Goal: Contribute content: Contribute content

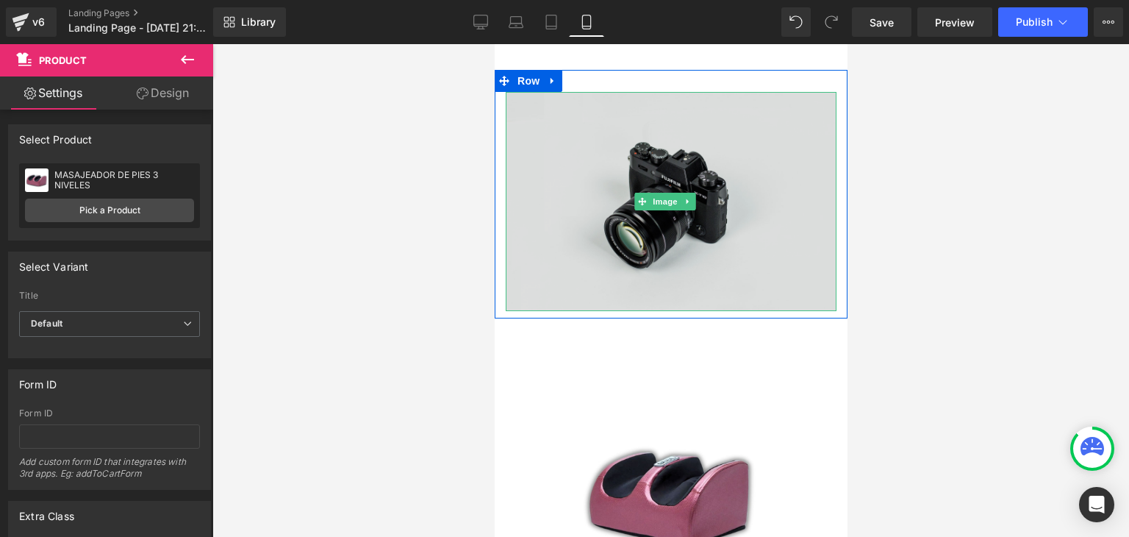
click at [601, 207] on img at bounding box center [670, 201] width 331 height 219
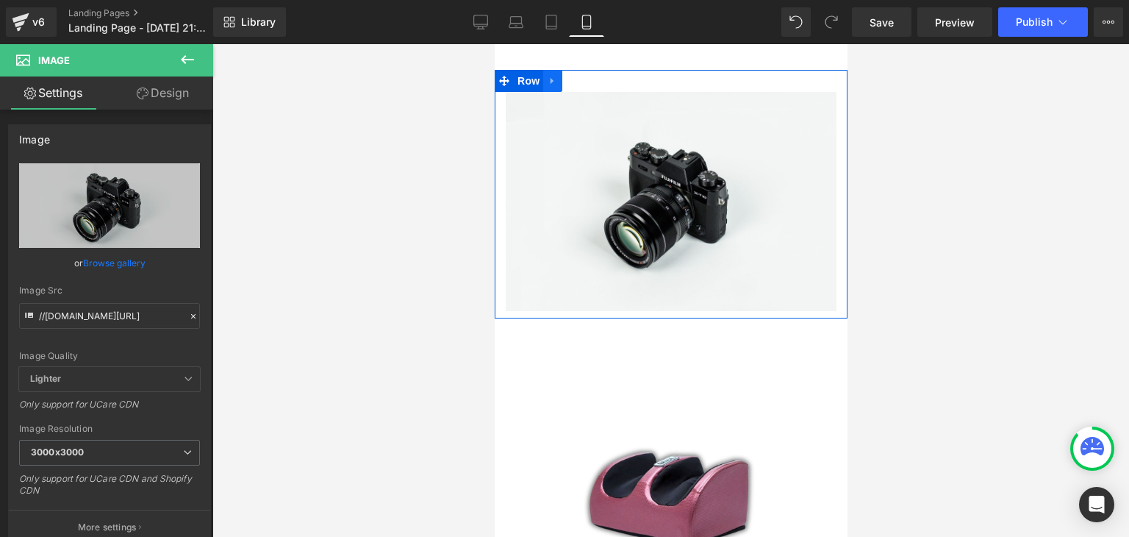
click at [553, 85] on icon at bounding box center [552, 81] width 10 height 11
click at [579, 83] on link at bounding box center [571, 81] width 19 height 22
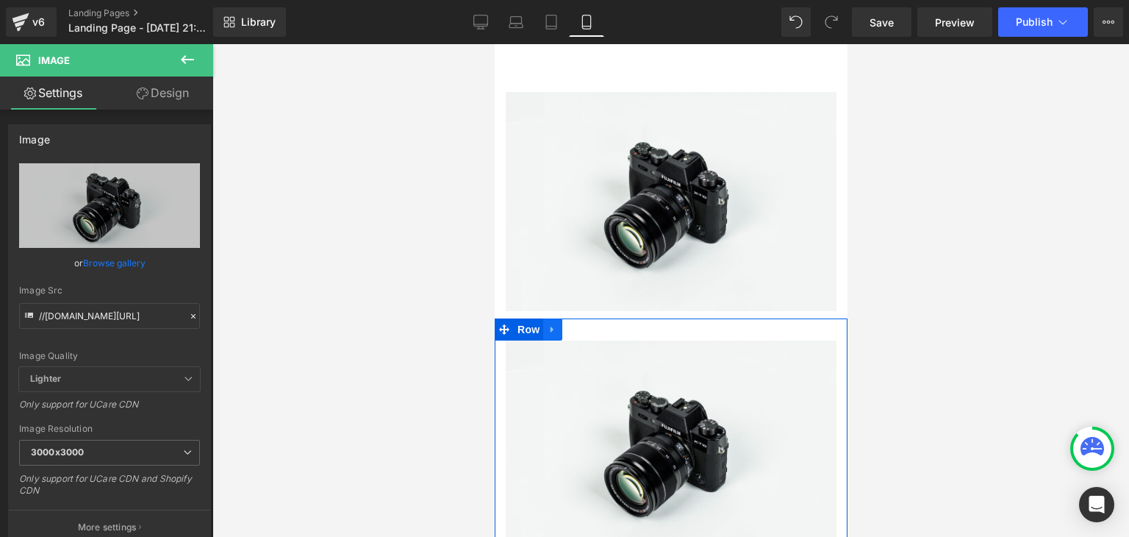
click at [555, 324] on icon at bounding box center [552, 329] width 10 height 11
click at [615, 323] on link at bounding box center [609, 329] width 19 height 22
click at [554, 324] on icon at bounding box center [552, 329] width 10 height 11
click at [607, 324] on icon at bounding box center [609, 329] width 10 height 11
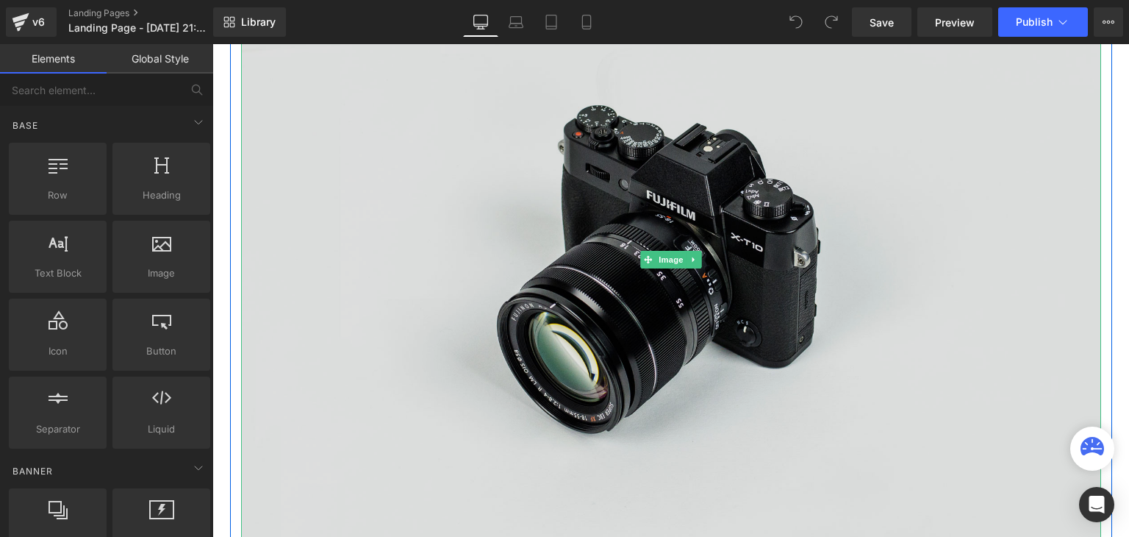
scroll to position [147, 0]
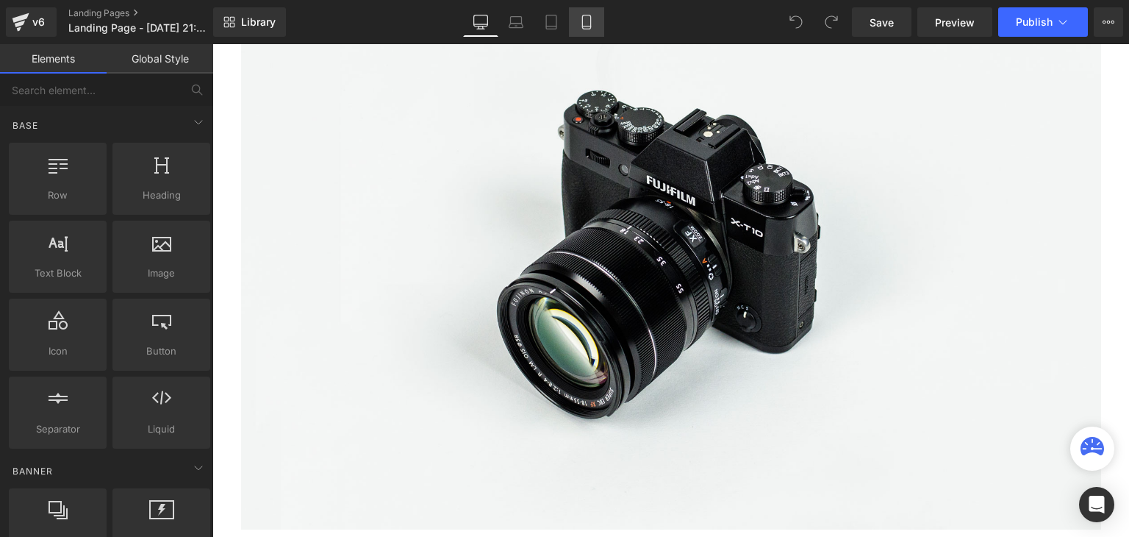
click at [593, 25] on icon at bounding box center [586, 22] width 15 height 15
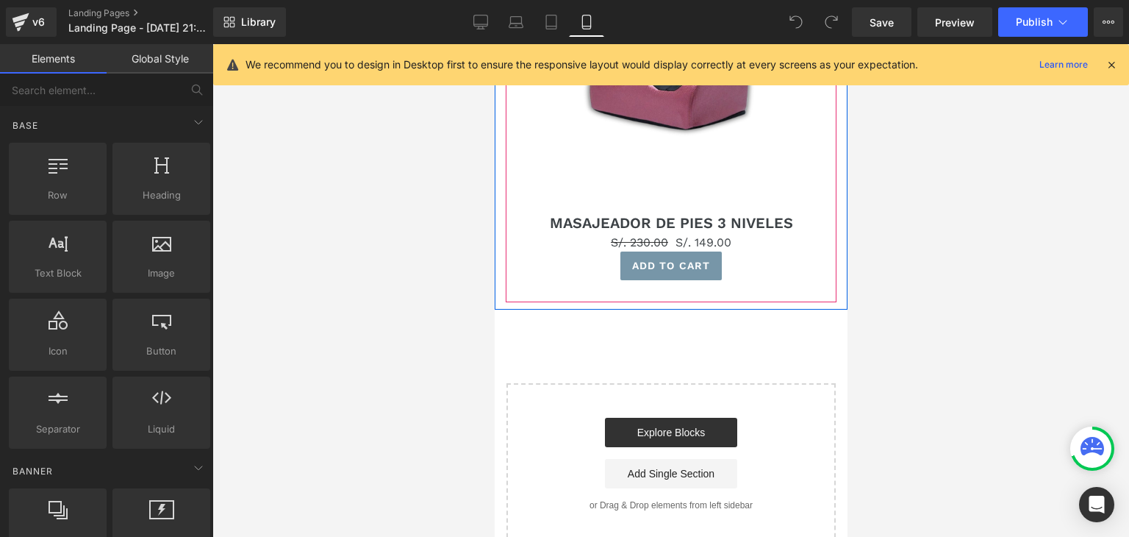
scroll to position [426, 0]
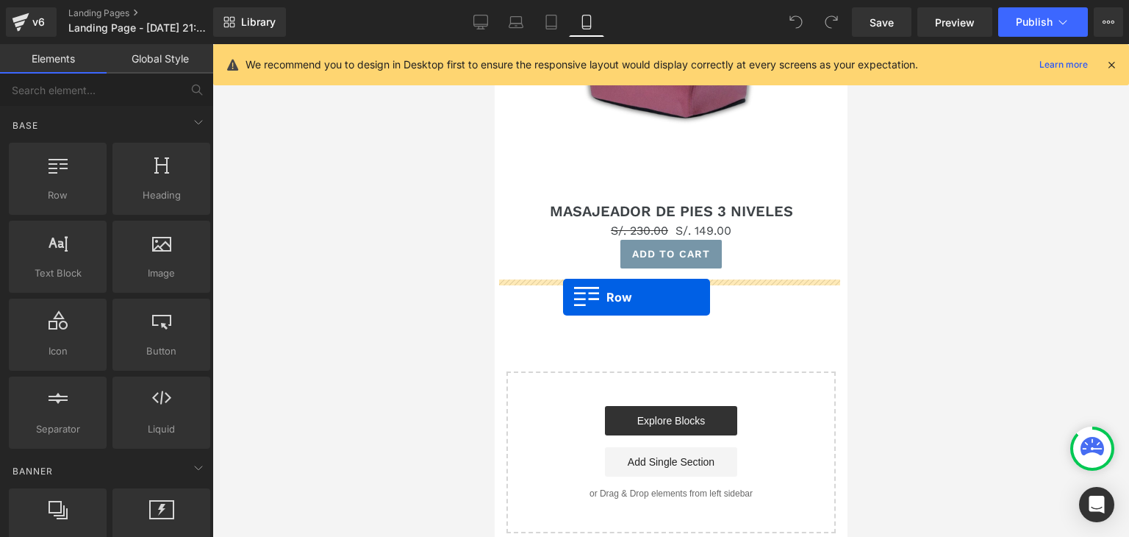
drag, startPoint x: 562, startPoint y: 240, endPoint x: 562, endPoint y: 298, distance: 57.4
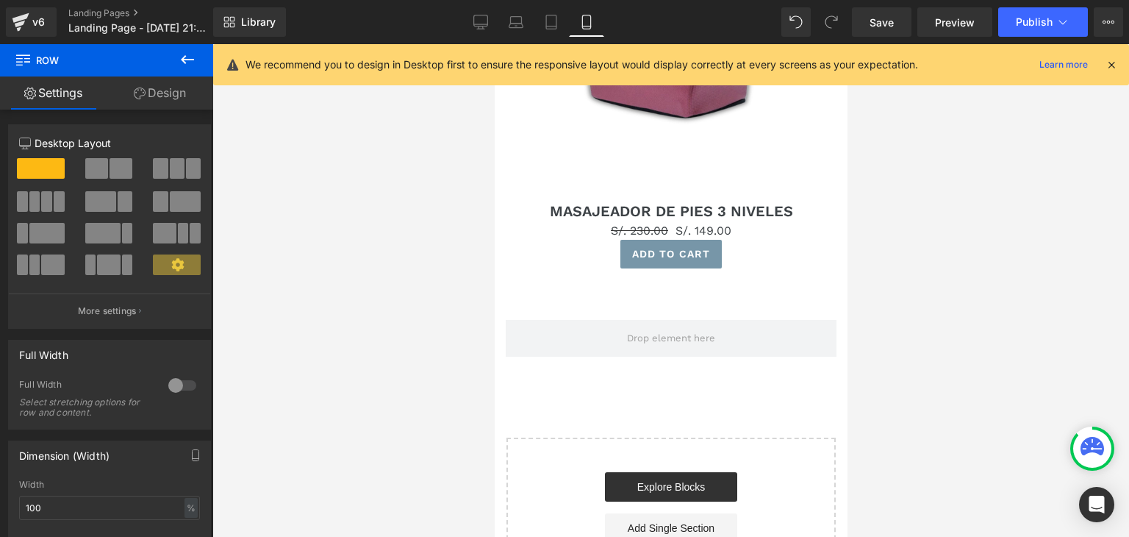
click at [173, 60] on button at bounding box center [187, 60] width 51 height 32
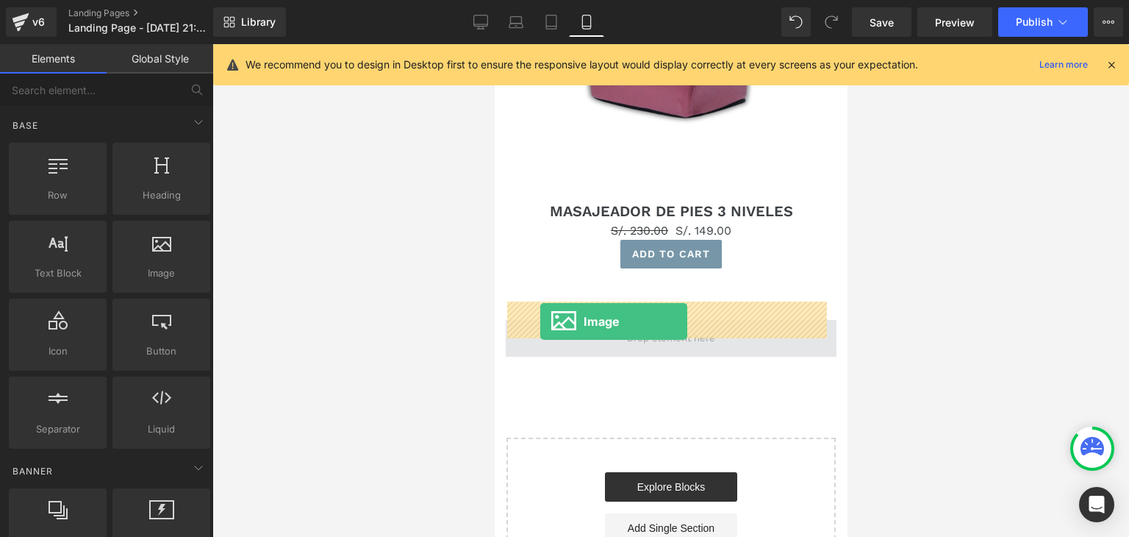
drag, startPoint x: 654, startPoint y: 299, endPoint x: 540, endPoint y: 321, distance: 116.1
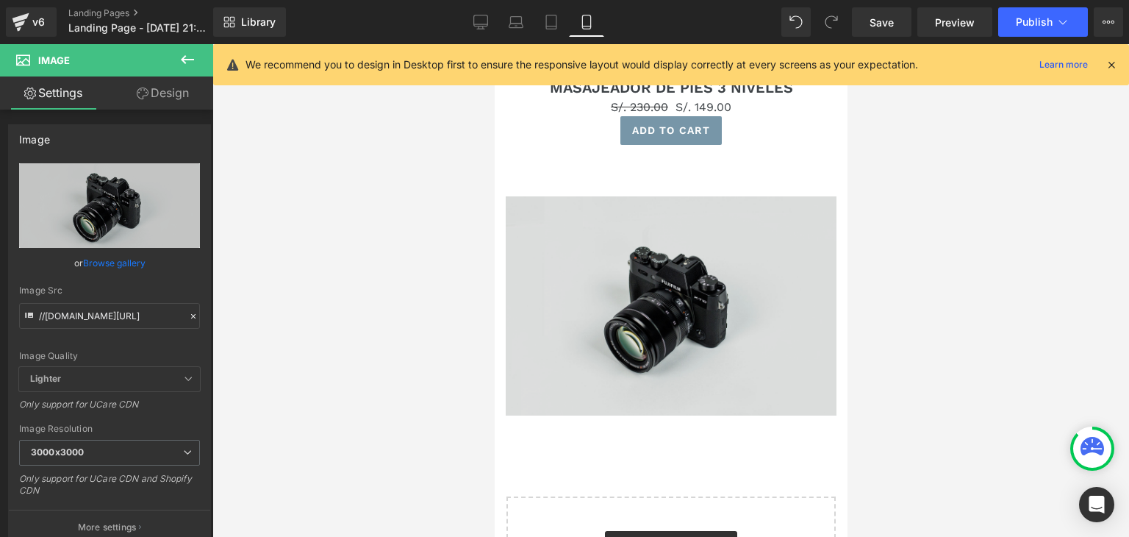
scroll to position [588, 0]
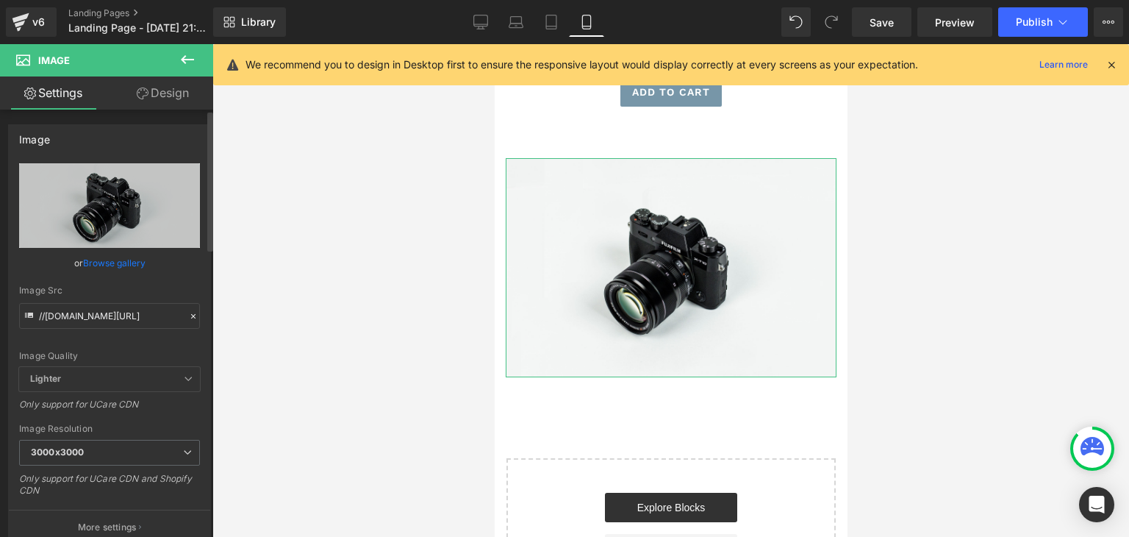
click at [188, 315] on icon at bounding box center [193, 316] width 10 height 10
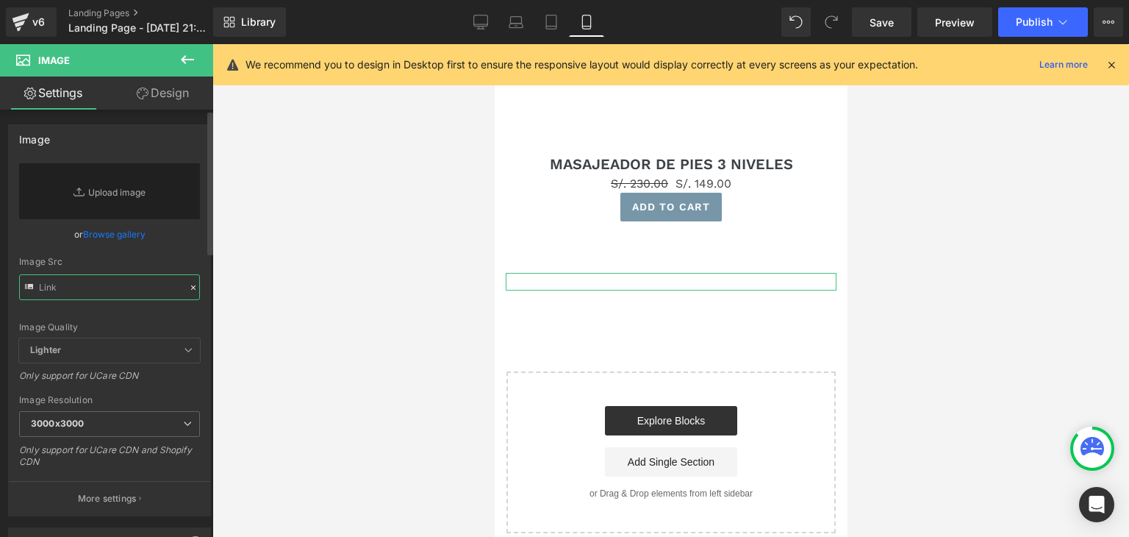
click at [121, 290] on input "text" at bounding box center [109, 287] width 181 height 26
paste input "https://media1.giphy.com/media/v1.Y2lkPTc5MGI3NjExOGU5cGszemNiM29wd3NxMGVoMTlwO…"
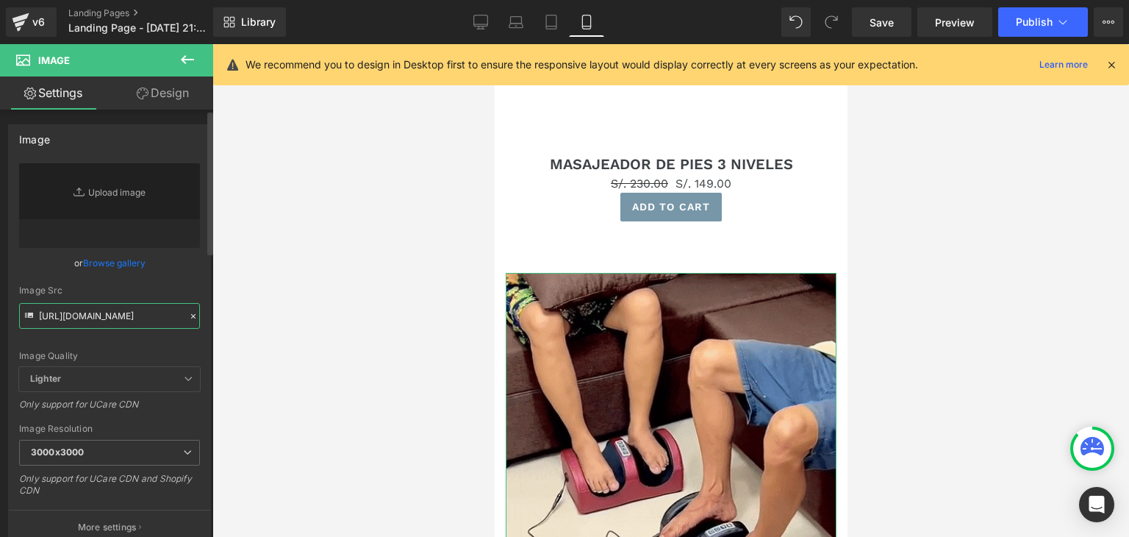
scroll to position [588, 0]
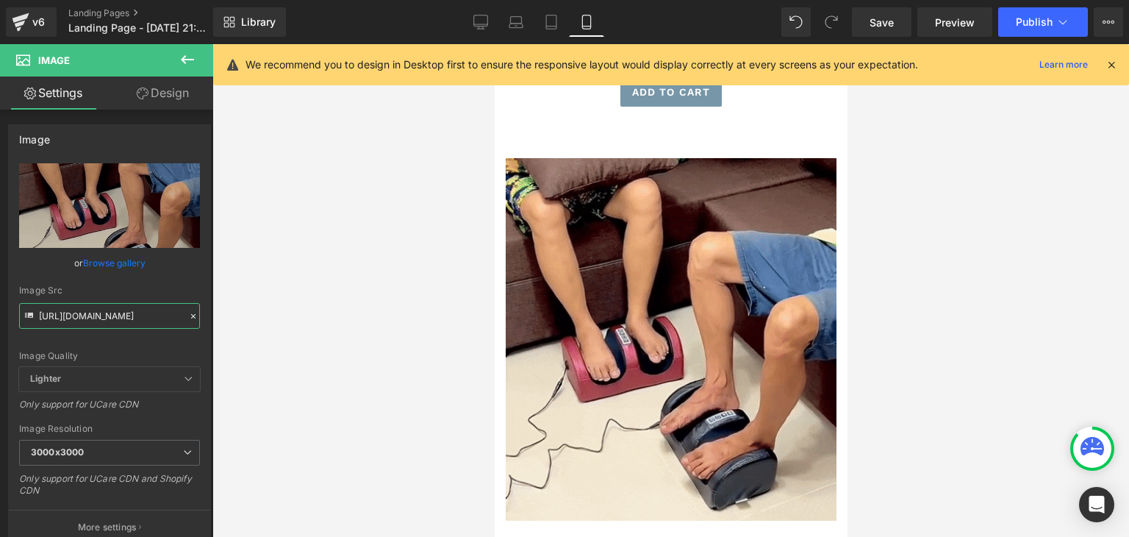
type input "https://media1.giphy.com/media/v1.Y2lkPTc5MGI3NjExOGU5cGszemNiM29wd3NxMGVoMTlwO…"
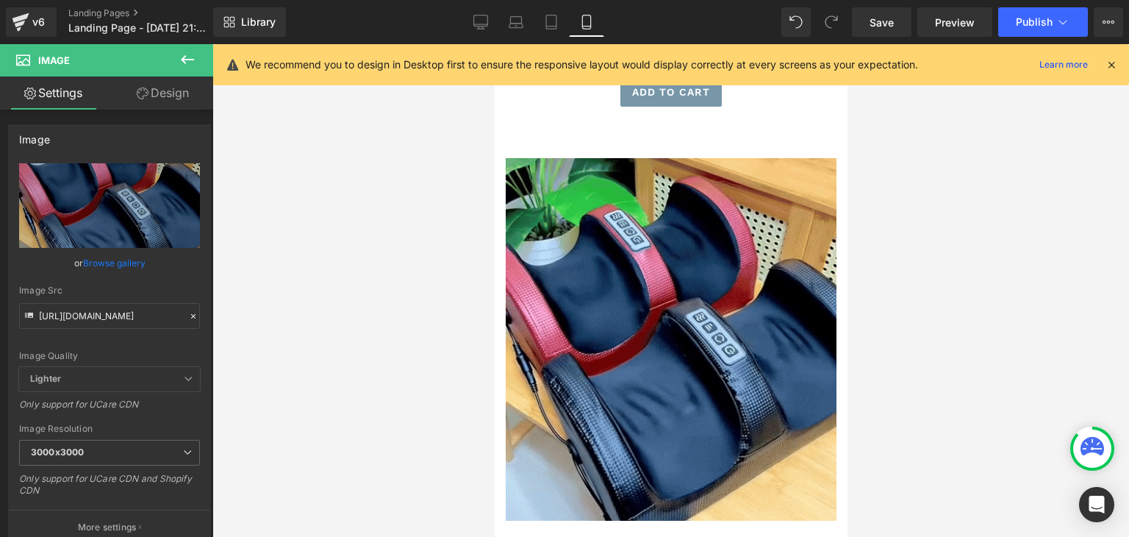
scroll to position [0, 0]
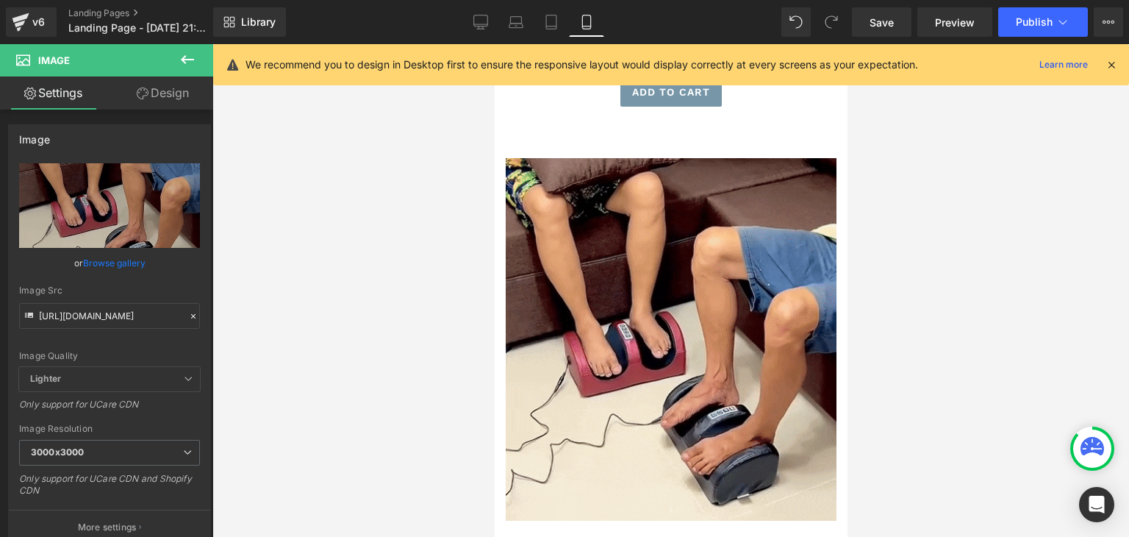
click at [179, 62] on icon at bounding box center [188, 60] width 18 height 18
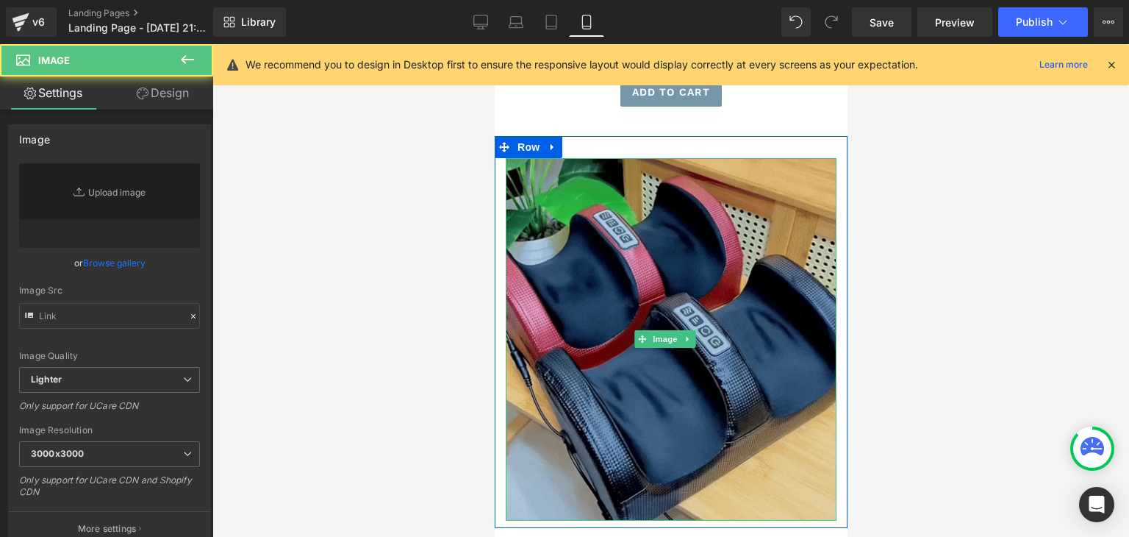
click at [553, 238] on img at bounding box center [670, 339] width 331 height 362
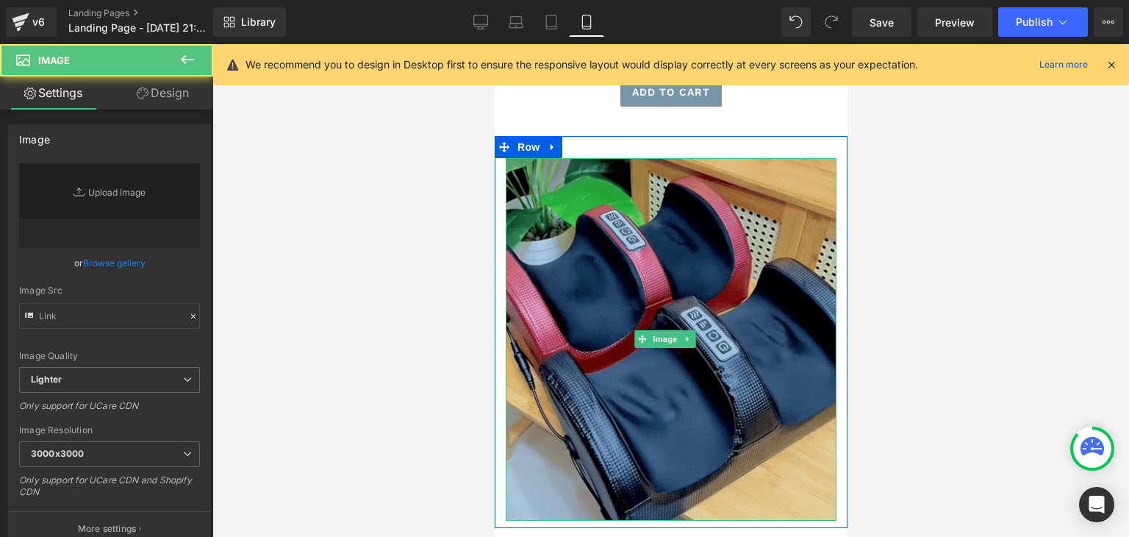
type input "https://media1.giphy.com/media/v1.Y2lkPTc5MGI3NjExOGU5cGszemNiM29wd3NxMGVoMTlwO…"
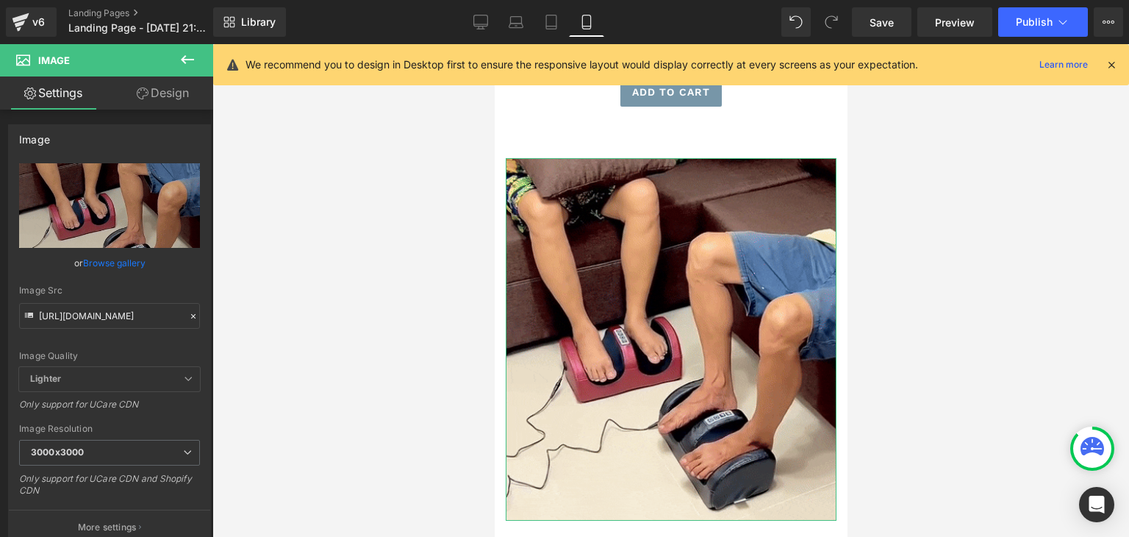
click at [168, 99] on link "Design" at bounding box center [163, 92] width 107 height 33
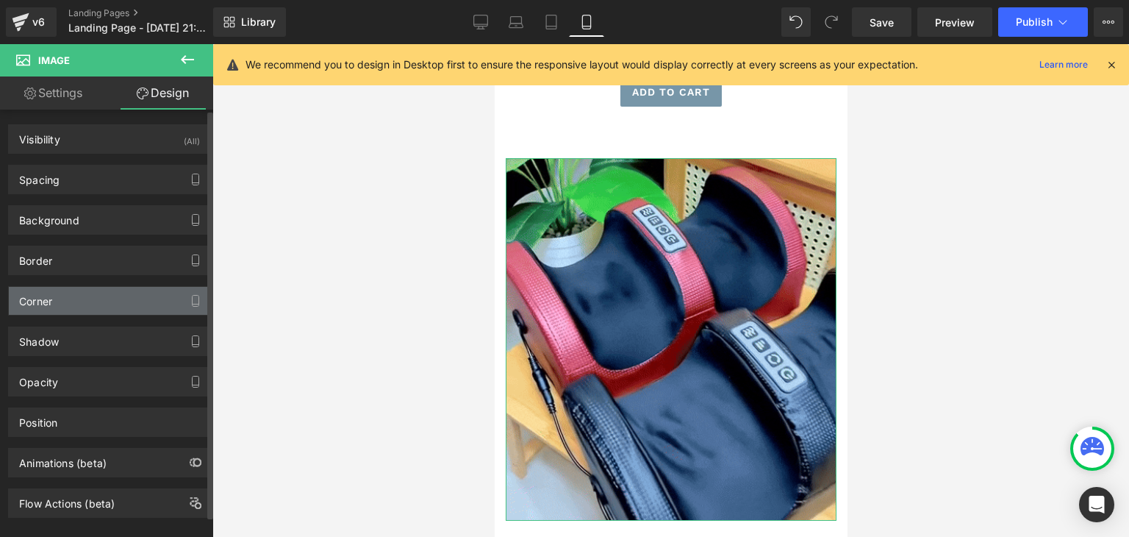
click at [96, 292] on div "Corner" at bounding box center [109, 301] width 201 height 28
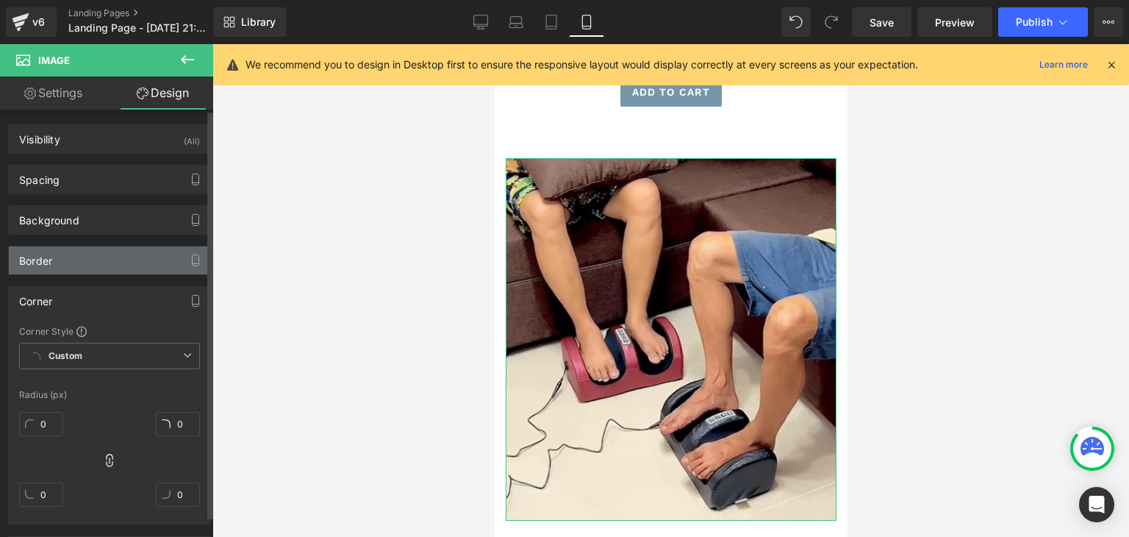
click at [109, 262] on div "Border" at bounding box center [109, 260] width 201 height 28
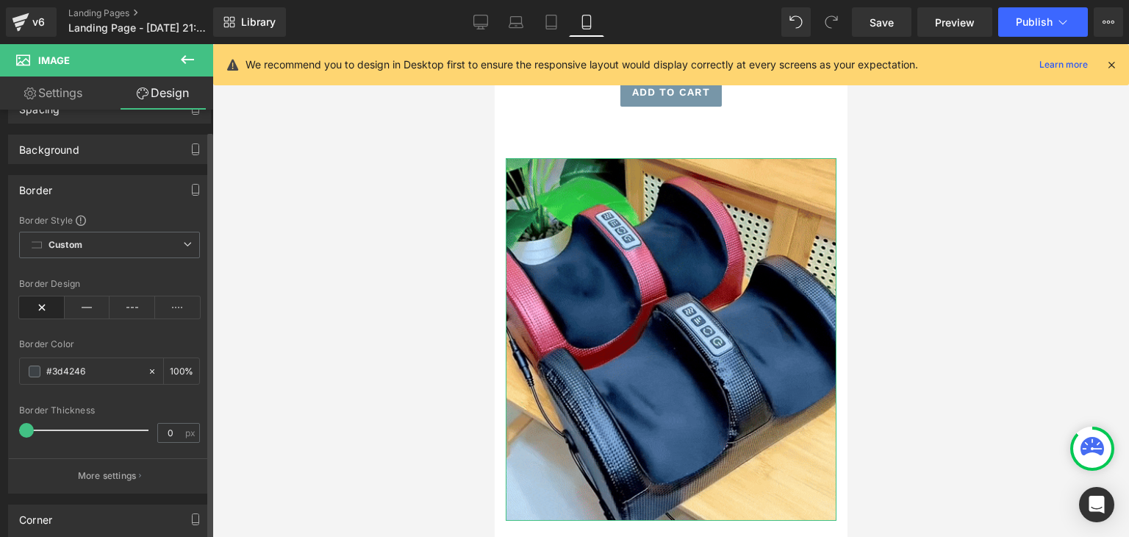
scroll to position [74, 0]
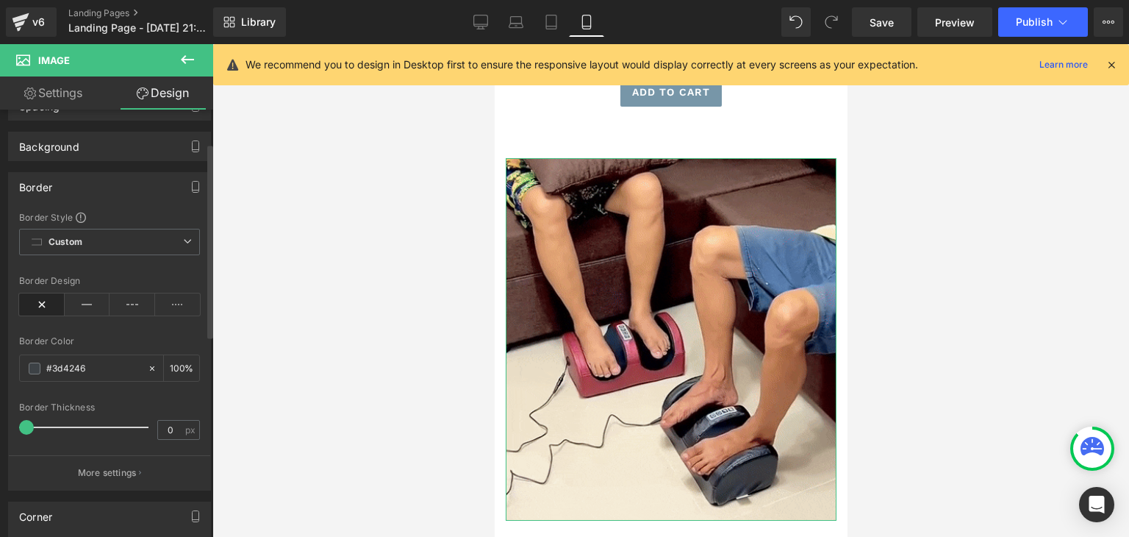
type input "23"
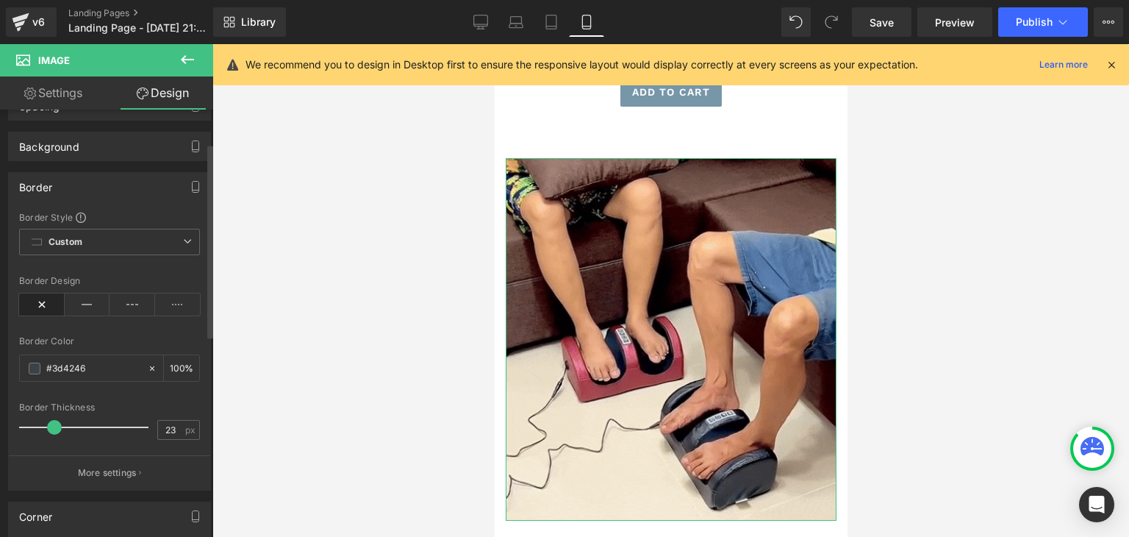
click at [54, 424] on div at bounding box center [87, 426] width 122 height 29
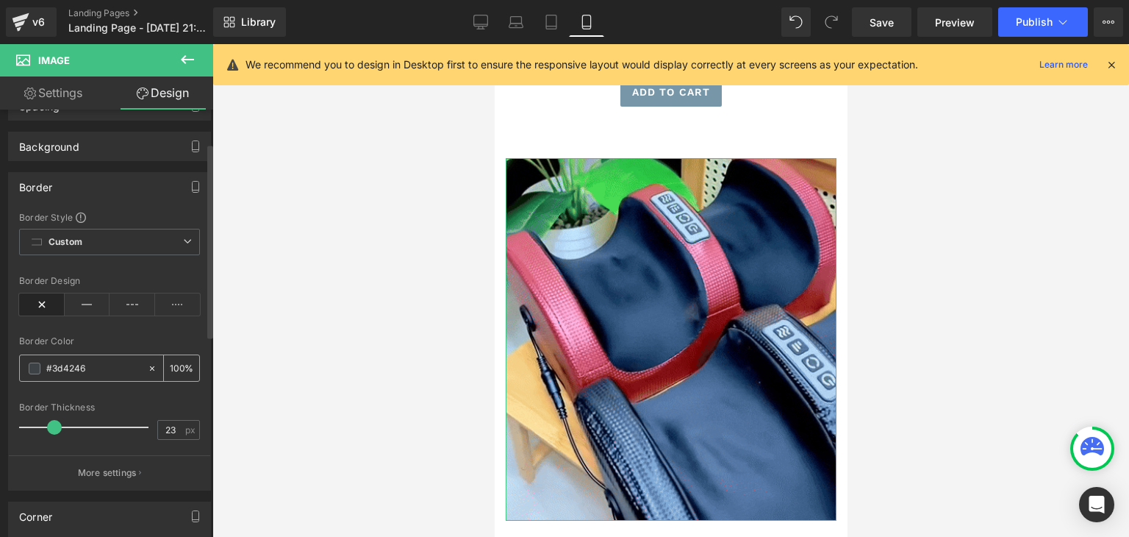
click at [32, 369] on span at bounding box center [35, 368] width 12 height 12
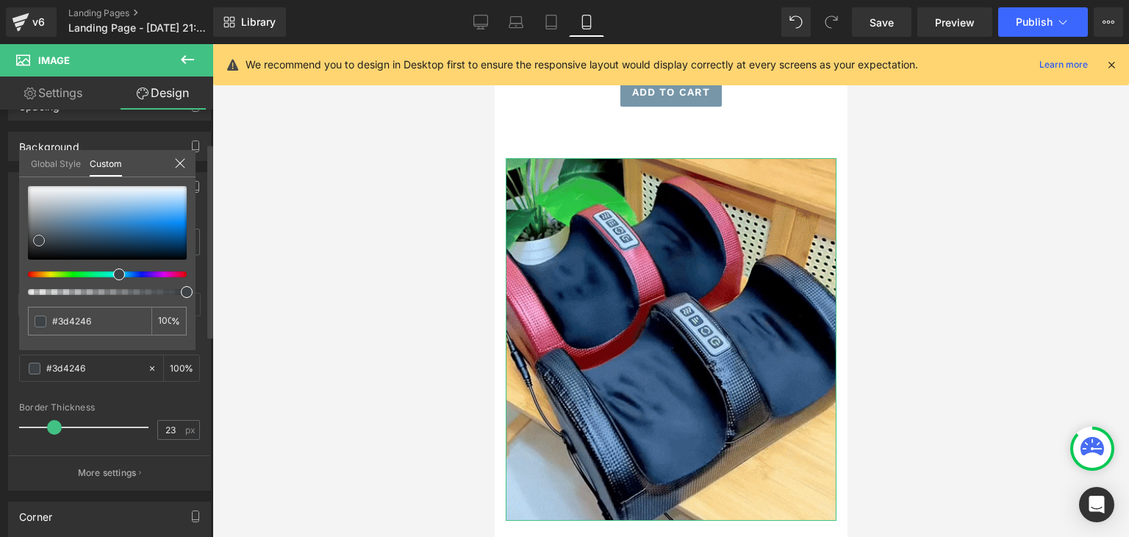
type input "#404549"
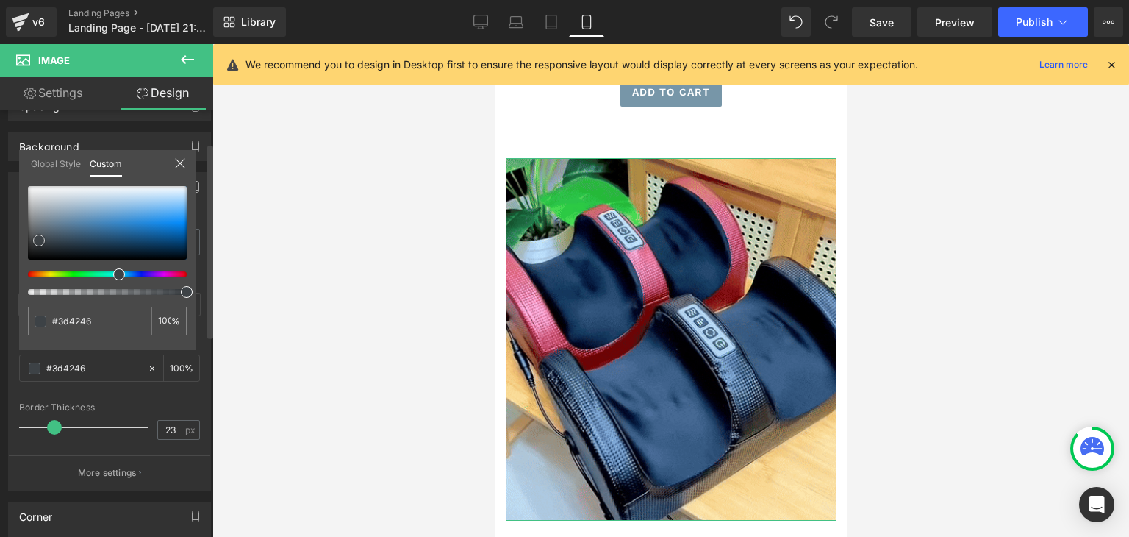
type input "#404549"
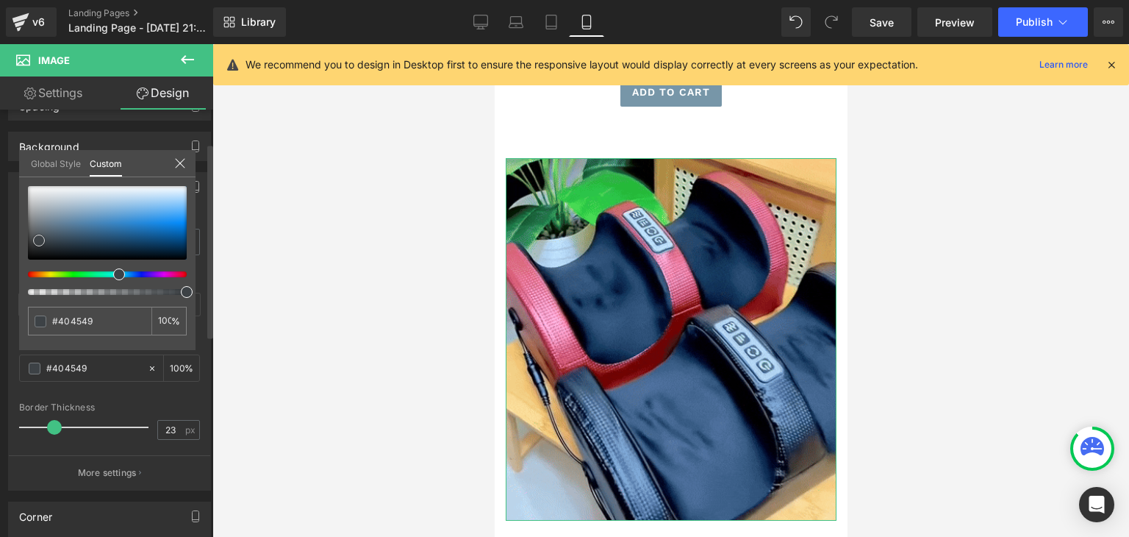
type input "#41474d"
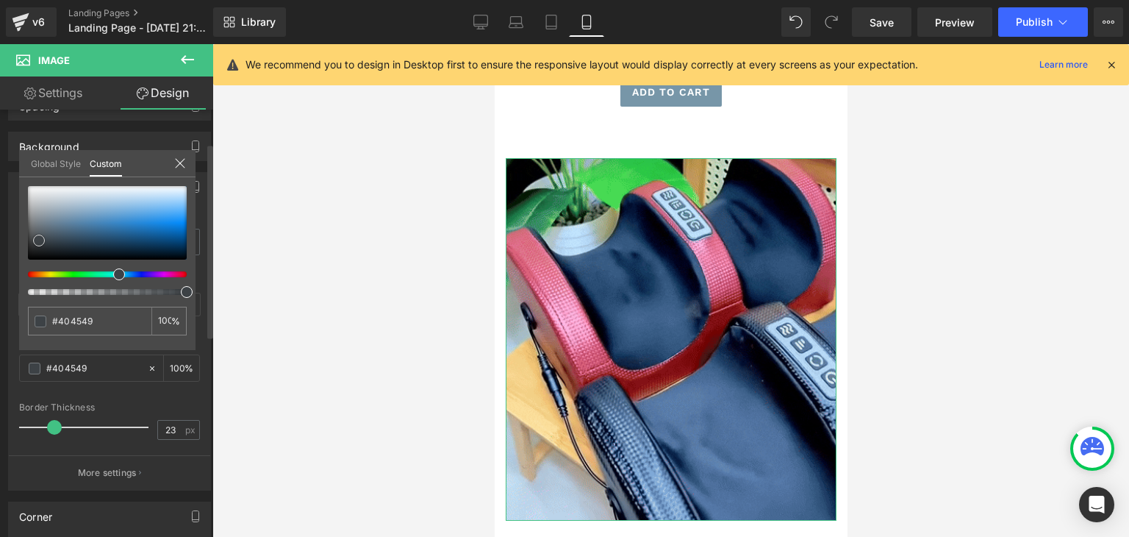
type input "#41474d"
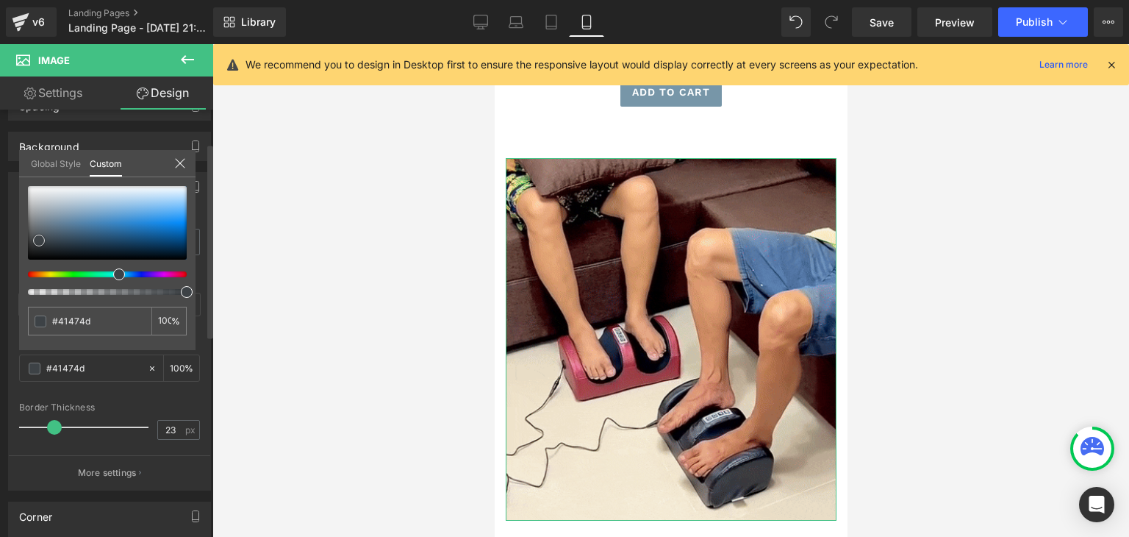
type input "#434d55"
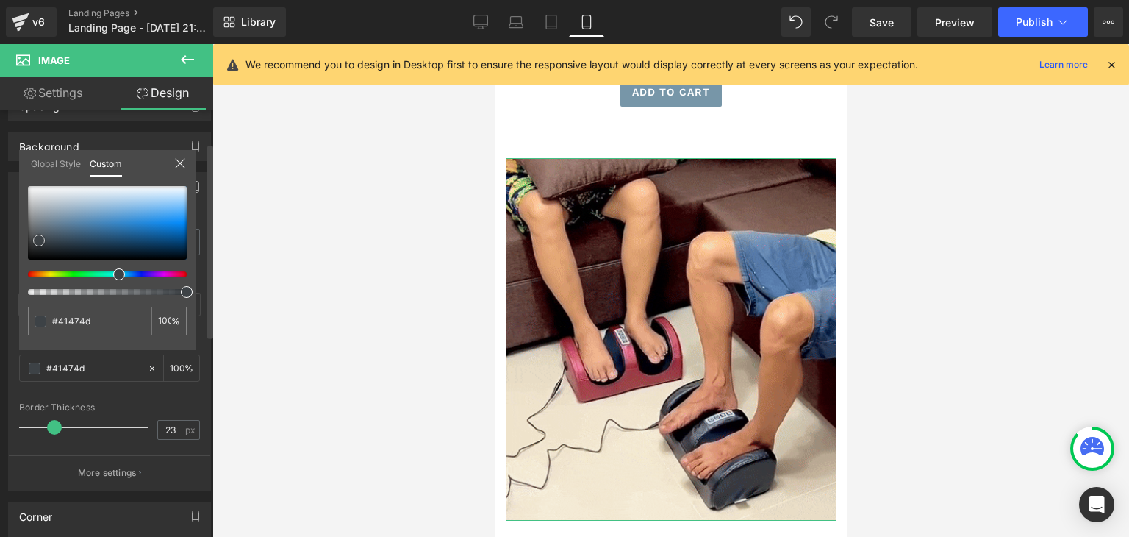
type input "#434d55"
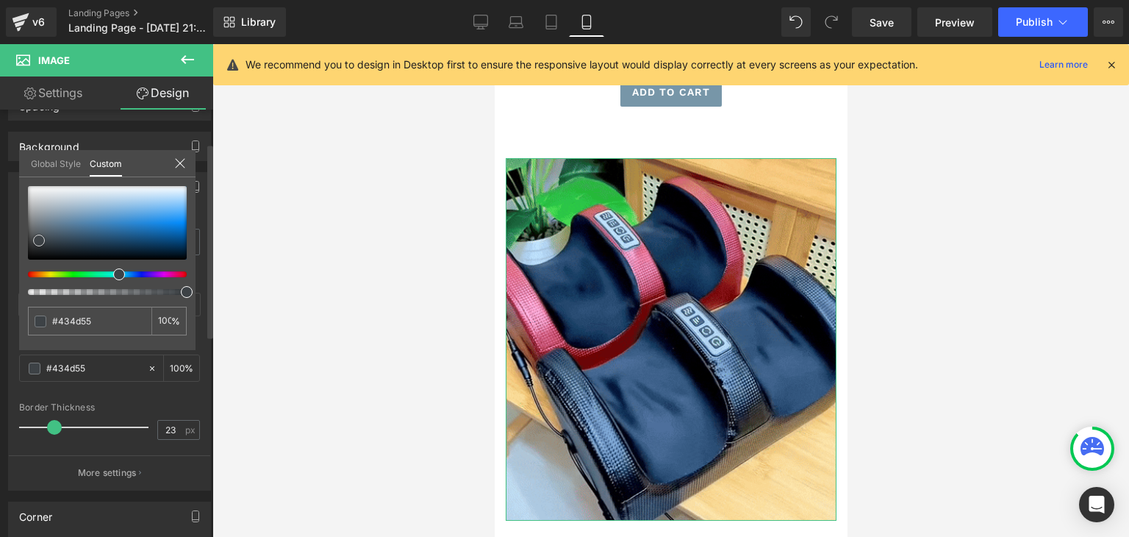
type input "#44535e"
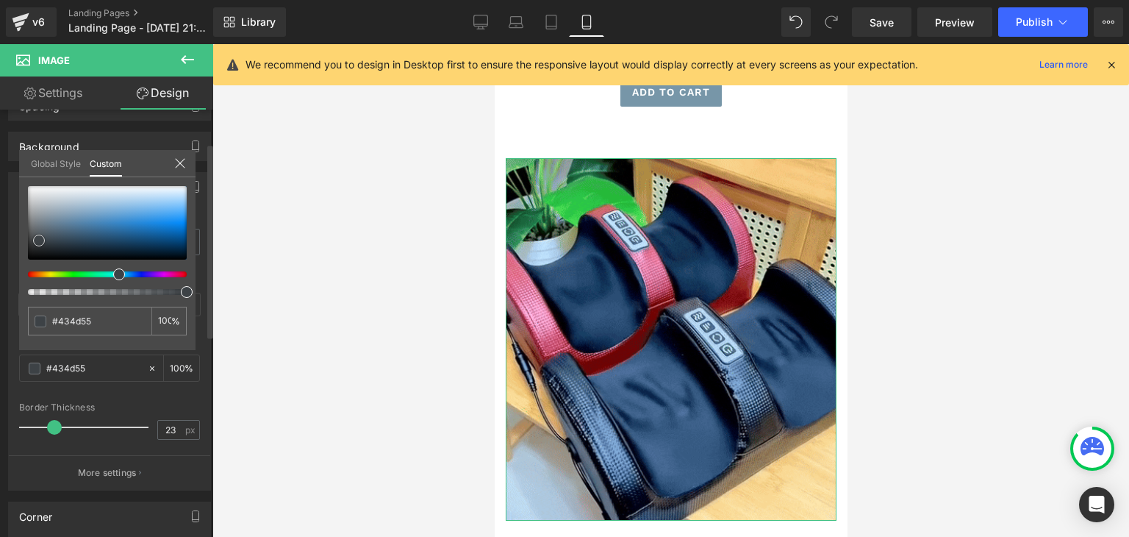
type input "#44535e"
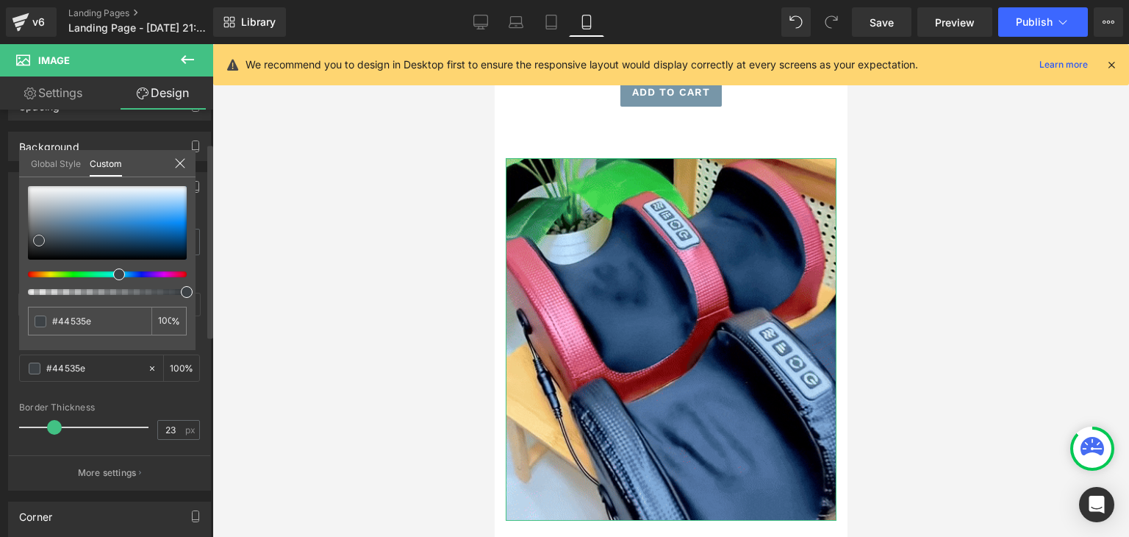
type input "#445968"
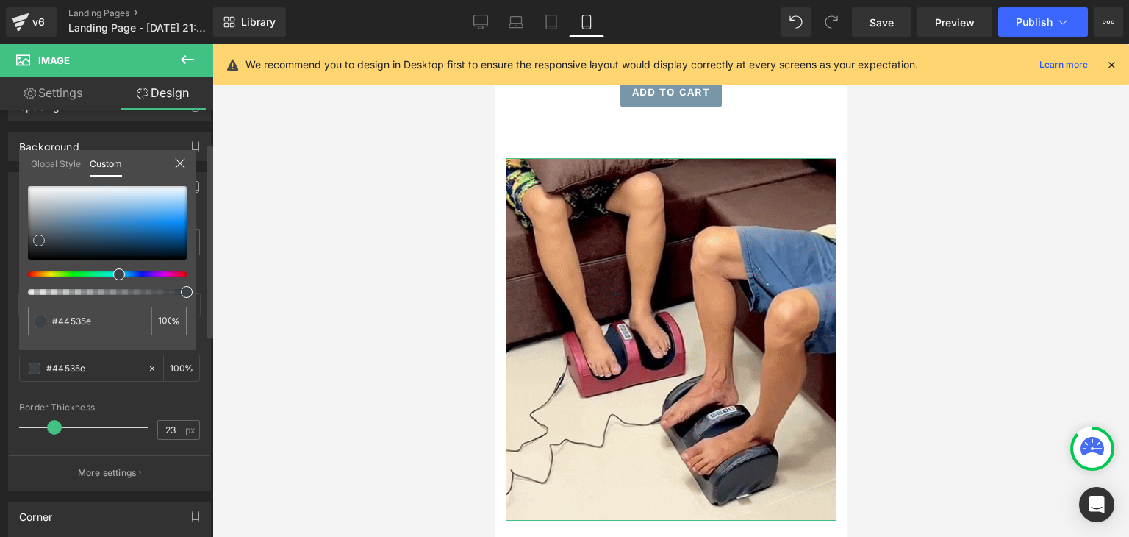
type input "#445968"
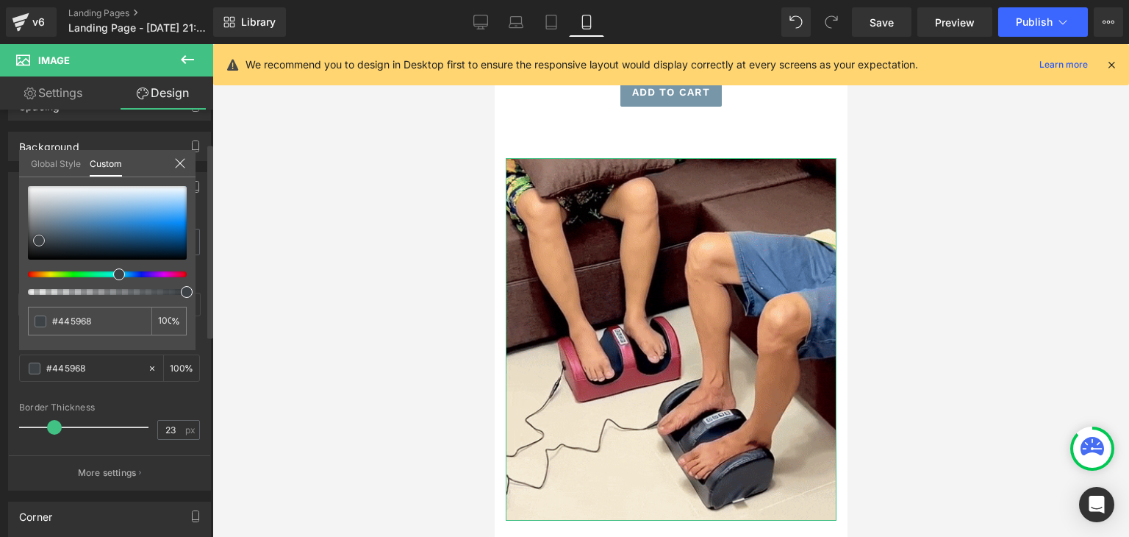
type input "#405e72"
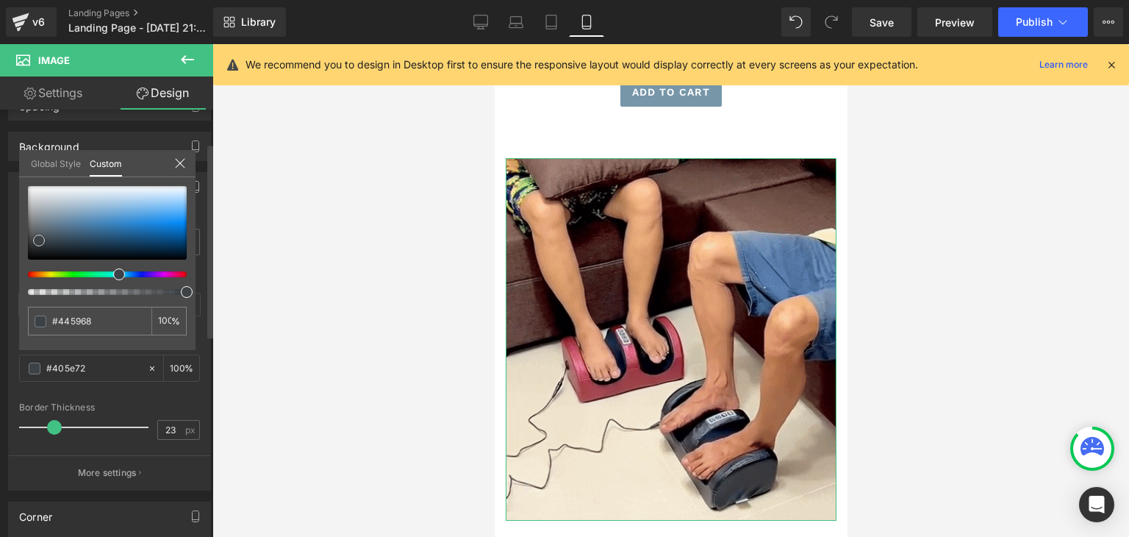
type input "#405e72"
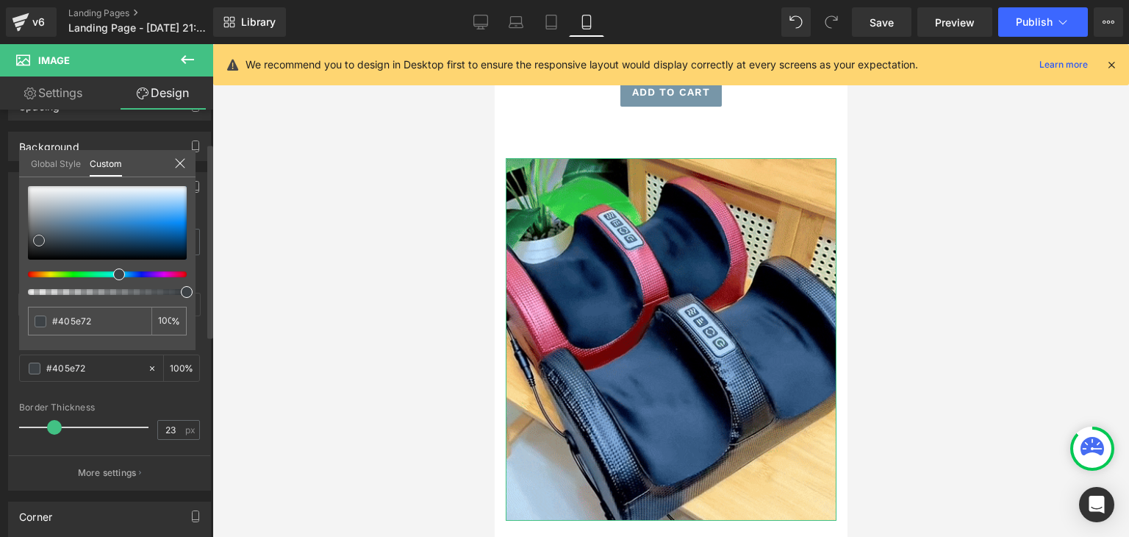
type input "#385f7a"
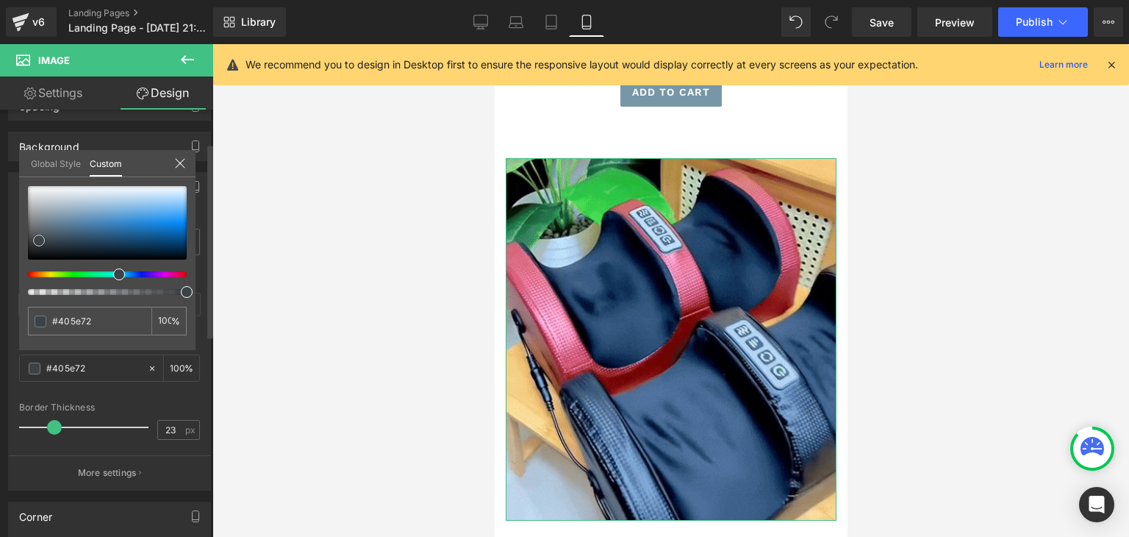
type input "#385f7a"
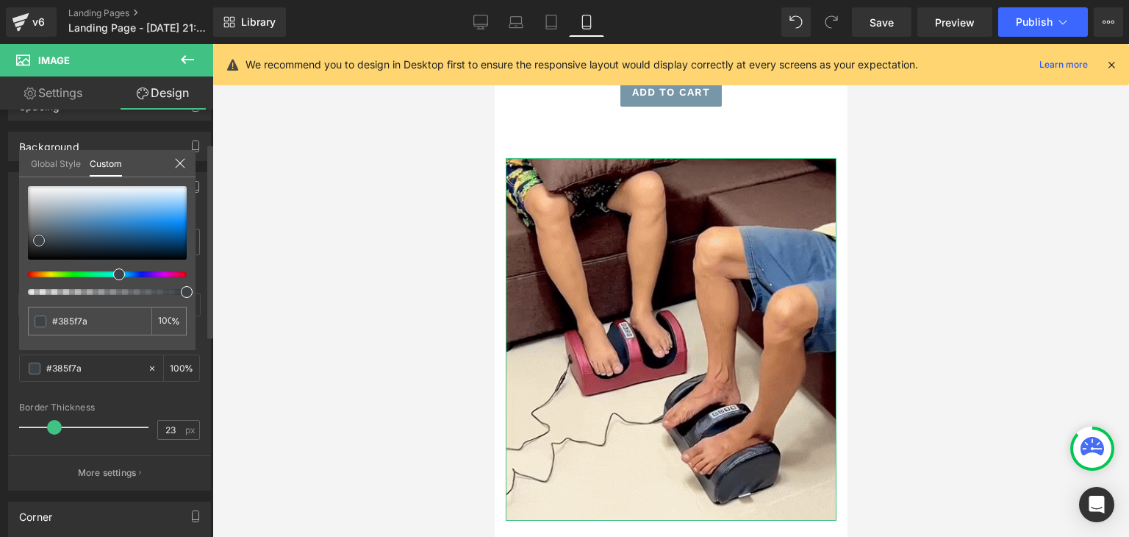
type input "#306082"
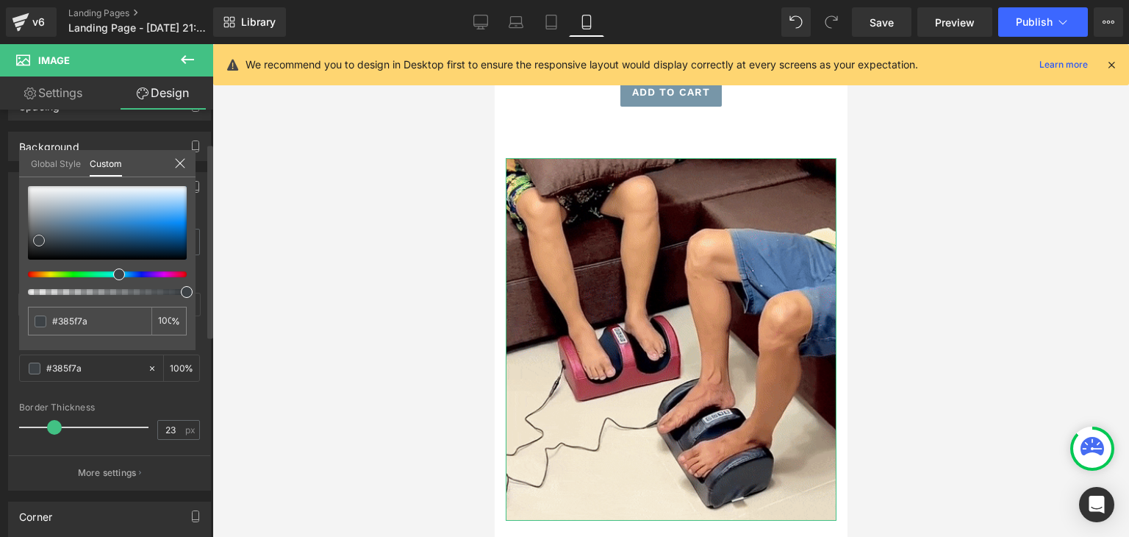
type input "#306082"
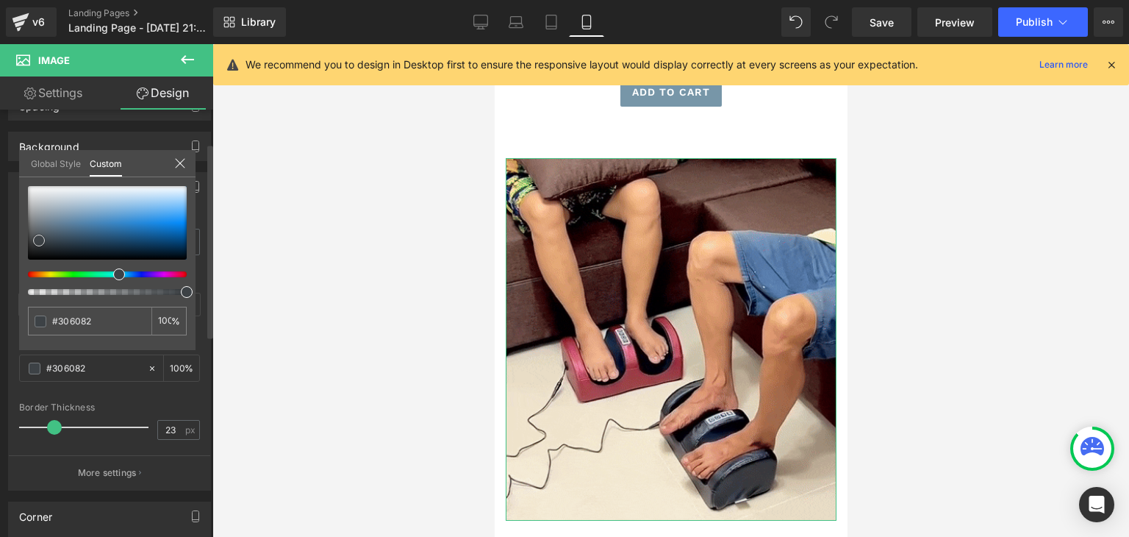
type input "#296189"
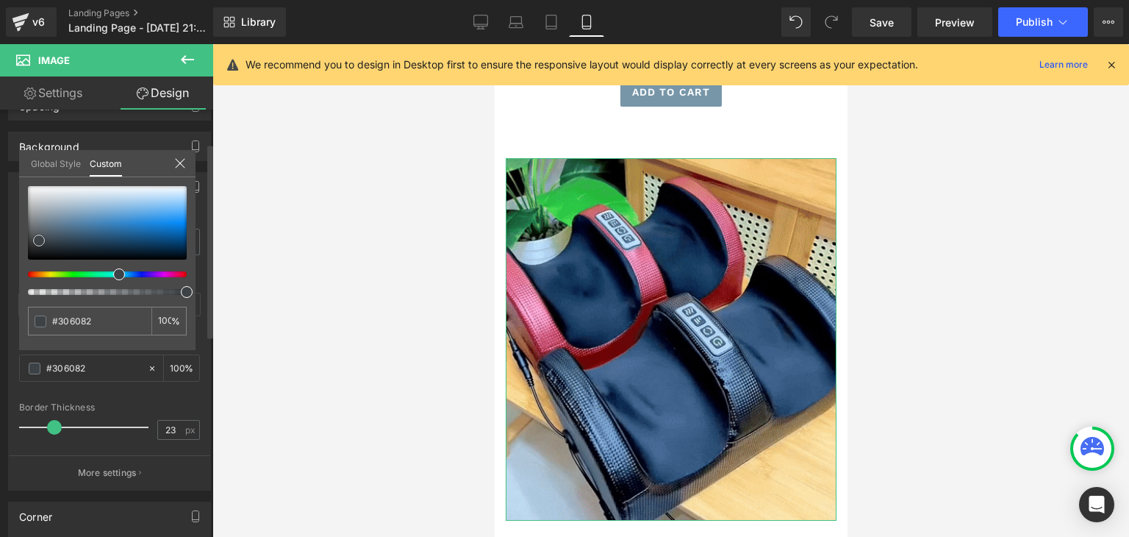
type input "#296189"
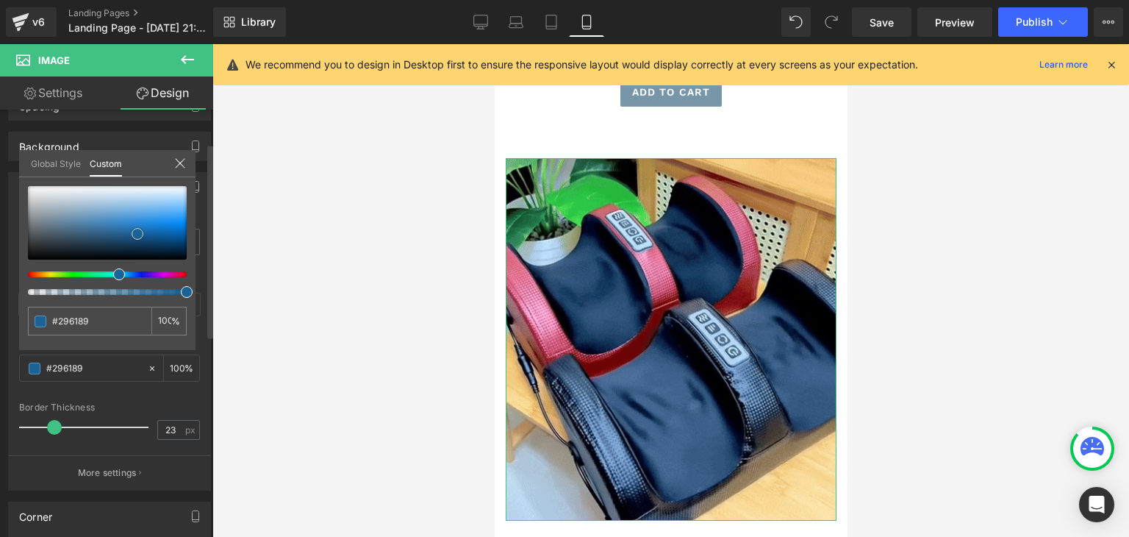
type input "#216291"
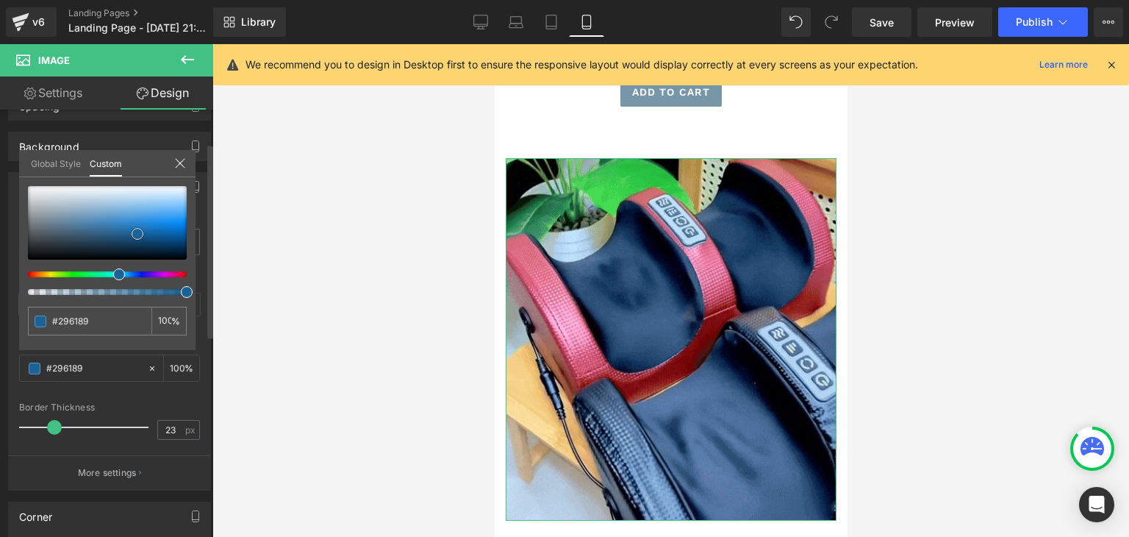
type input "#216291"
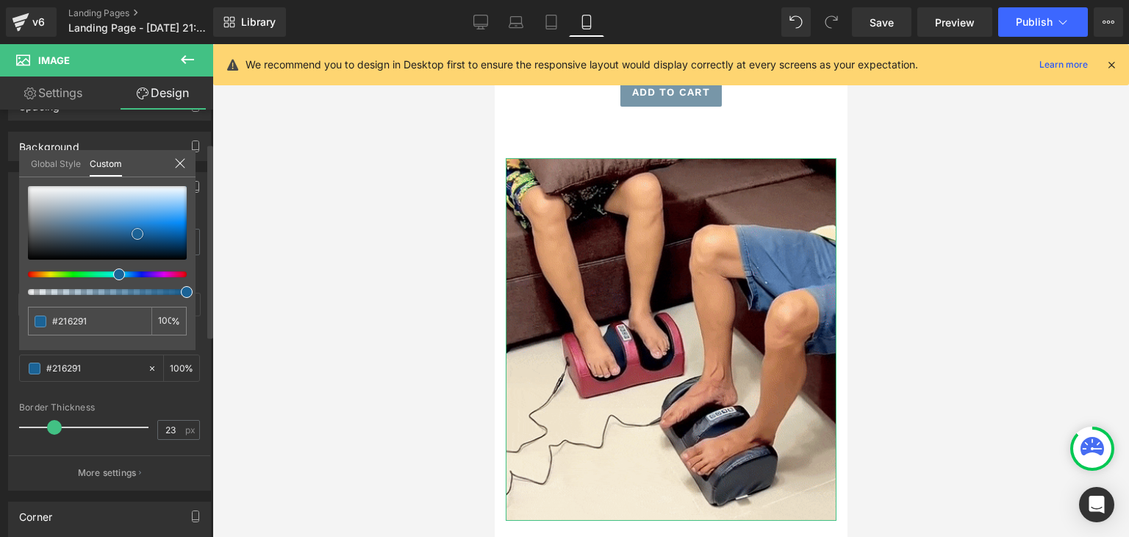
type input "#1b6396"
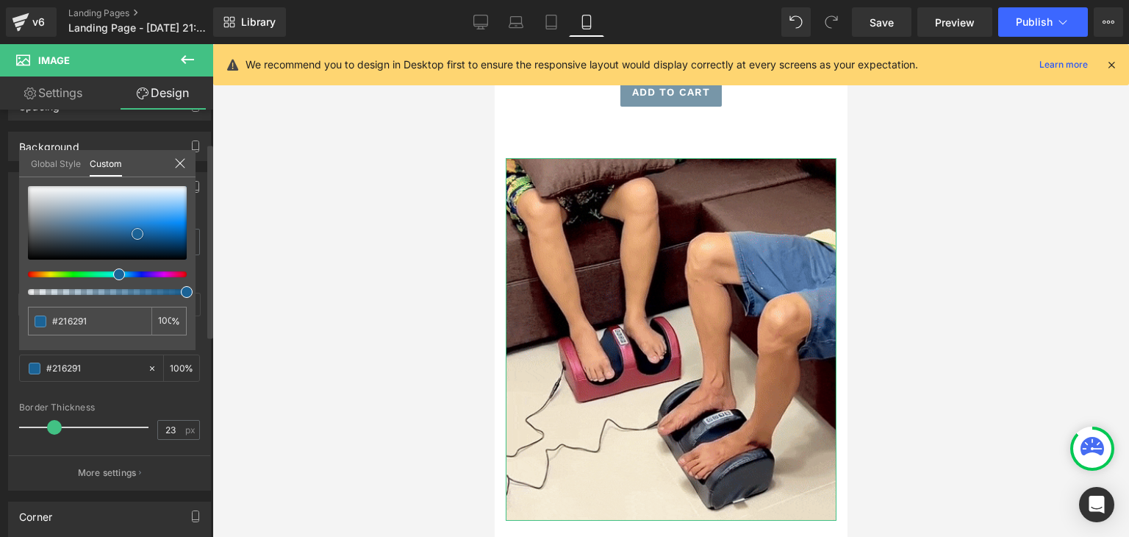
type input "#1b6396"
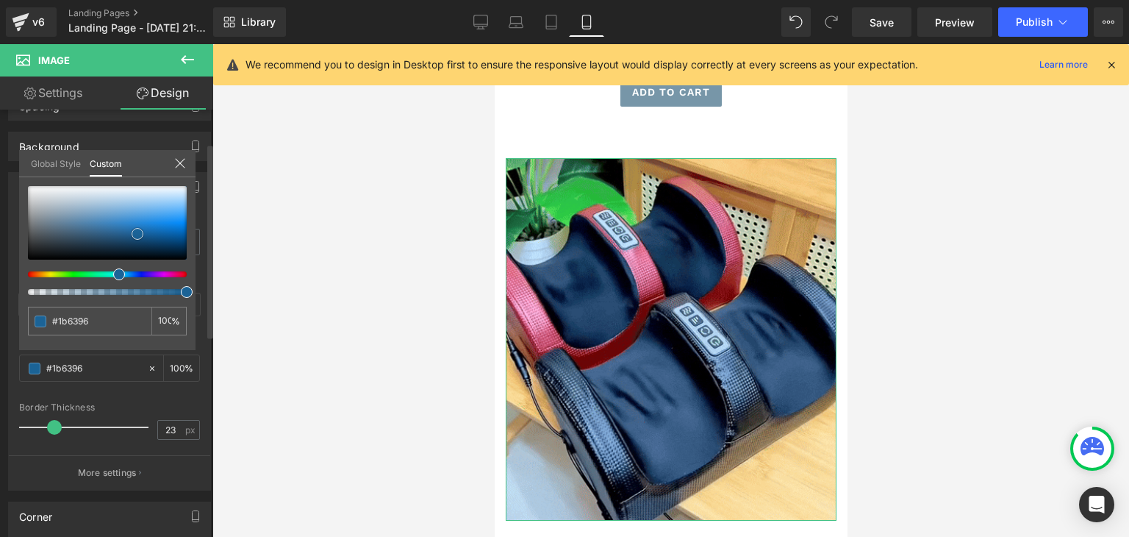
type input "#145e94"
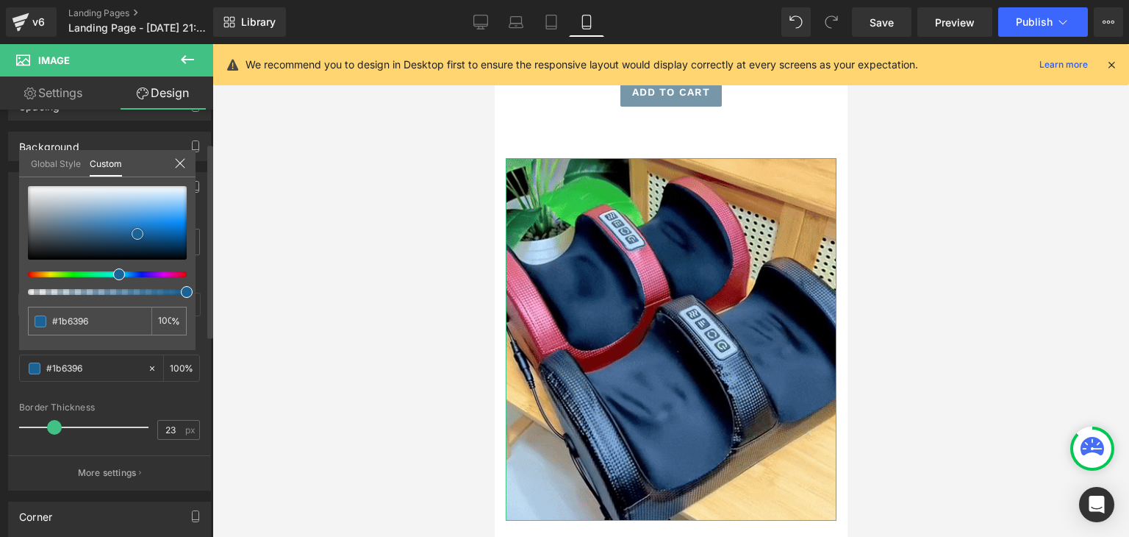
type input "#145e94"
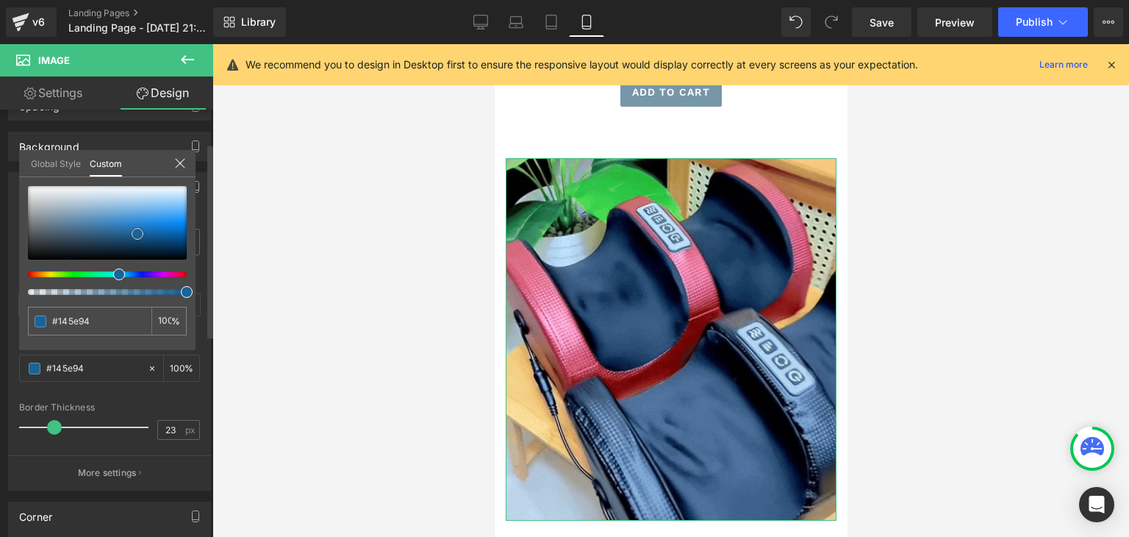
type input "#0c5487"
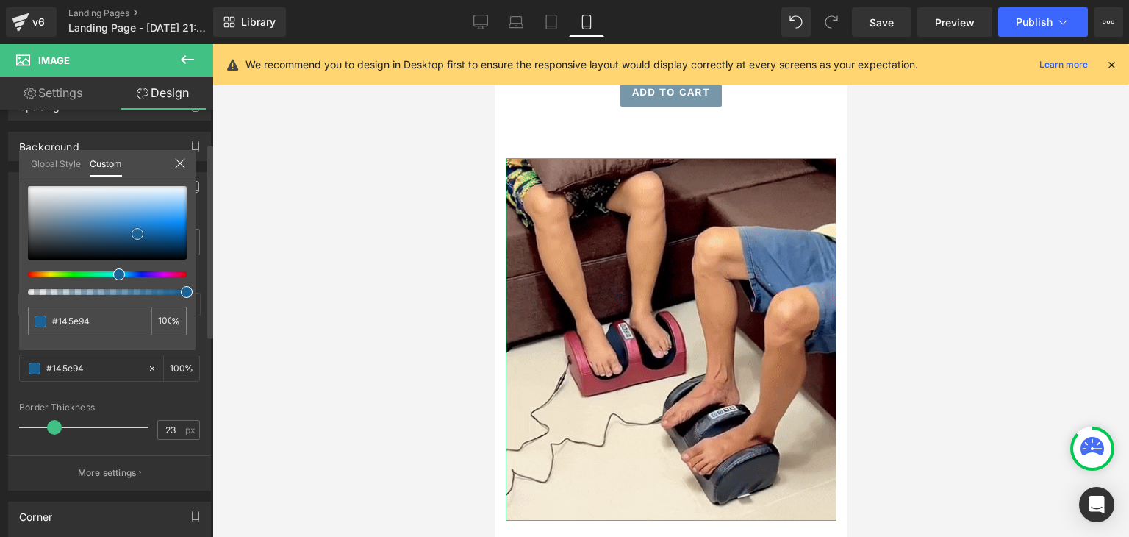
type input "#0c5487"
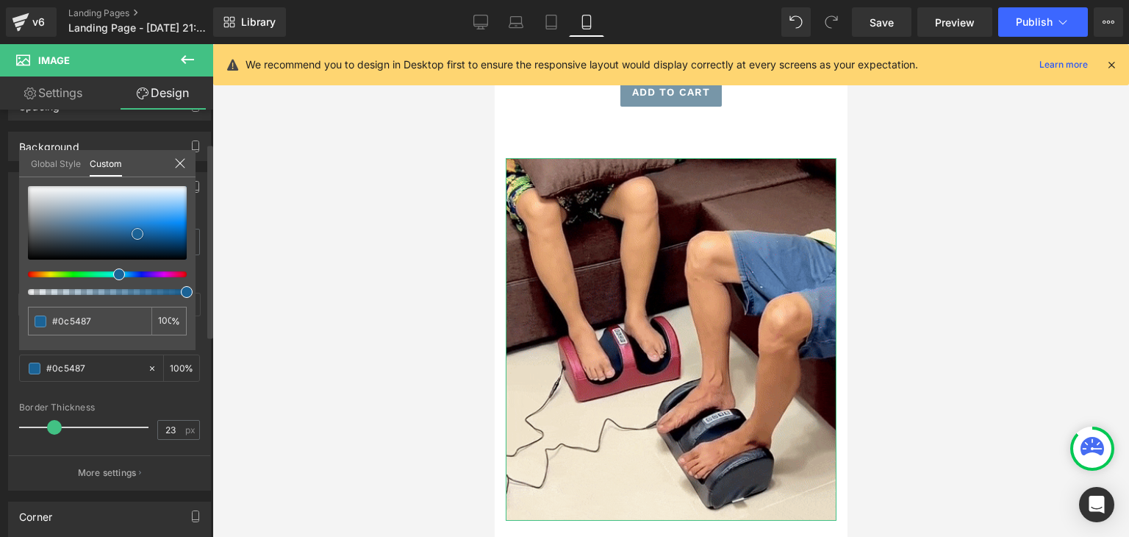
type input "#0a5184"
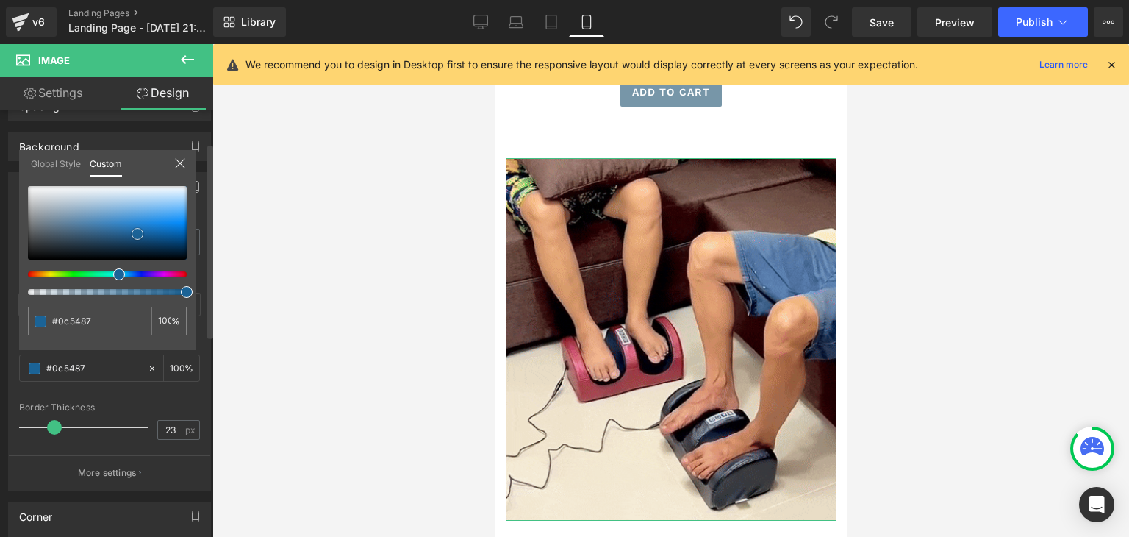
type input "#0a5184"
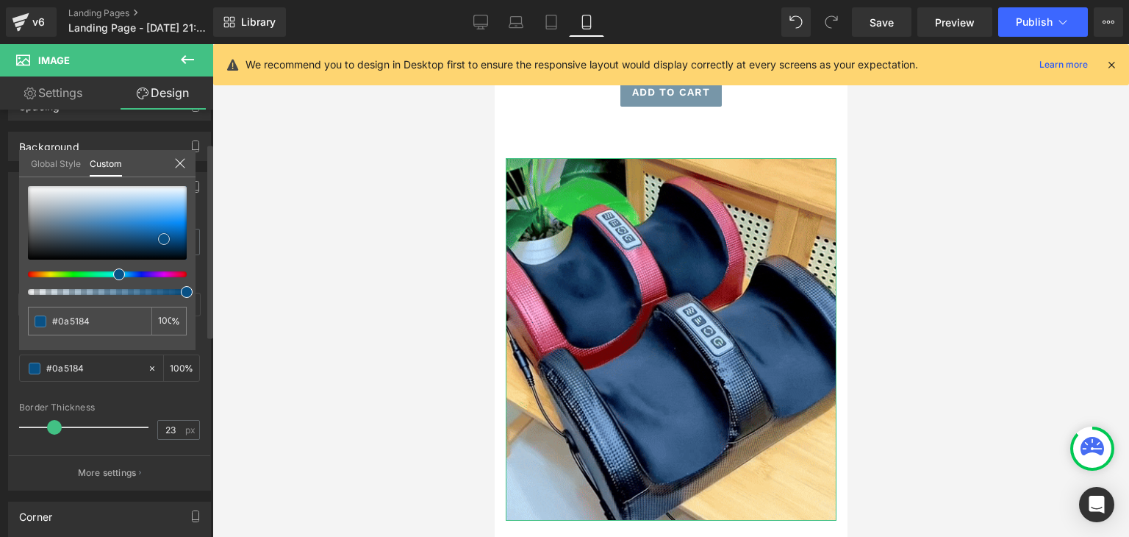
type input "#095184"
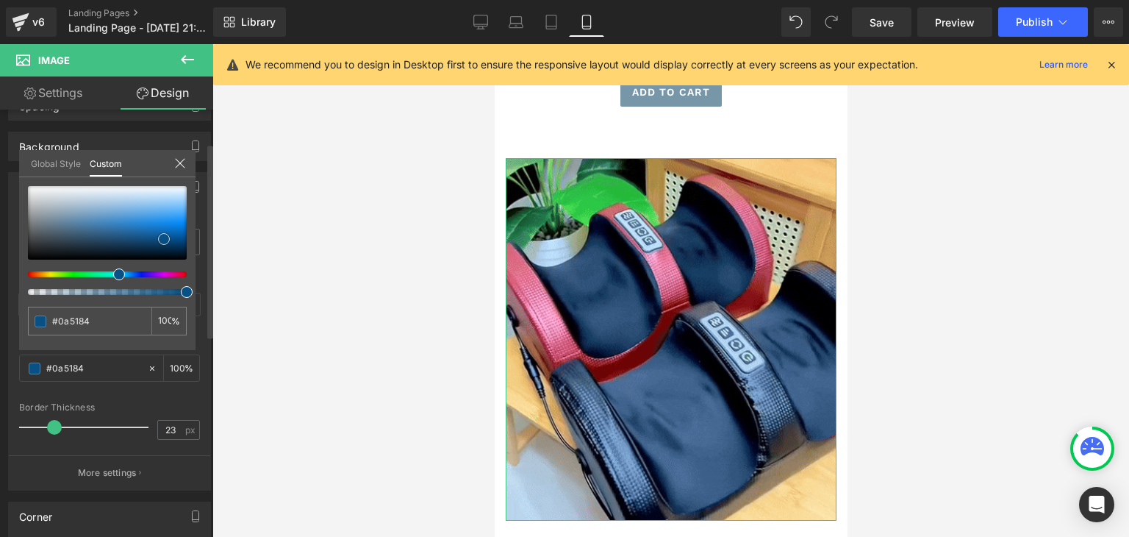
type input "#095184"
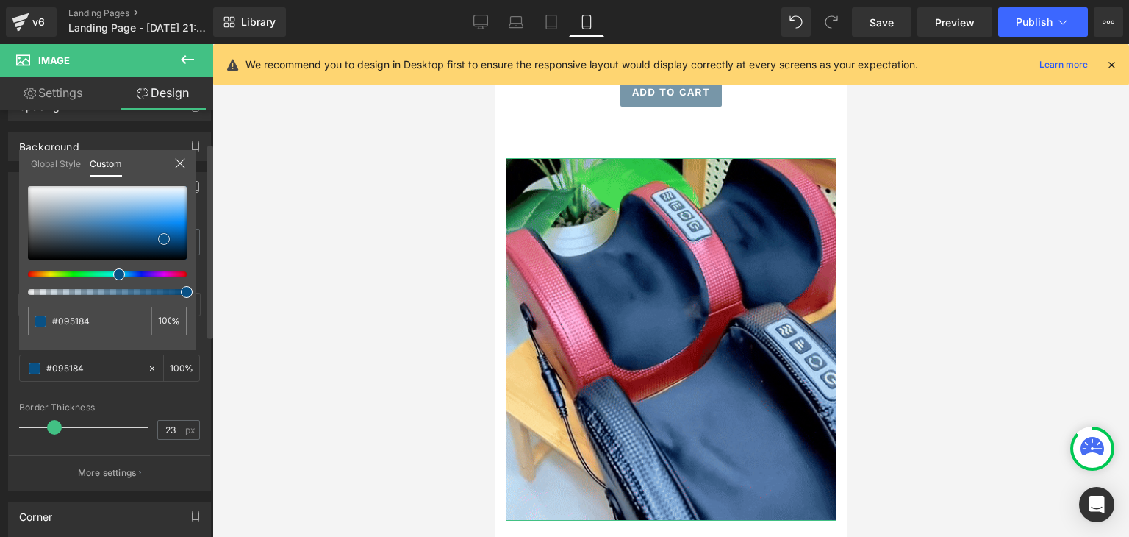
type input "#095185"
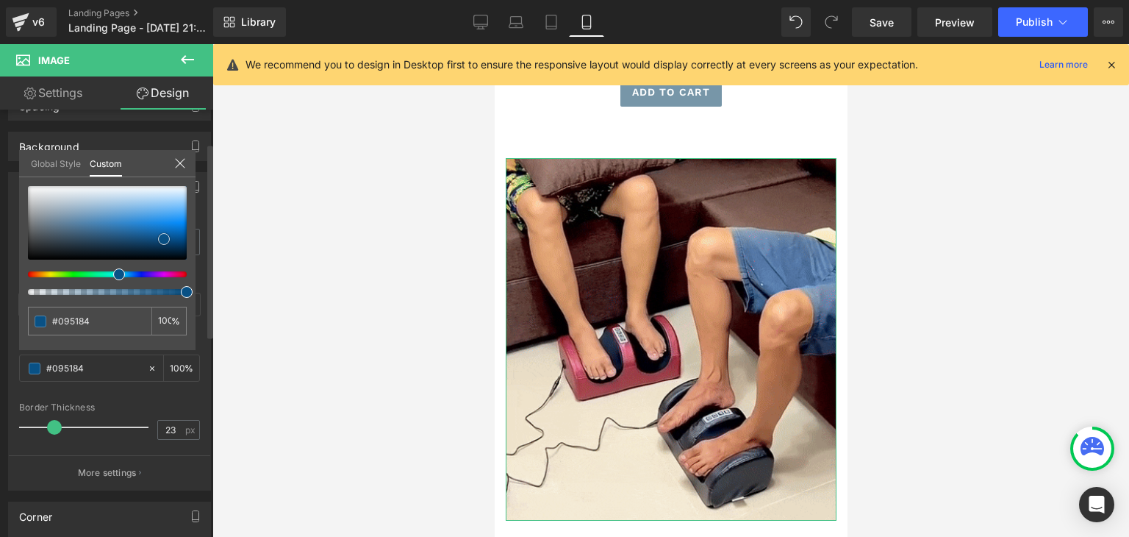
type input "#095185"
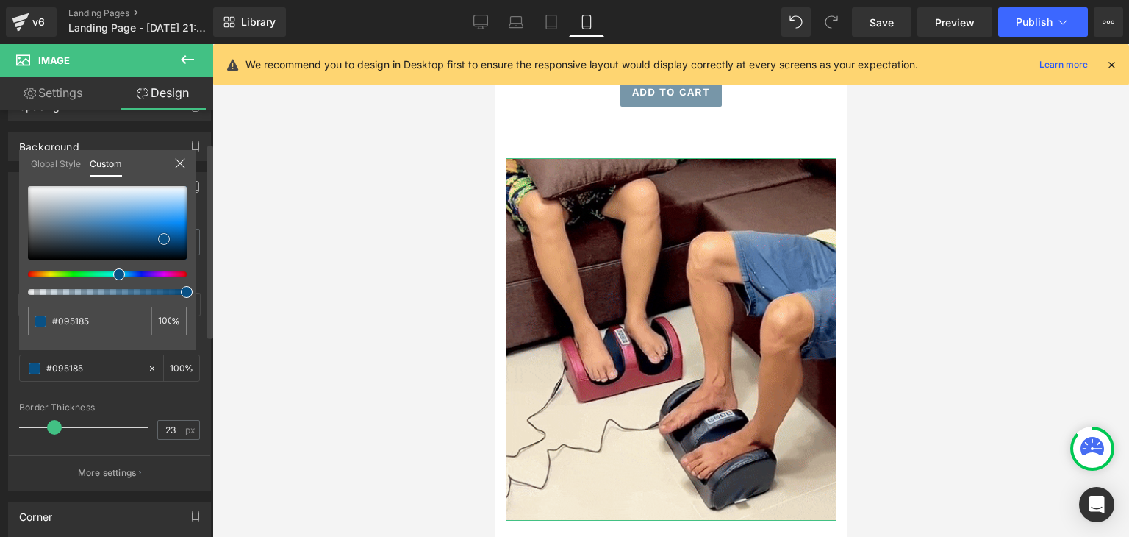
type input "#085790"
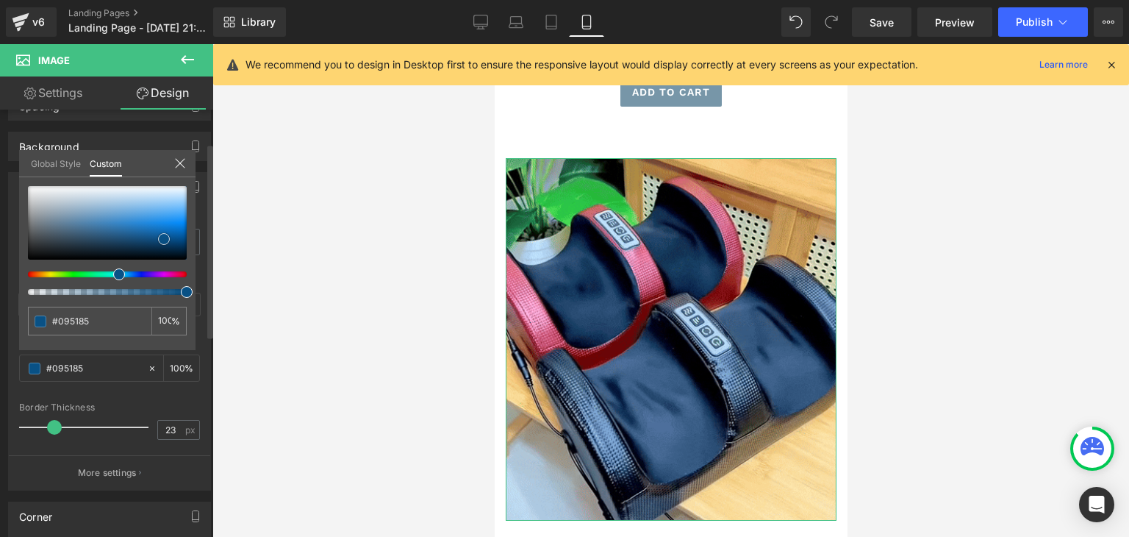
type input "#085790"
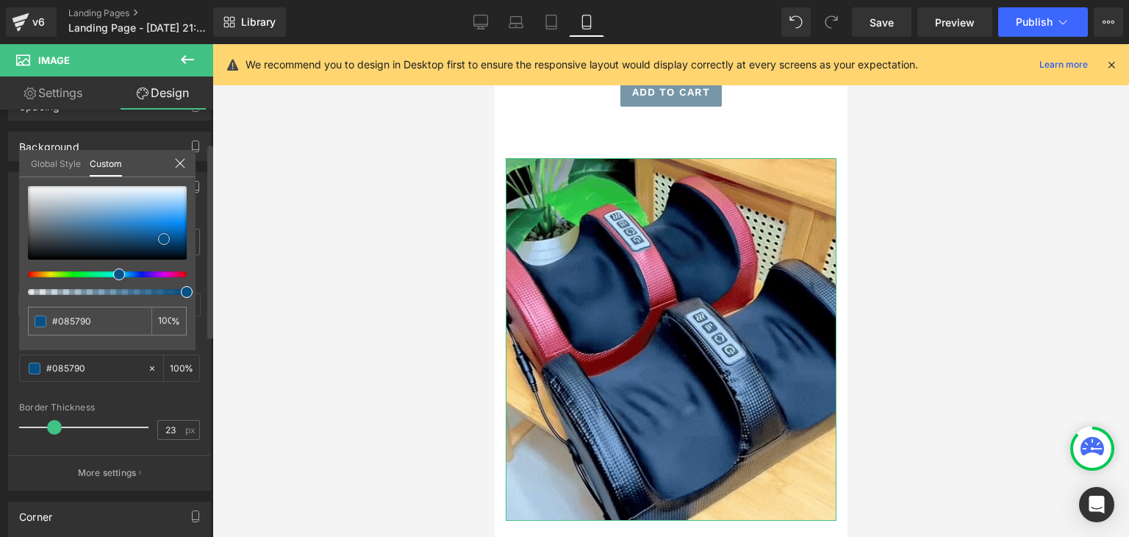
drag, startPoint x: 40, startPoint y: 240, endPoint x: 171, endPoint y: 237, distance: 130.9
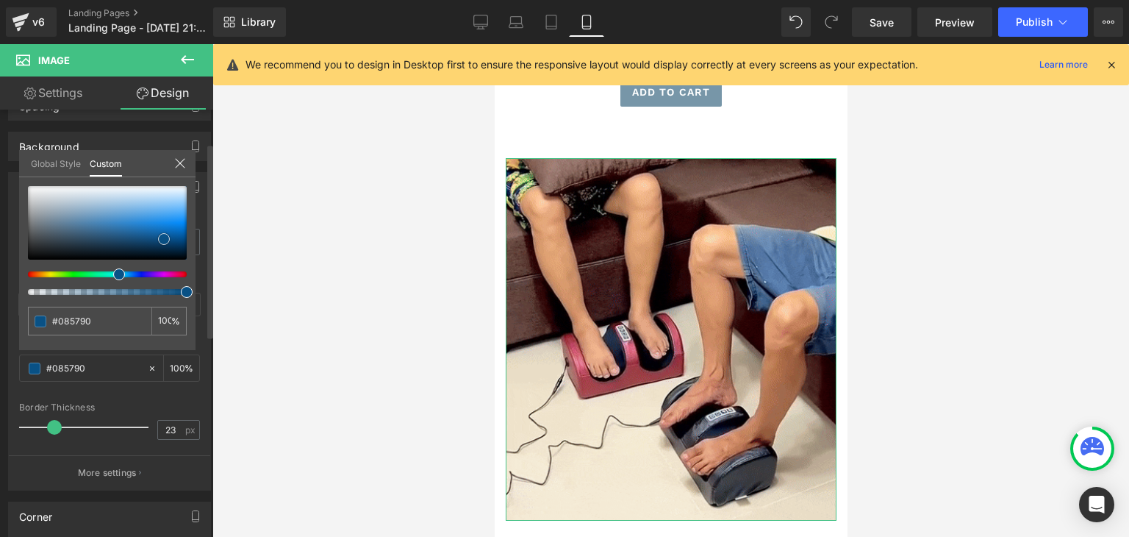
click at [170, 237] on span at bounding box center [164, 239] width 12 height 12
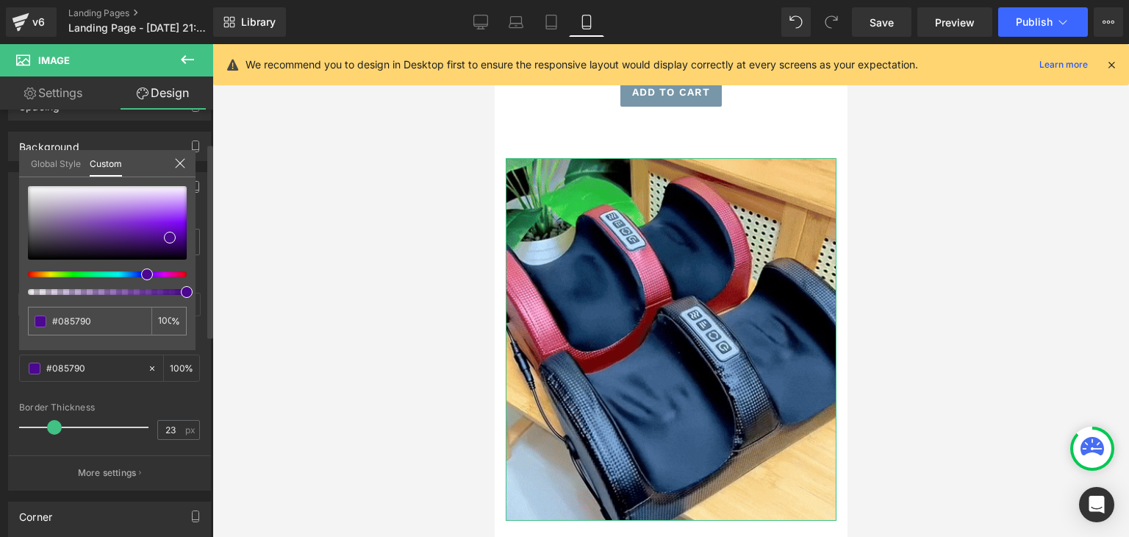
type input "#4c0890"
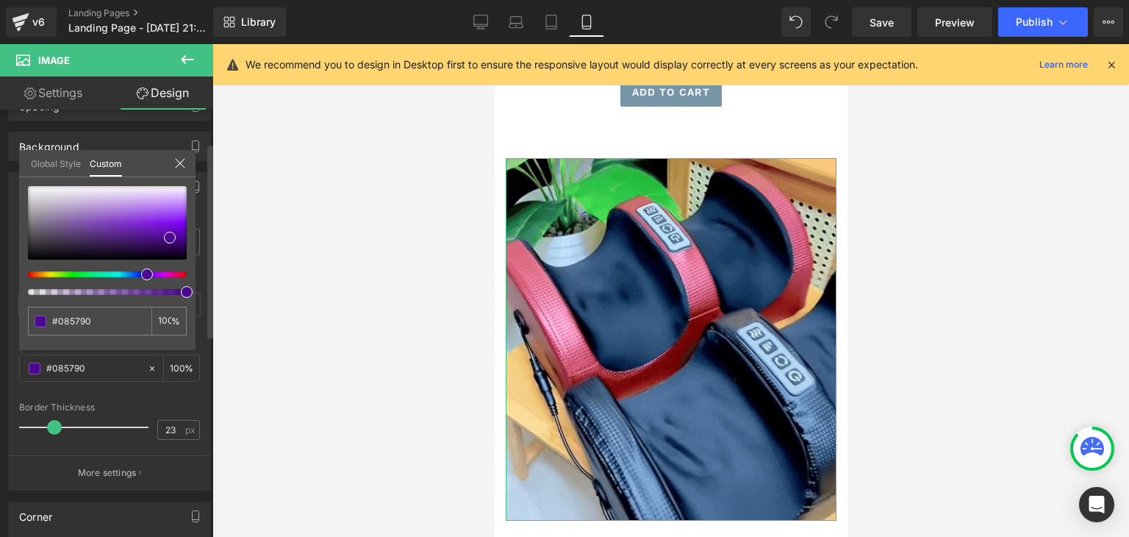
type input "#4c0890"
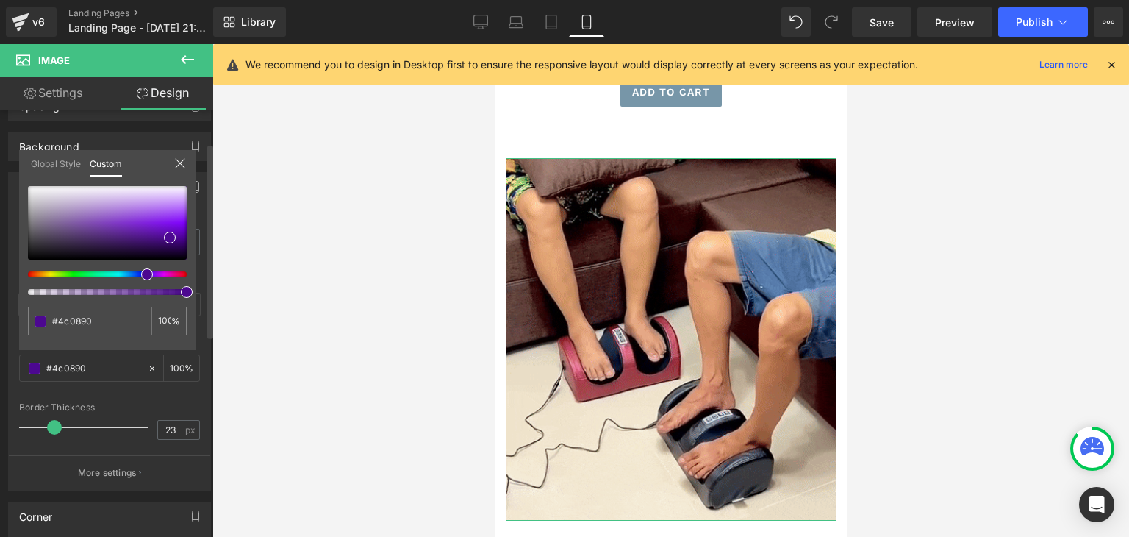
click at [141, 271] on div at bounding box center [101, 274] width 159 height 6
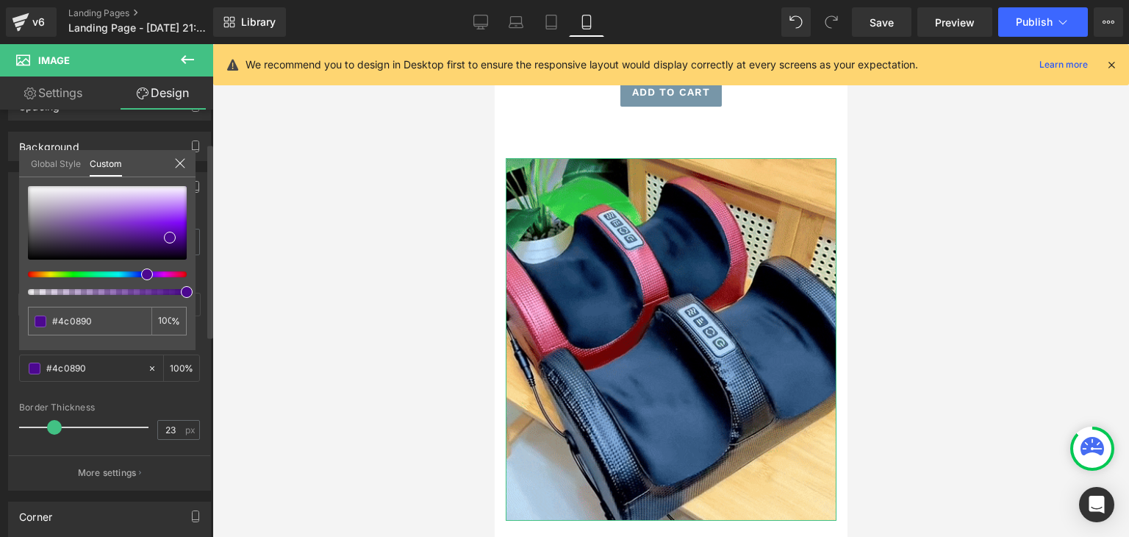
type input "#630890"
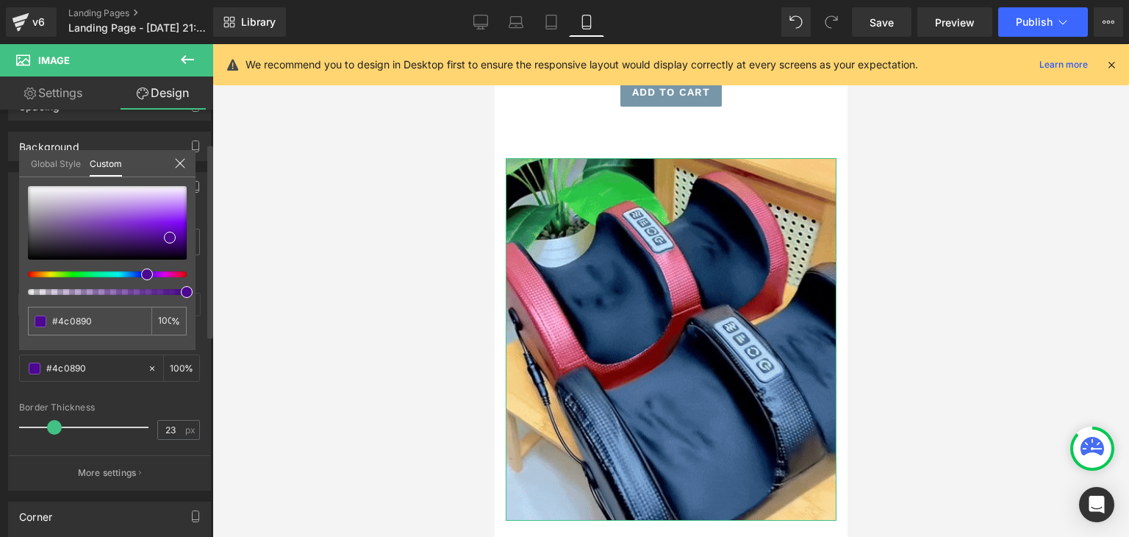
type input "#630890"
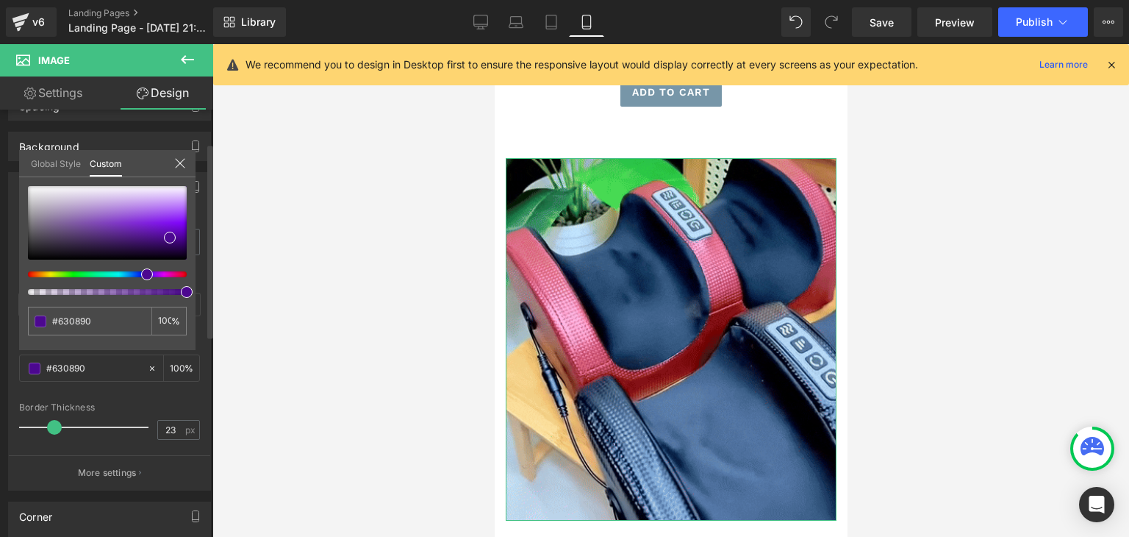
type input "#5e0890"
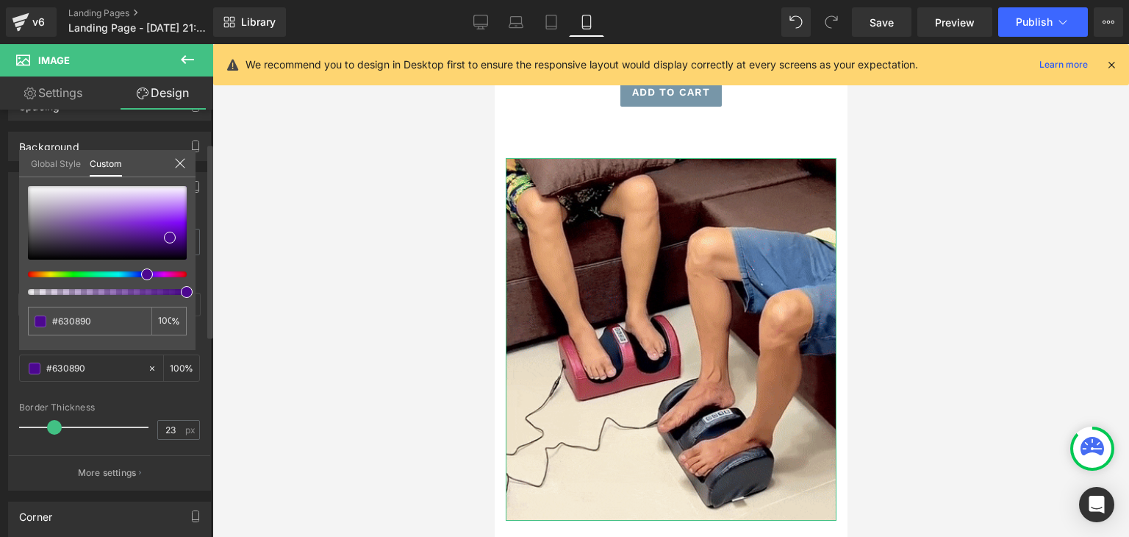
type input "#5e0890"
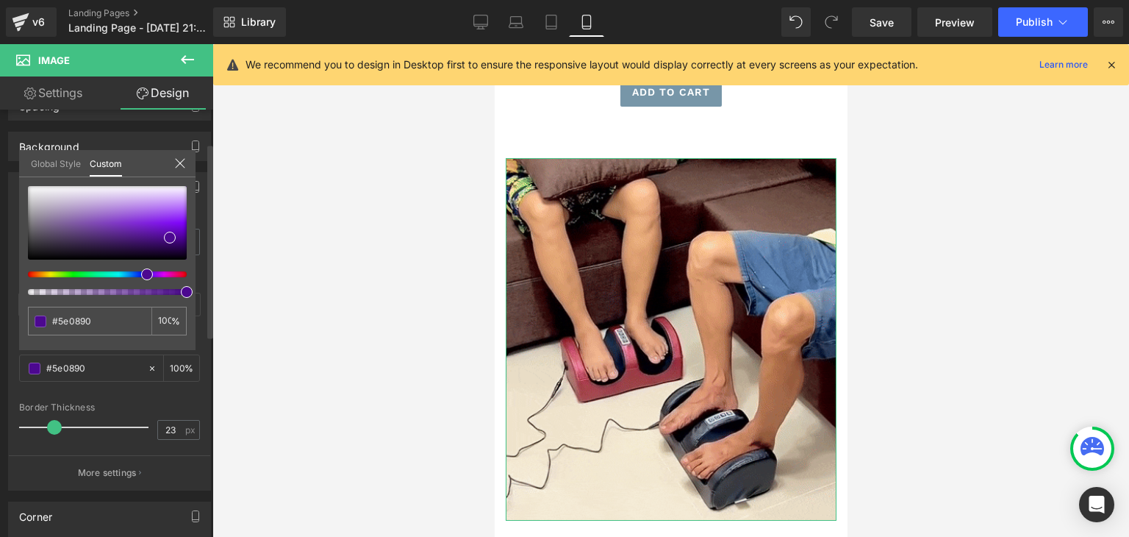
type input "#570890"
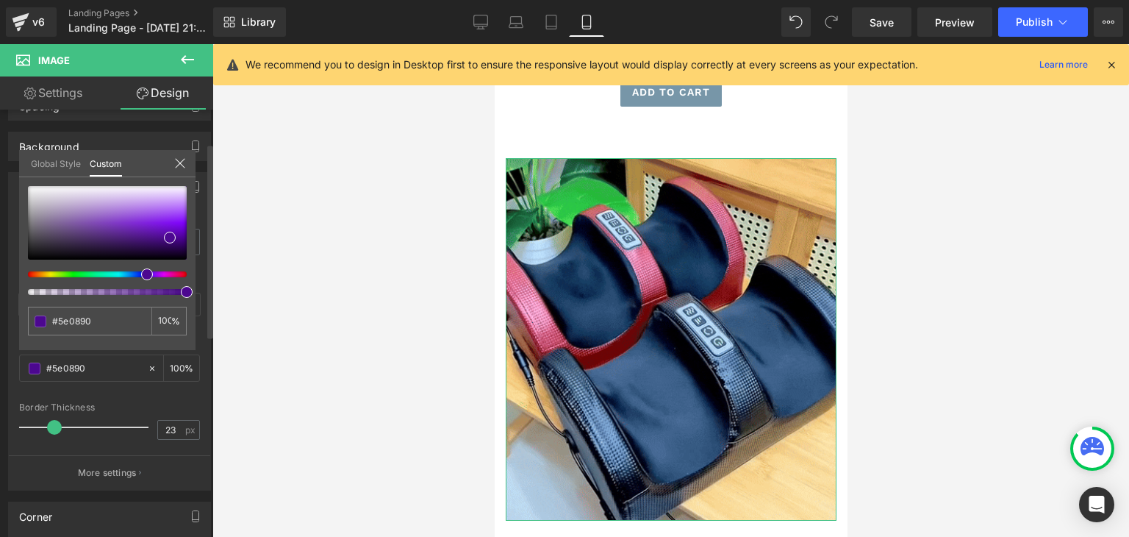
type input "#570890"
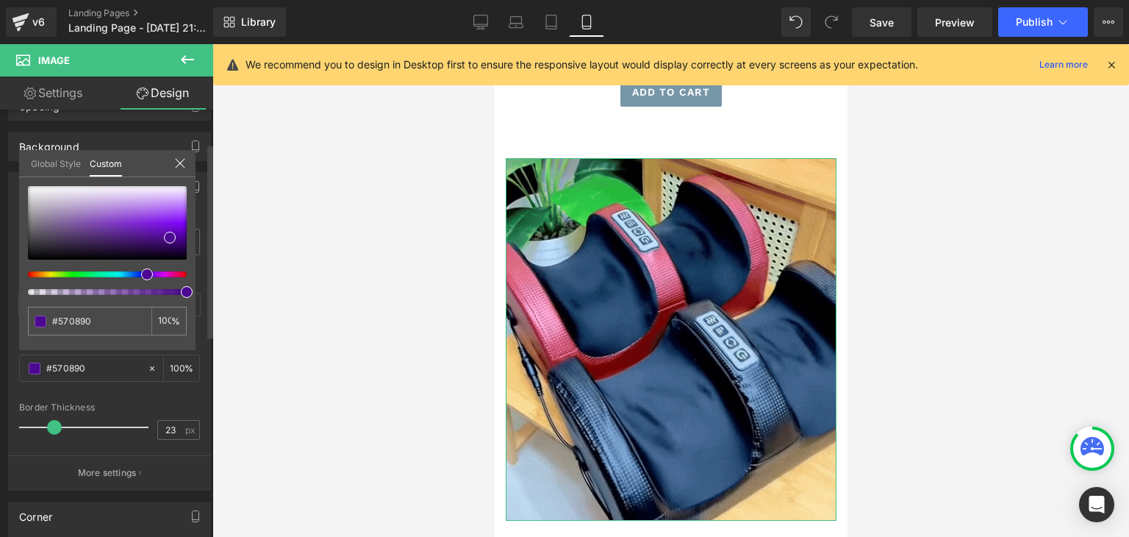
type input "#530890"
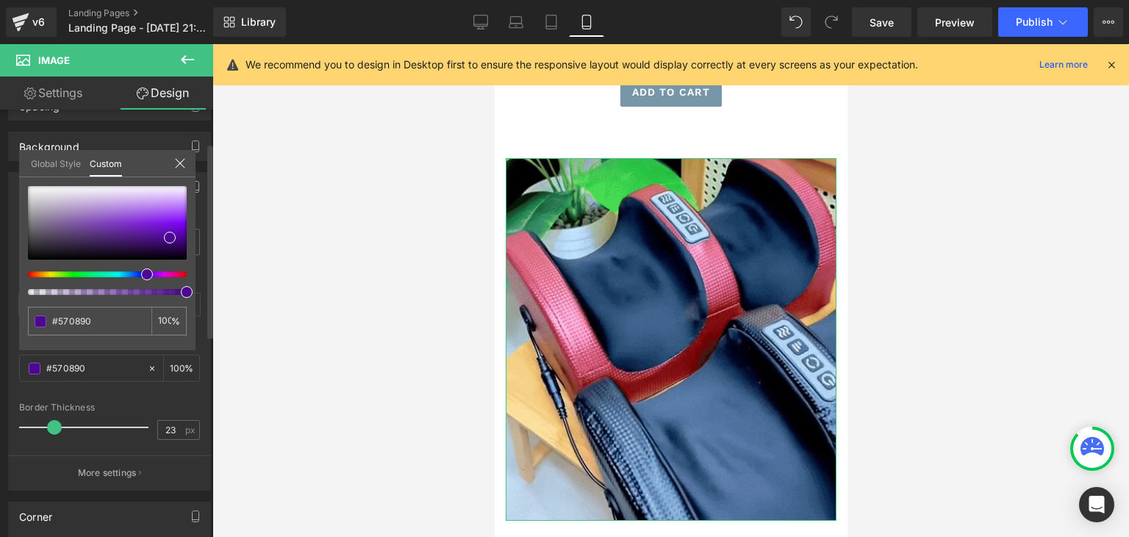
type input "#530890"
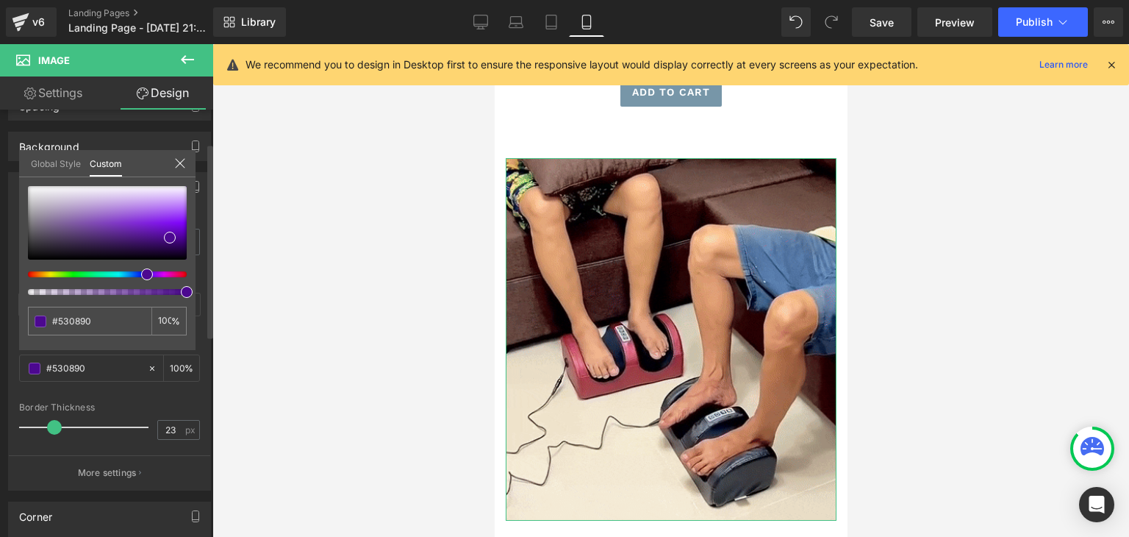
type input "#4c0890"
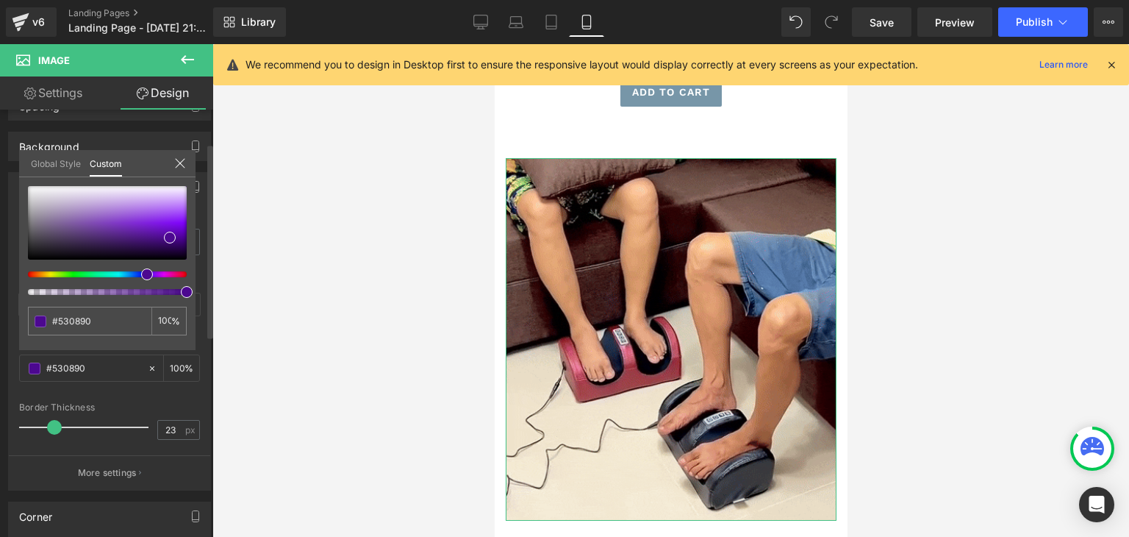
type input "#4c0890"
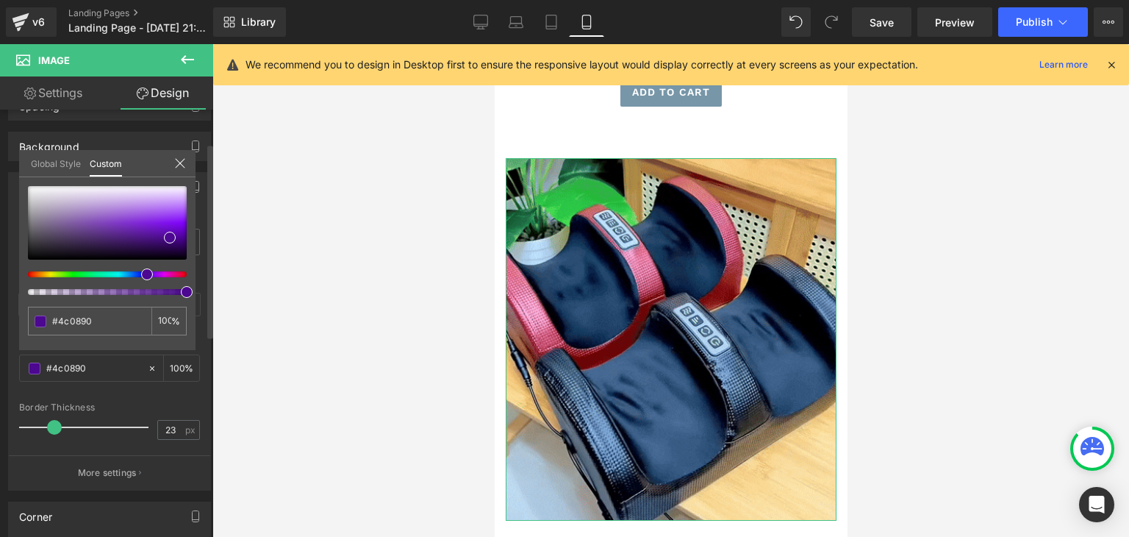
type input "#470890"
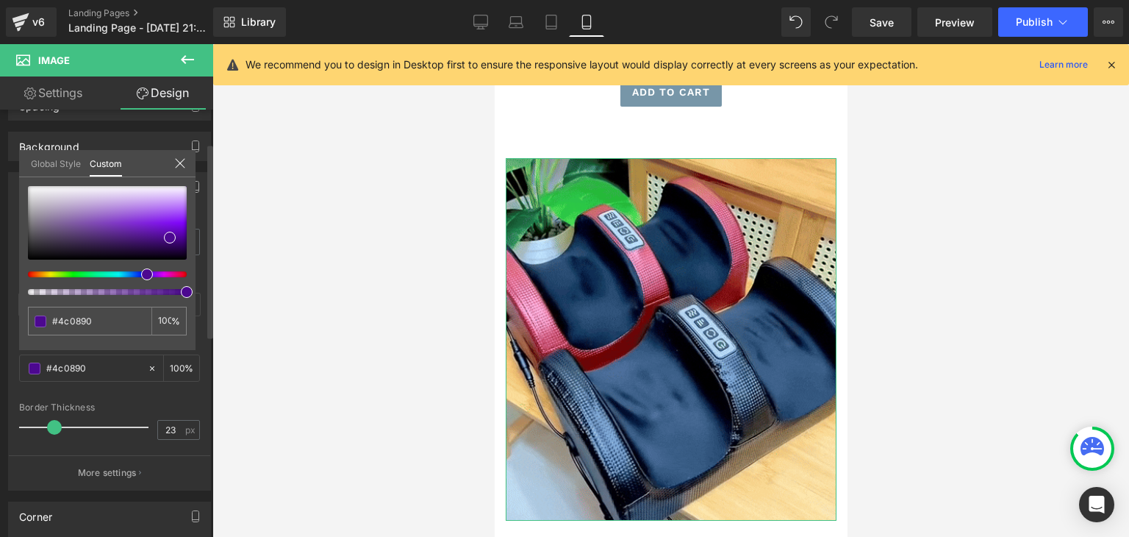
type input "#470890"
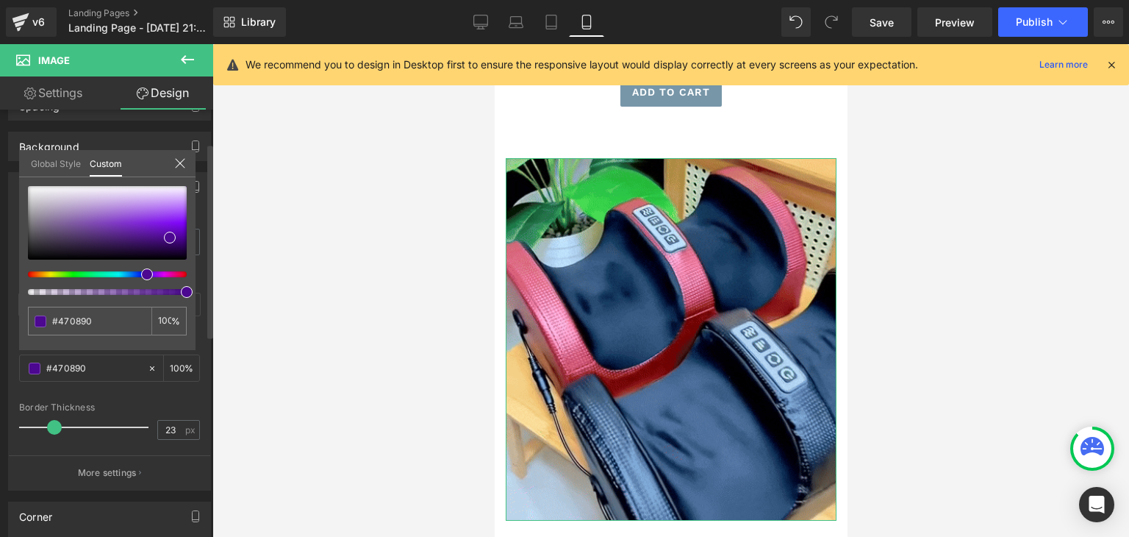
type input "#450890"
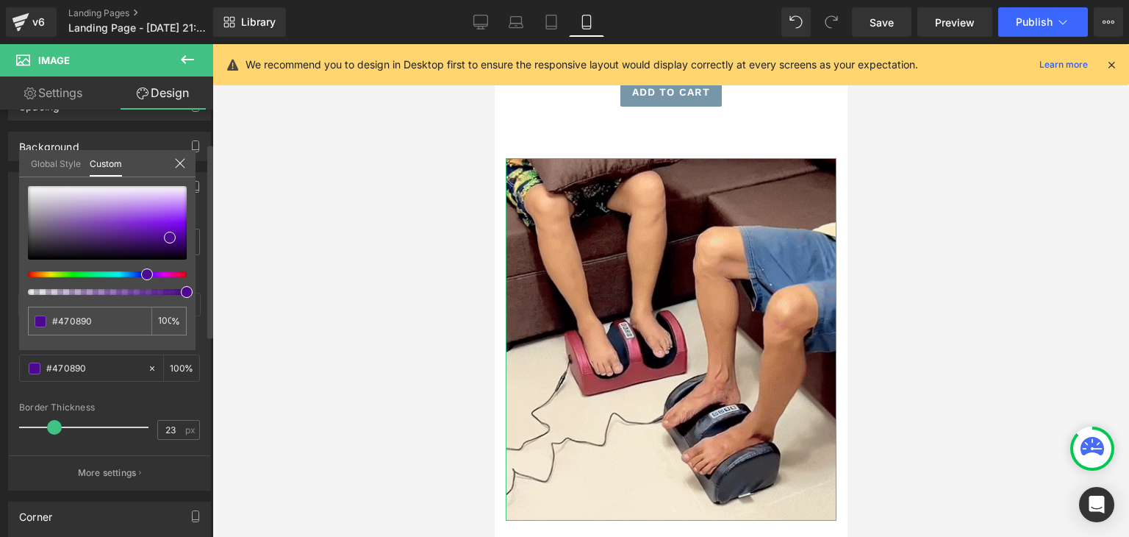
type input "#450890"
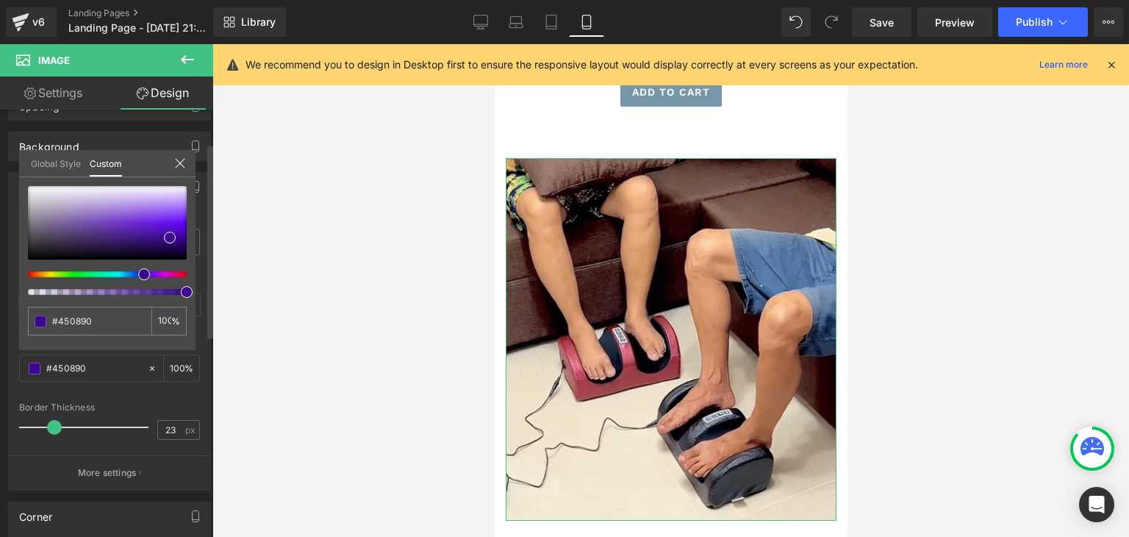
type input "#3a0890"
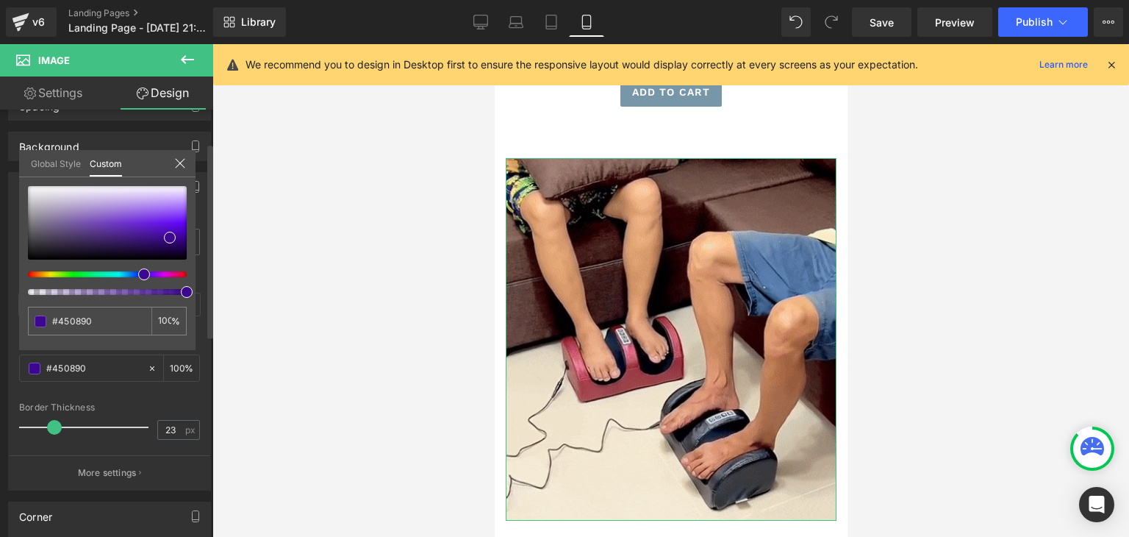
type input "#3a0890"
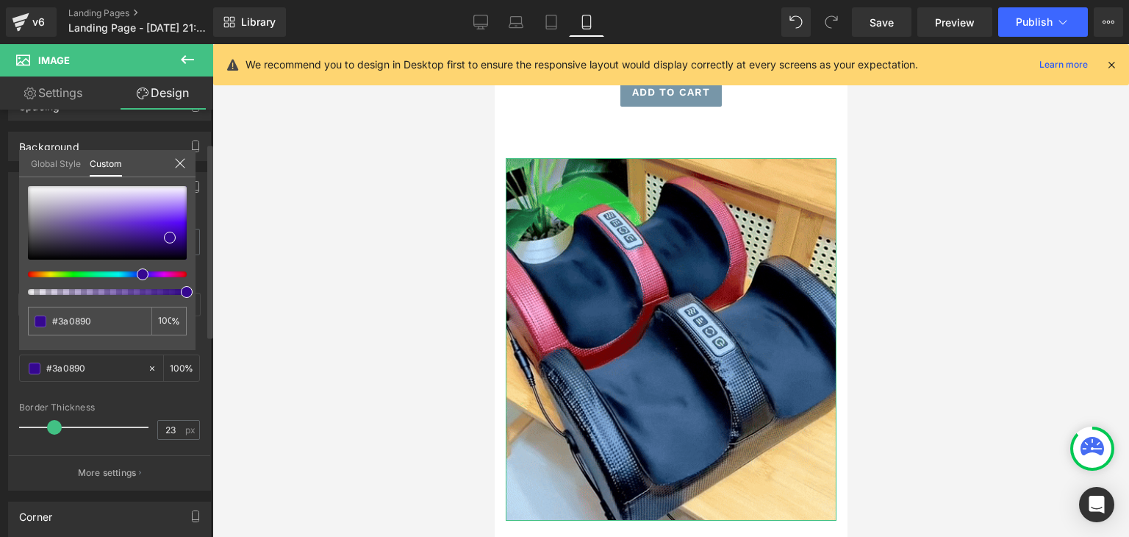
type input "#310890"
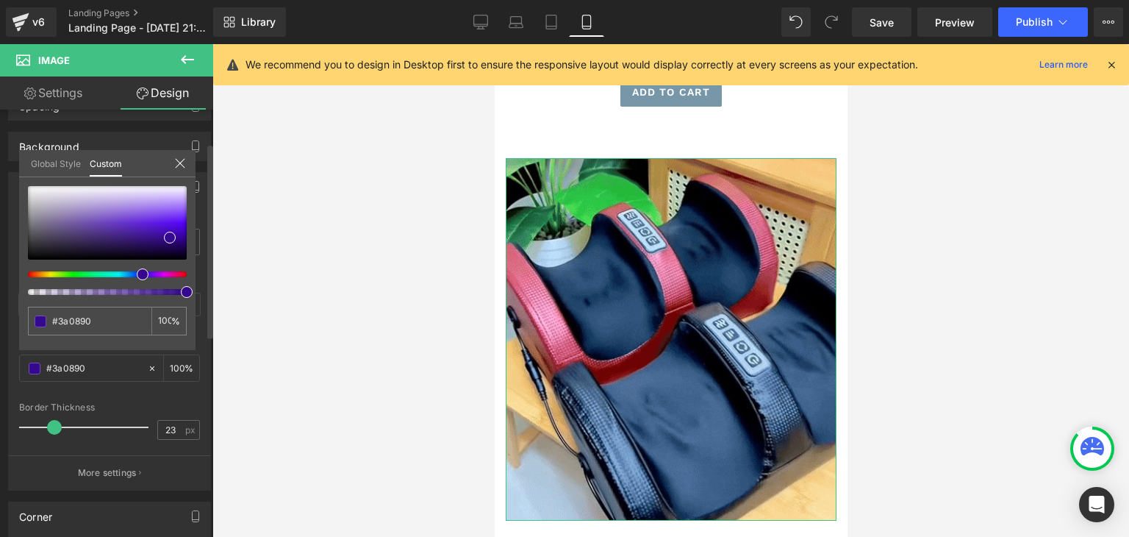
type input "#310890"
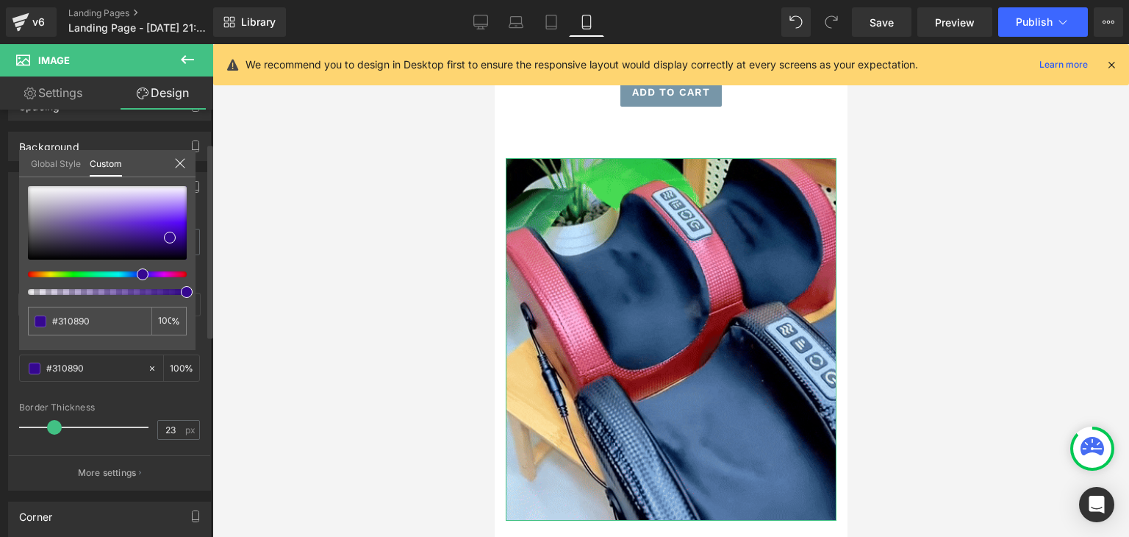
drag, startPoint x: 146, startPoint y: 276, endPoint x: 136, endPoint y: 276, distance: 10.3
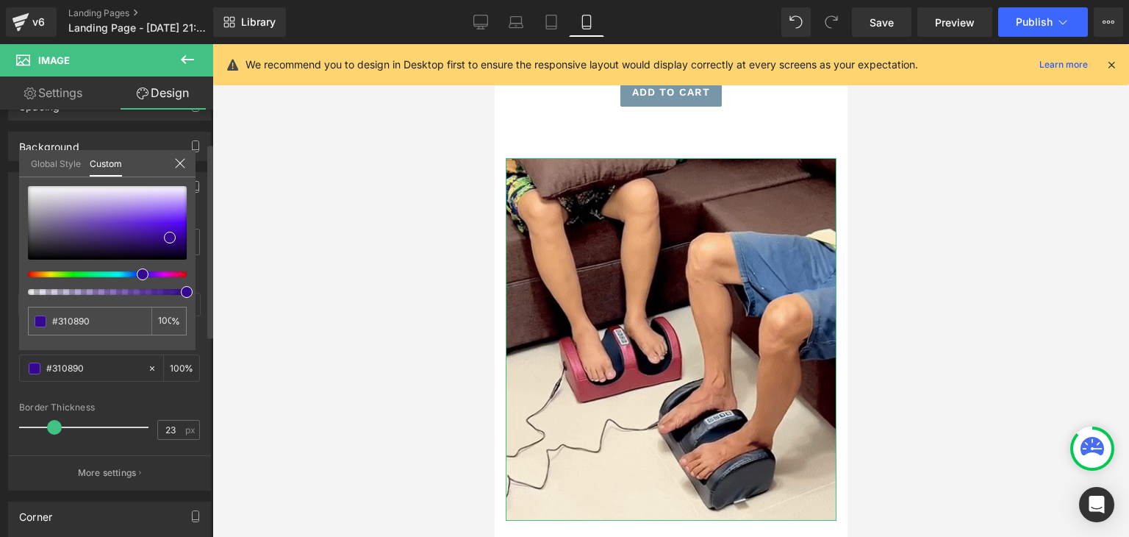
click at [137, 276] on span at bounding box center [143, 274] width 12 height 12
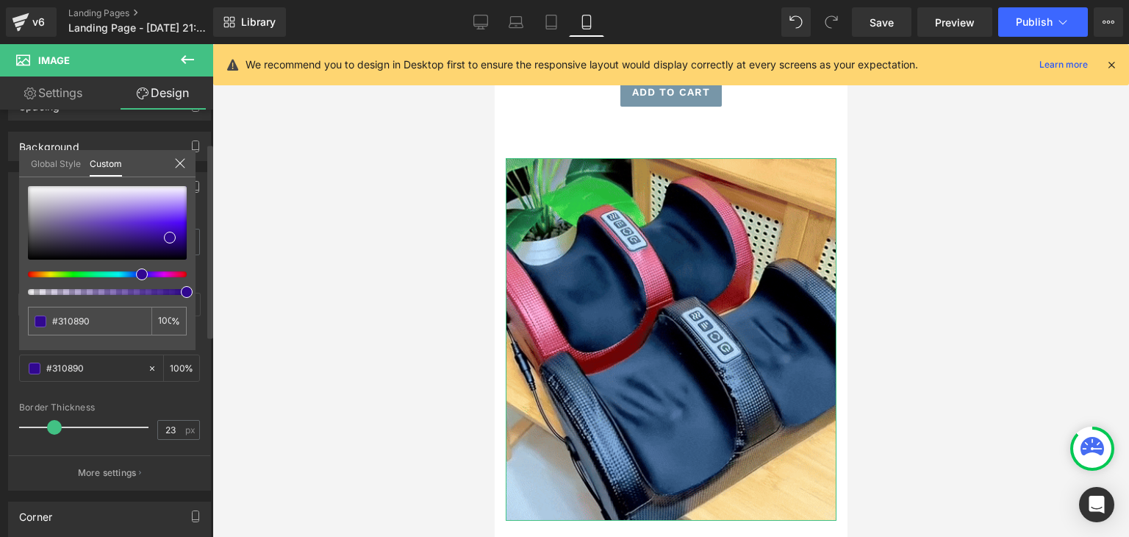
type input "#4e0890"
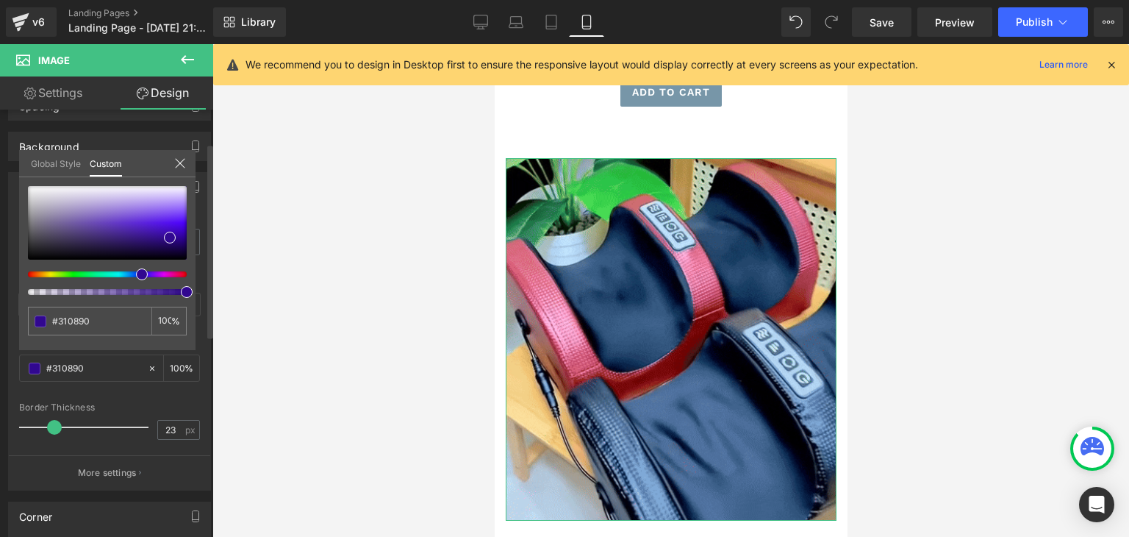
type input "#4e0890"
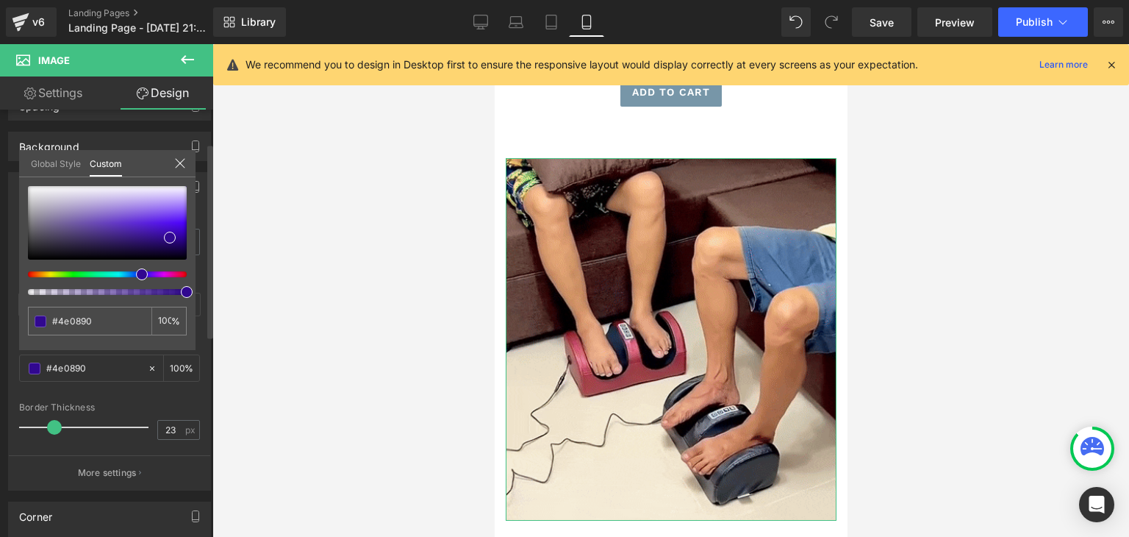
type input "#530890"
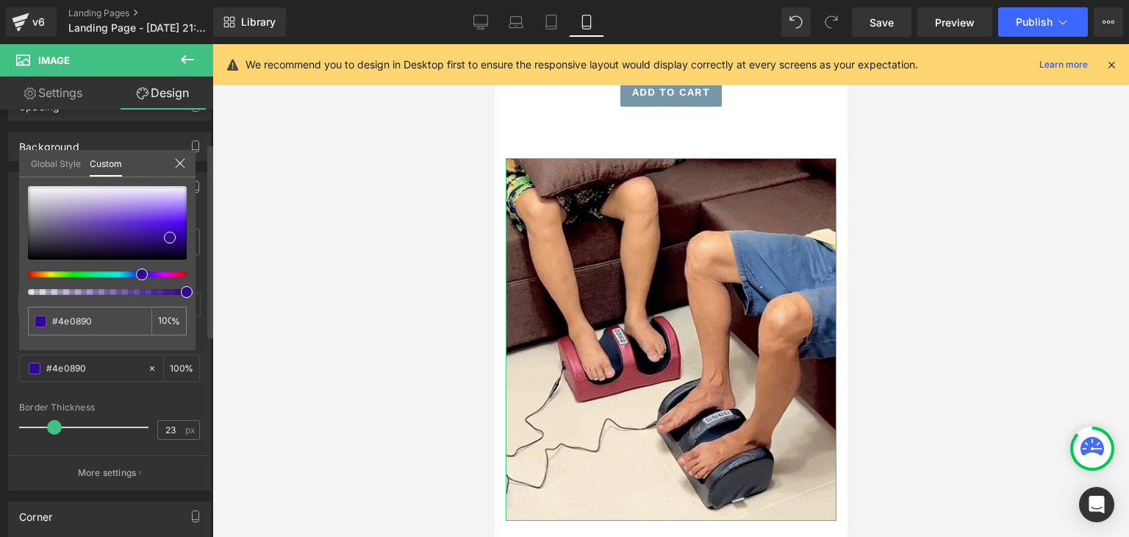
type input "#530890"
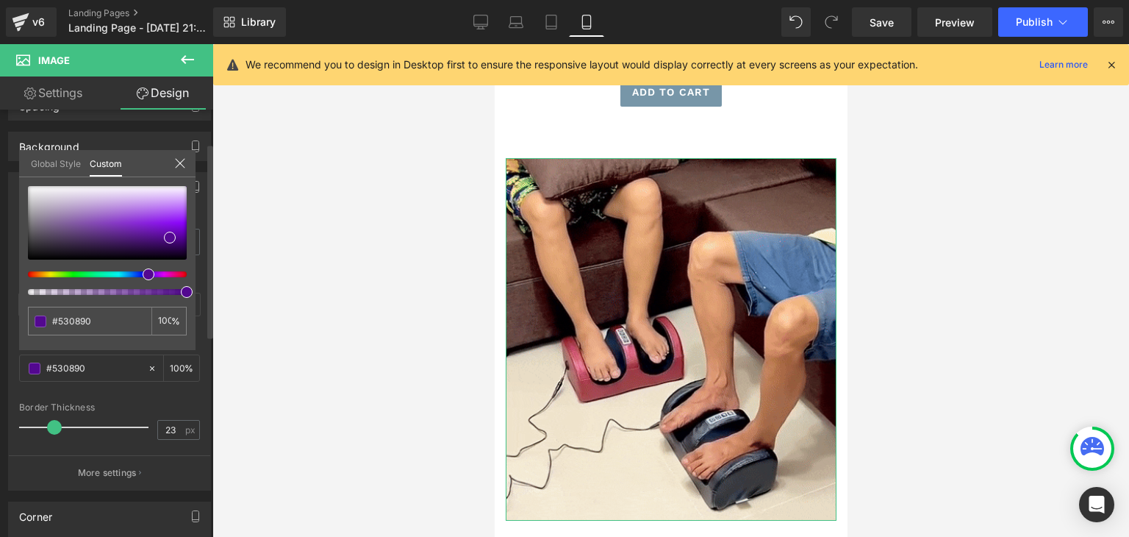
type input "#570890"
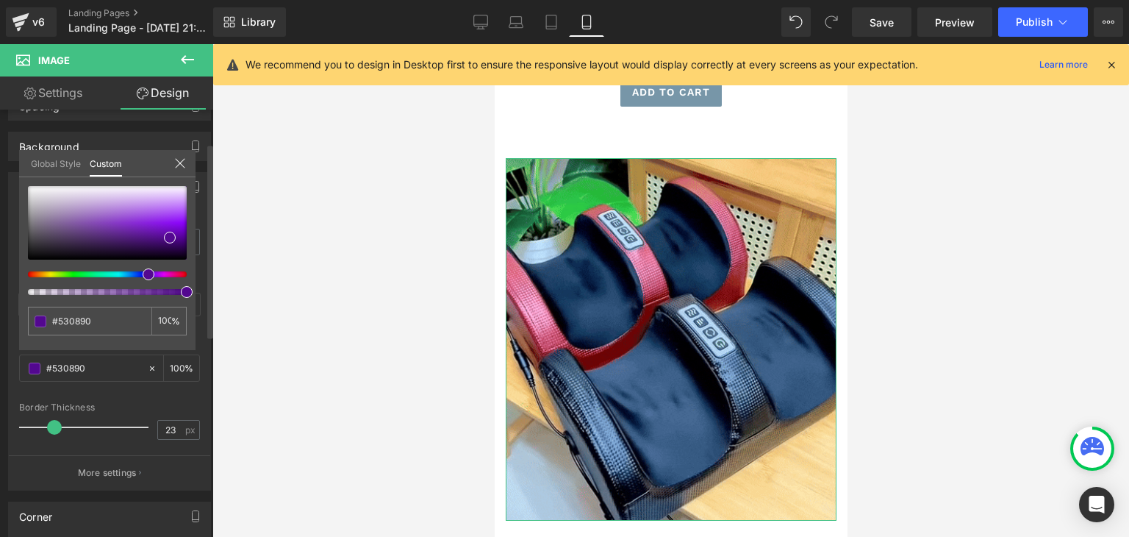
type input "#570890"
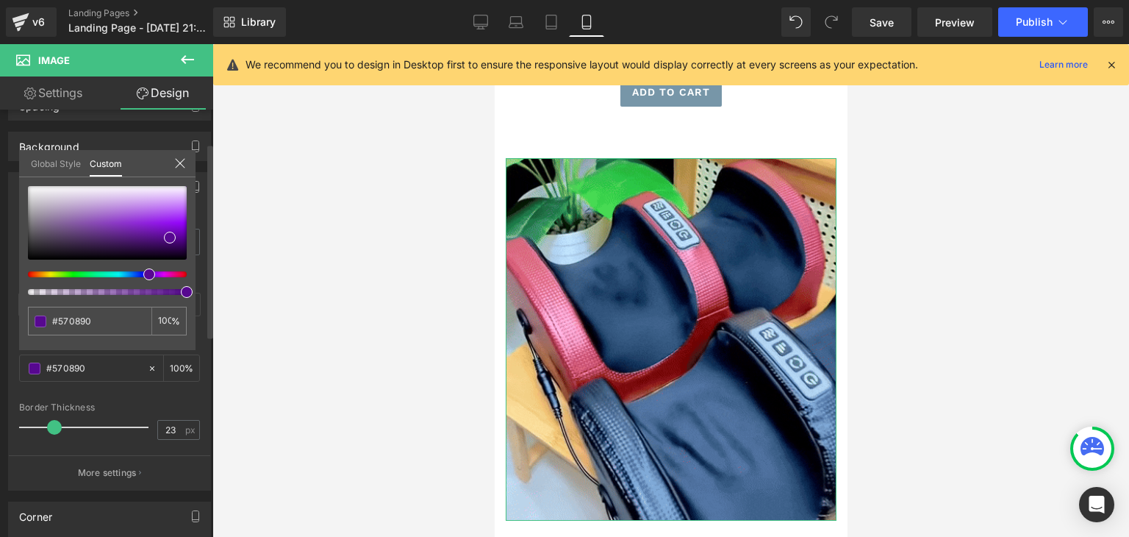
type input "#530890"
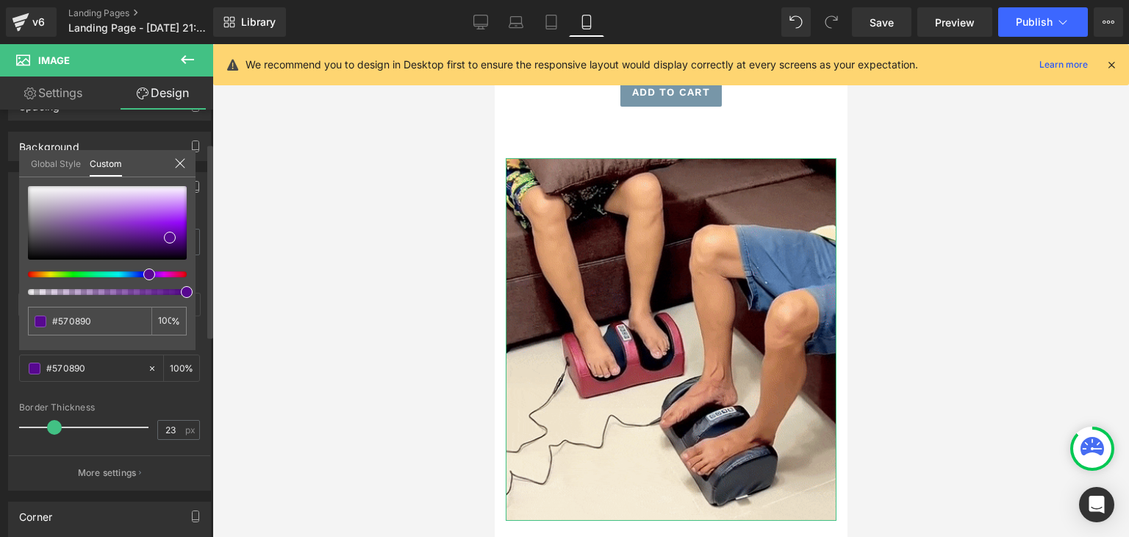
type input "#530890"
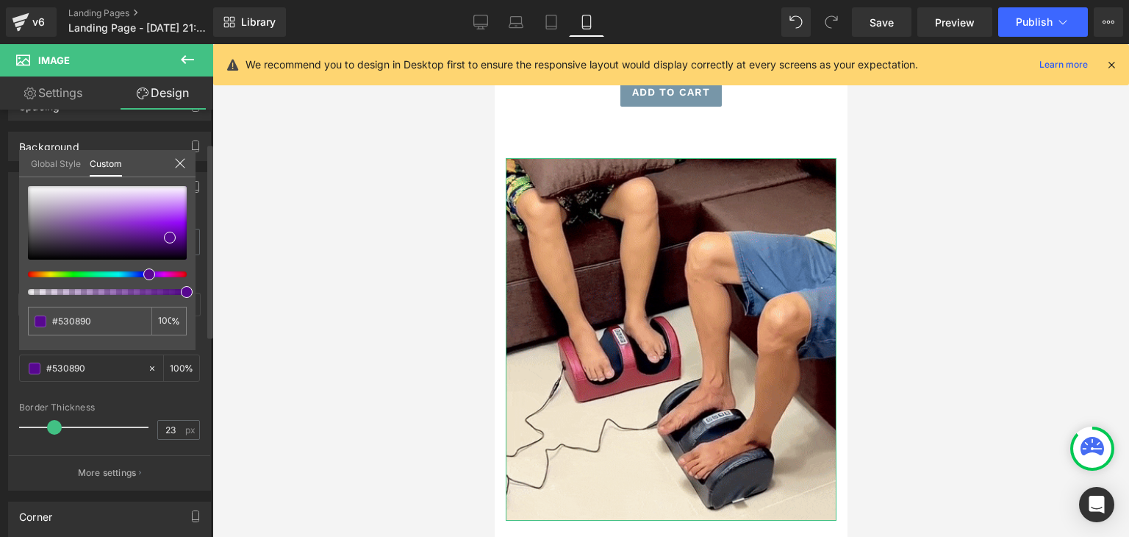
type input "#4e0890"
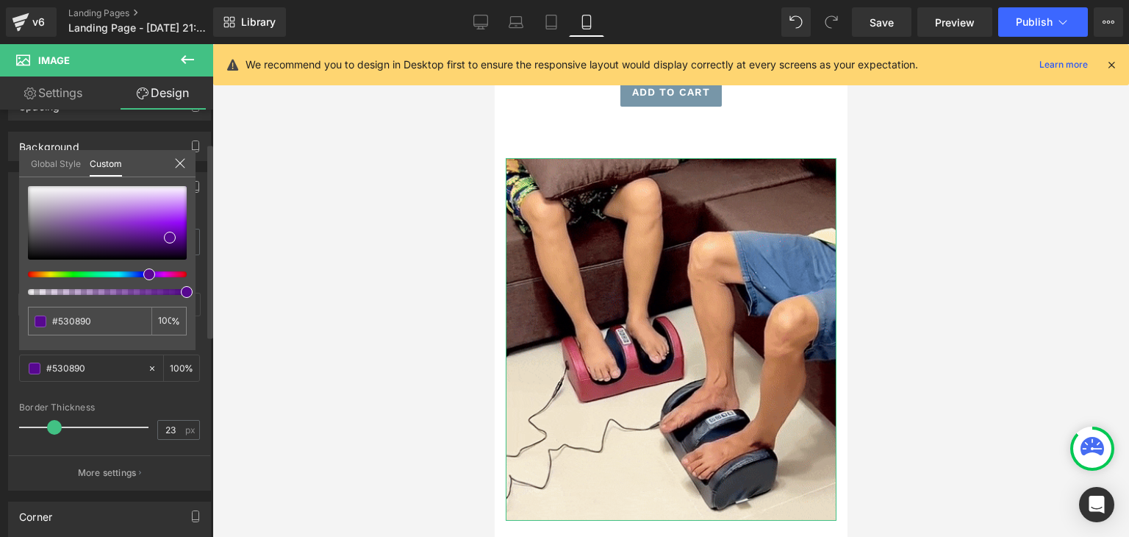
type input "#4e0890"
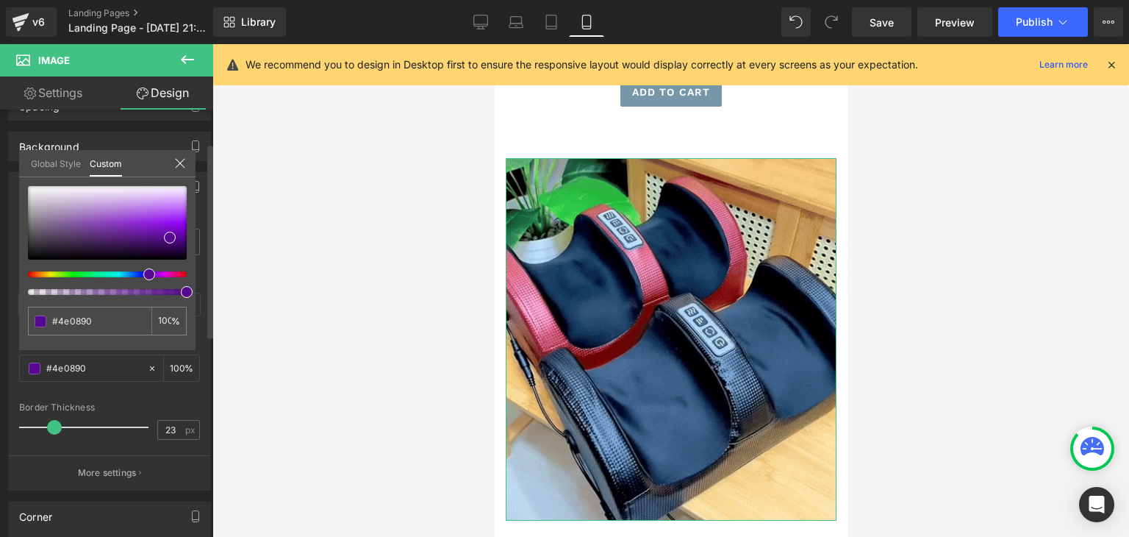
type input "#4c0890"
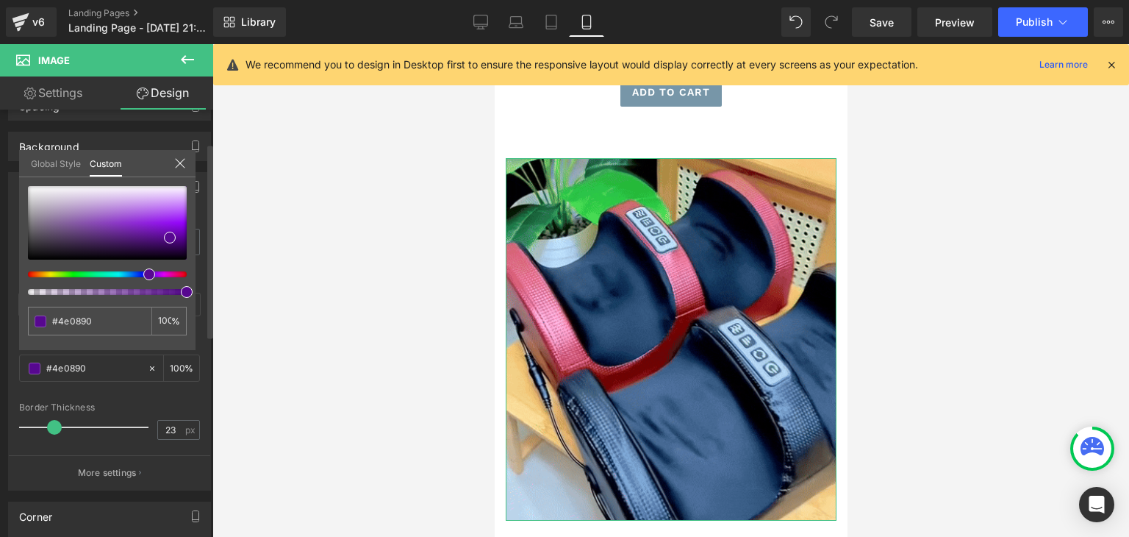
type input "#4c0890"
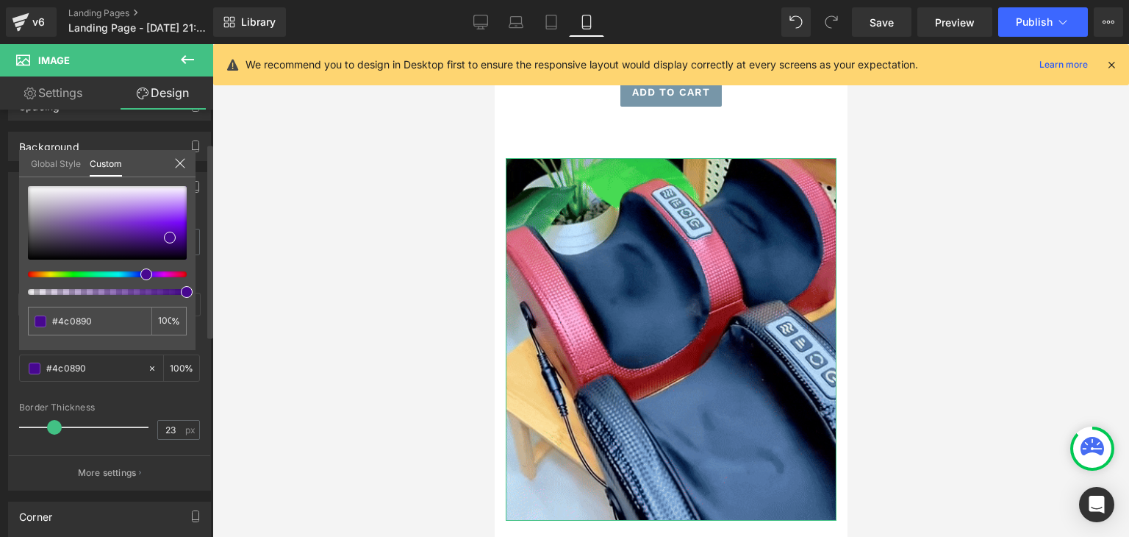
type input "#470890"
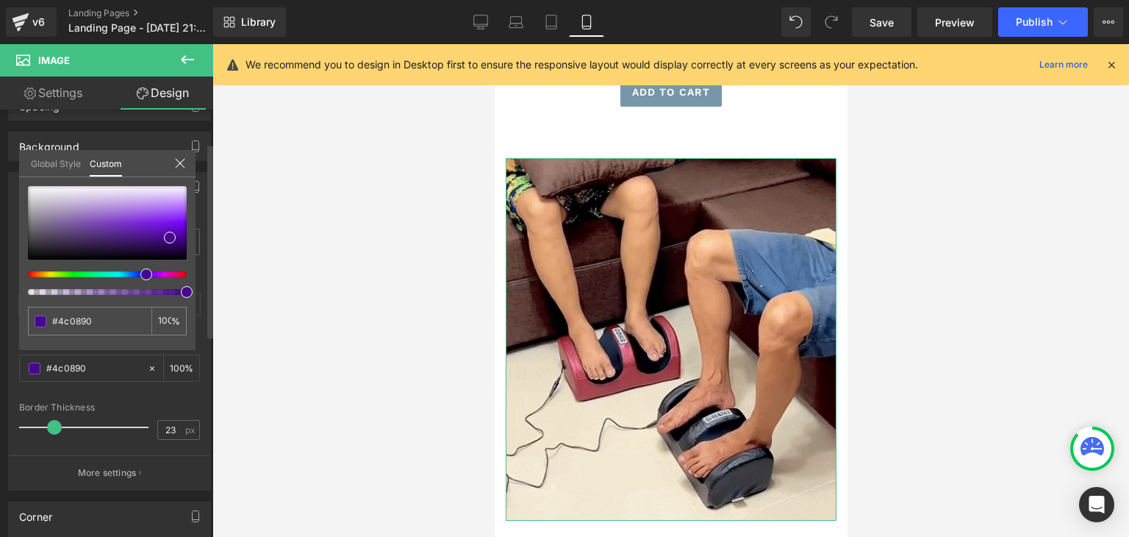
type input "#470890"
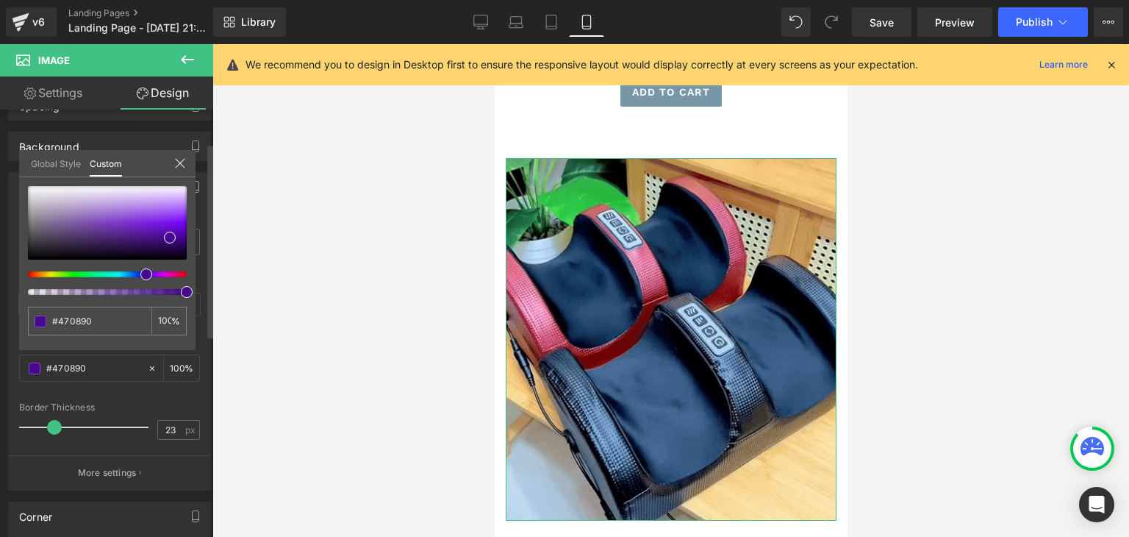
click at [138, 276] on div at bounding box center [101, 274] width 159 height 6
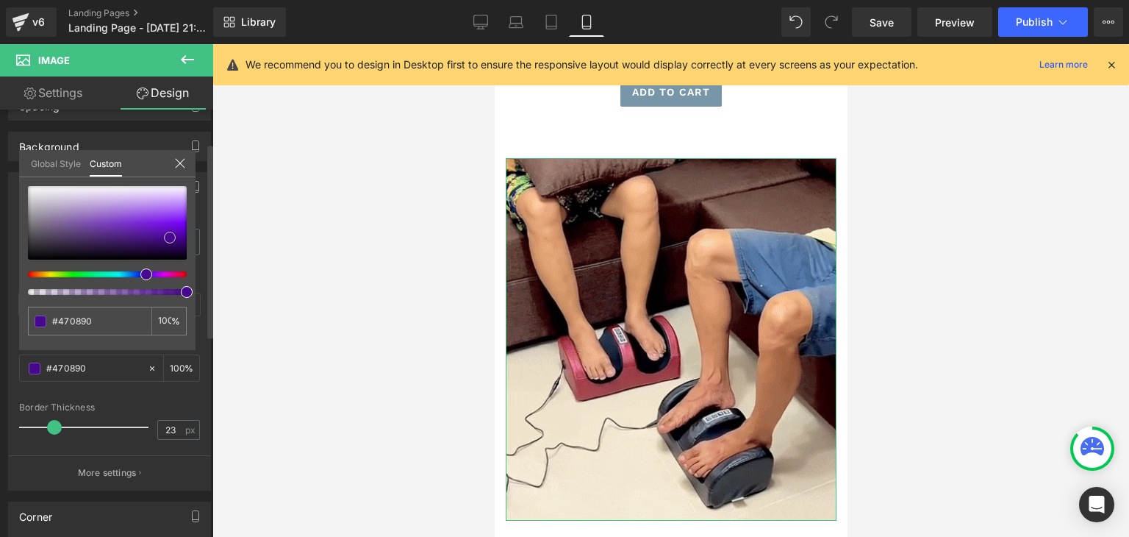
type input "#470692"
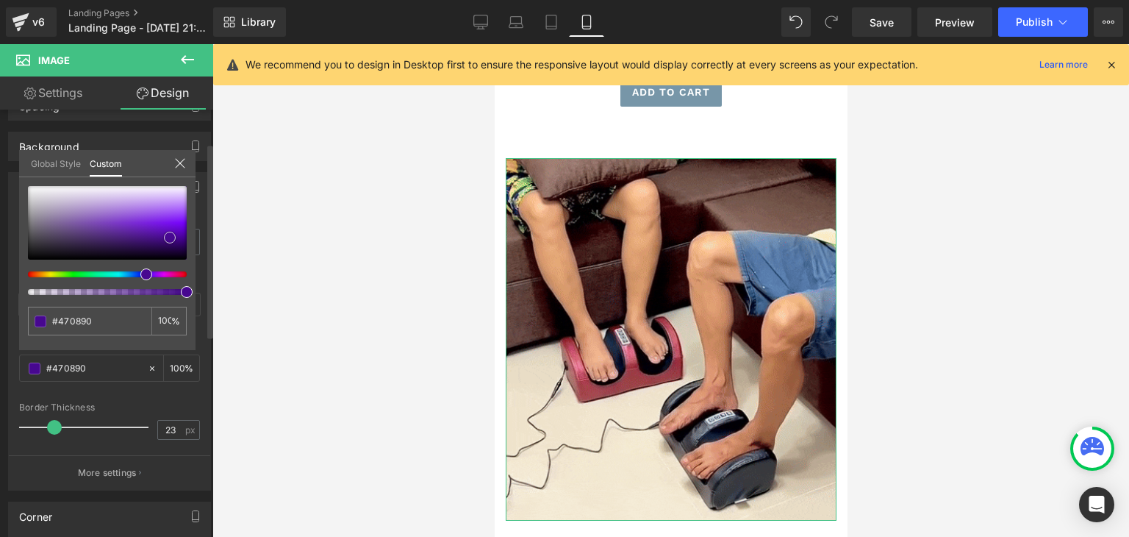
type input "#470692"
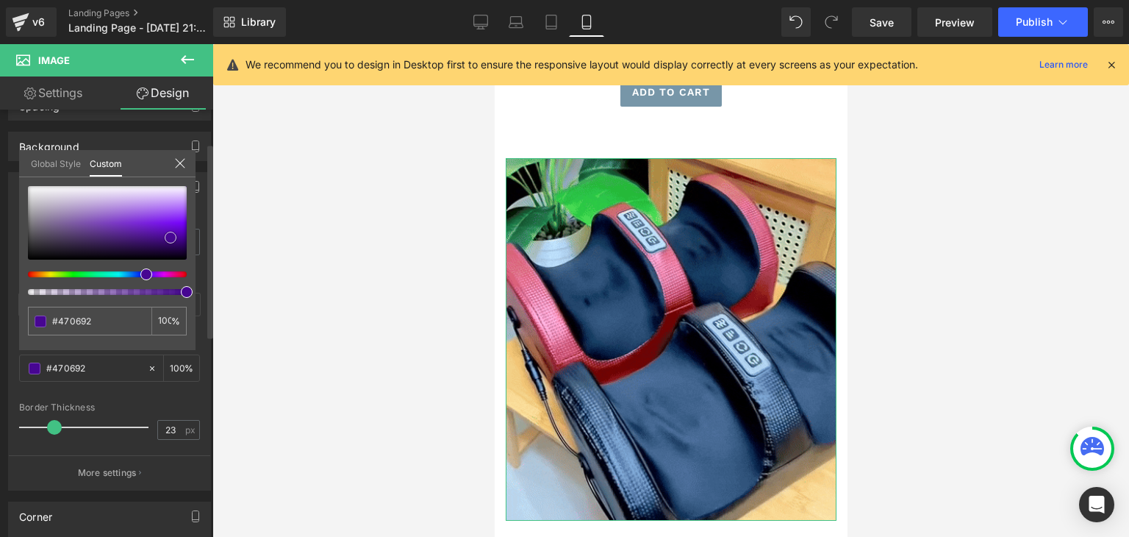
click at [171, 235] on span at bounding box center [171, 238] width 12 height 12
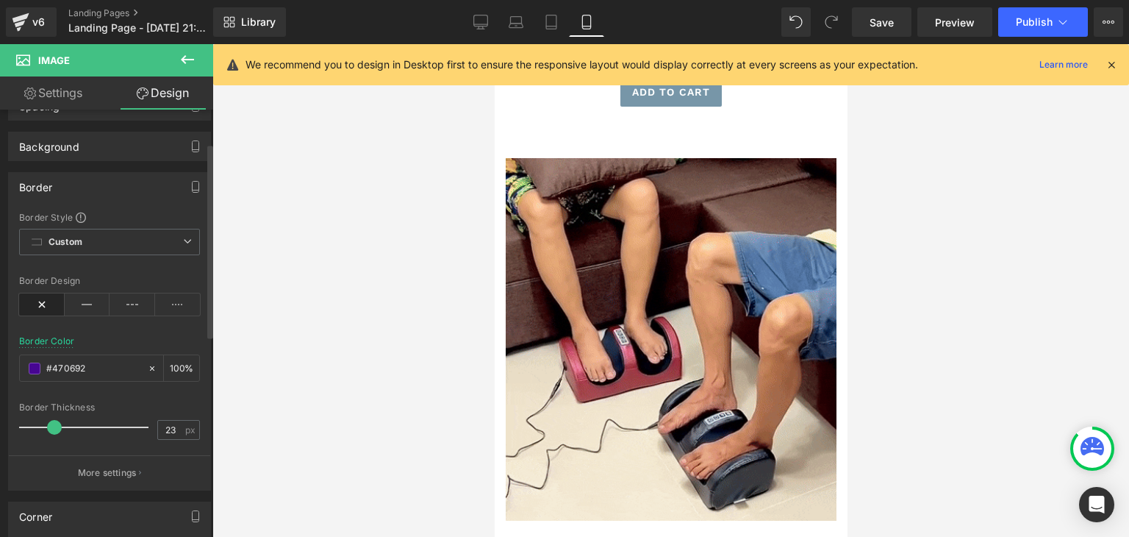
click at [501, 289] on body "Skip to content Submit Close search Home Catalog Image Row Sale Off (P) Image M…" at bounding box center [670, 120] width 353 height 1329
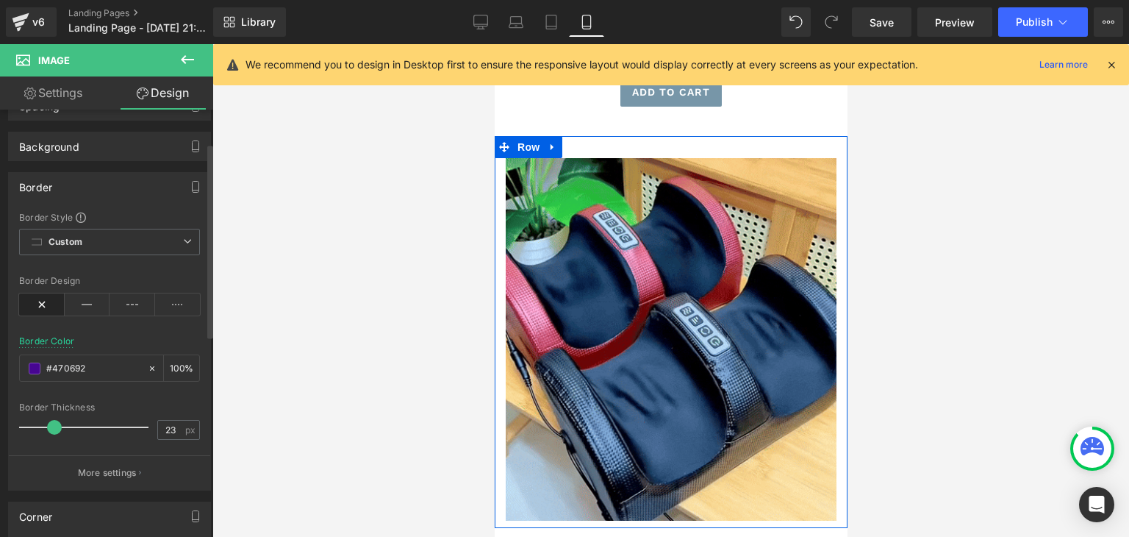
click at [501, 289] on div "Image" at bounding box center [670, 339] width 353 height 362
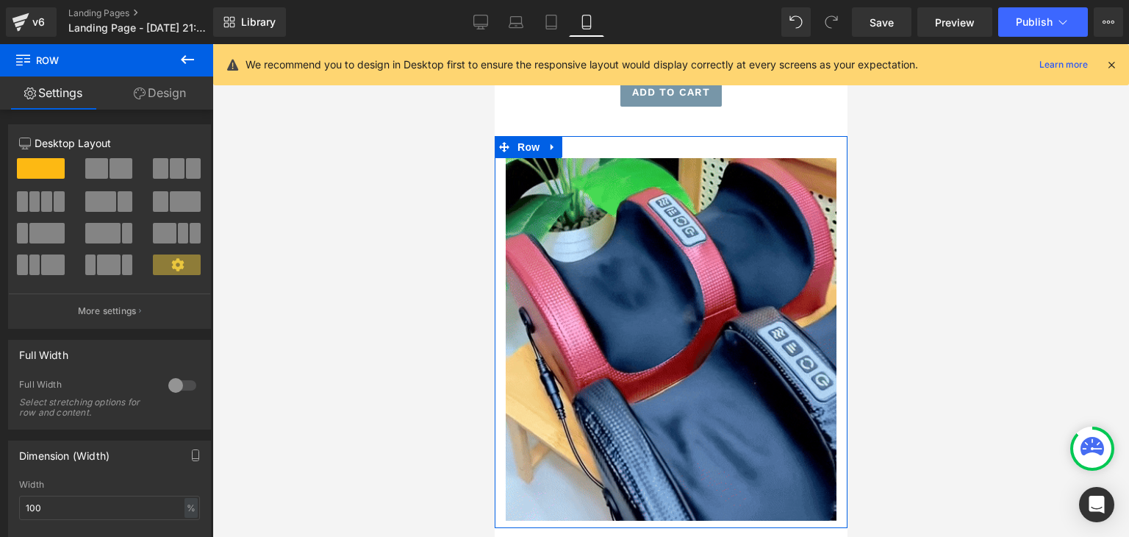
click at [176, 101] on link "Design" at bounding box center [160, 92] width 107 height 33
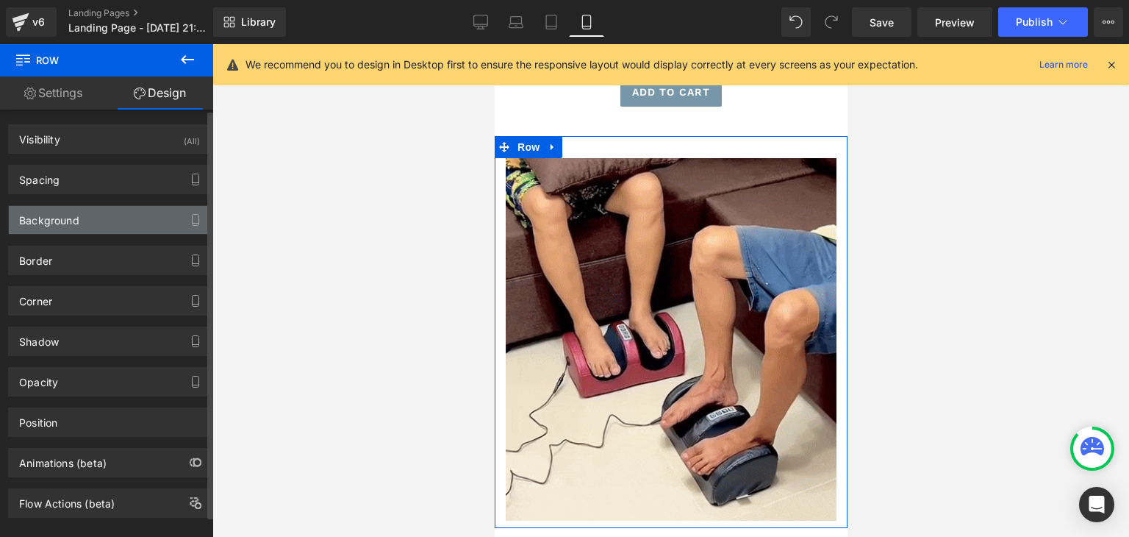
click at [88, 217] on div "Background" at bounding box center [109, 220] width 201 height 28
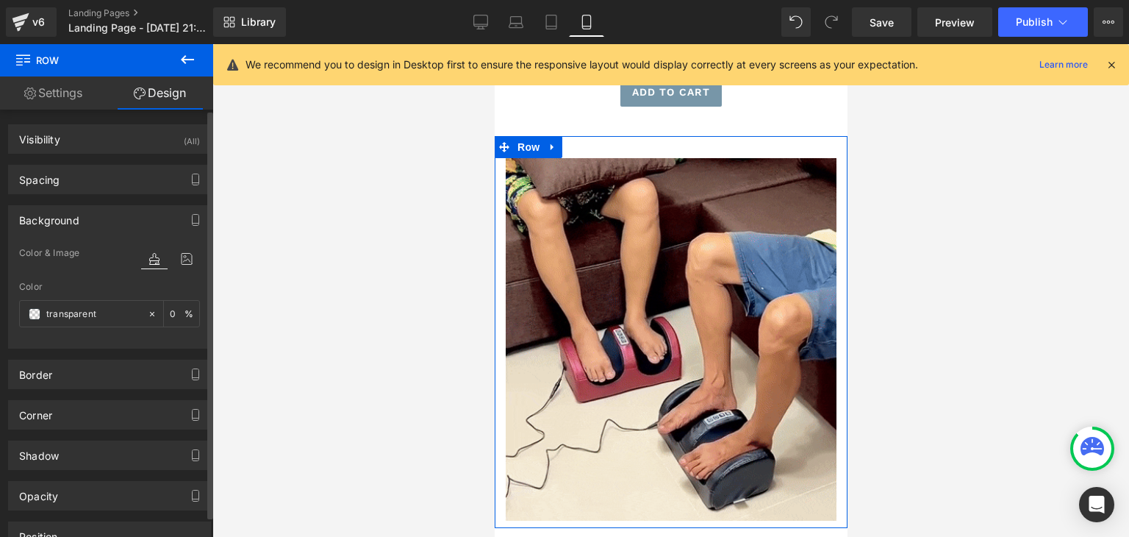
click at [88, 217] on div "Background" at bounding box center [109, 220] width 201 height 28
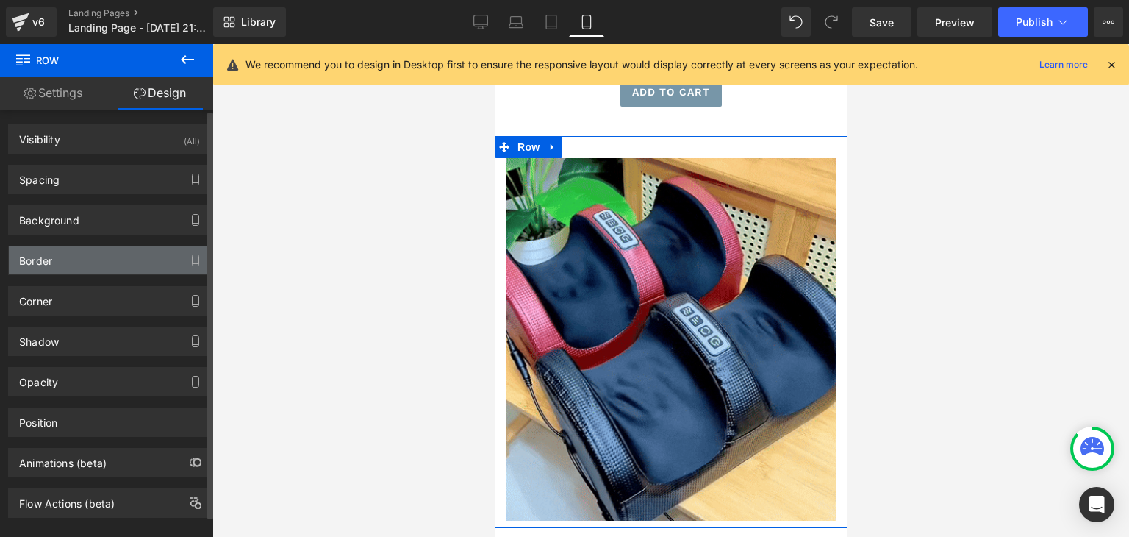
click at [81, 257] on div "Border" at bounding box center [109, 260] width 201 height 28
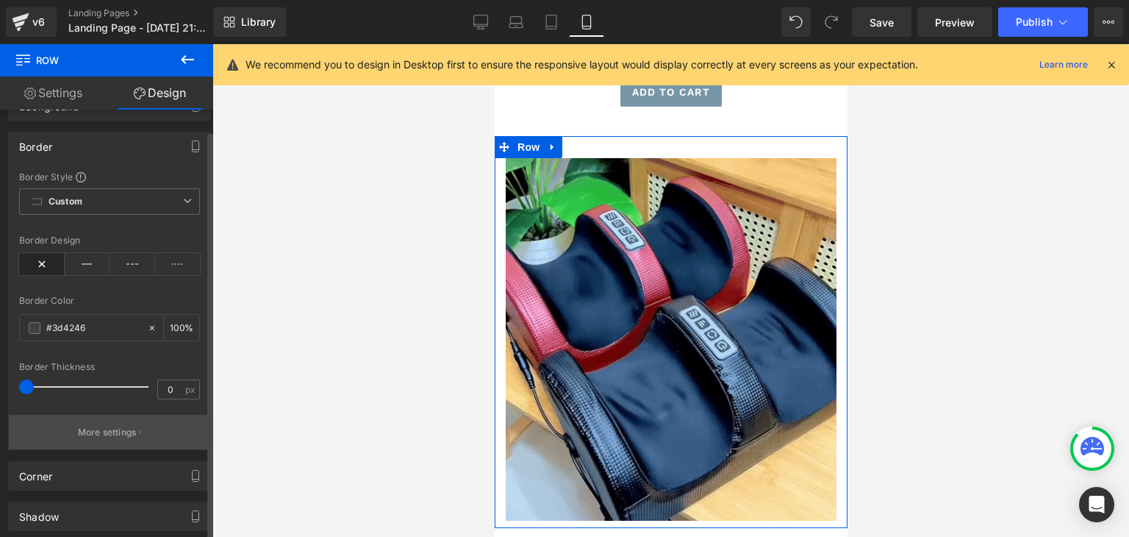
scroll to position [147, 0]
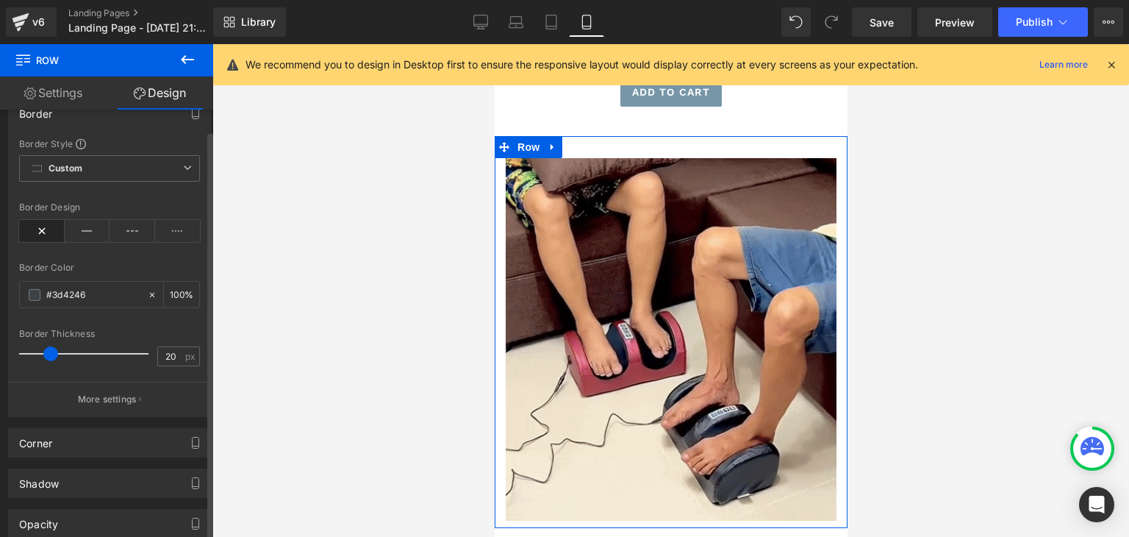
click at [50, 351] on div at bounding box center [87, 353] width 122 height 29
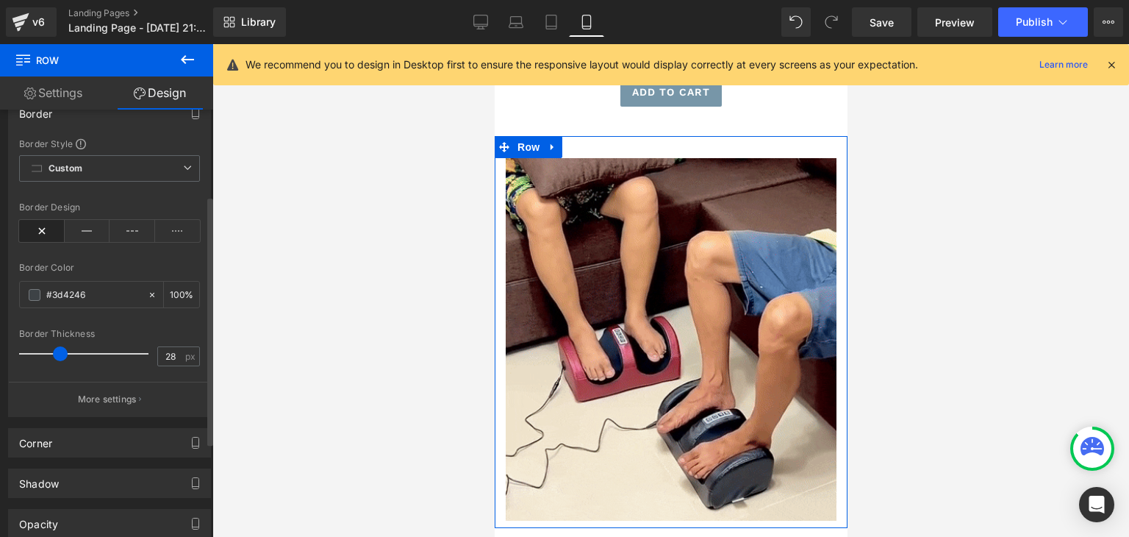
click at [59, 351] on div at bounding box center [87, 353] width 122 height 29
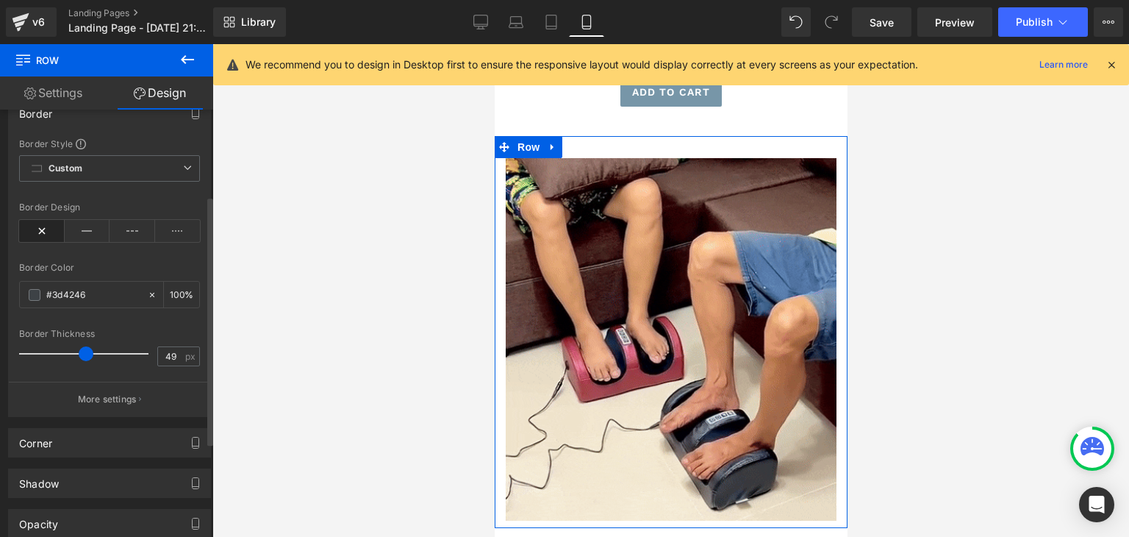
drag, startPoint x: 59, startPoint y: 351, endPoint x: 83, endPoint y: 351, distance: 24.3
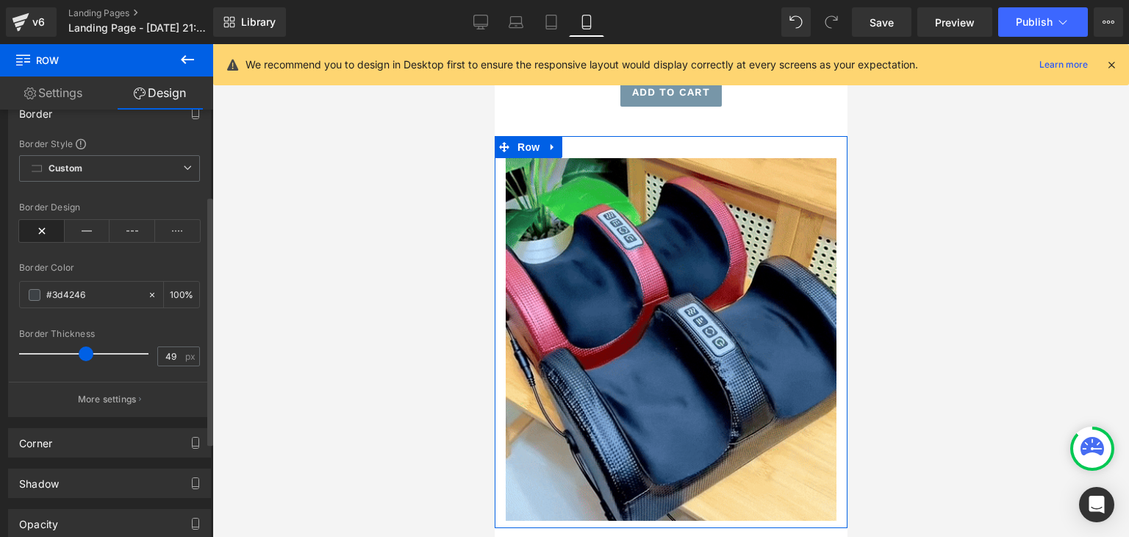
click at [83, 351] on span at bounding box center [86, 353] width 15 height 15
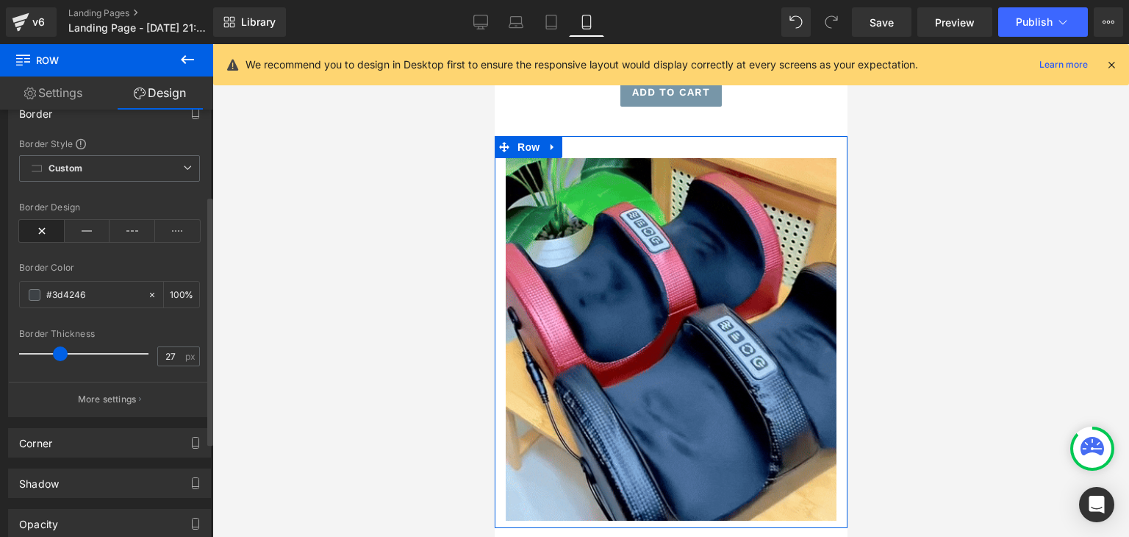
type input "26"
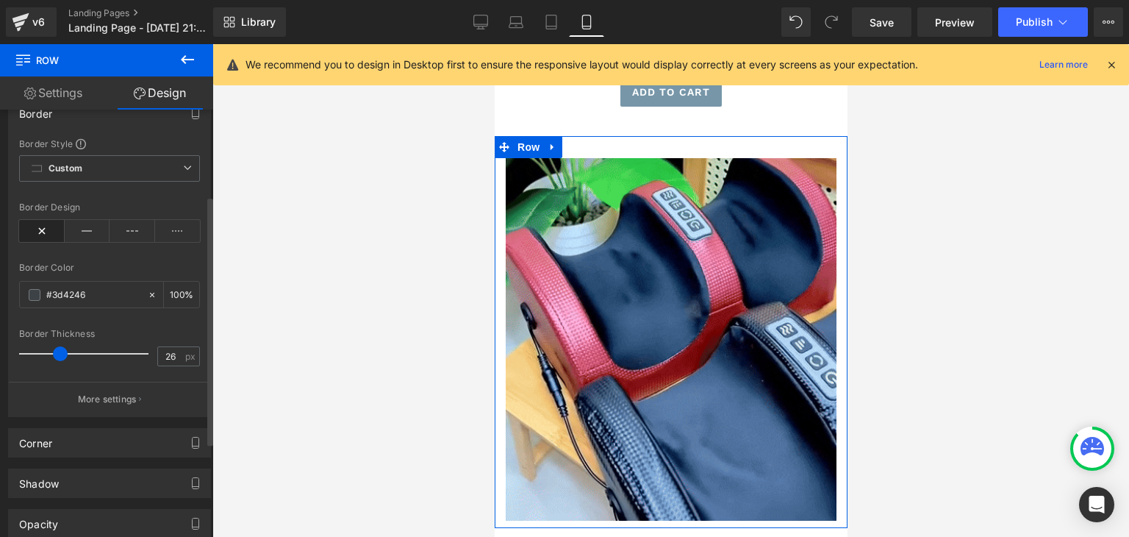
drag, startPoint x: 83, startPoint y: 351, endPoint x: 47, endPoint y: 323, distance: 45.1
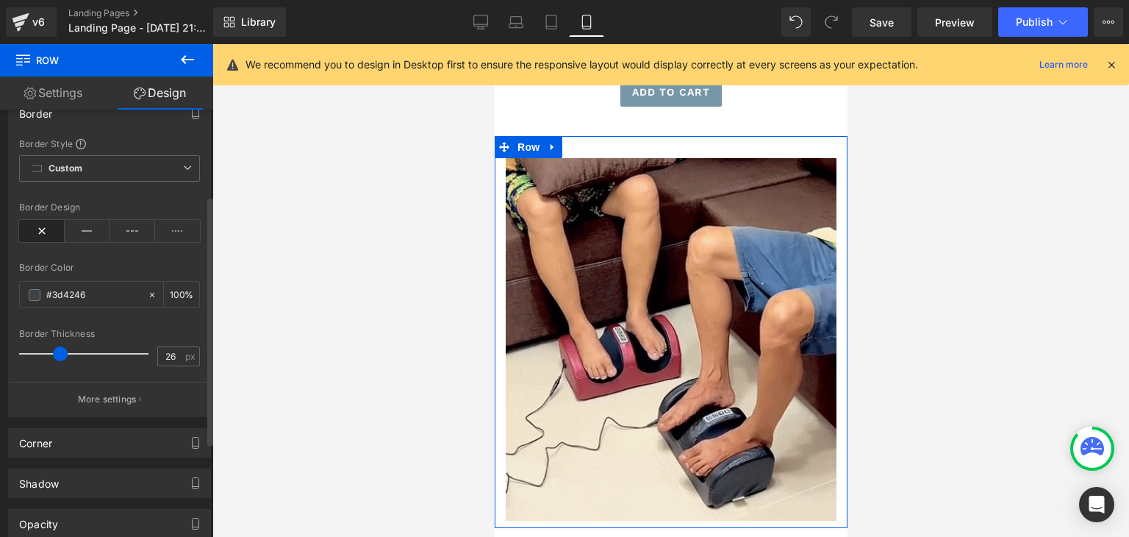
click at [56, 348] on span at bounding box center [60, 353] width 15 height 15
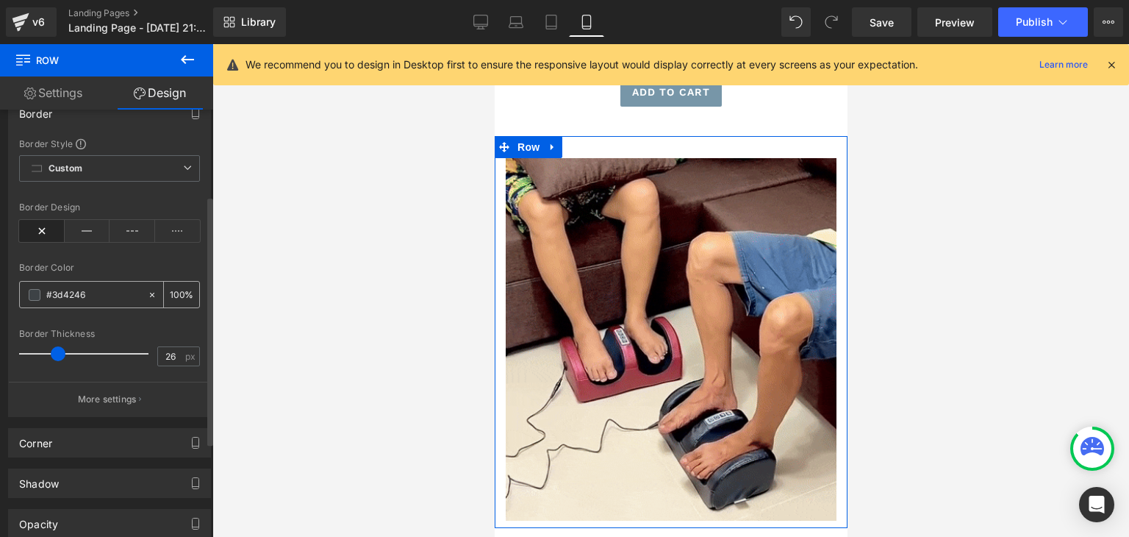
click at [38, 292] on span at bounding box center [35, 295] width 12 height 12
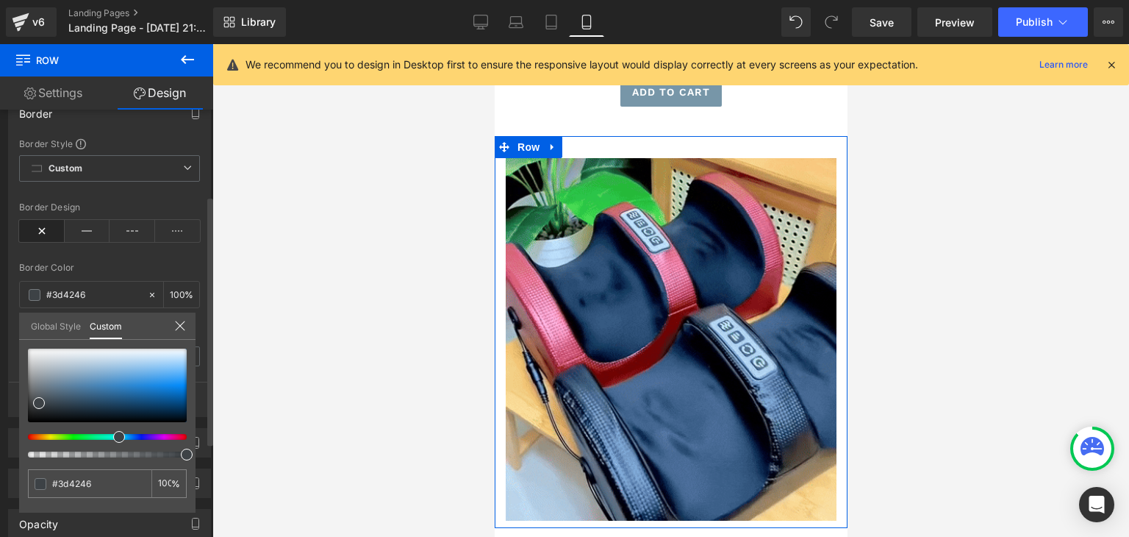
type input "#3d4046"
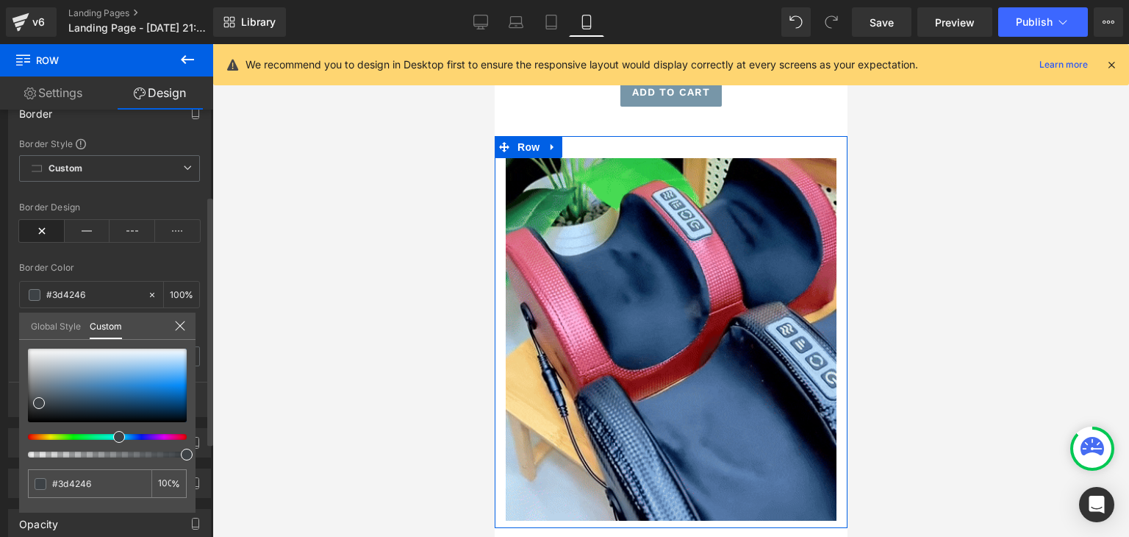
type input "#3d4046"
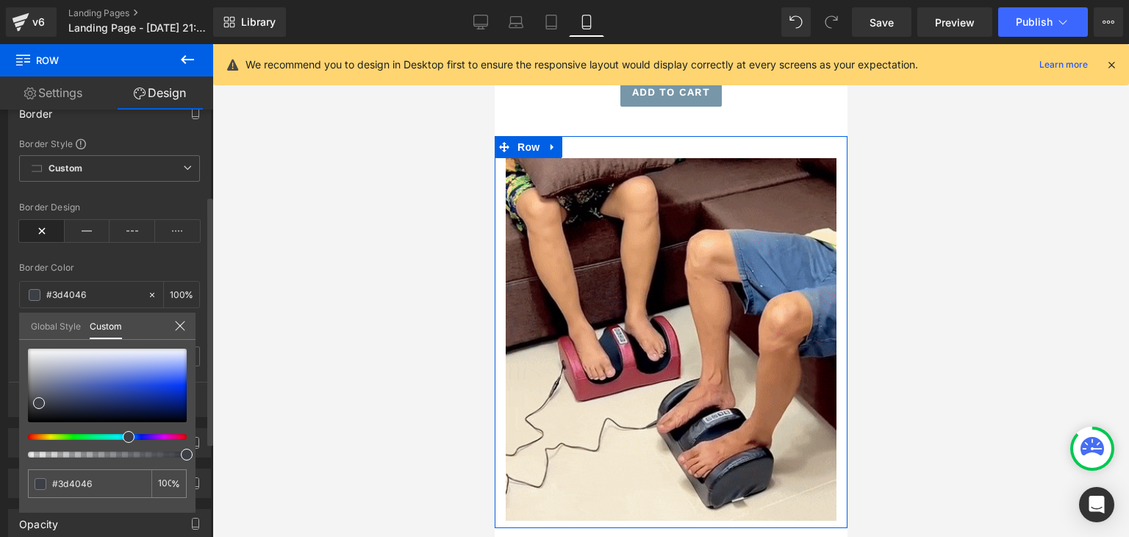
type input "#3d3f46"
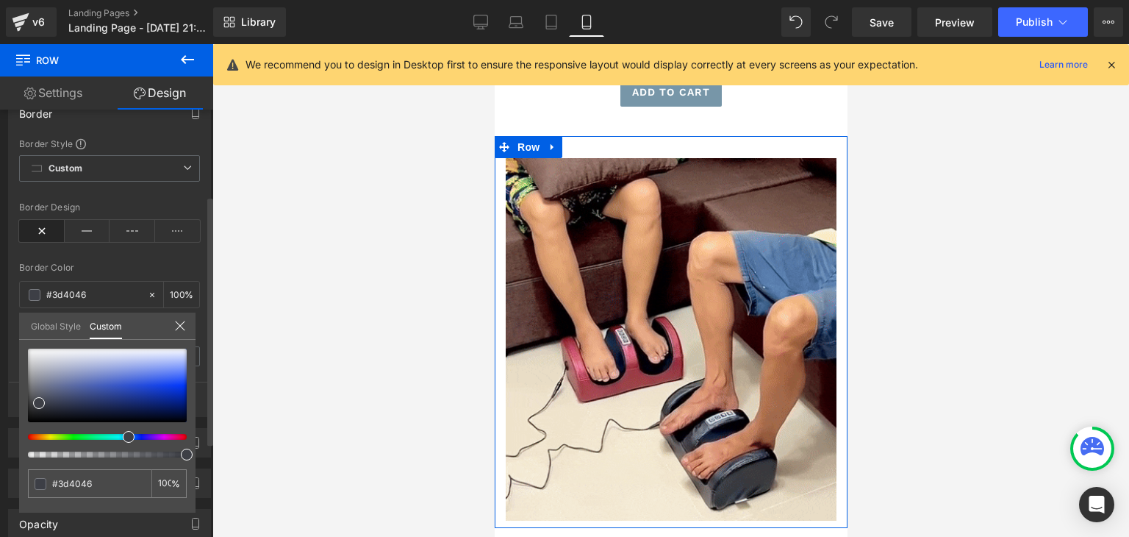
type input "#3d3f46"
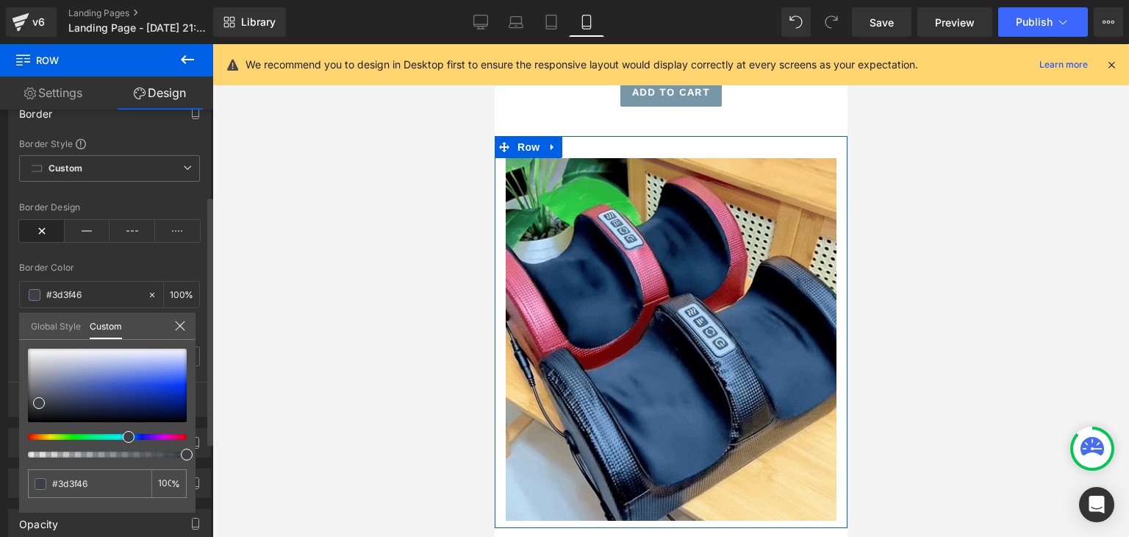
type input "#3d3e46"
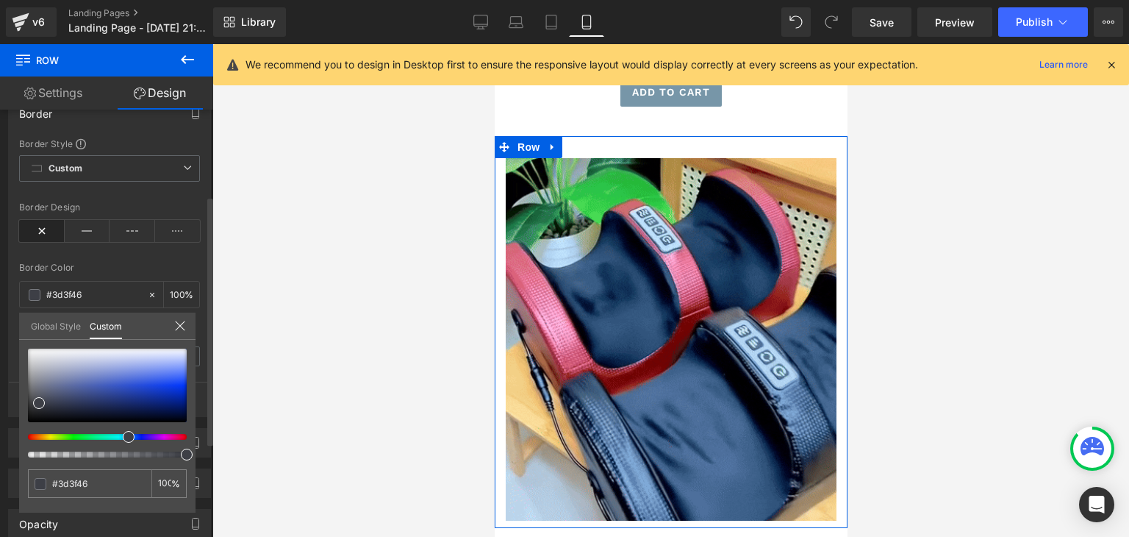
type input "#3d3e46"
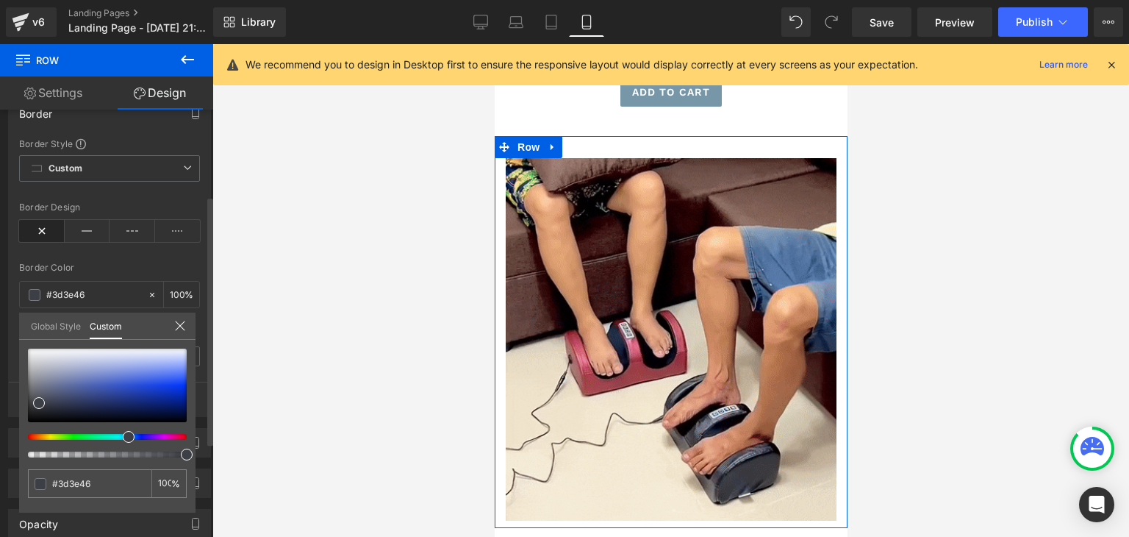
type input "#3d3d46"
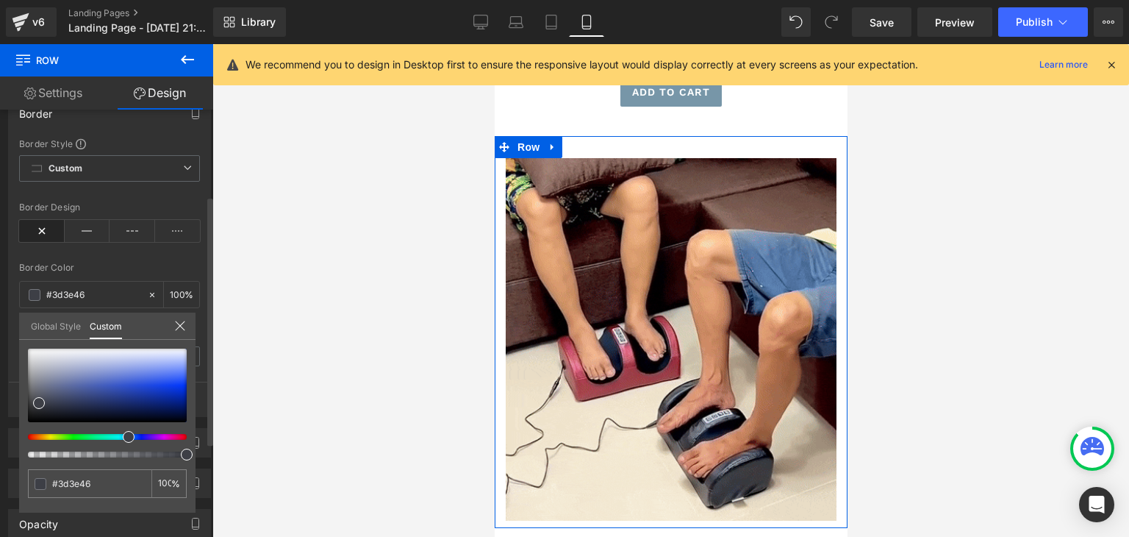
type input "#3d3d46"
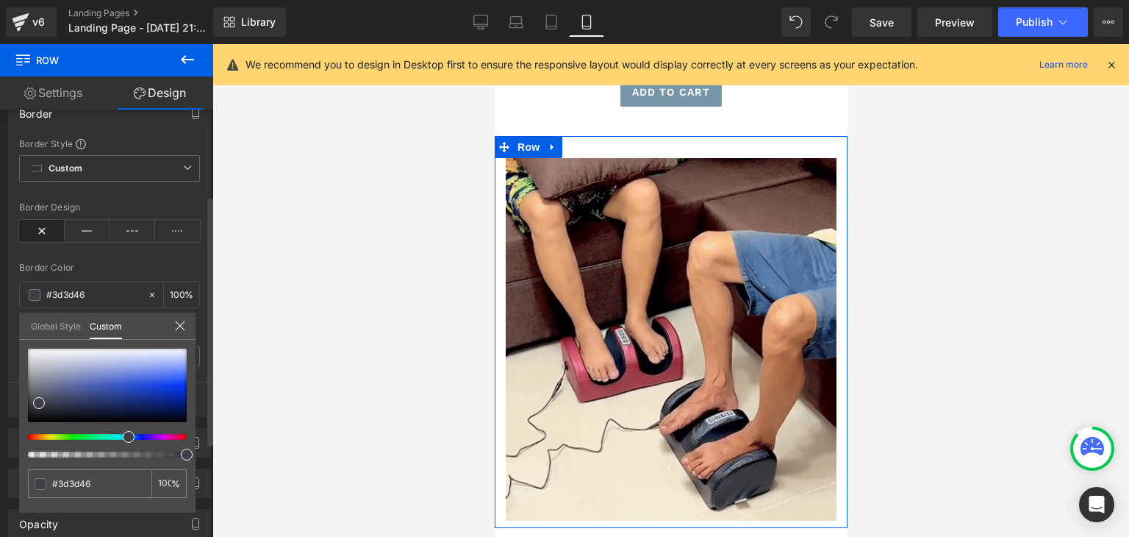
type input "#3e3d46"
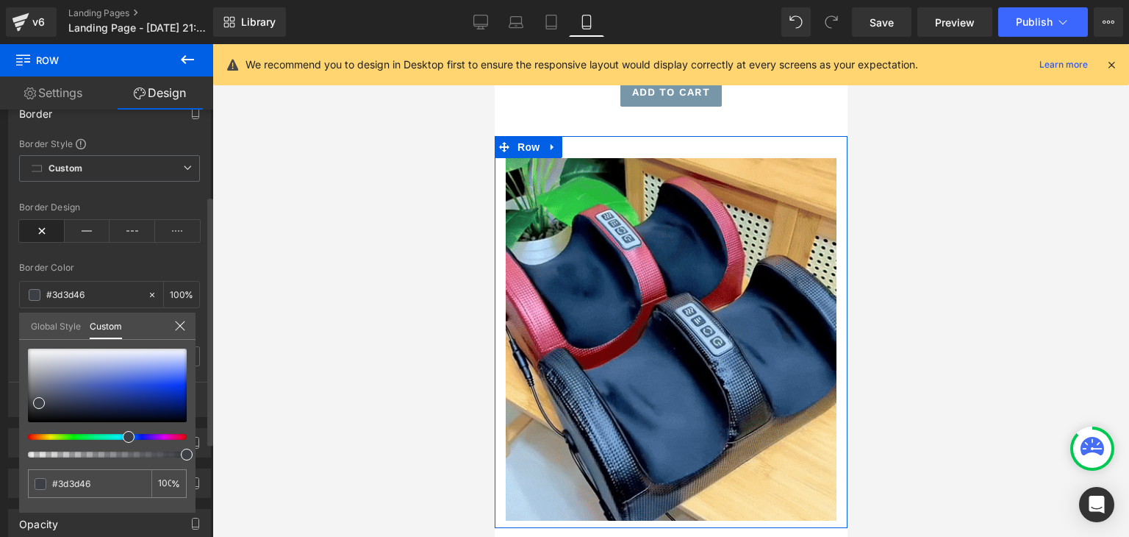
type input "#3e3d46"
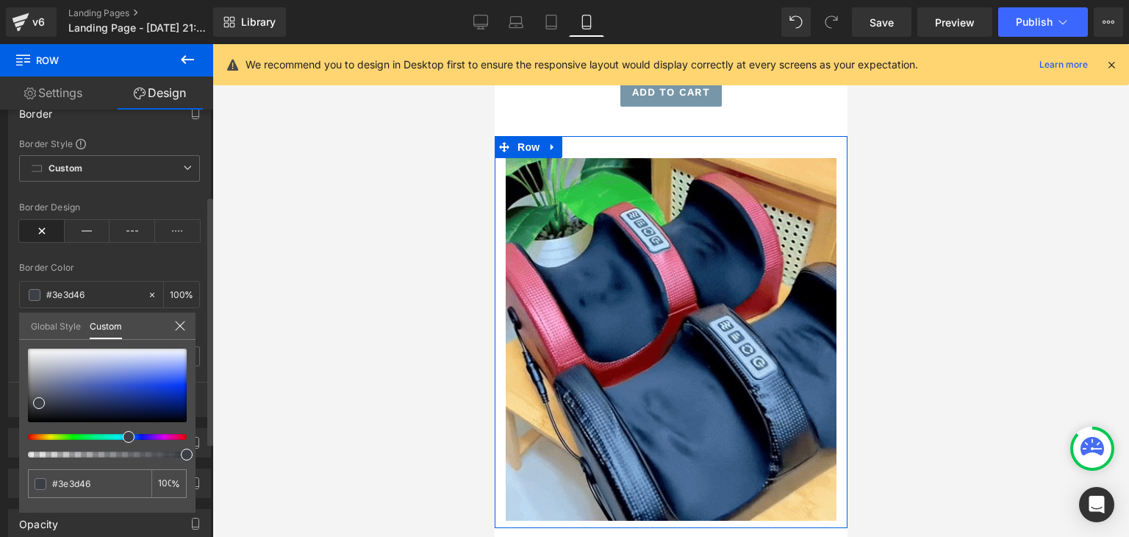
type input "#3f3d46"
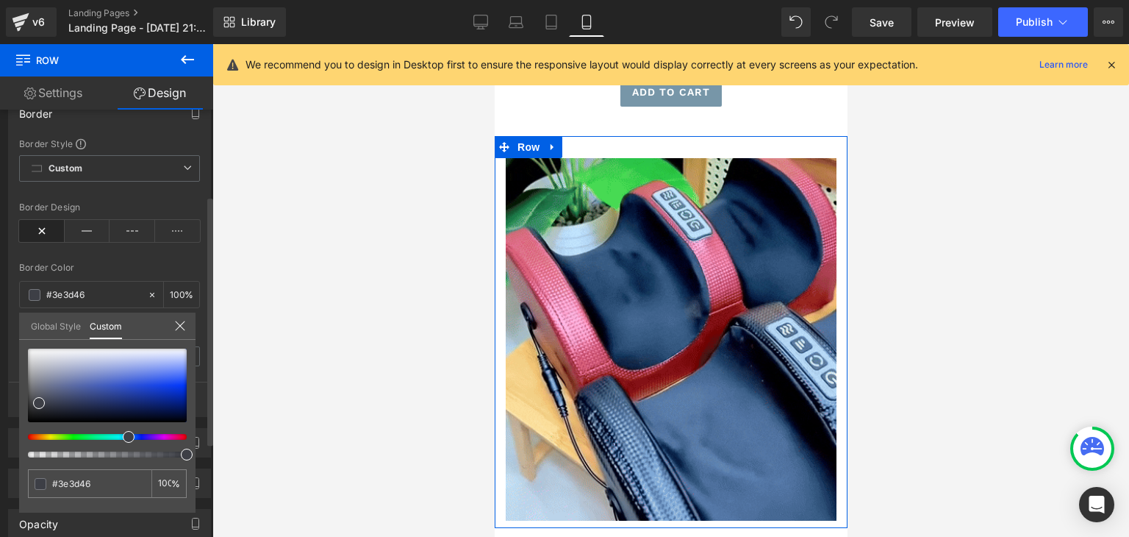
type input "#3f3d46"
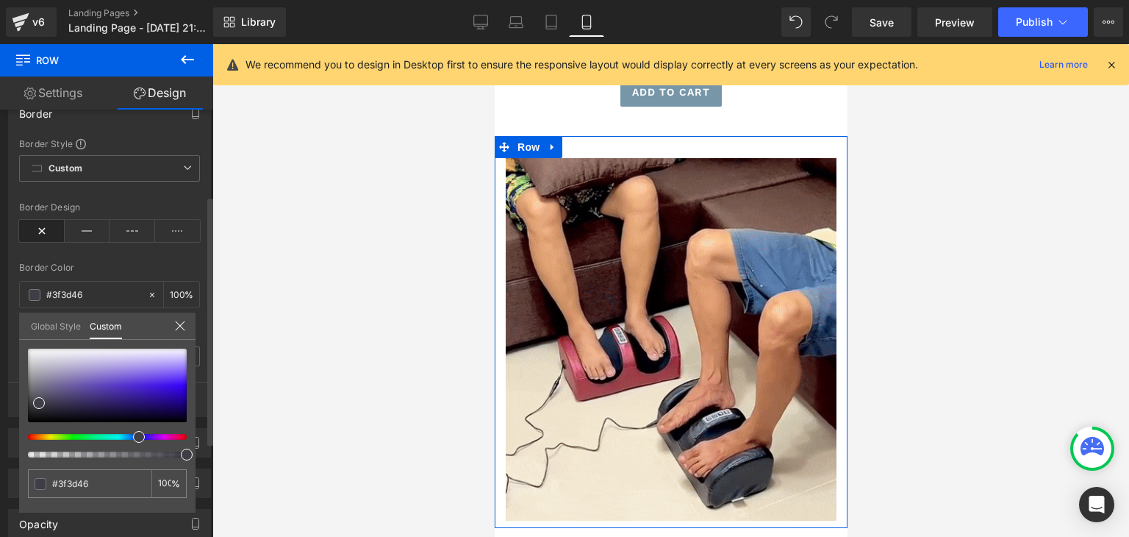
type input "#403d46"
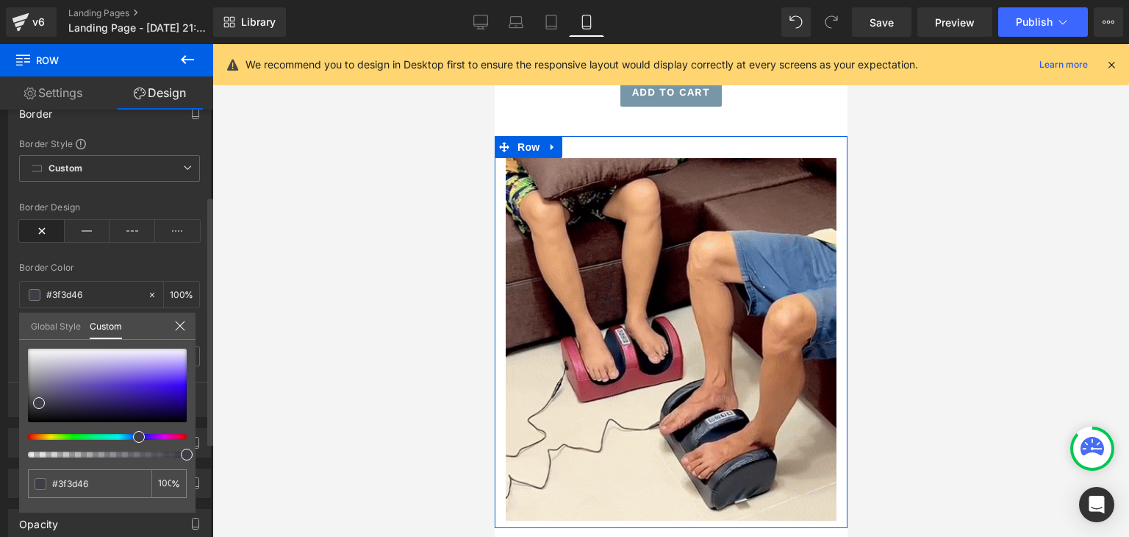
type input "#403d46"
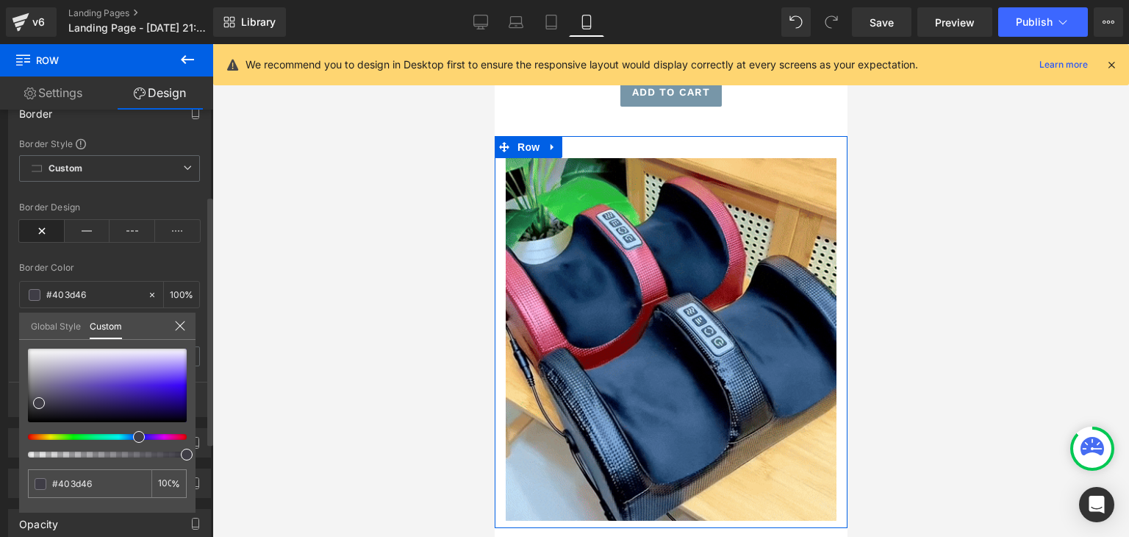
type input "#413d46"
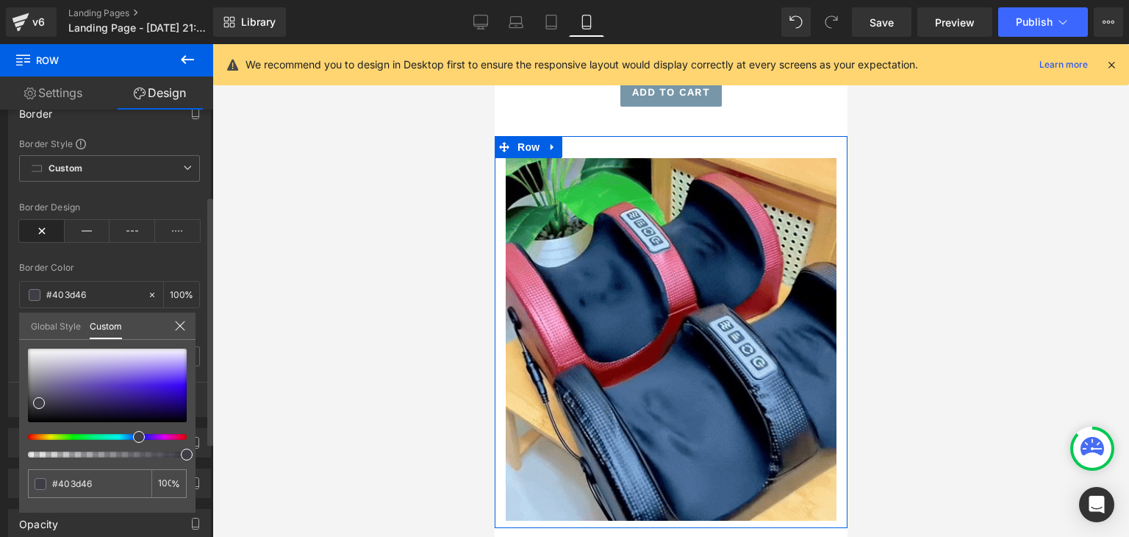
type input "#413d46"
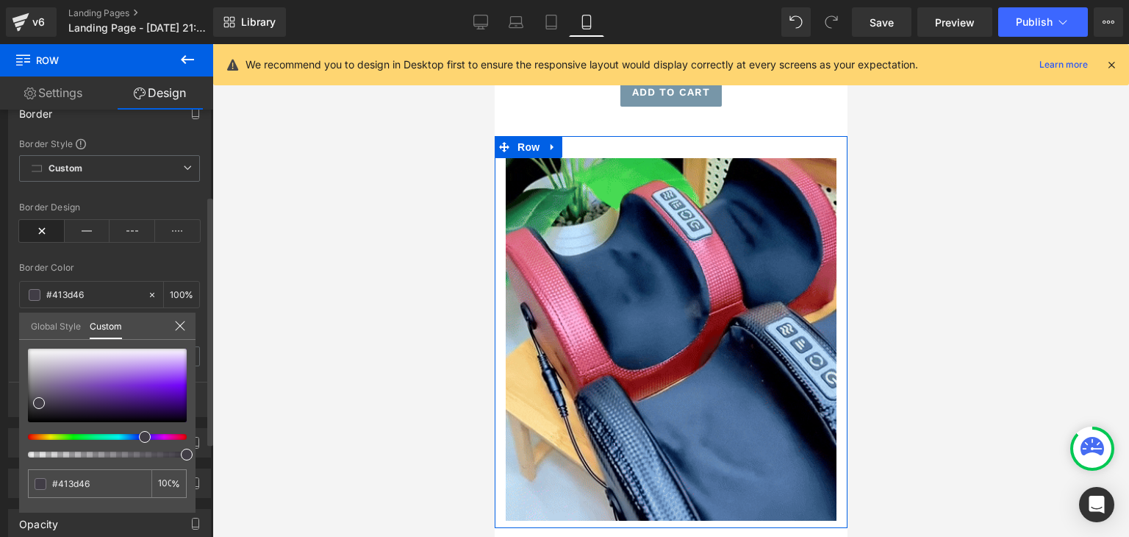
type input "#423d46"
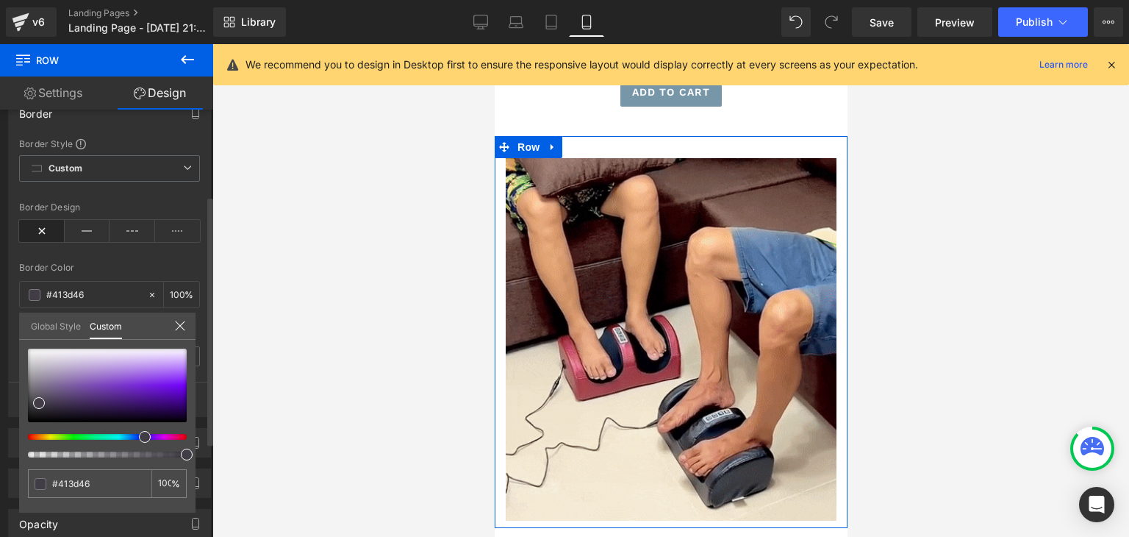
type input "#423d46"
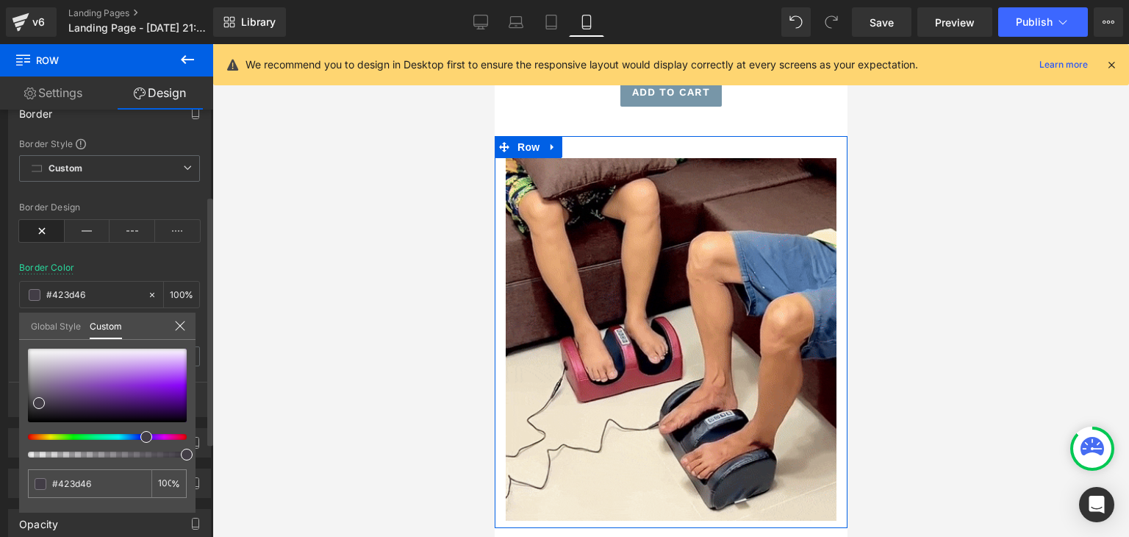
type input "#413d46"
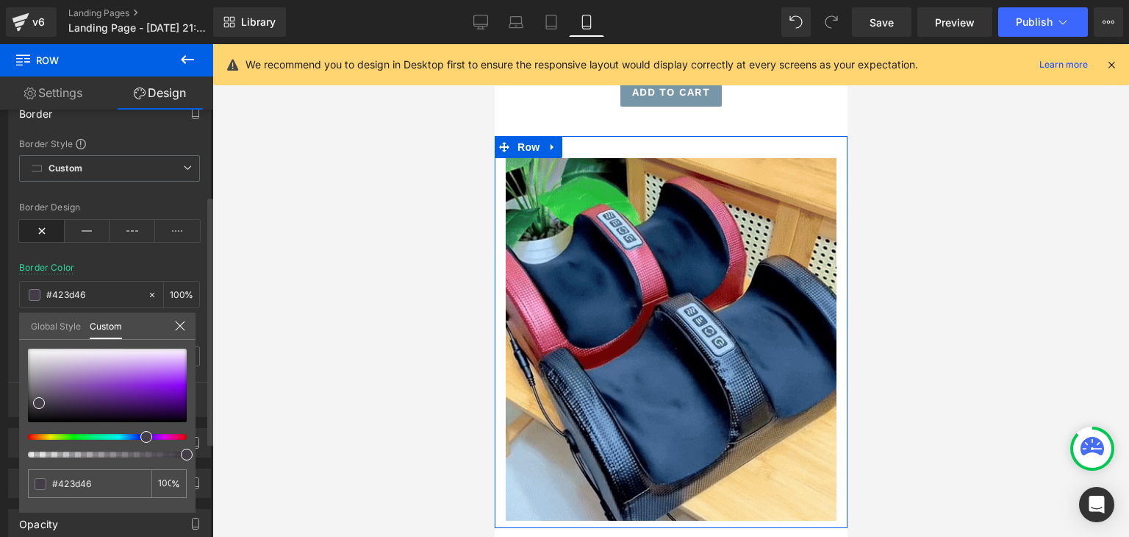
type input "#413d46"
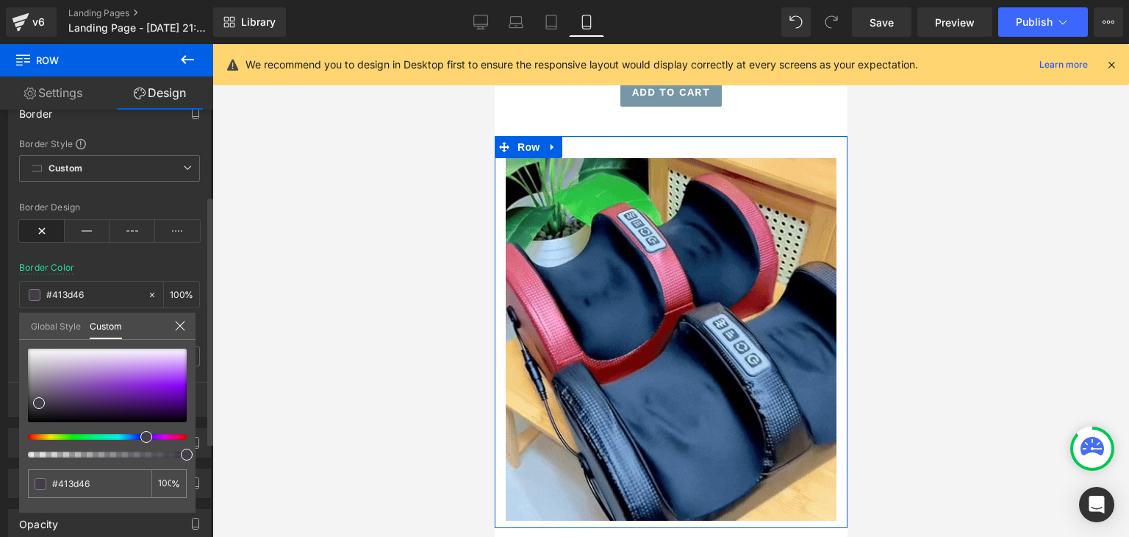
type input "#403d46"
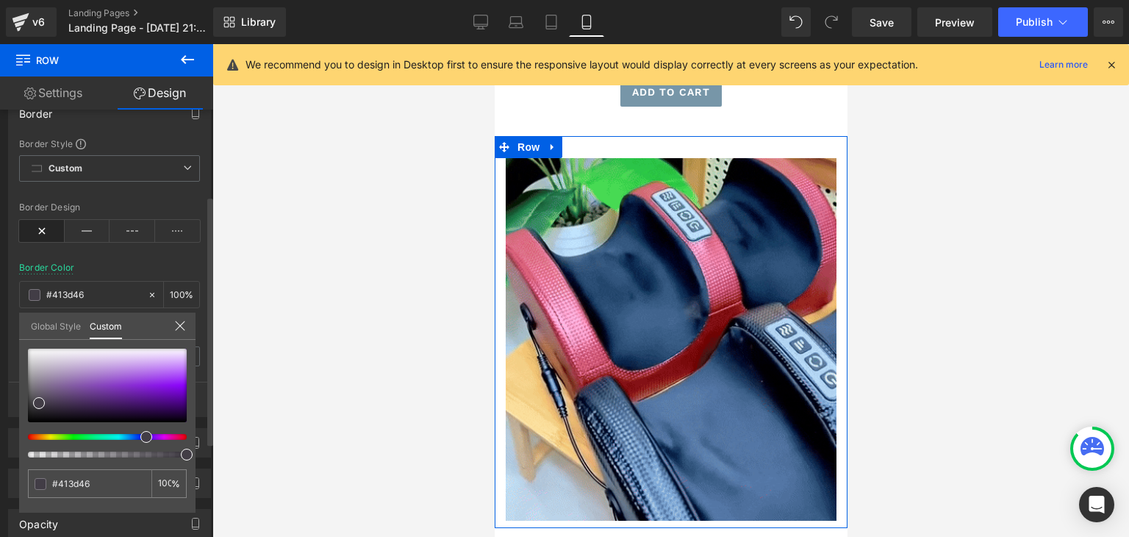
type input "#403d46"
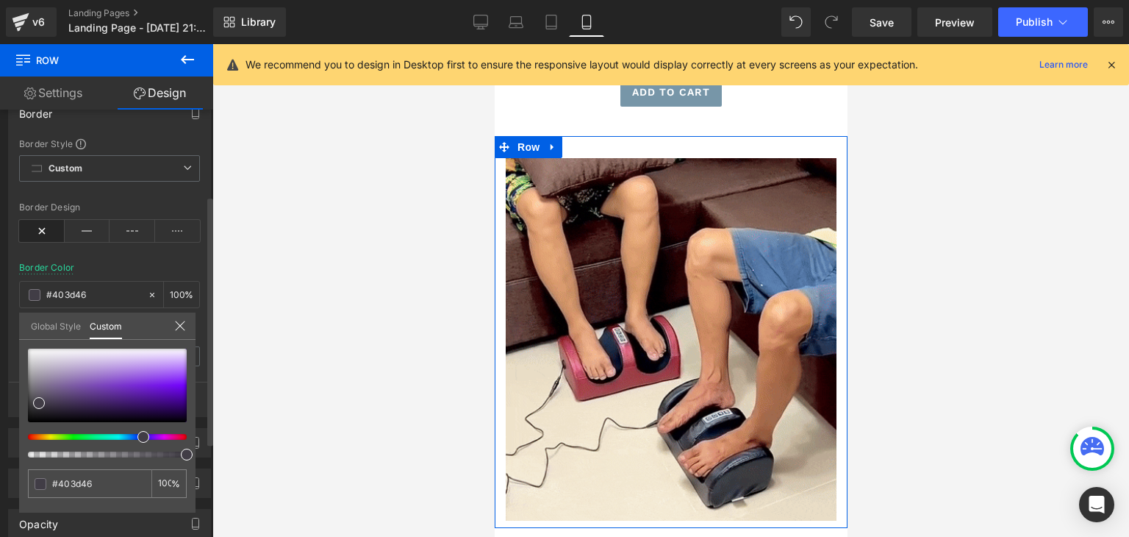
type input "#413d46"
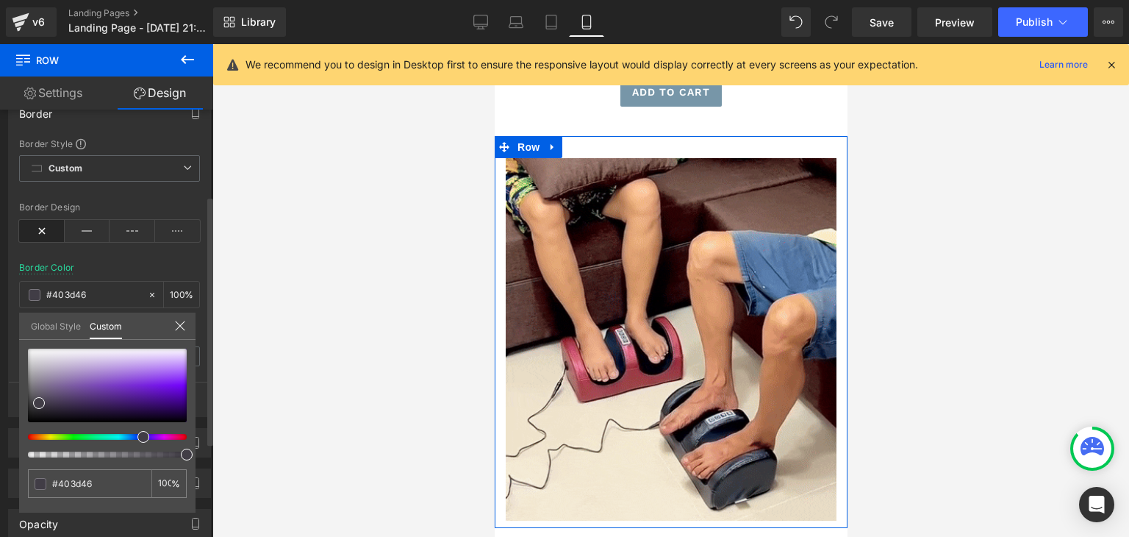
type input "#413d46"
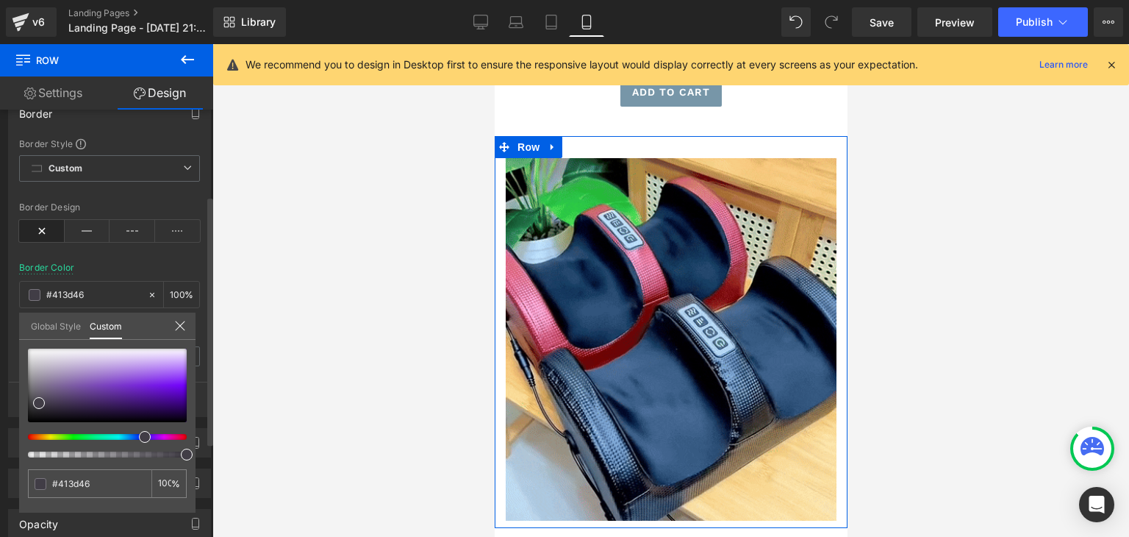
drag, startPoint x: 123, startPoint y: 437, endPoint x: 143, endPoint y: 439, distance: 20.6
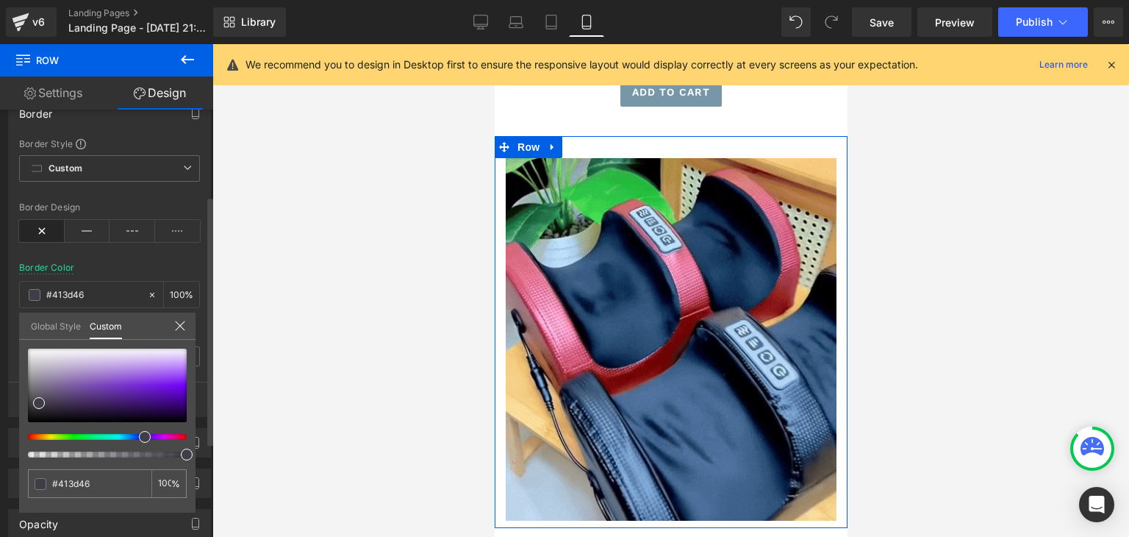
click at [143, 439] on span at bounding box center [145, 437] width 12 height 12
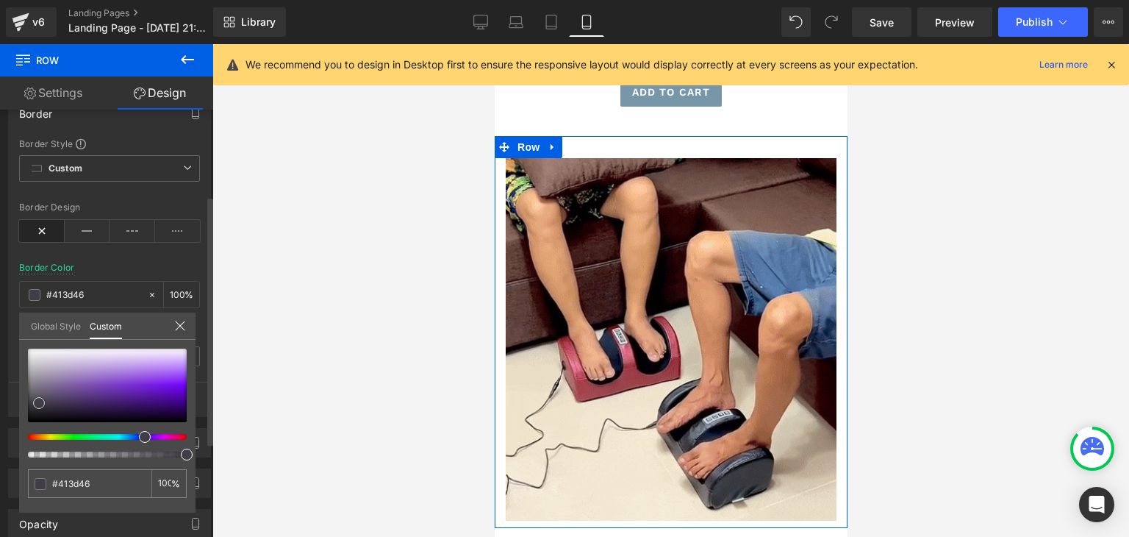
type input "#463f4f"
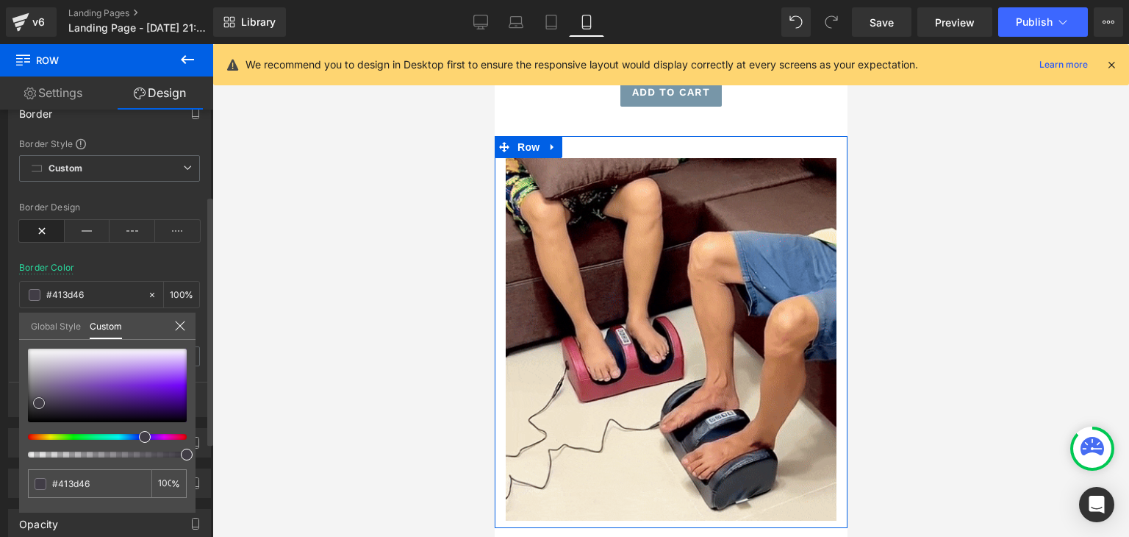
type input "#463f4f"
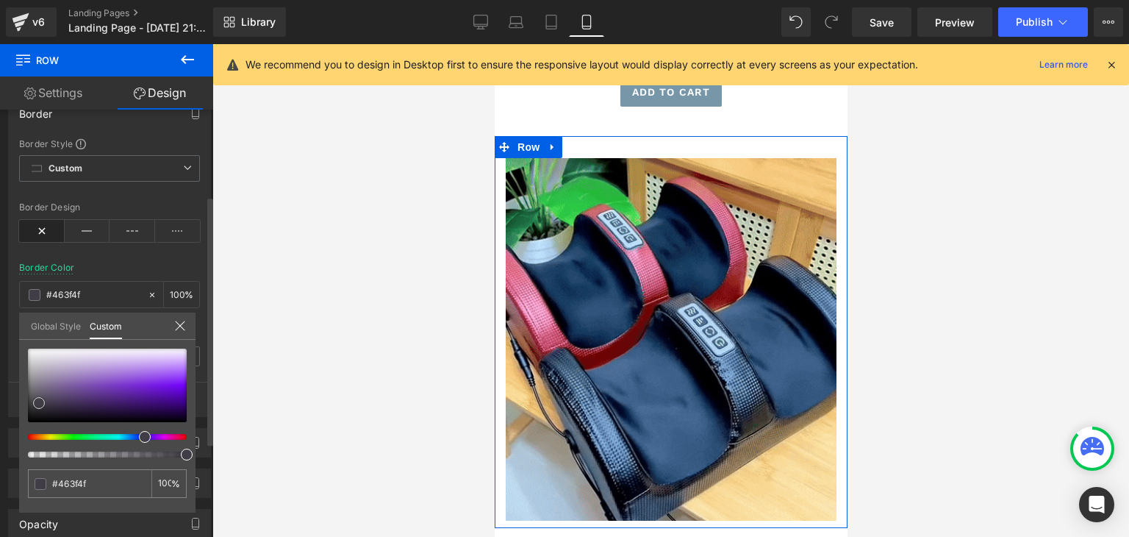
type input "#442870"
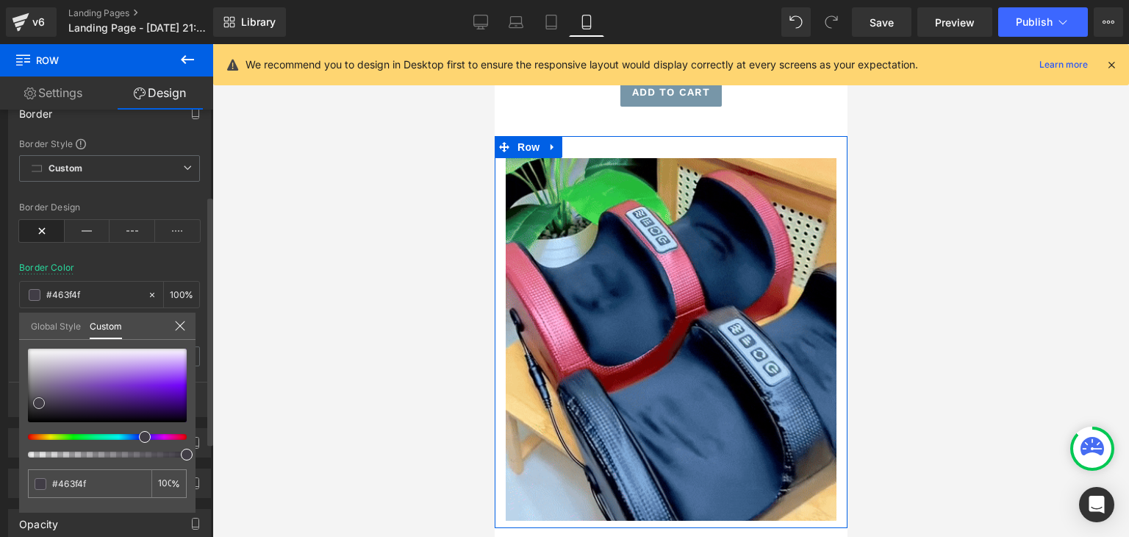
type input "#442870"
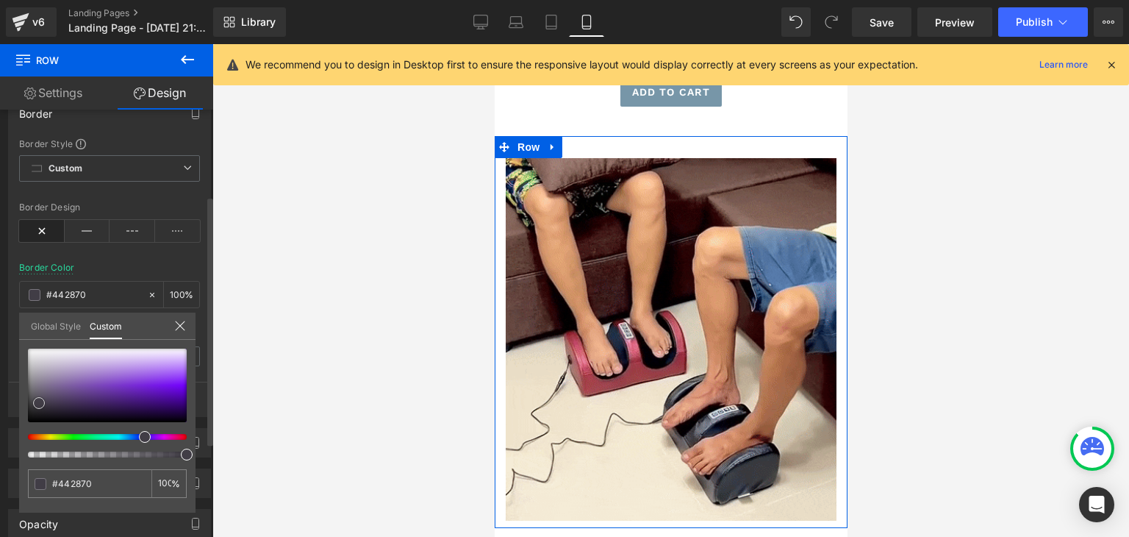
type input "#422276"
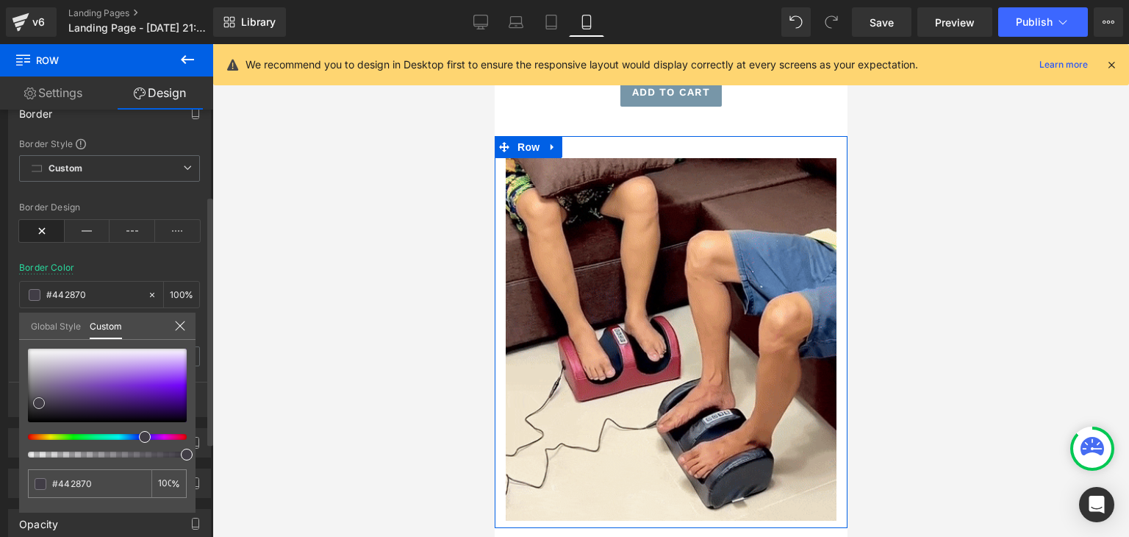
type input "#422276"
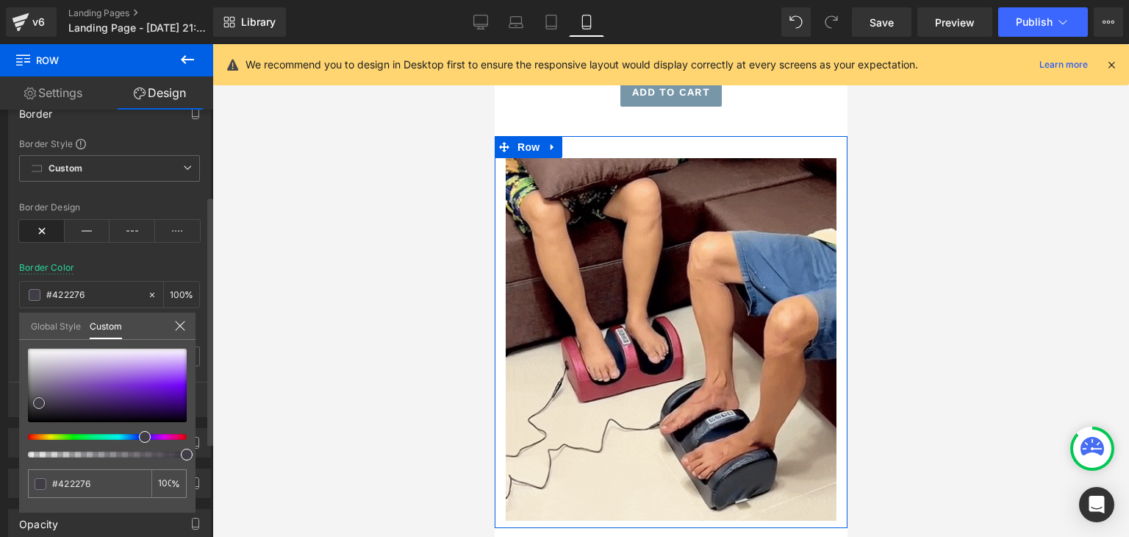
type input "#422078"
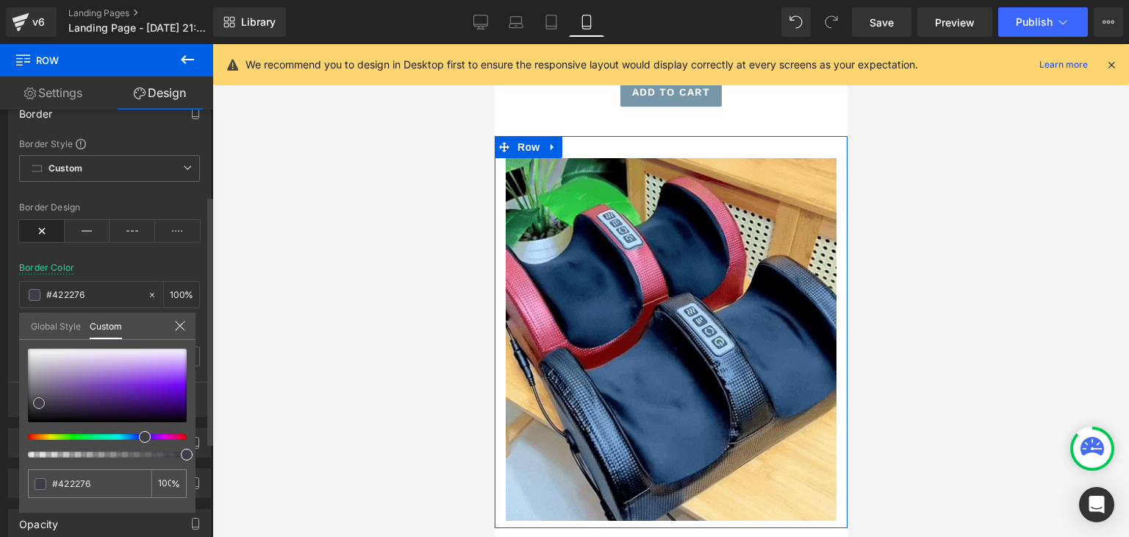
type input "#422078"
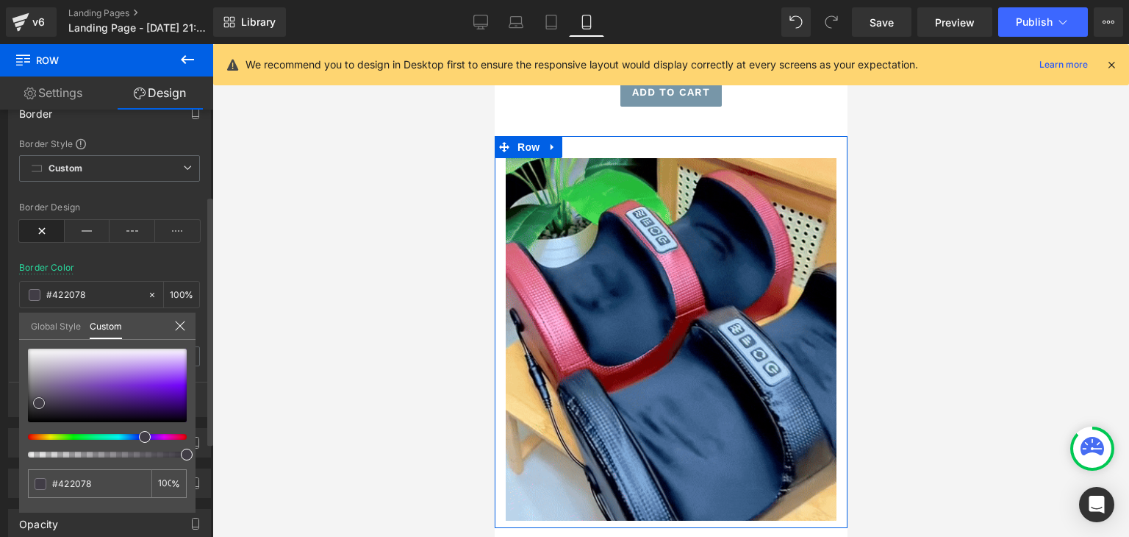
type input "#411d7b"
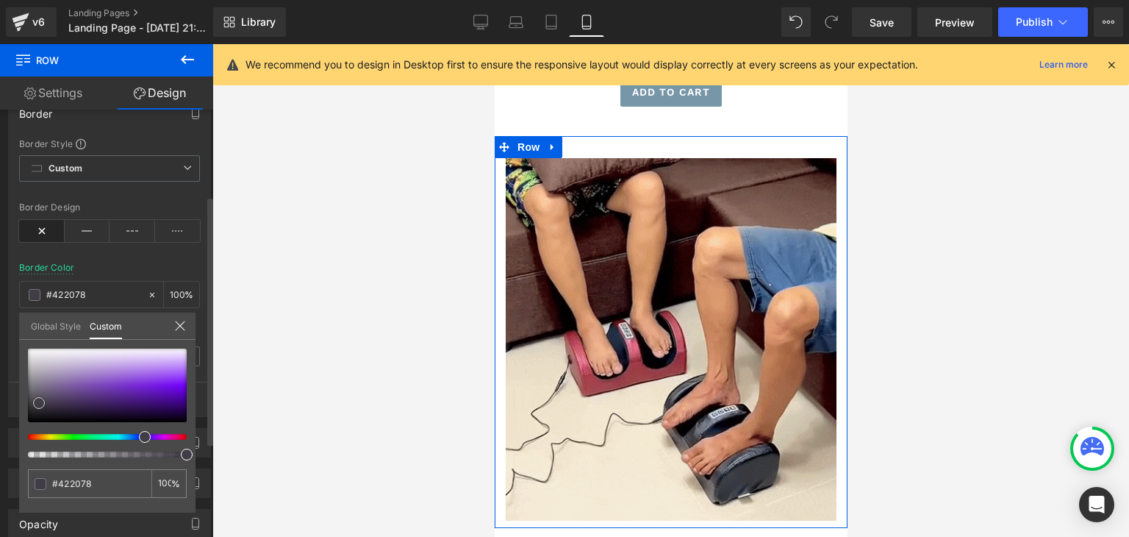
type input "#411d7b"
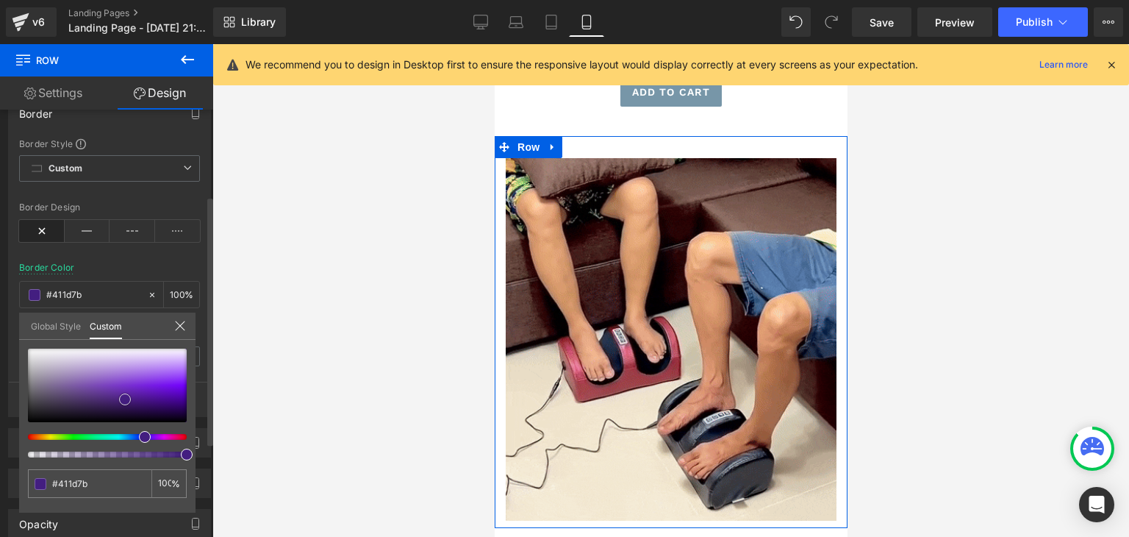
type input "#431e80"
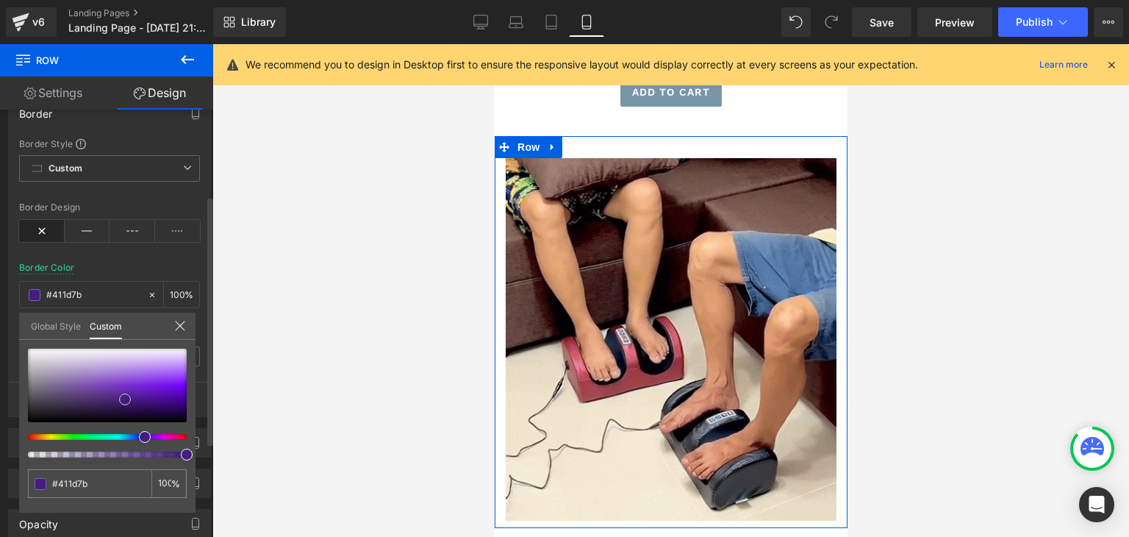
type input "#431e80"
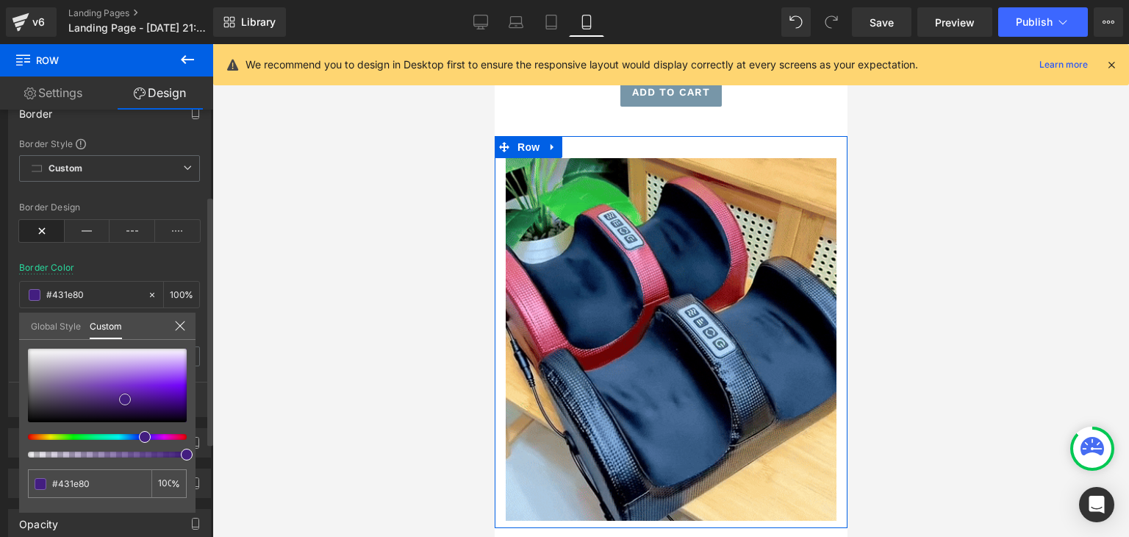
type input "#451e85"
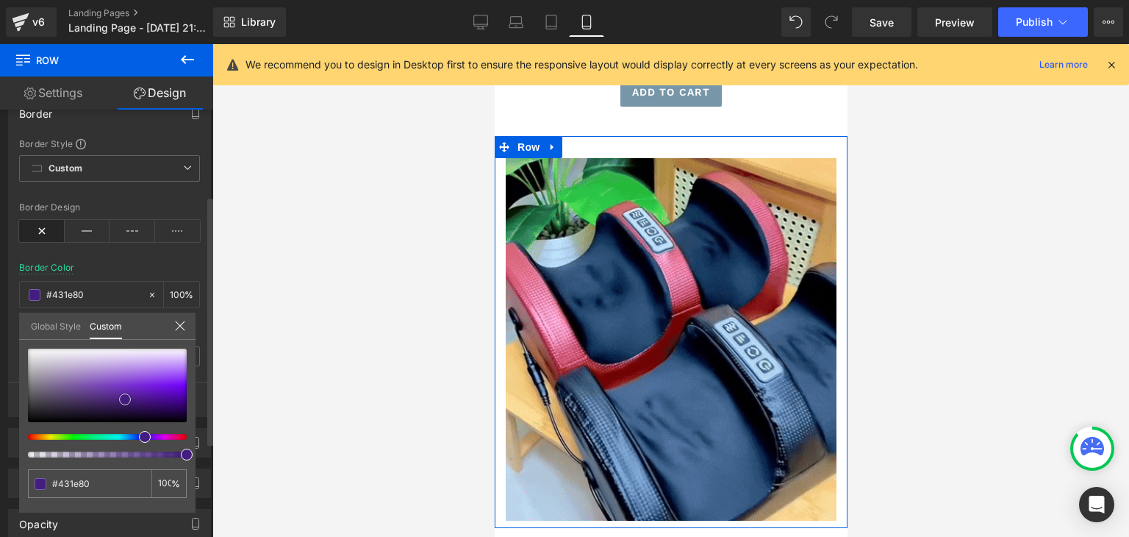
type input "#451e85"
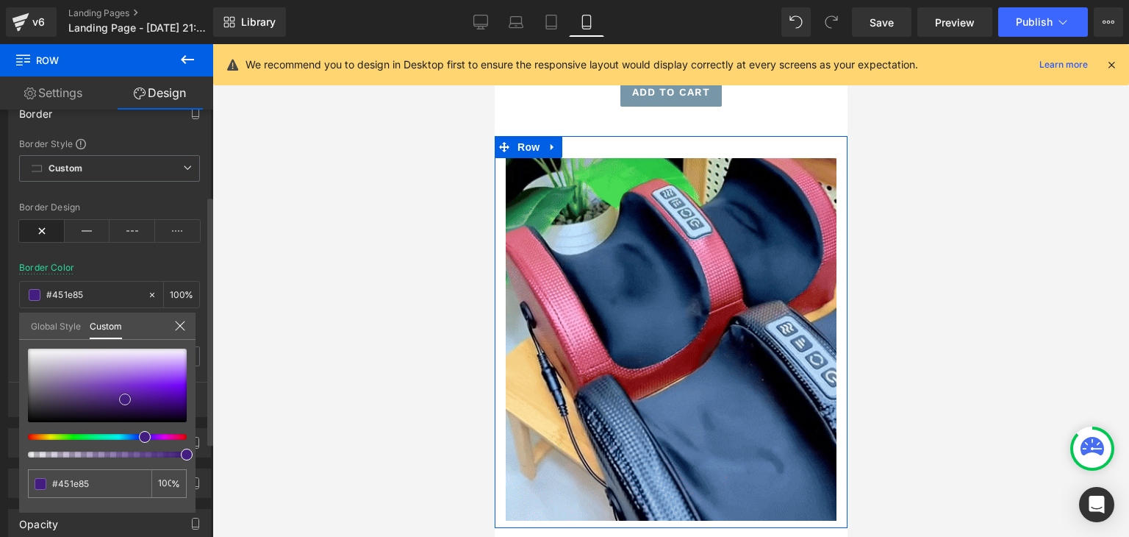
type input "#441a88"
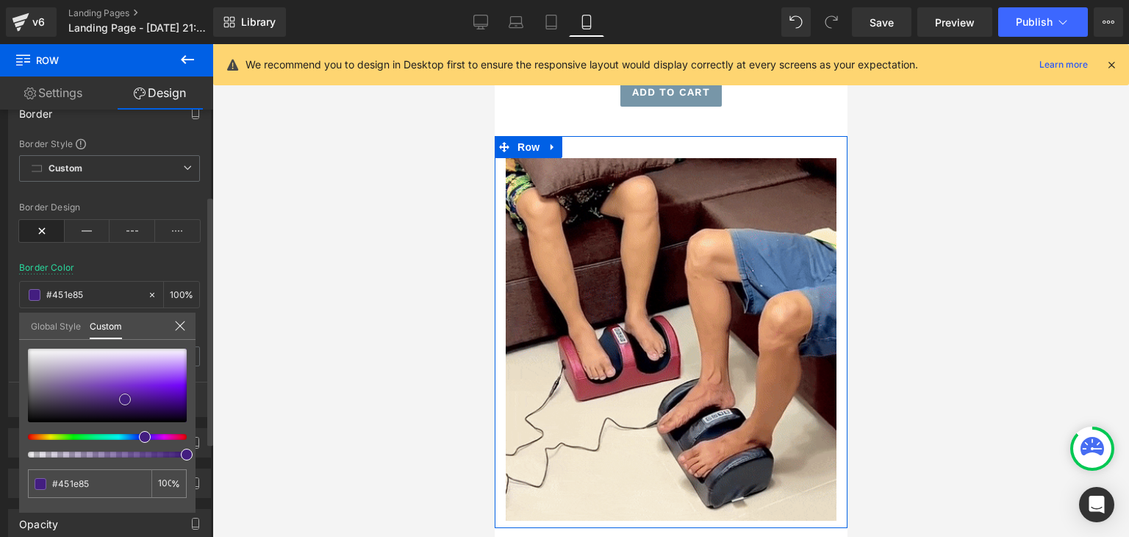
type input "#441a88"
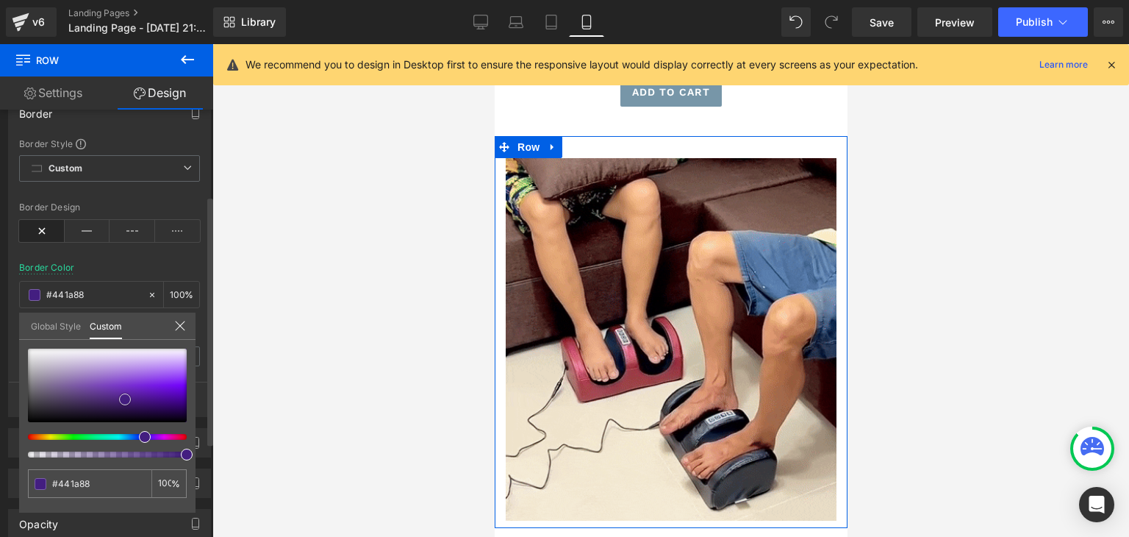
type input "#441989"
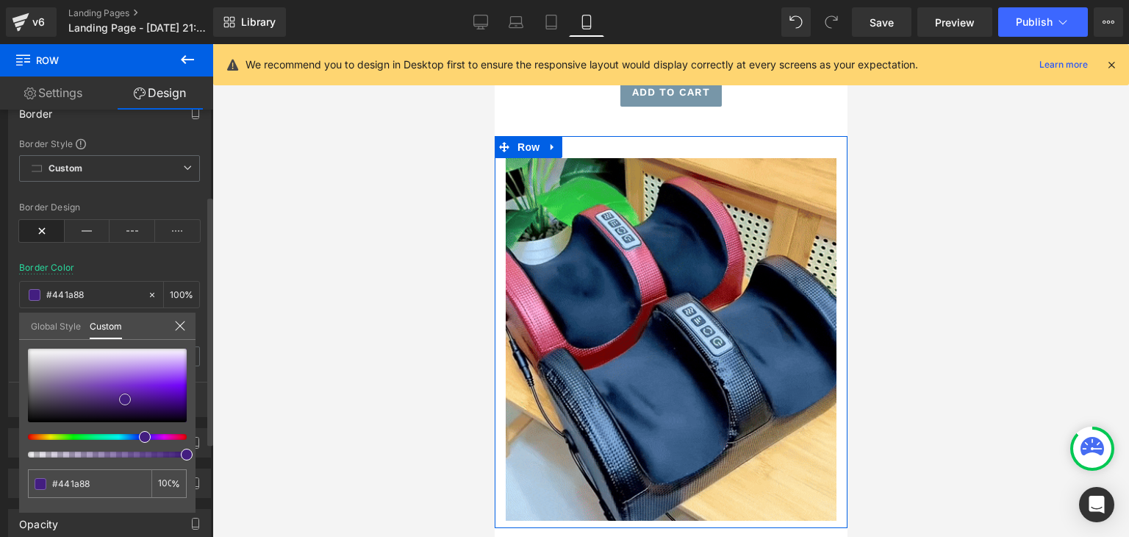
type input "#441989"
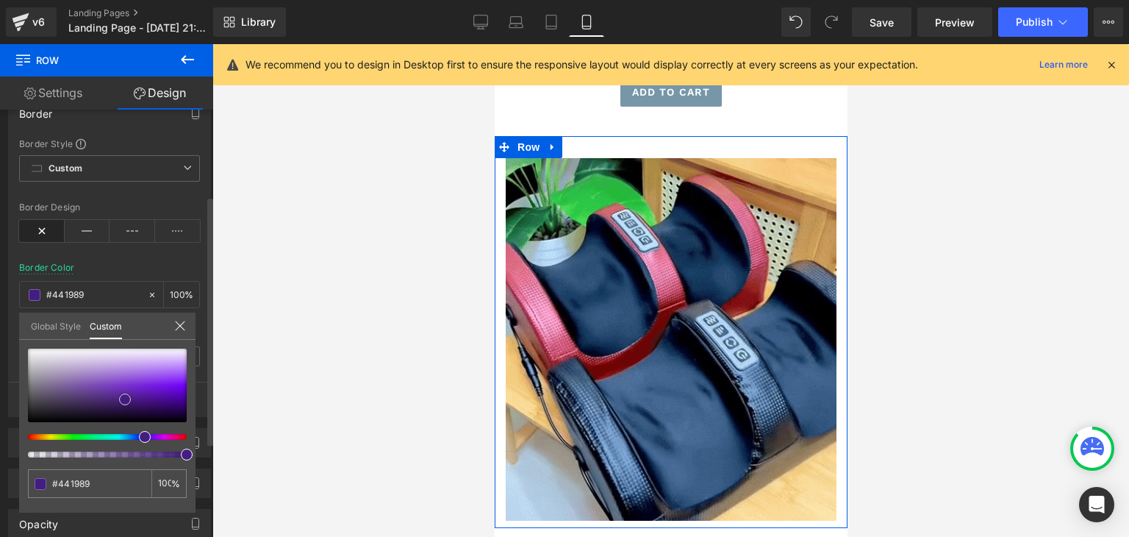
type input "#461790"
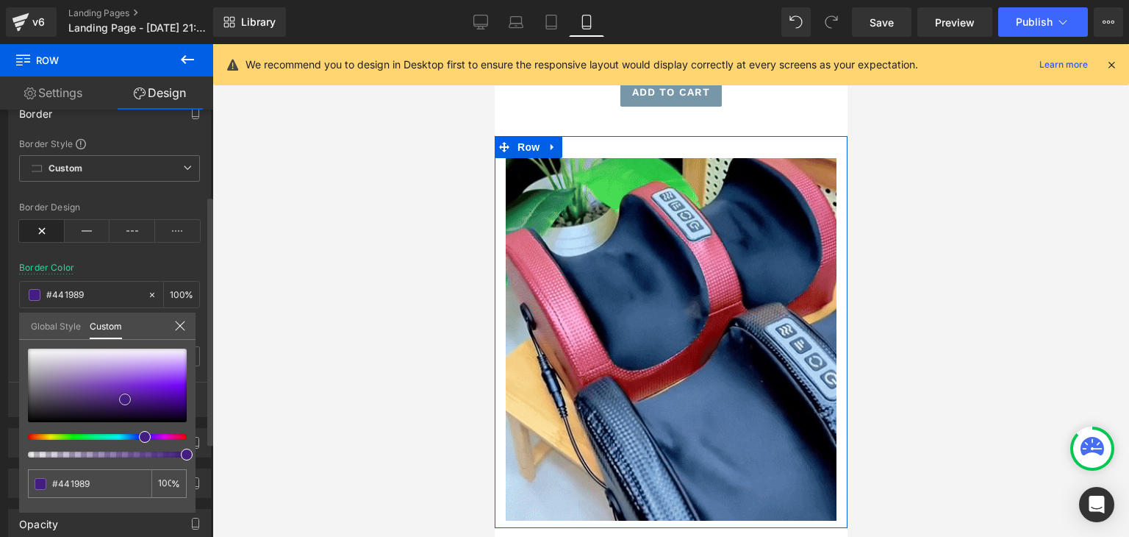
type input "#461790"
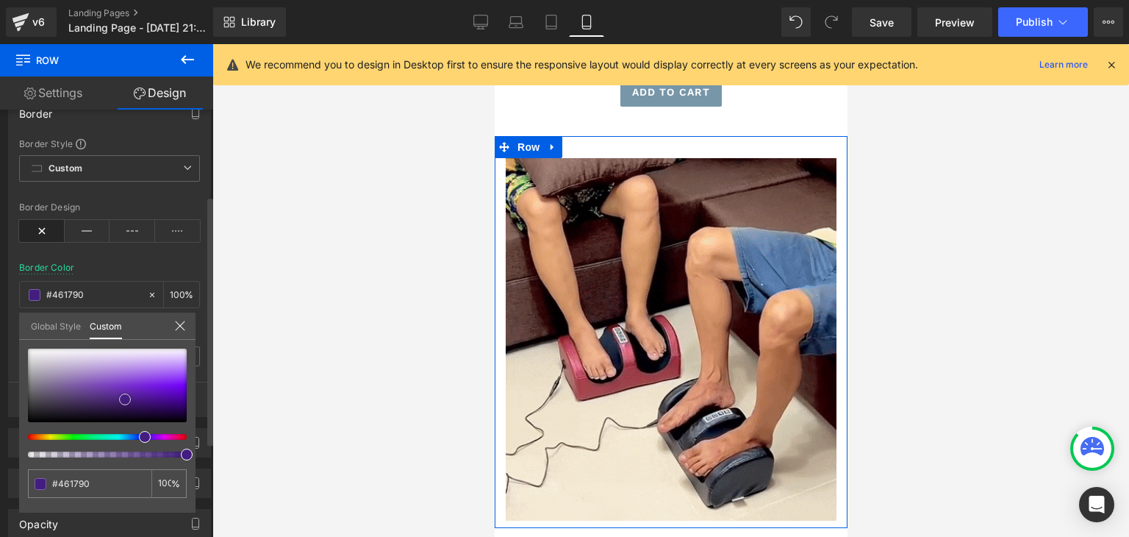
type input "#451592"
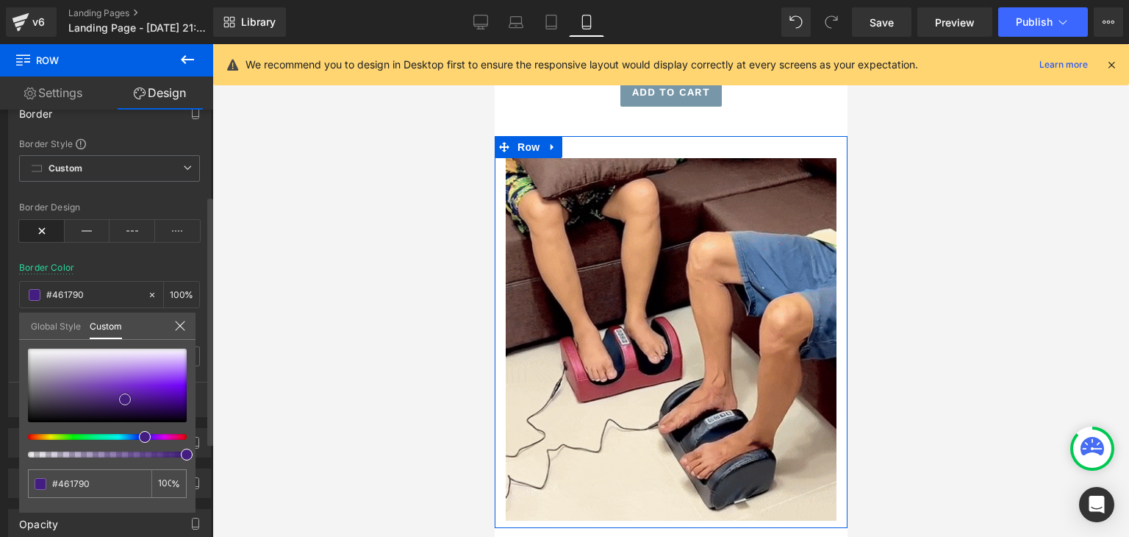
type input "#451592"
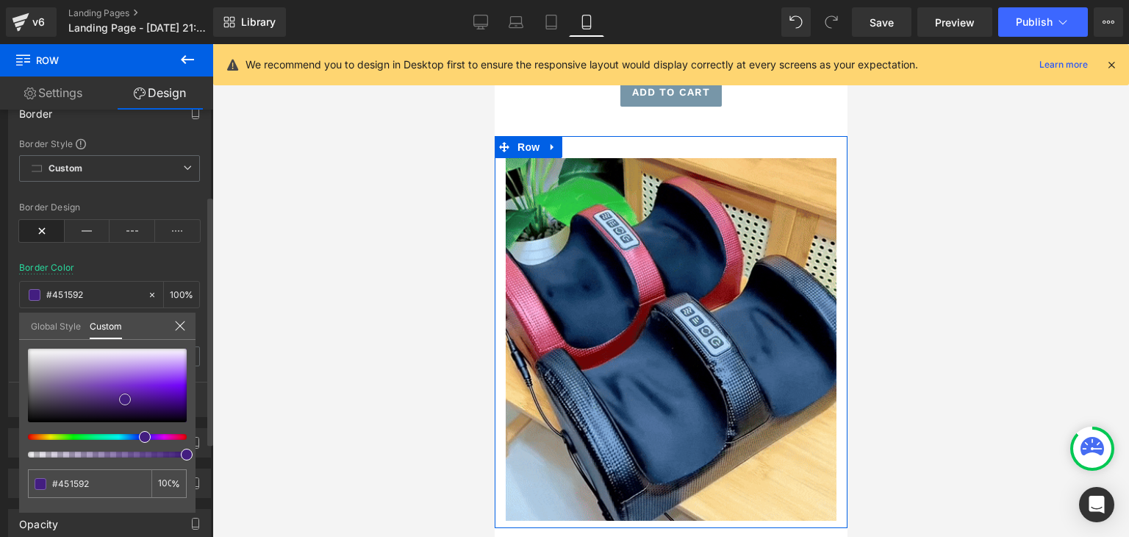
type input "#471498"
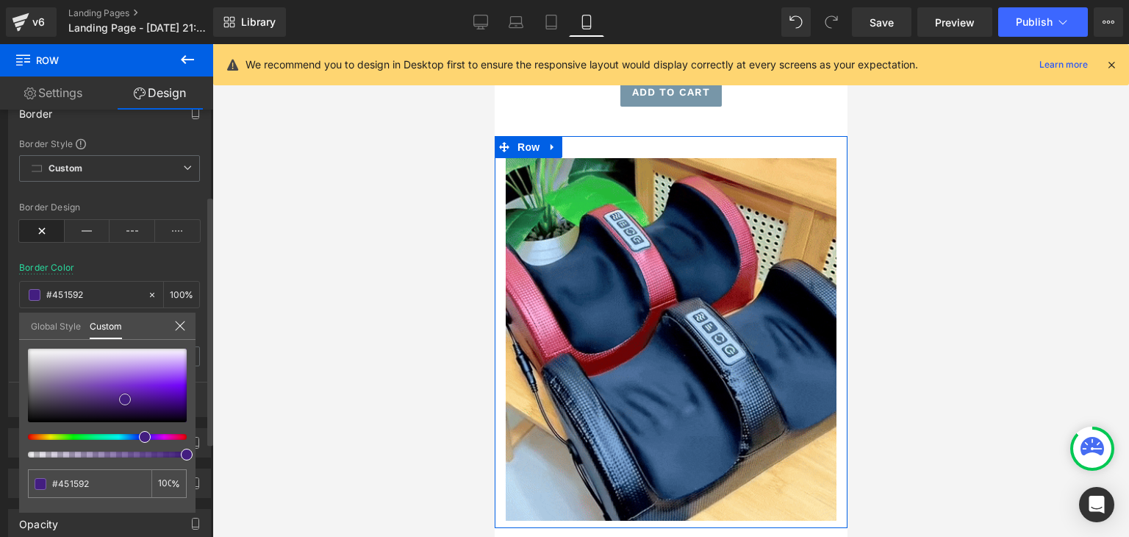
type input "#471498"
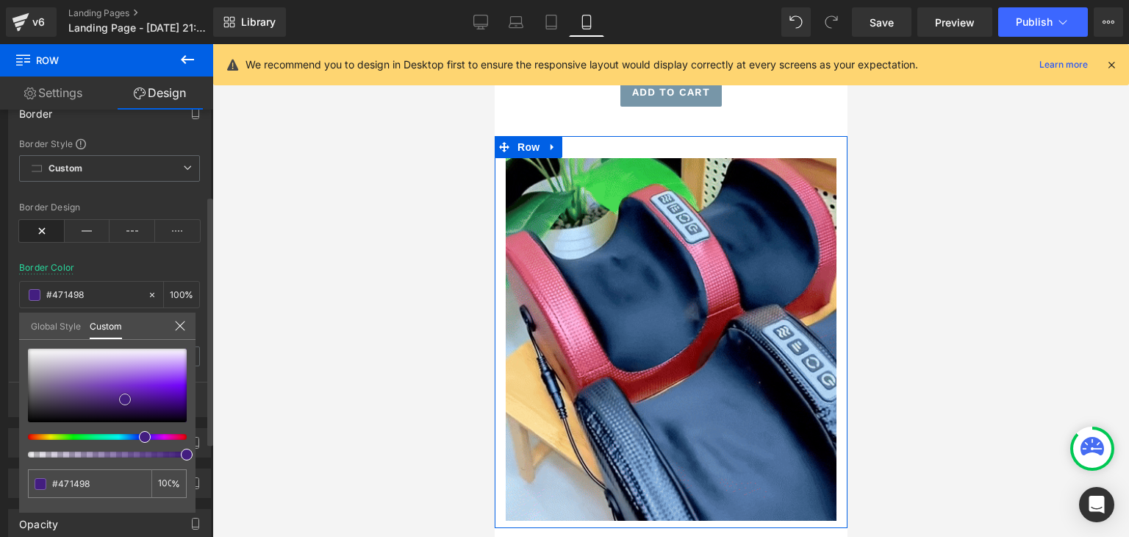
type input "#471399"
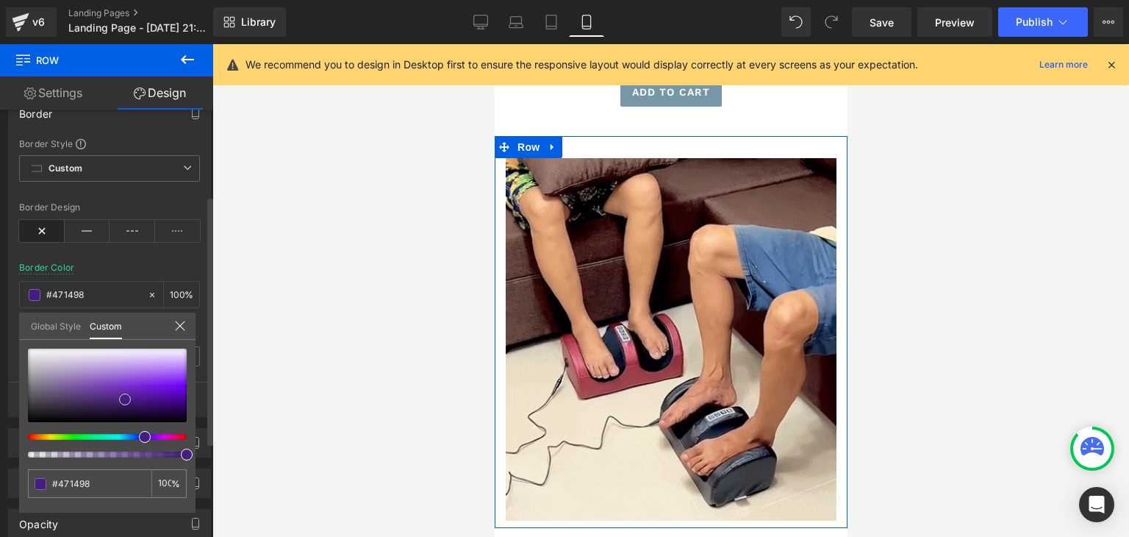
type input "#471399"
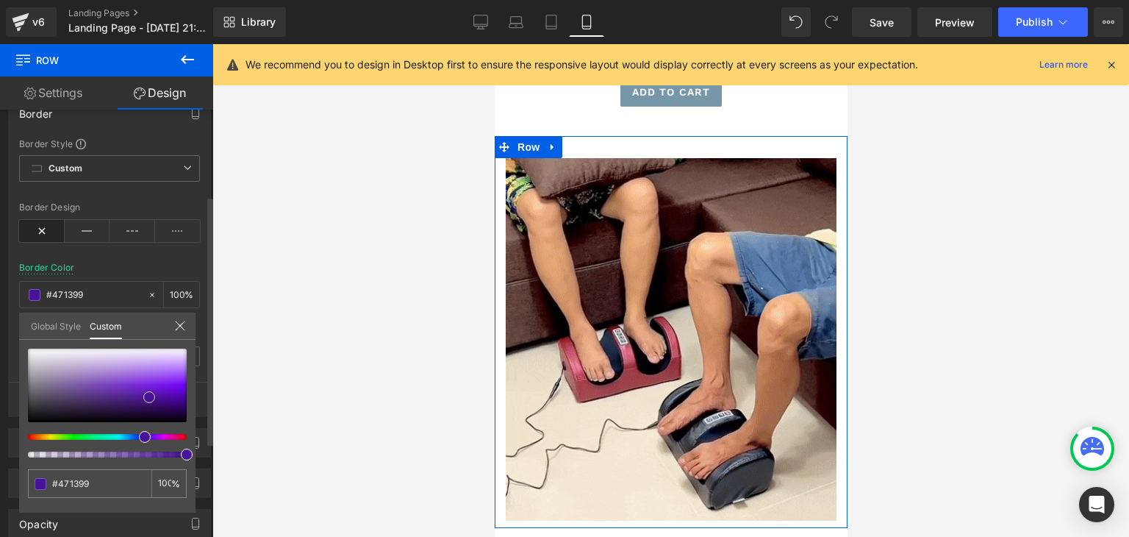
type input "#46139a"
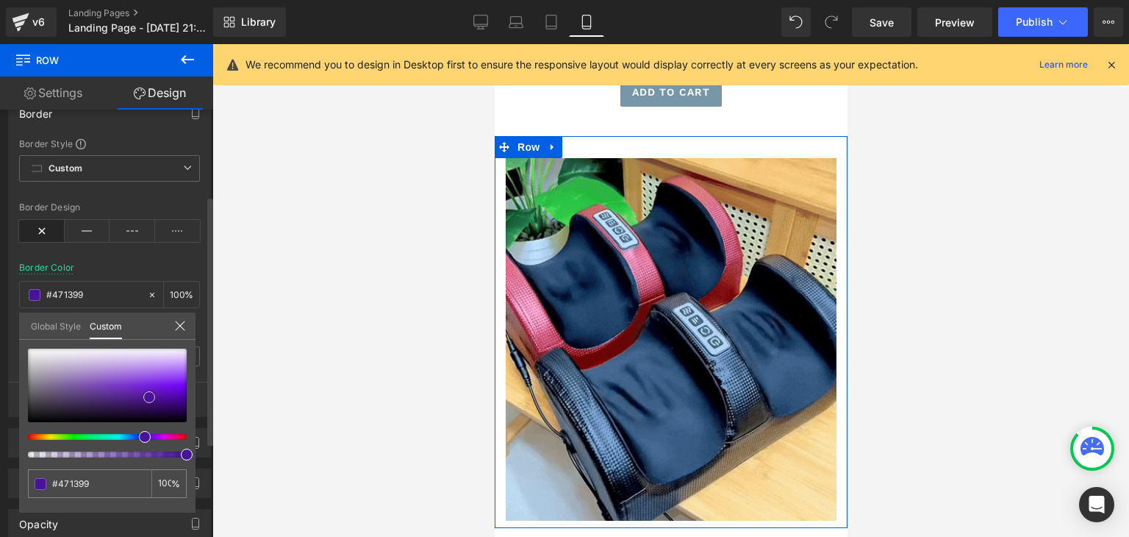
type input "#46139a"
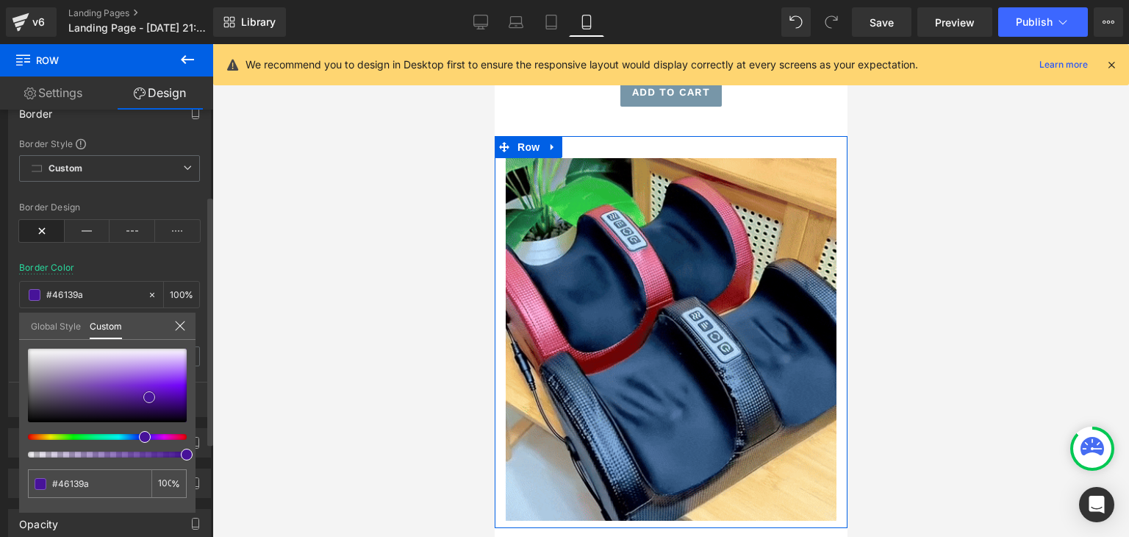
type input "#46129b"
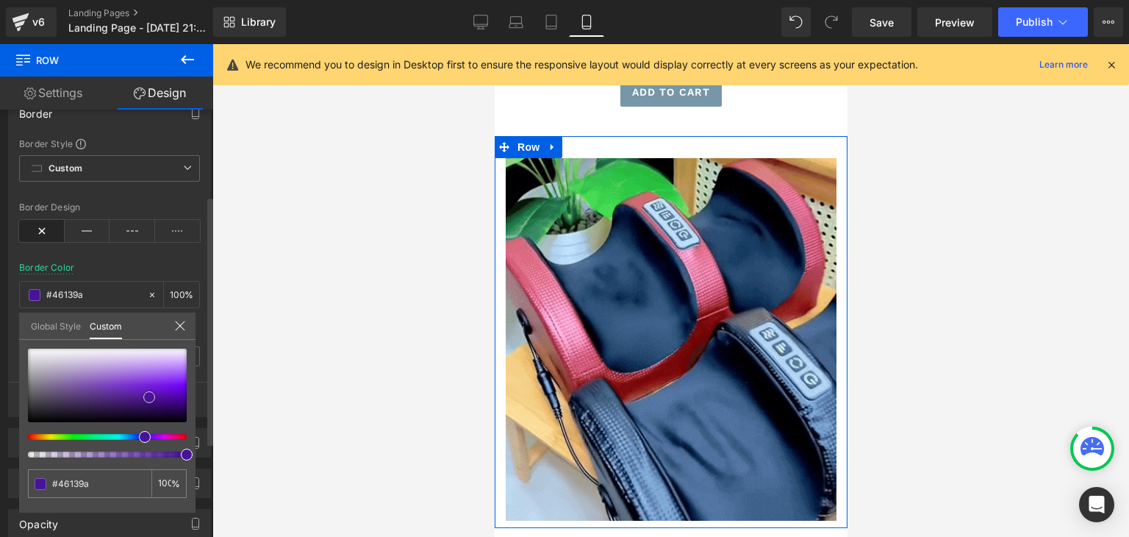
type input "#46129b"
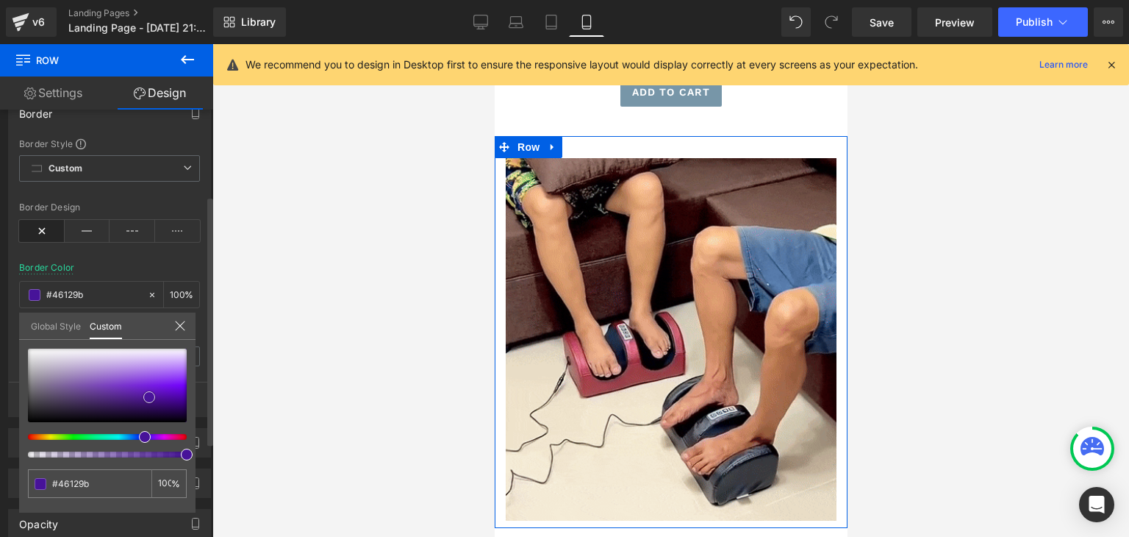
type input "#46119c"
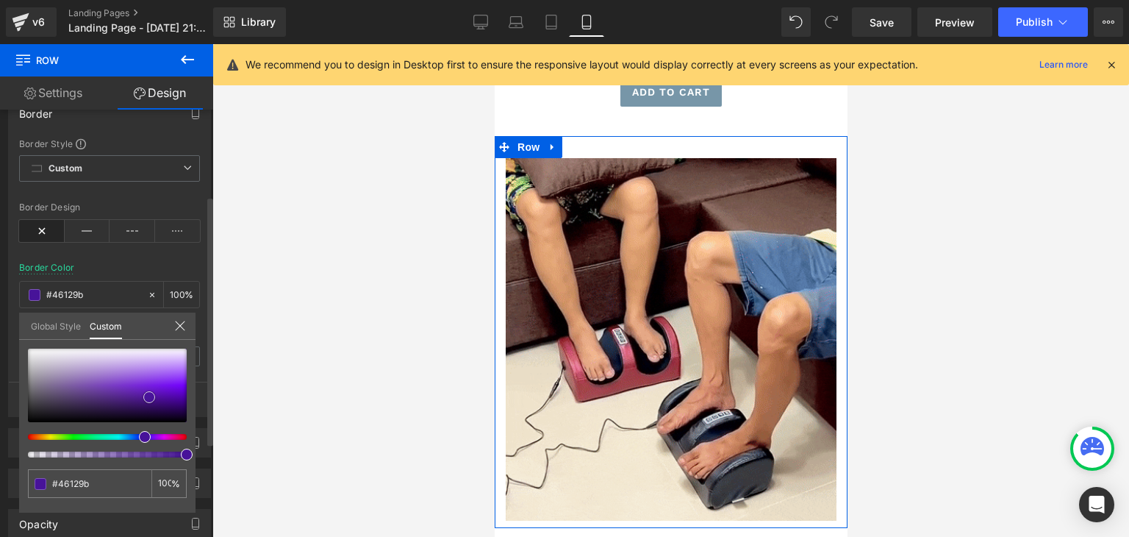
type input "#46119c"
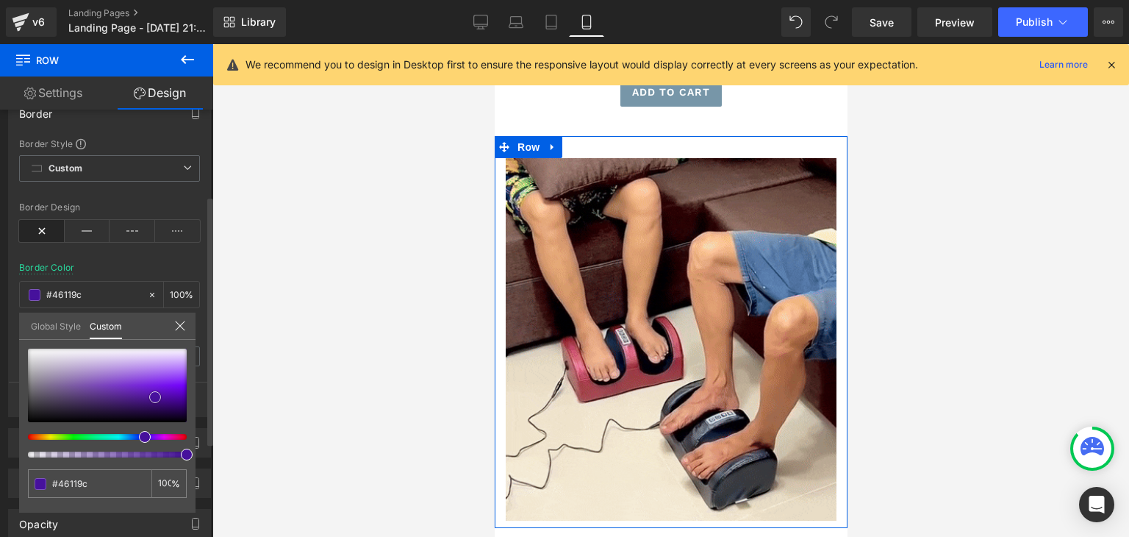
type input "#46109c"
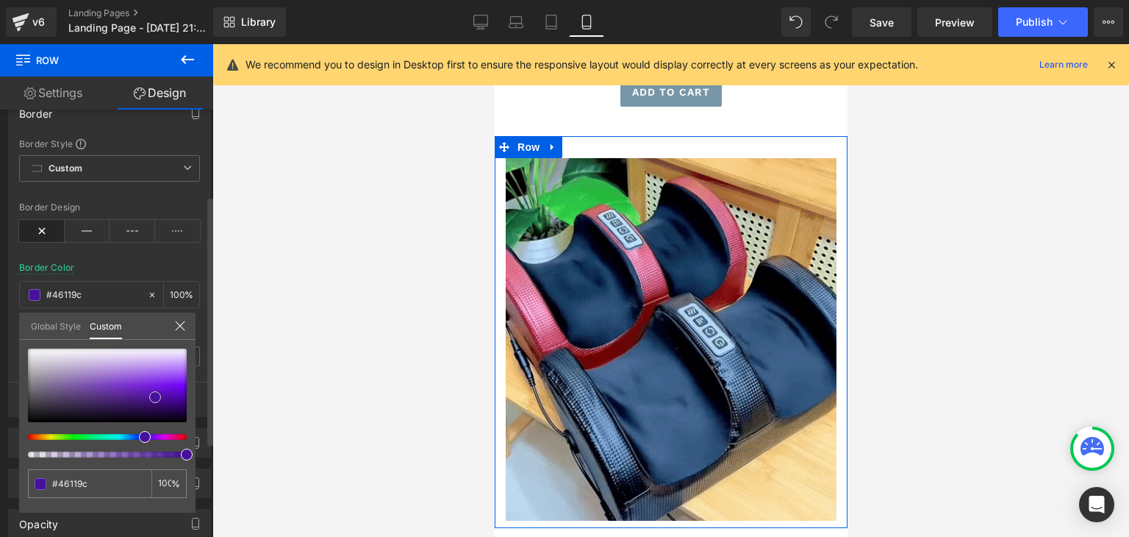
type input "#46109c"
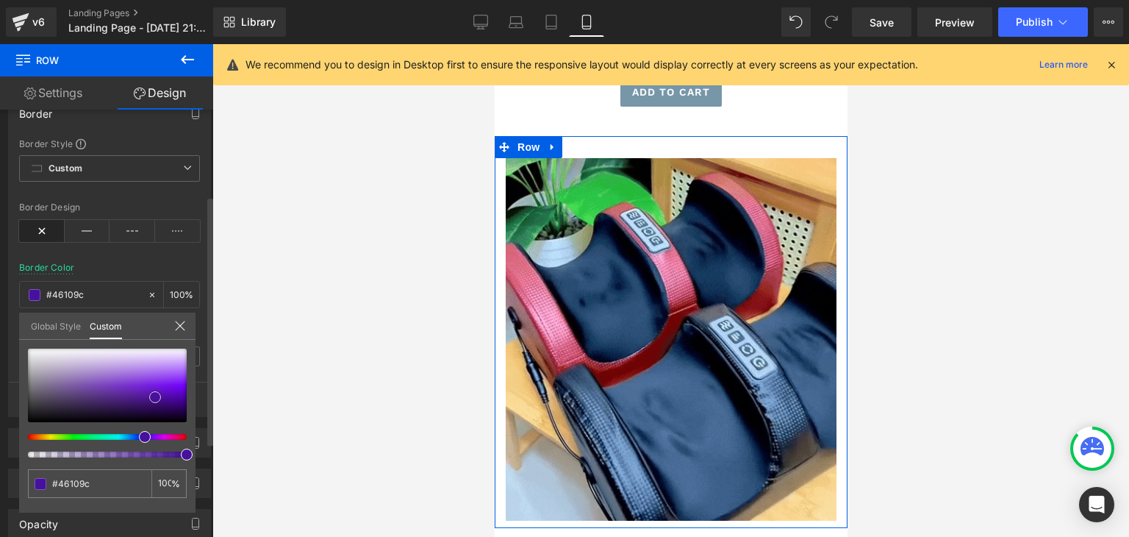
type input "#450e9e"
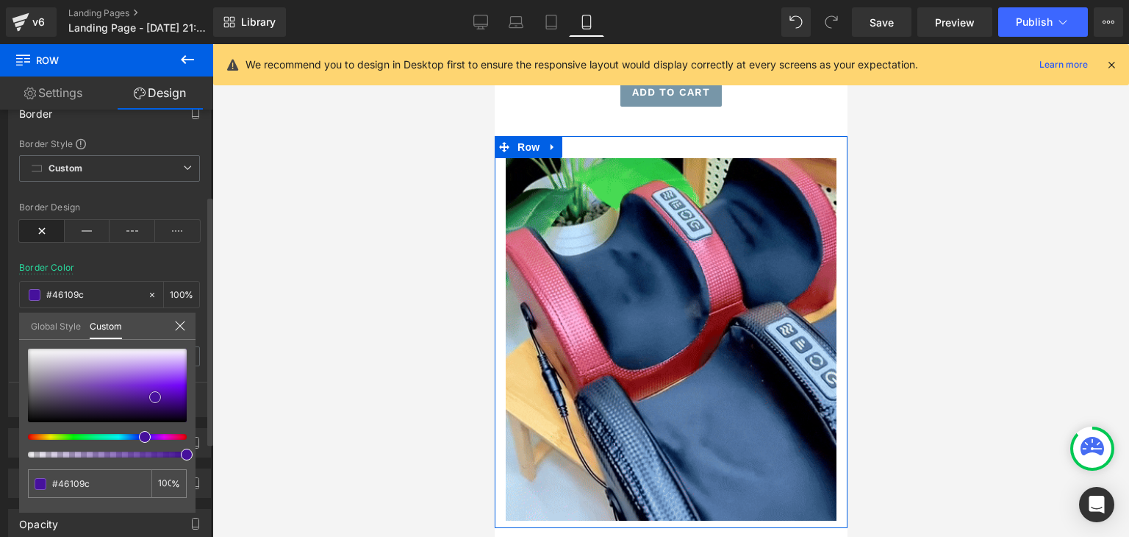
type input "#450e9e"
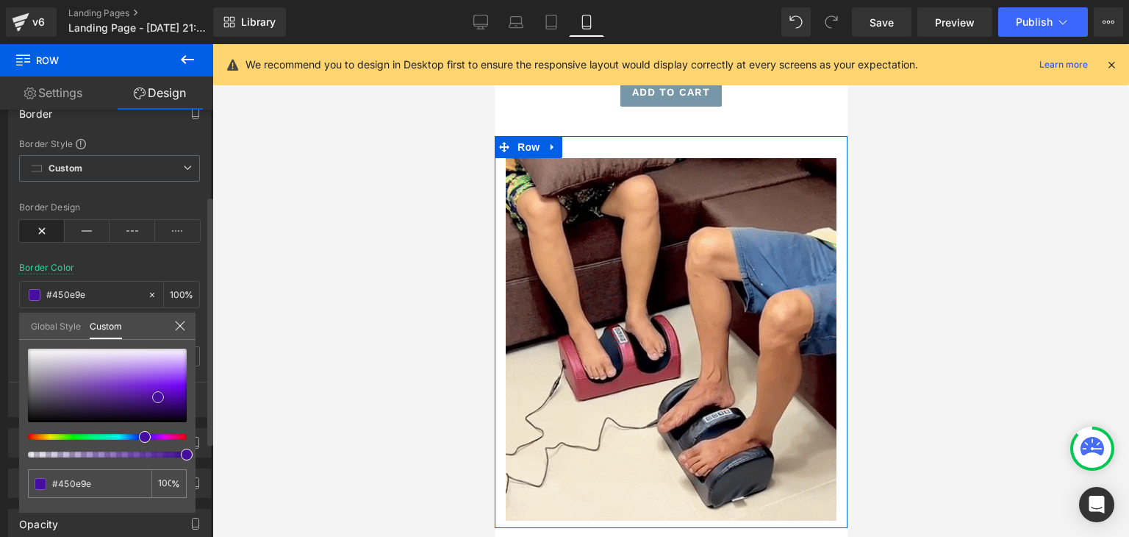
drag, startPoint x: 40, startPoint y: 403, endPoint x: 159, endPoint y: 397, distance: 119.3
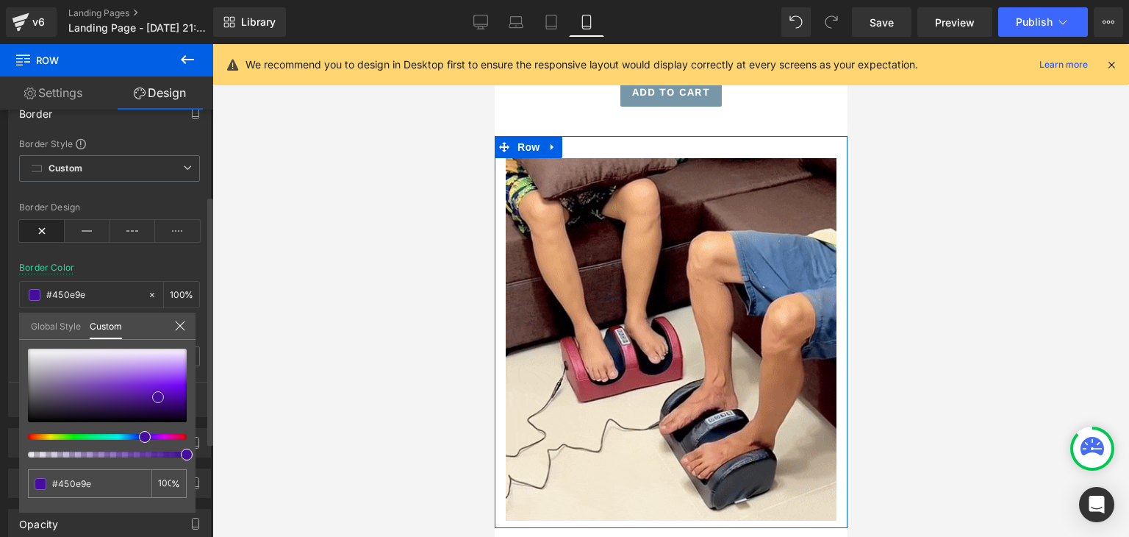
click at [159, 397] on span at bounding box center [158, 397] width 12 height 12
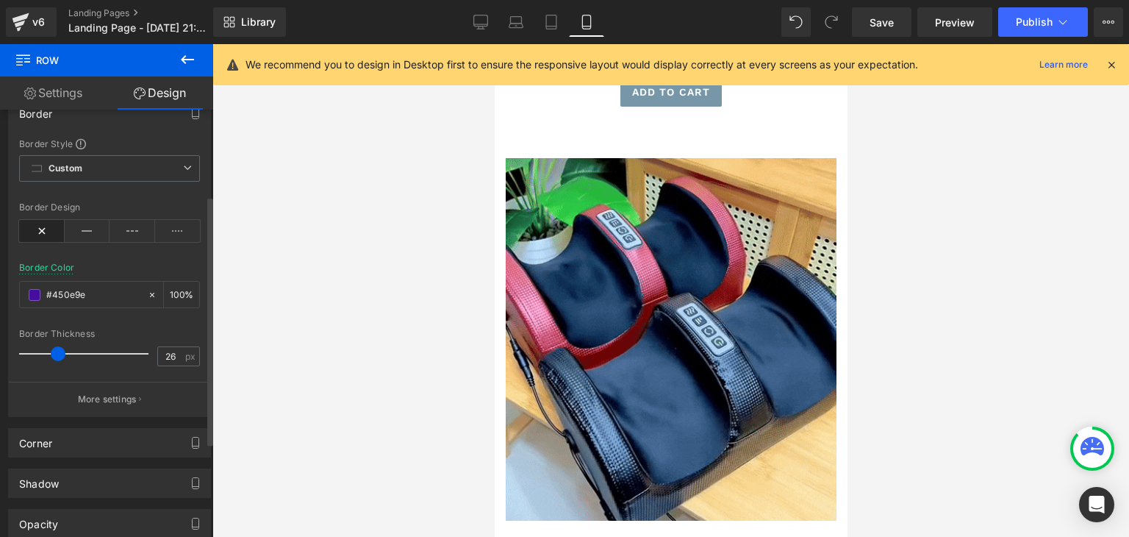
click at [221, 368] on div at bounding box center [670, 290] width 917 height 493
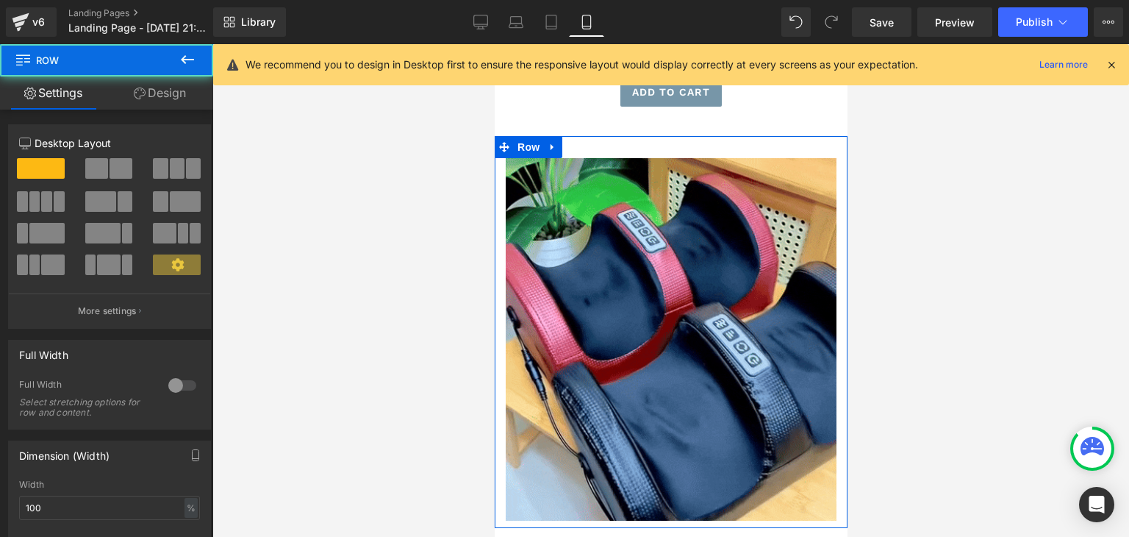
click at [596, 136] on div "Image Row" at bounding box center [670, 332] width 353 height 392
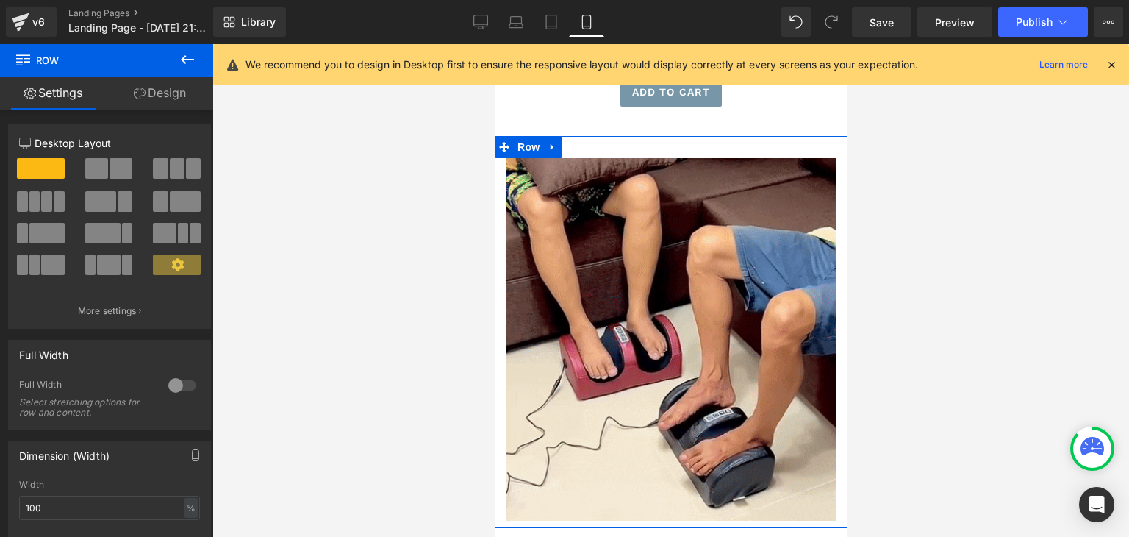
click at [163, 96] on link "Design" at bounding box center [160, 92] width 107 height 33
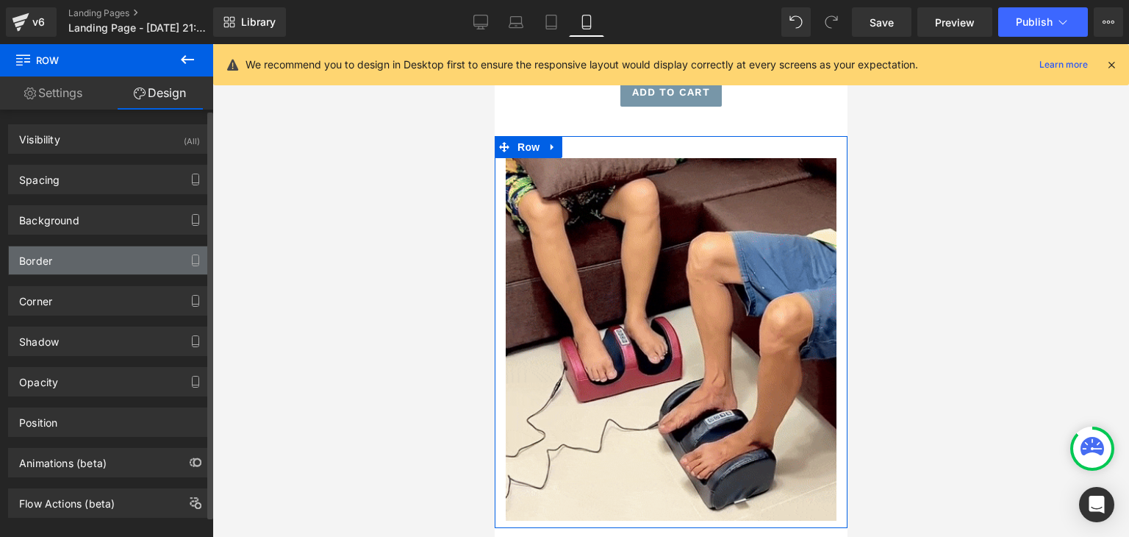
click at [82, 260] on div "Border" at bounding box center [109, 260] width 201 height 28
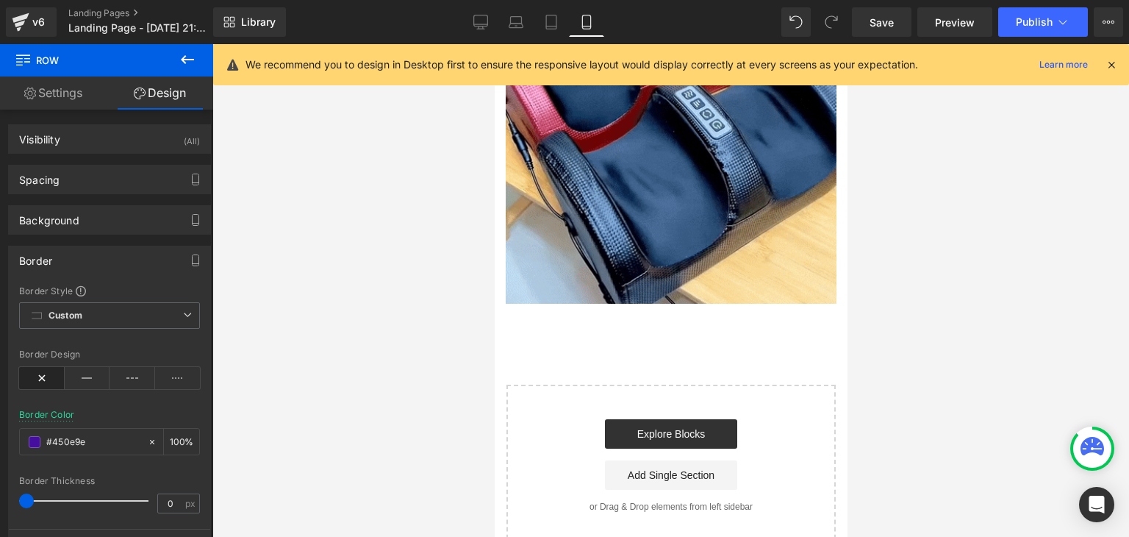
scroll to position [807, 0]
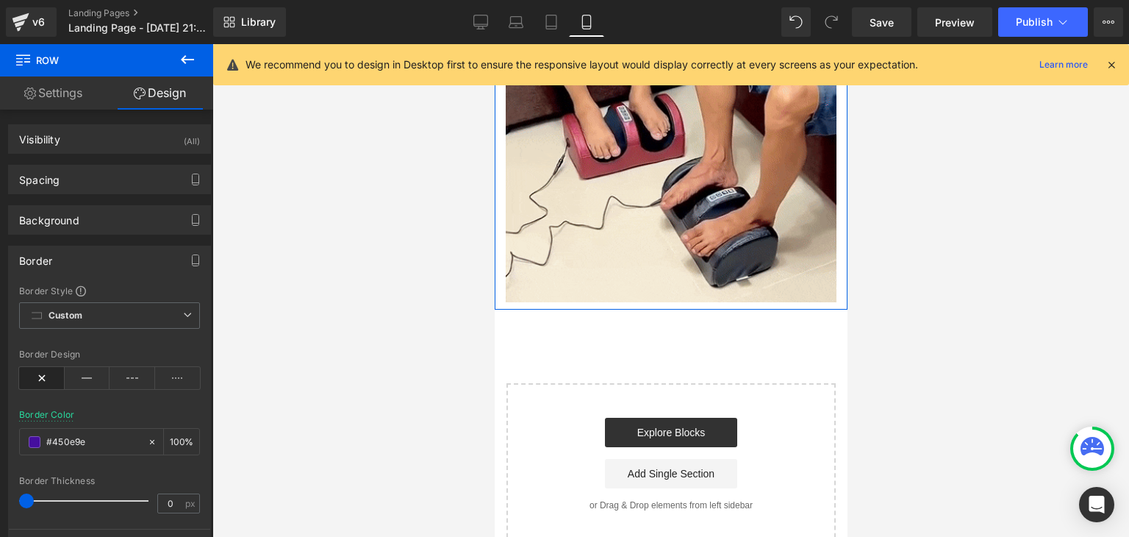
click at [501, 265] on div "Image" at bounding box center [670, 121] width 353 height 362
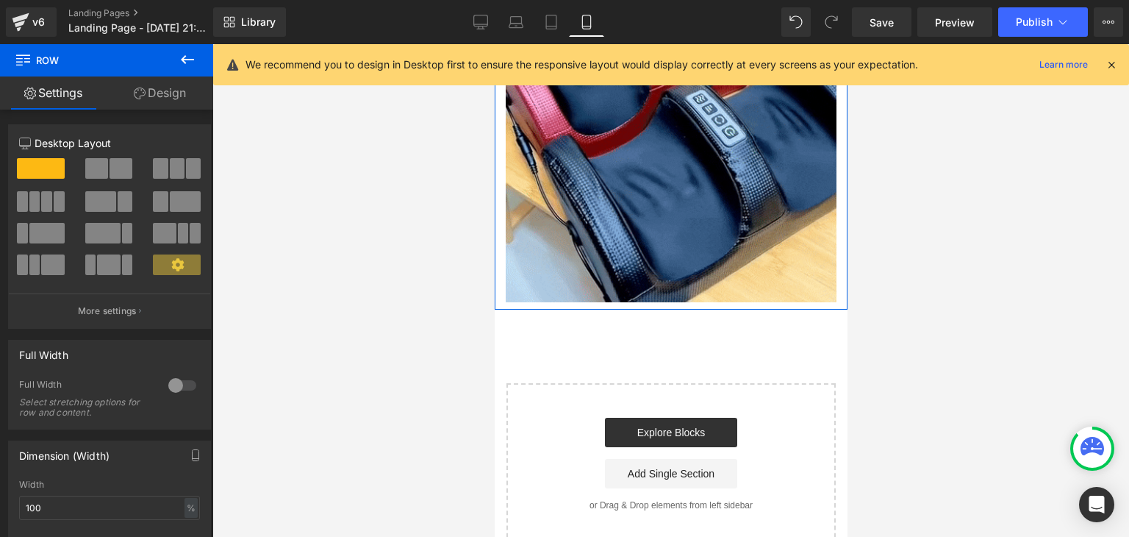
click at [166, 93] on link "Design" at bounding box center [160, 92] width 107 height 33
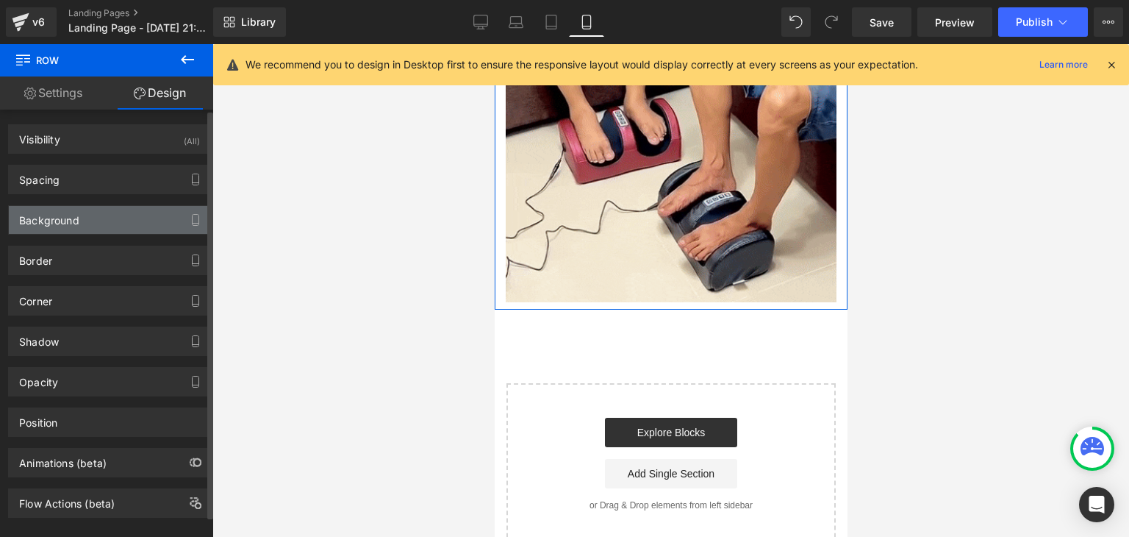
click at [79, 221] on div "Background" at bounding box center [109, 220] width 201 height 28
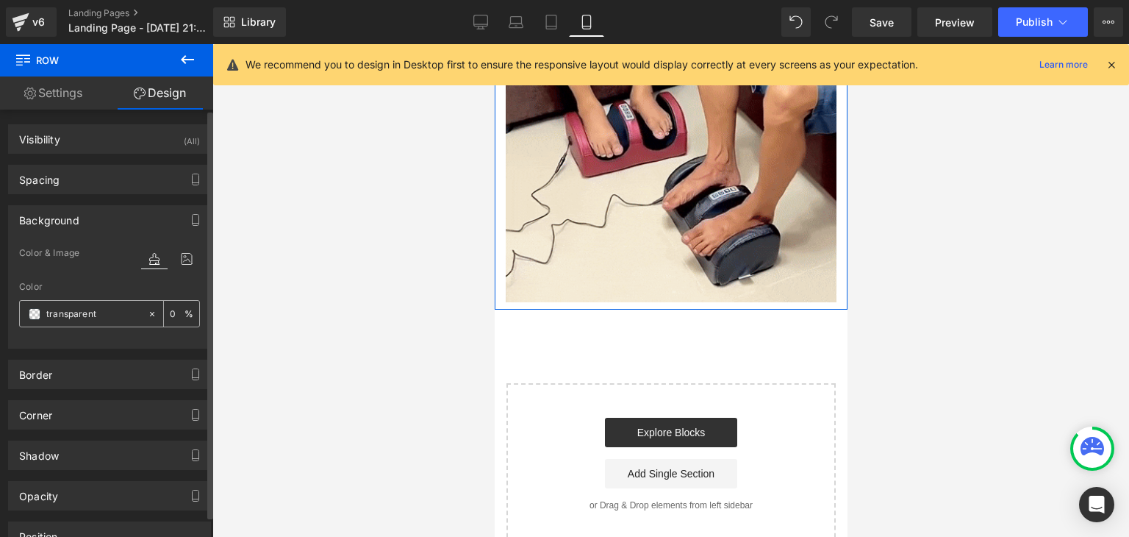
click at [62, 315] on input "transparent" at bounding box center [93, 314] width 94 height 16
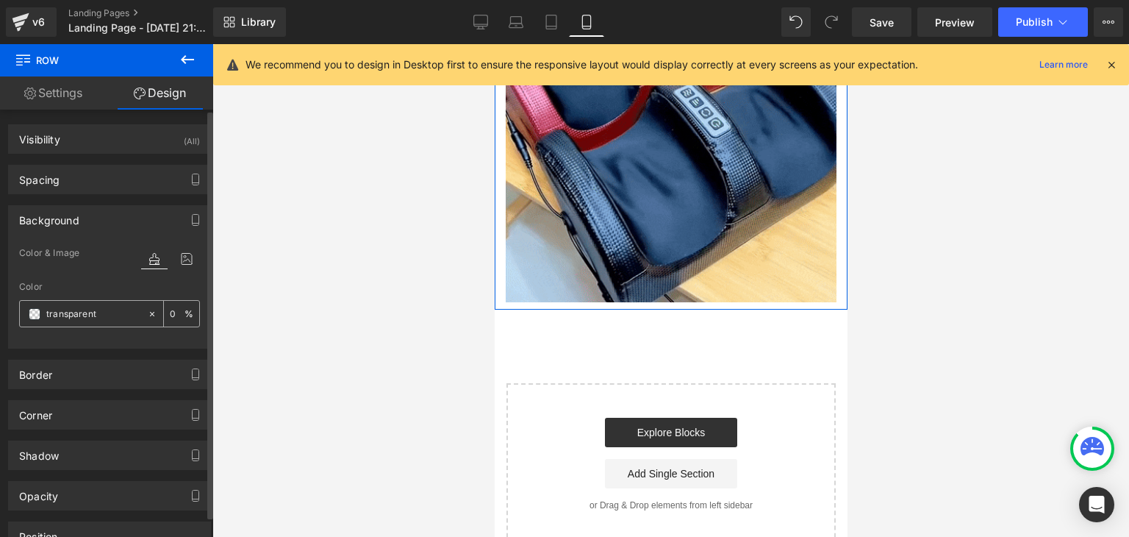
click at [38, 314] on span at bounding box center [35, 314] width 12 height 12
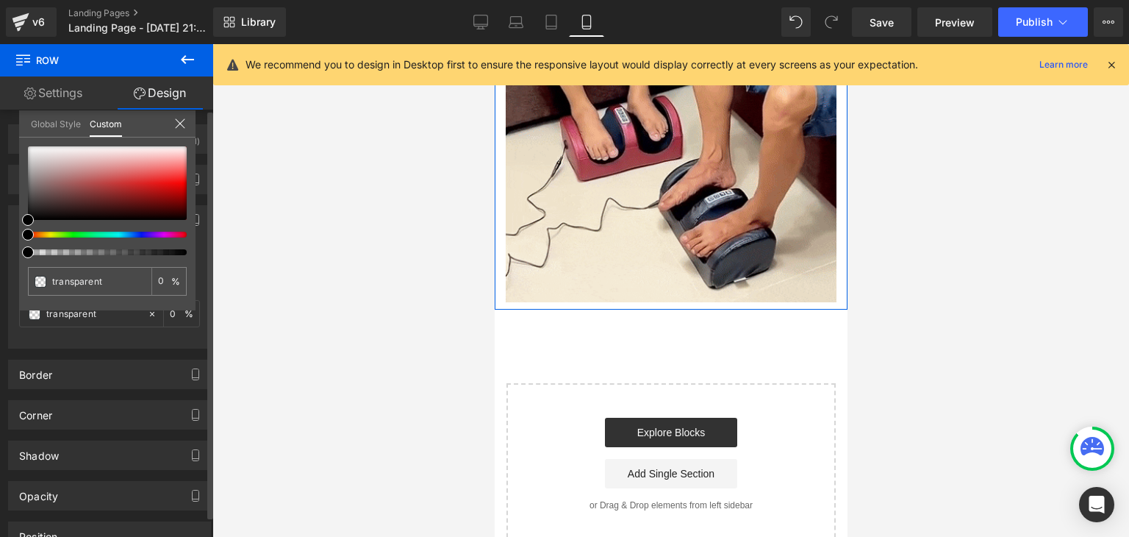
type input "#000000"
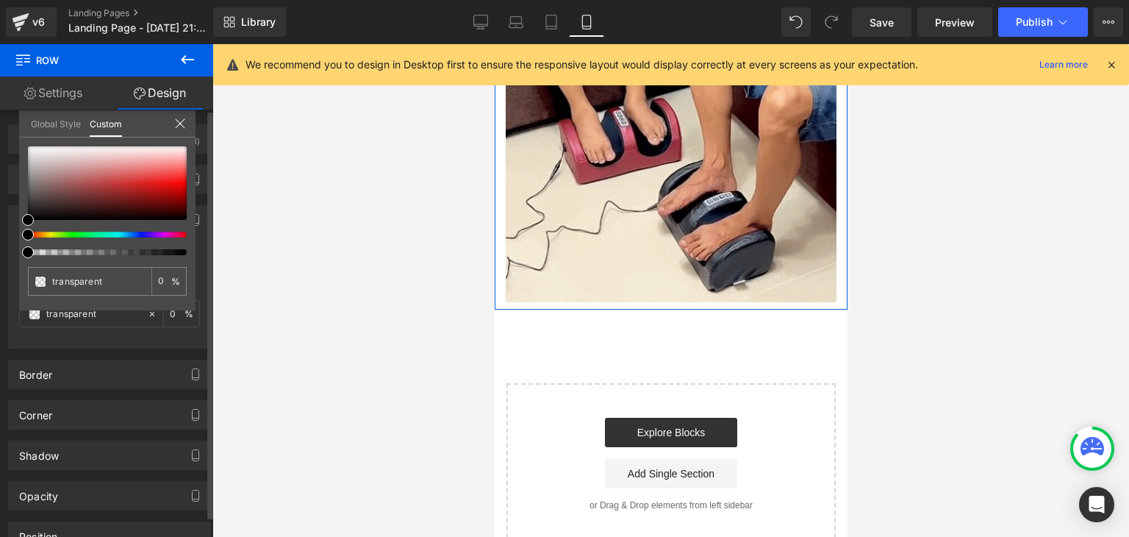
type input "100"
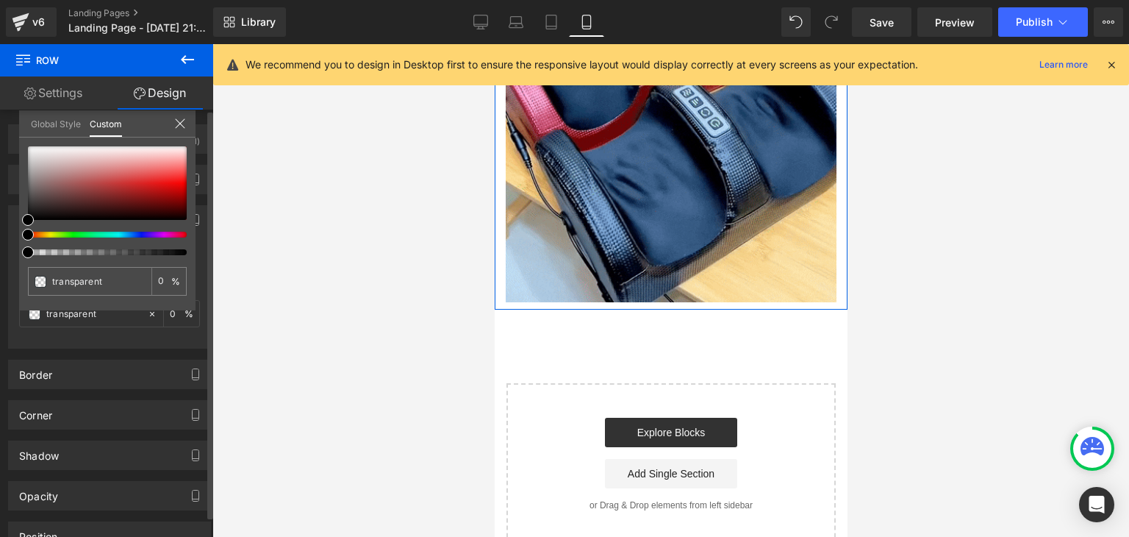
type input "#000000"
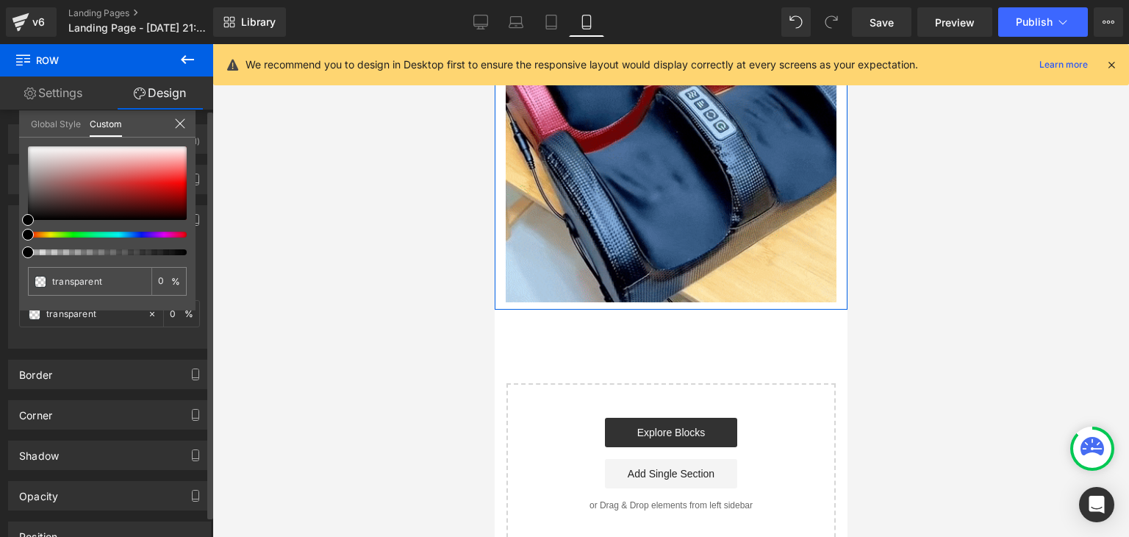
type input "100"
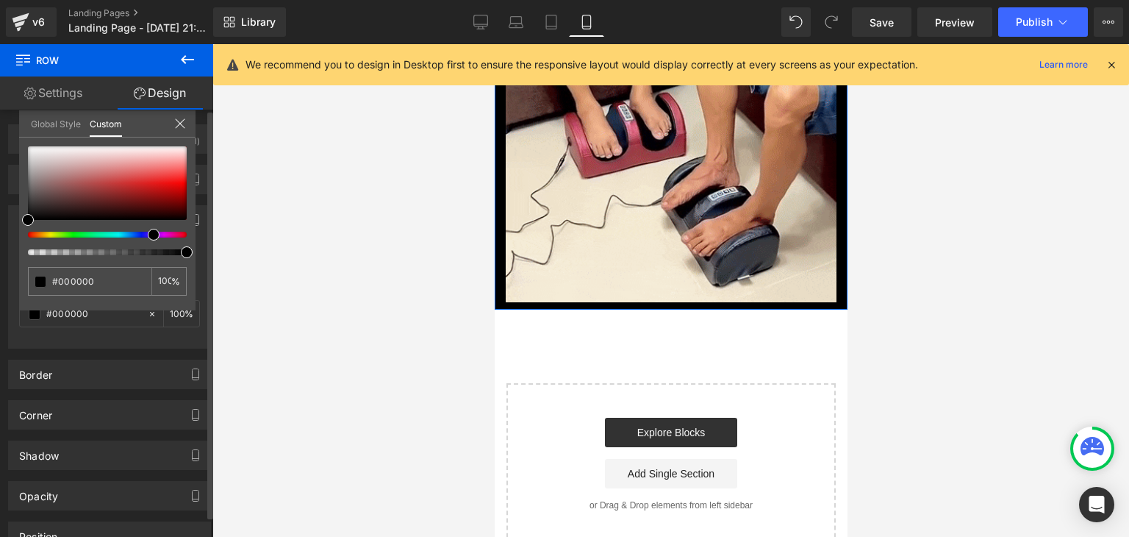
click at [148, 235] on div at bounding box center [101, 235] width 159 height 6
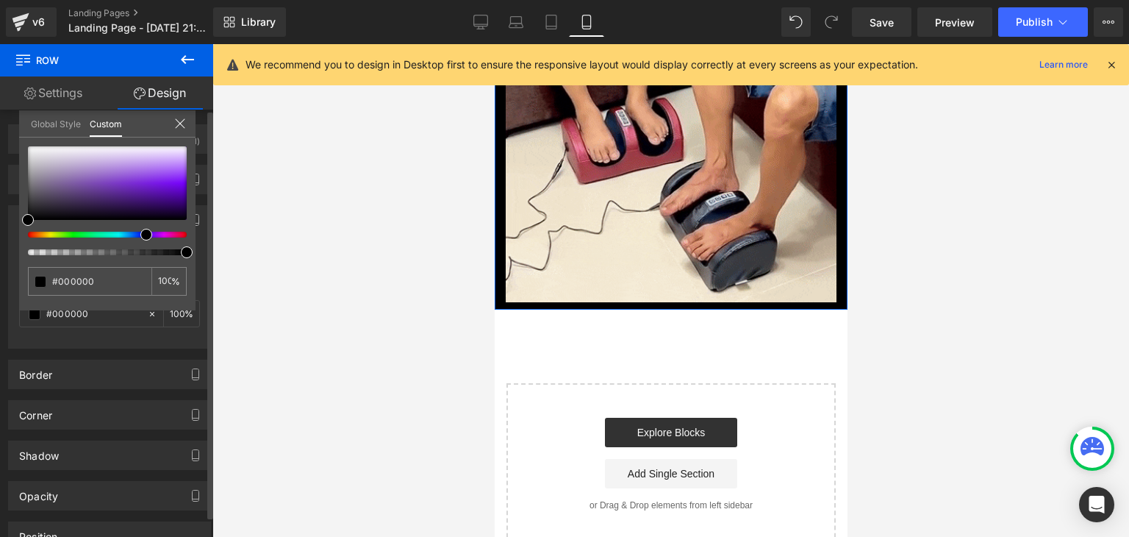
drag, startPoint x: 148, startPoint y: 235, endPoint x: 135, endPoint y: 235, distance: 12.5
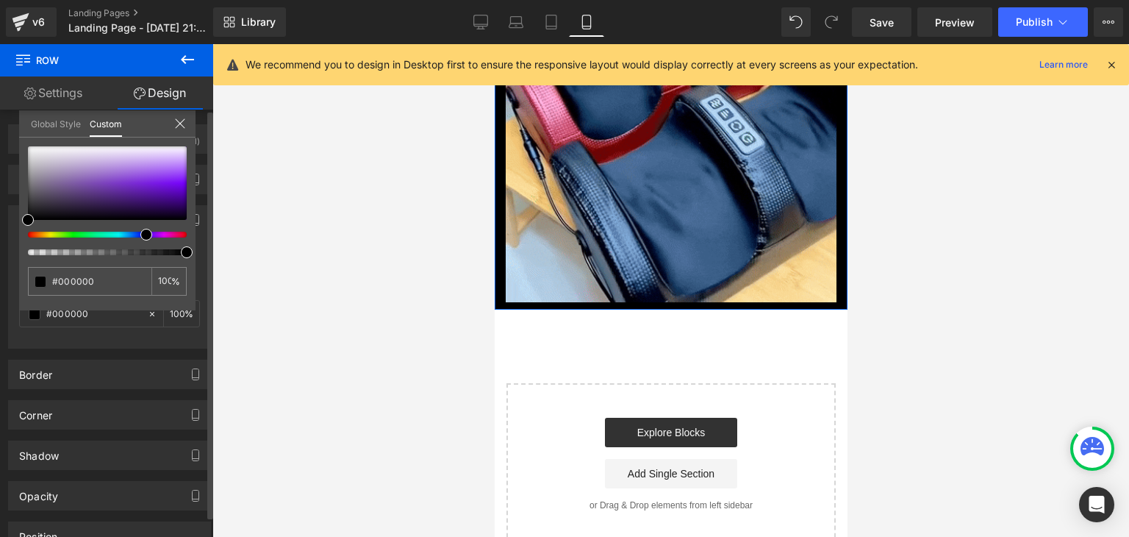
click at [135, 235] on div at bounding box center [101, 235] width 159 height 6
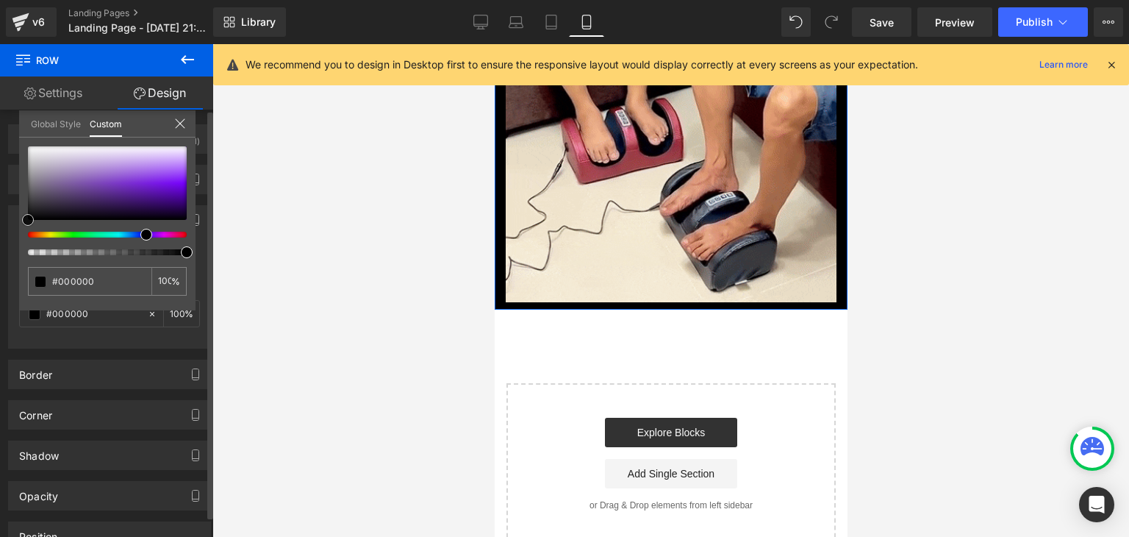
type input "#0b090b"
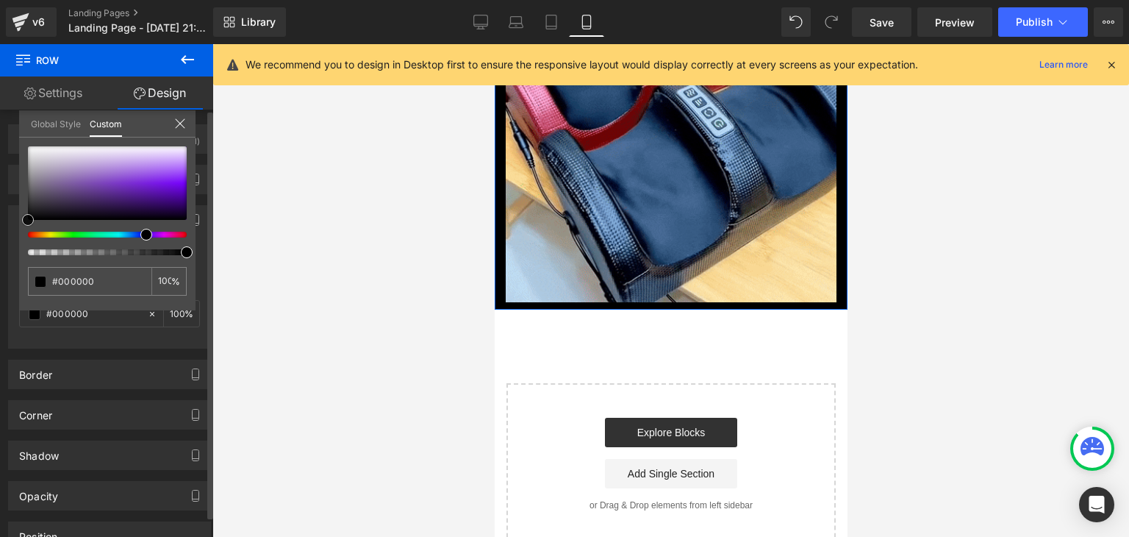
type input "#0b090b"
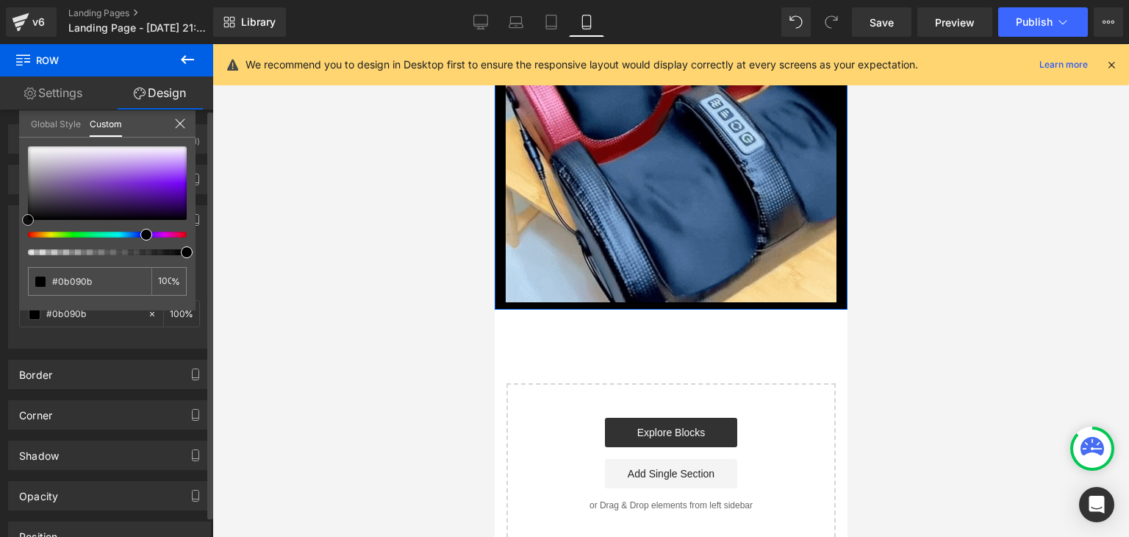
type input "#201720"
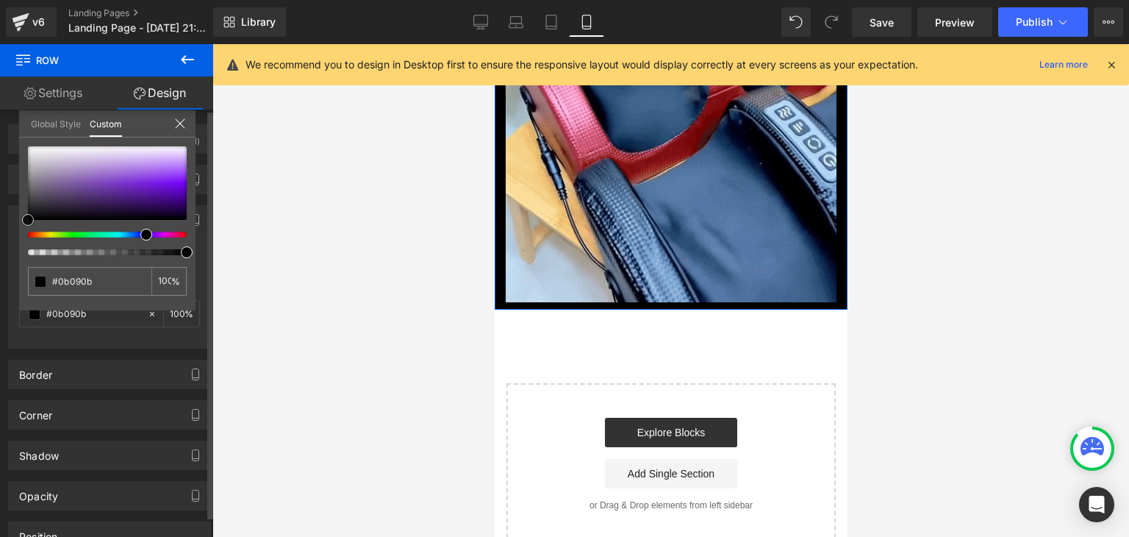
type input "#201720"
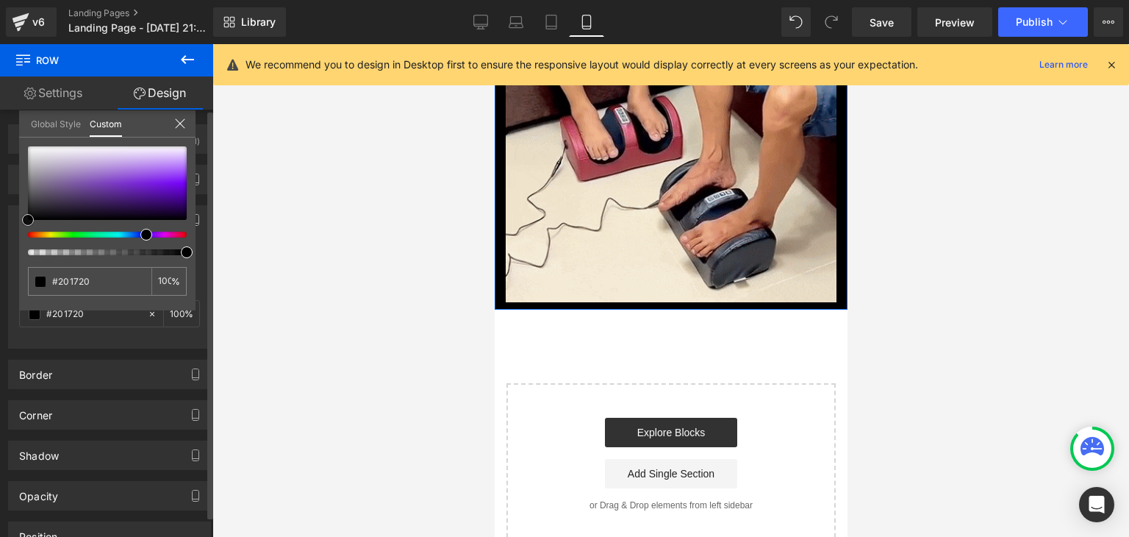
type input "#352135"
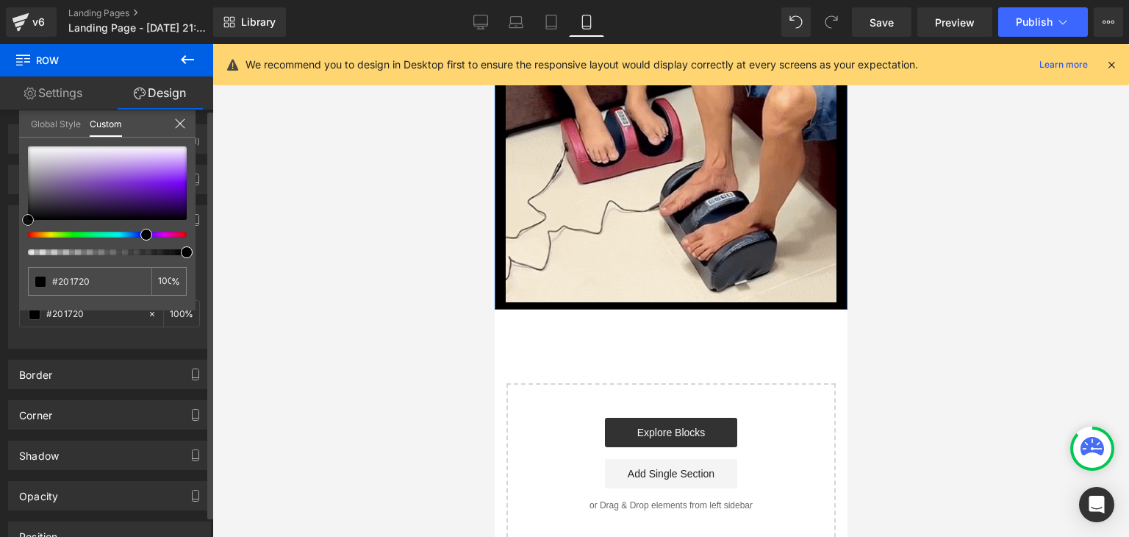
type input "#352135"
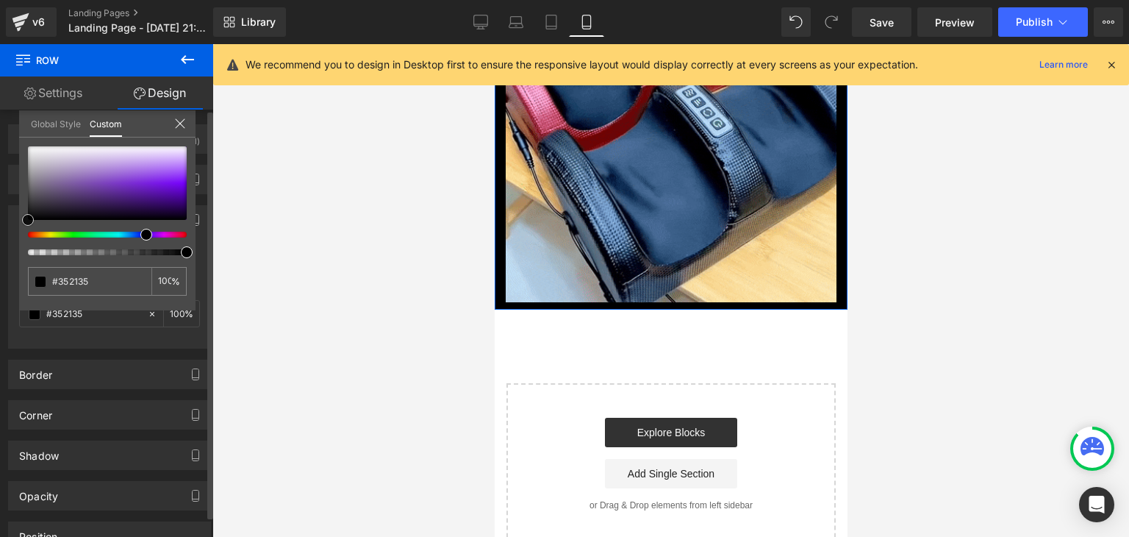
type input "#4b244b"
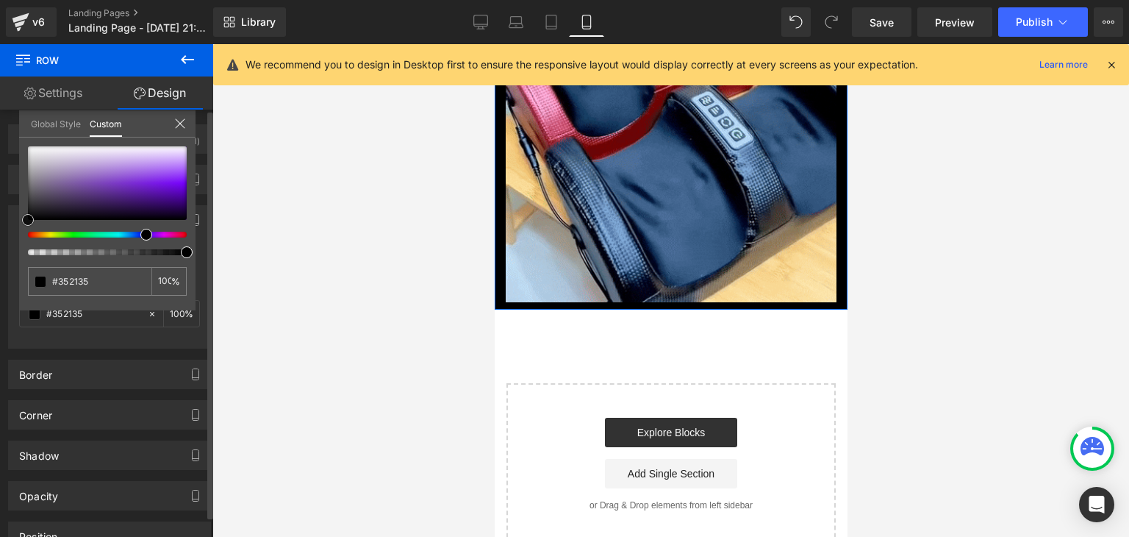
type input "#4b244b"
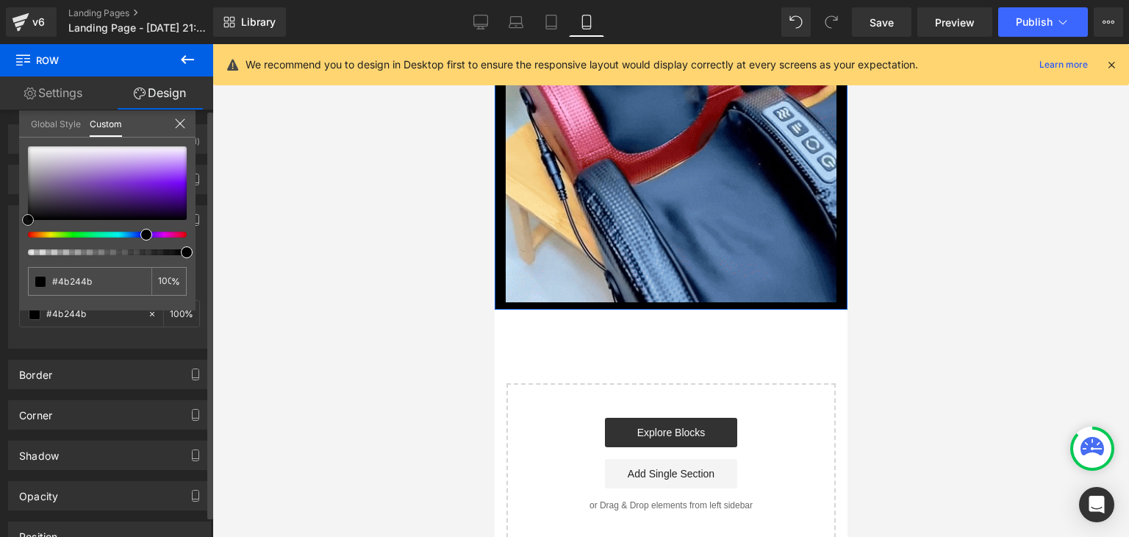
type input "#5f255f"
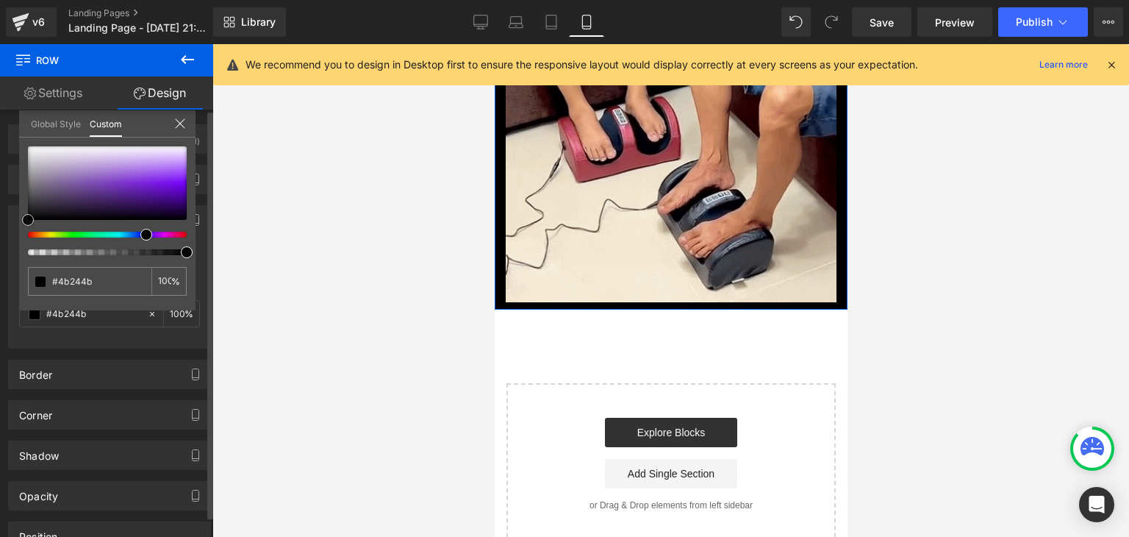
type input "#5f255f"
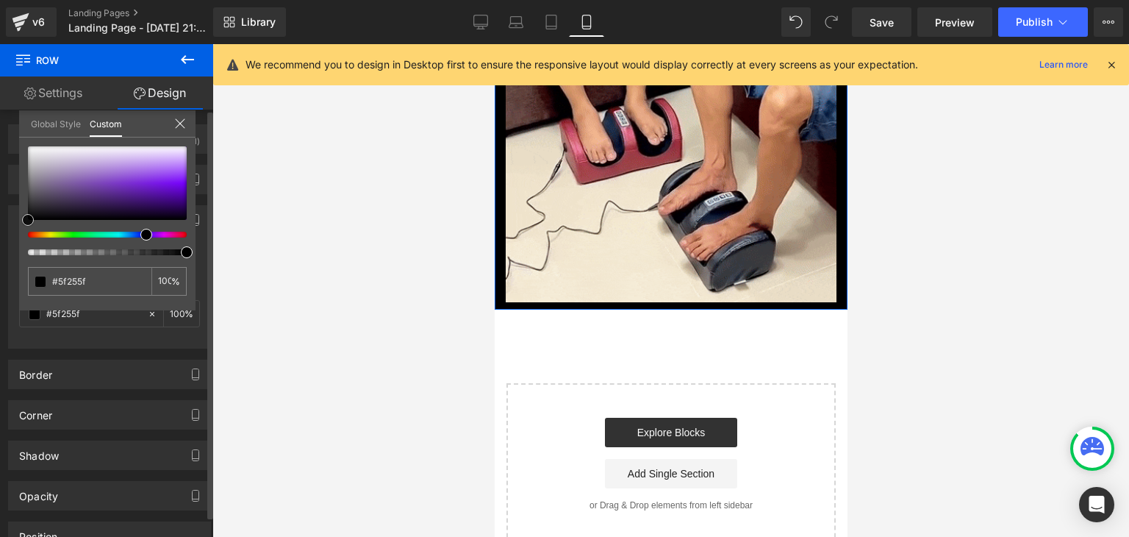
type input "#6b226b"
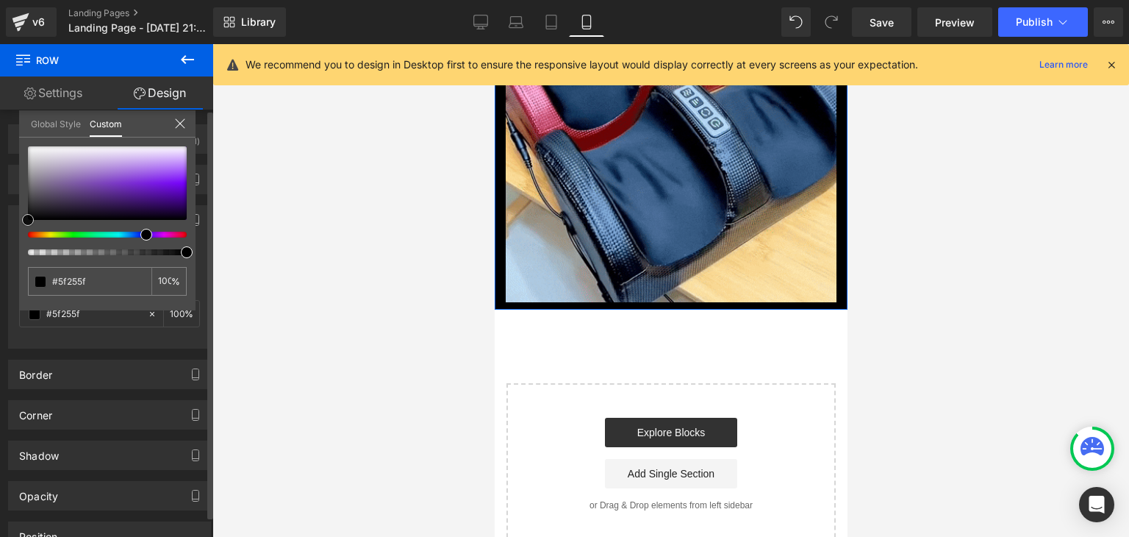
type input "#6b226b"
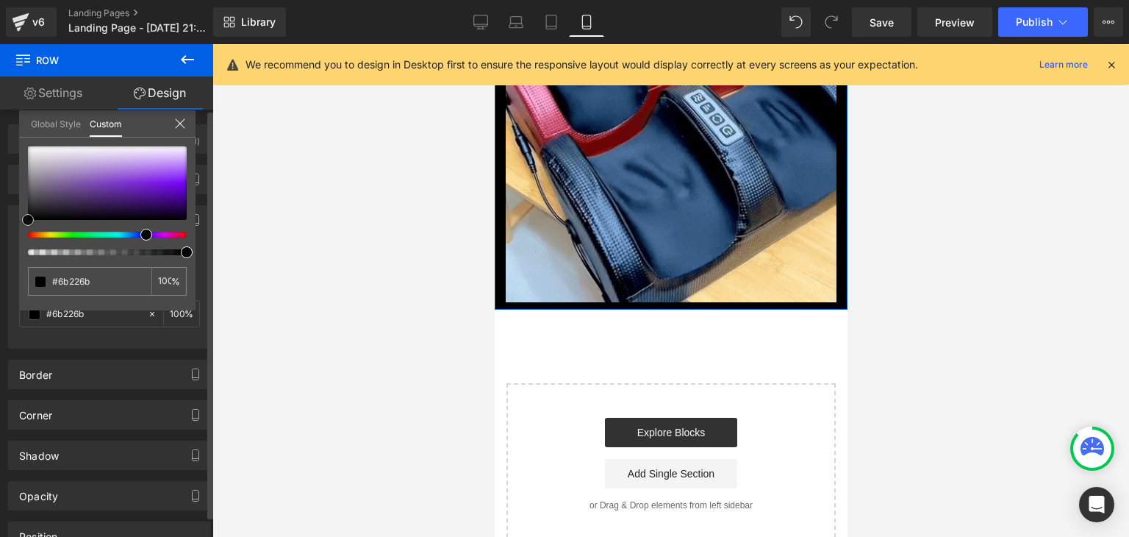
type input "#792479"
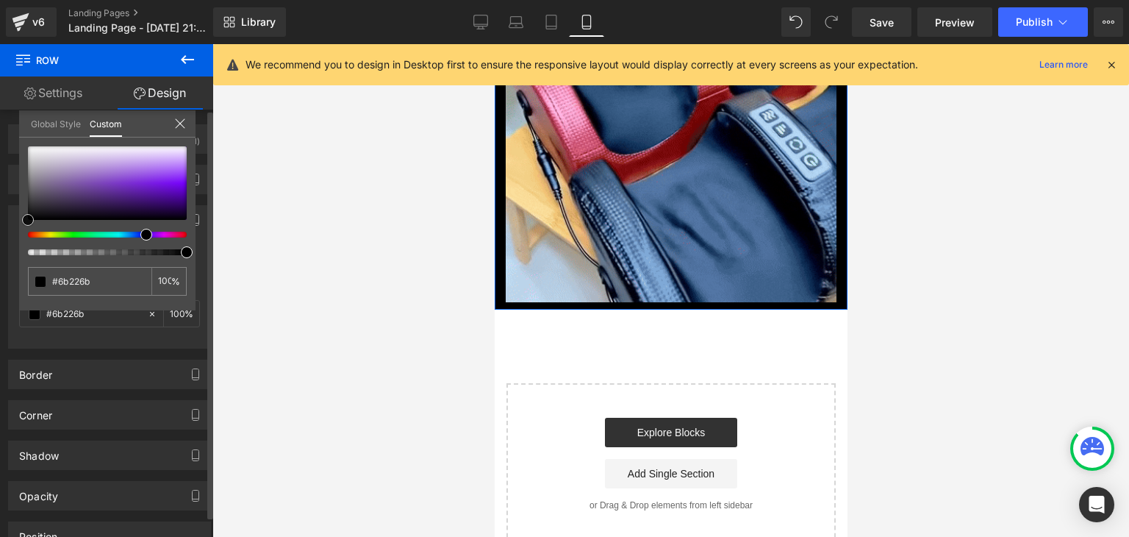
type input "#792479"
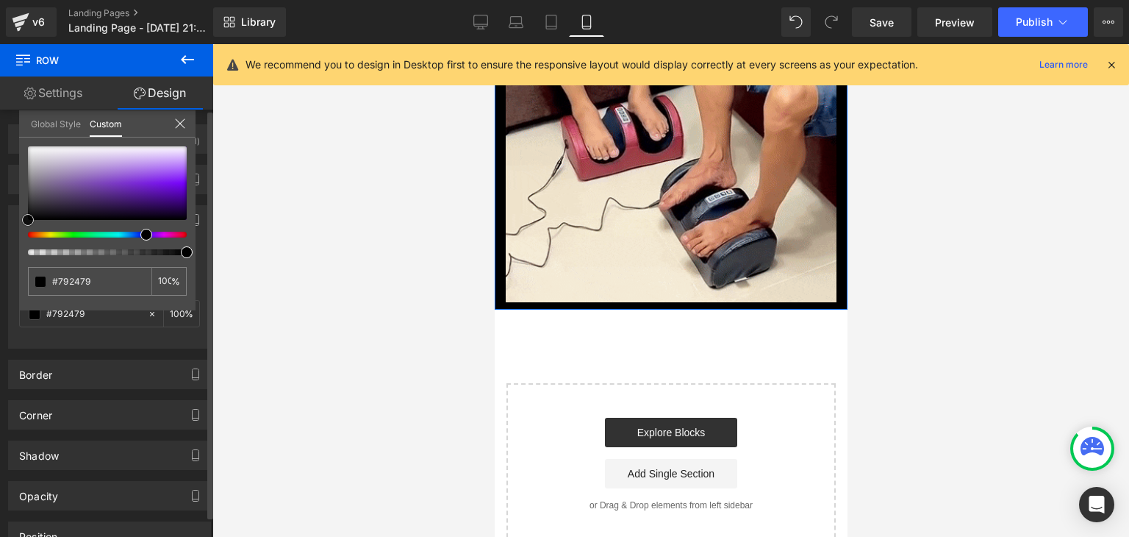
type input "#802380"
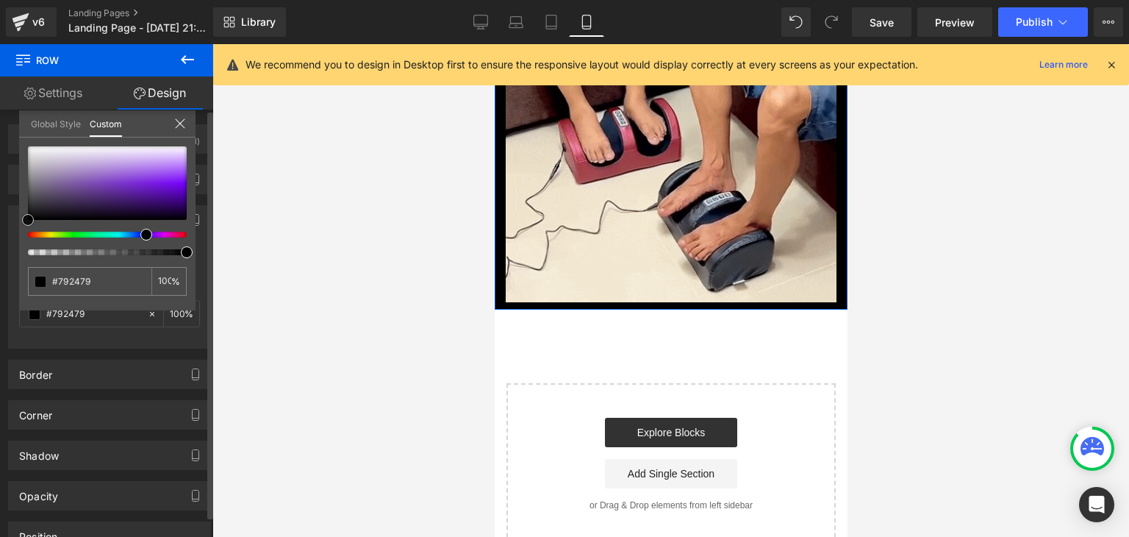
type input "#802380"
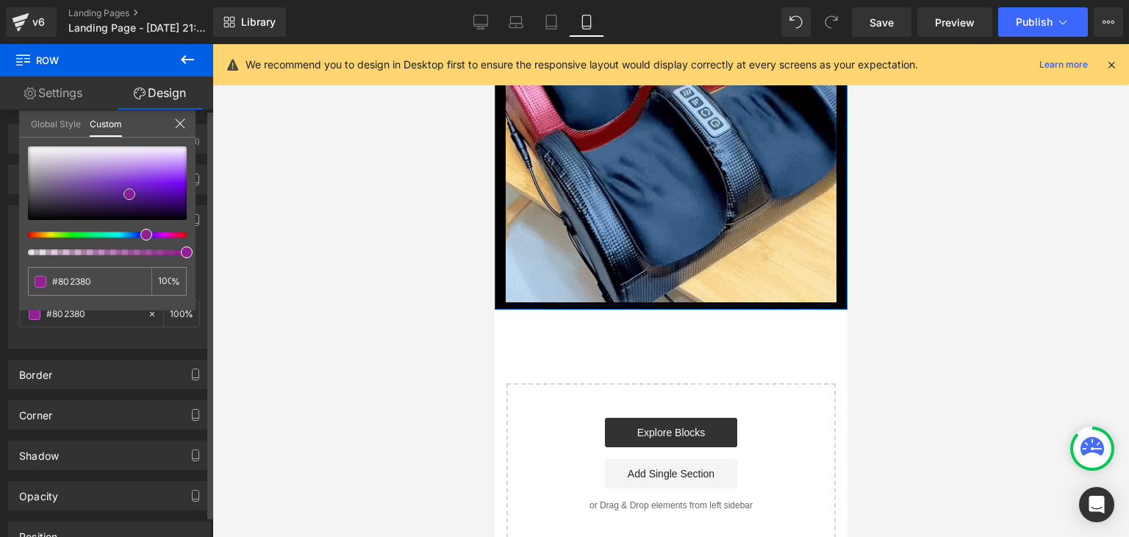
type input "#822082"
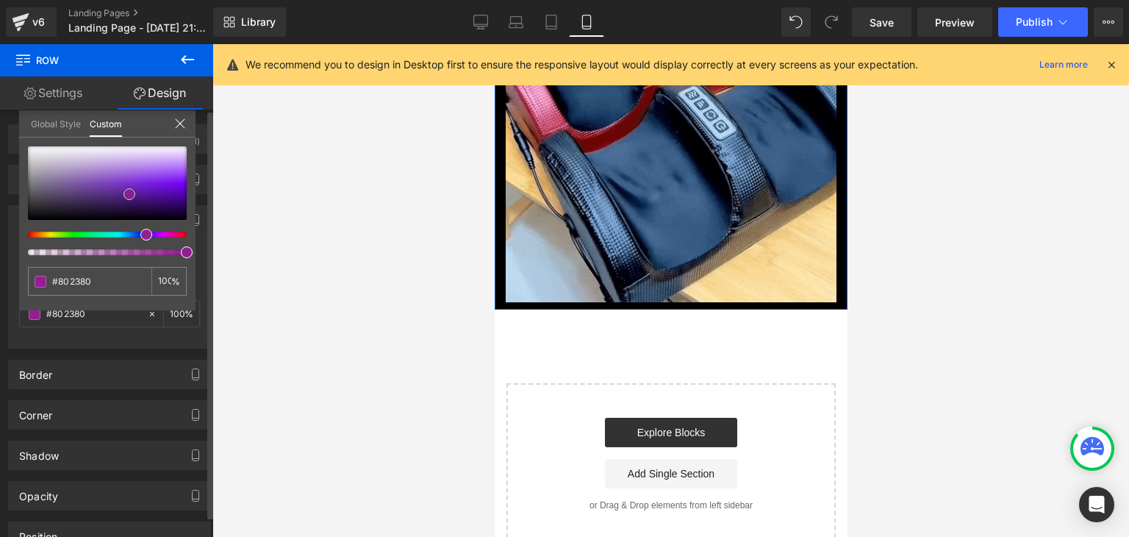
type input "#822082"
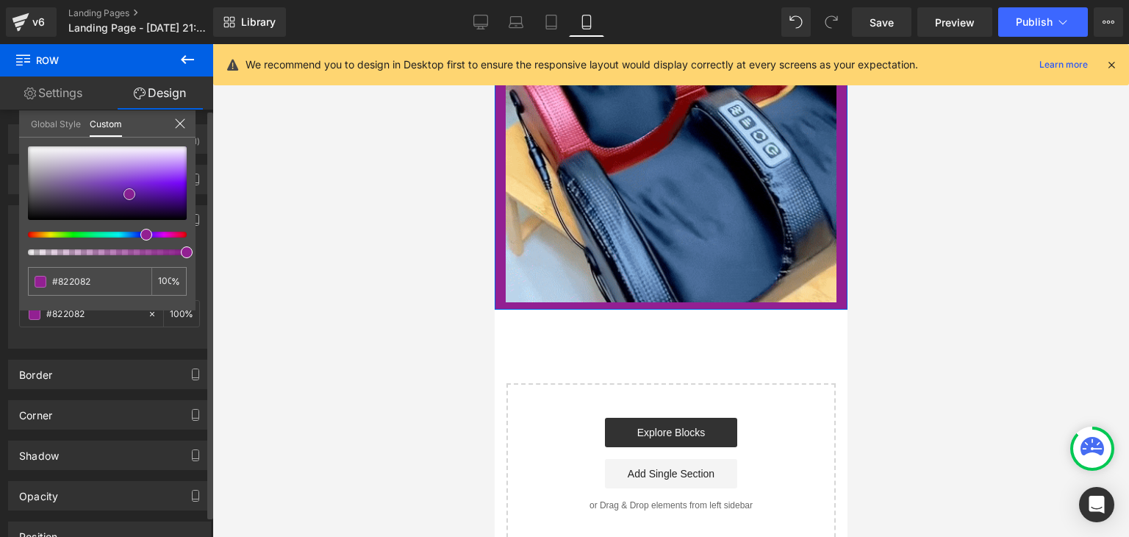
type input "#922092"
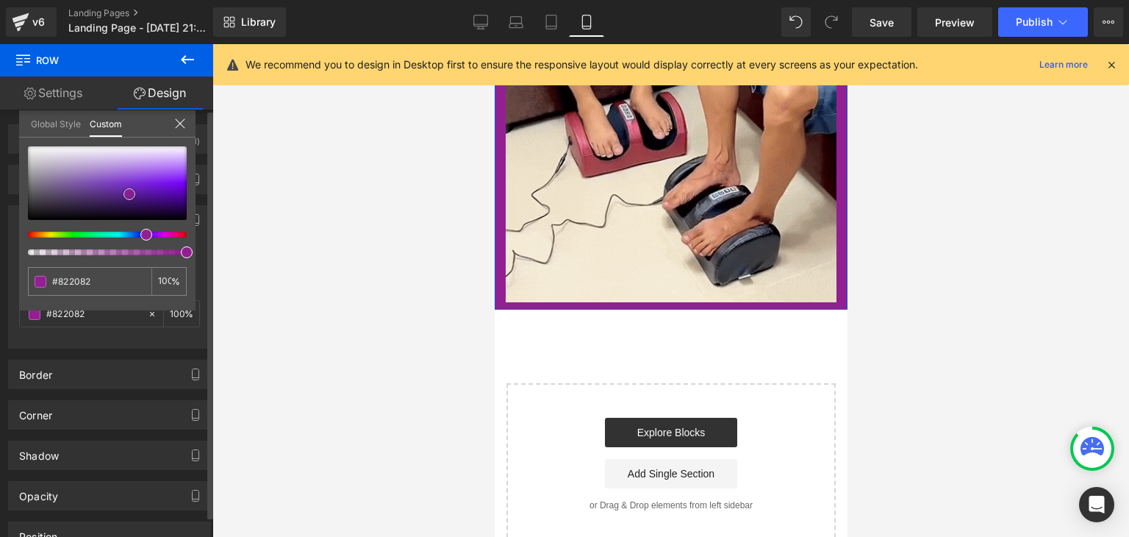
type input "#922092"
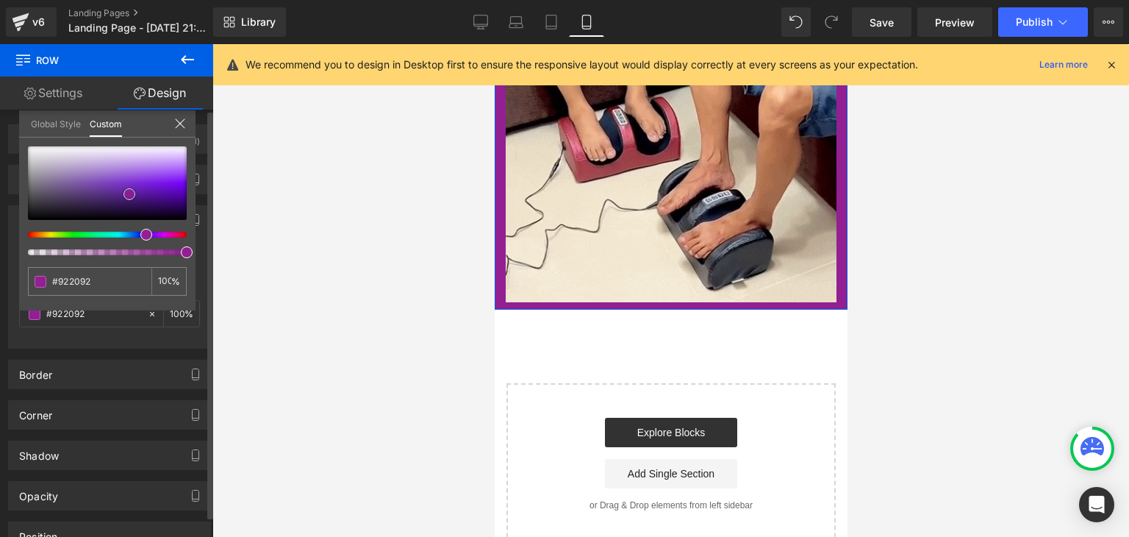
type input "#941e94"
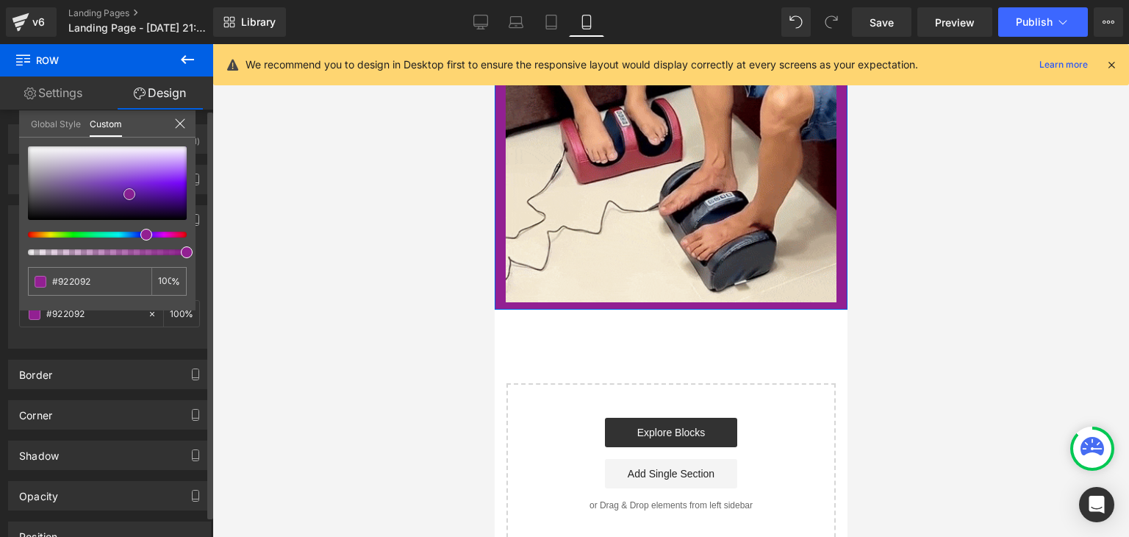
type input "#941e94"
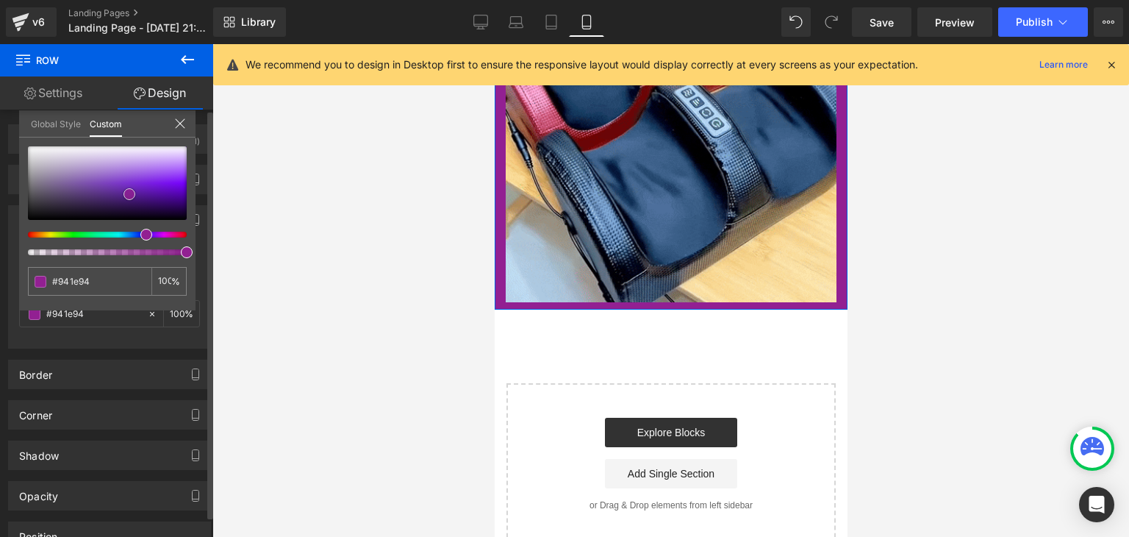
type input "#951d95"
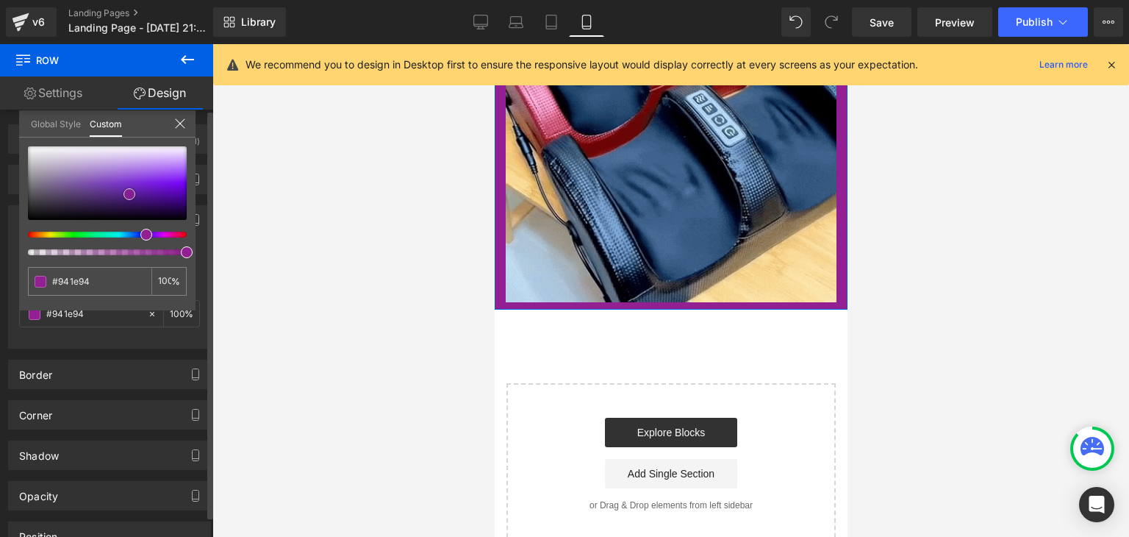
type input "#951d95"
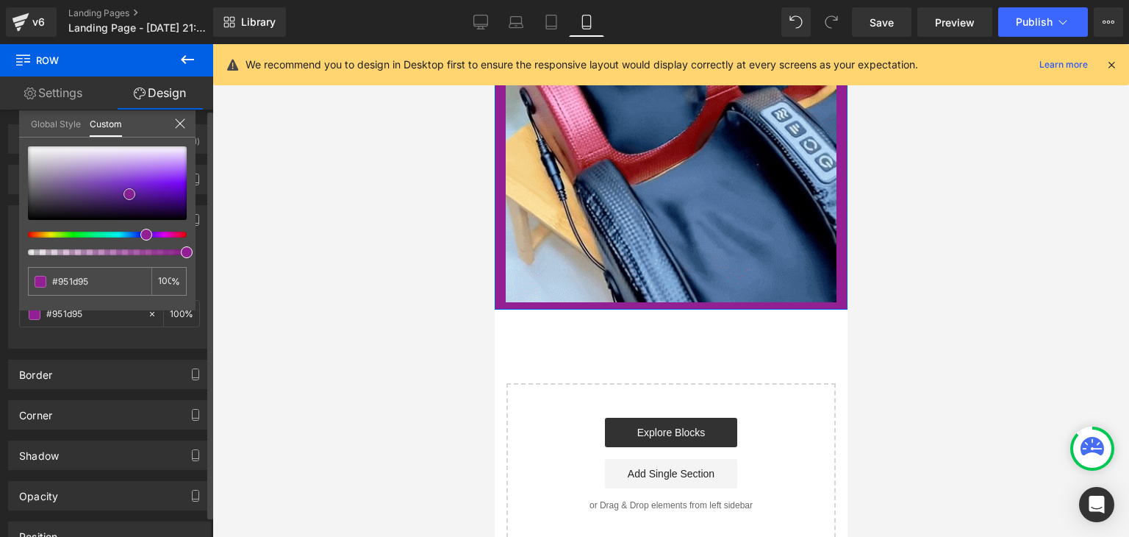
type input "#961b96"
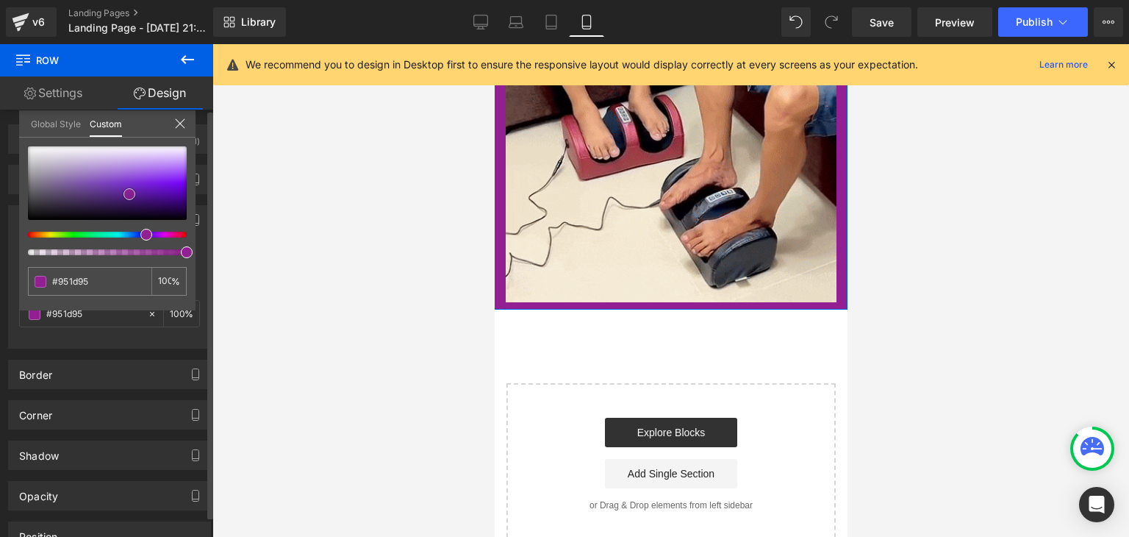
type input "#961b96"
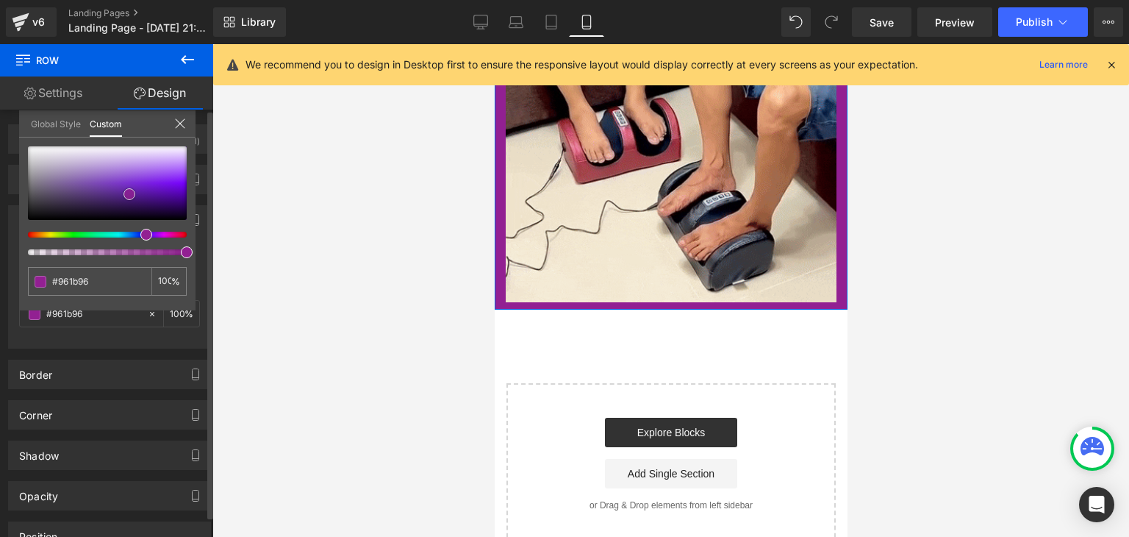
type input "#991899"
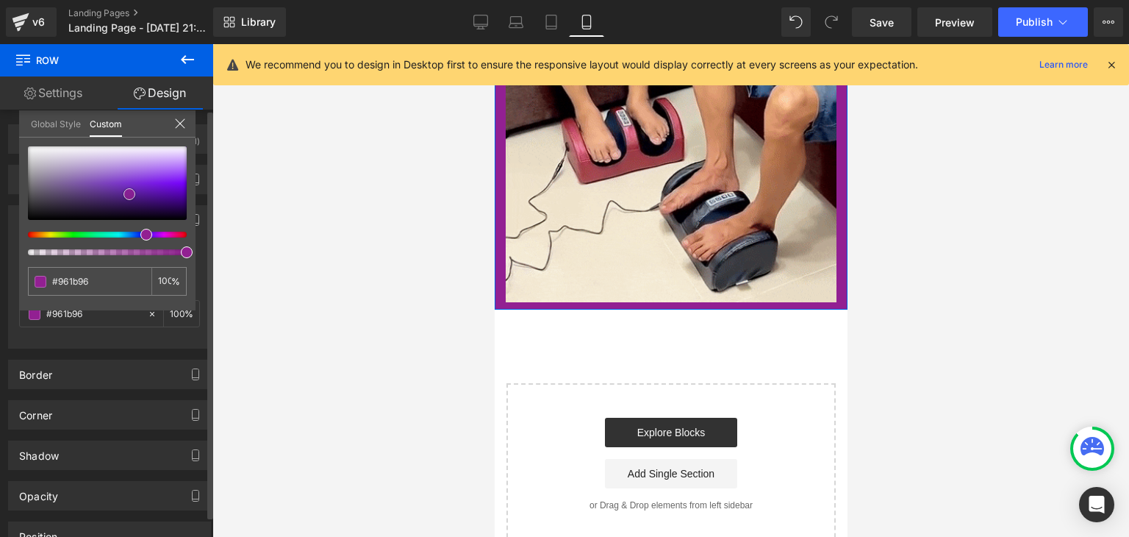
type input "#991899"
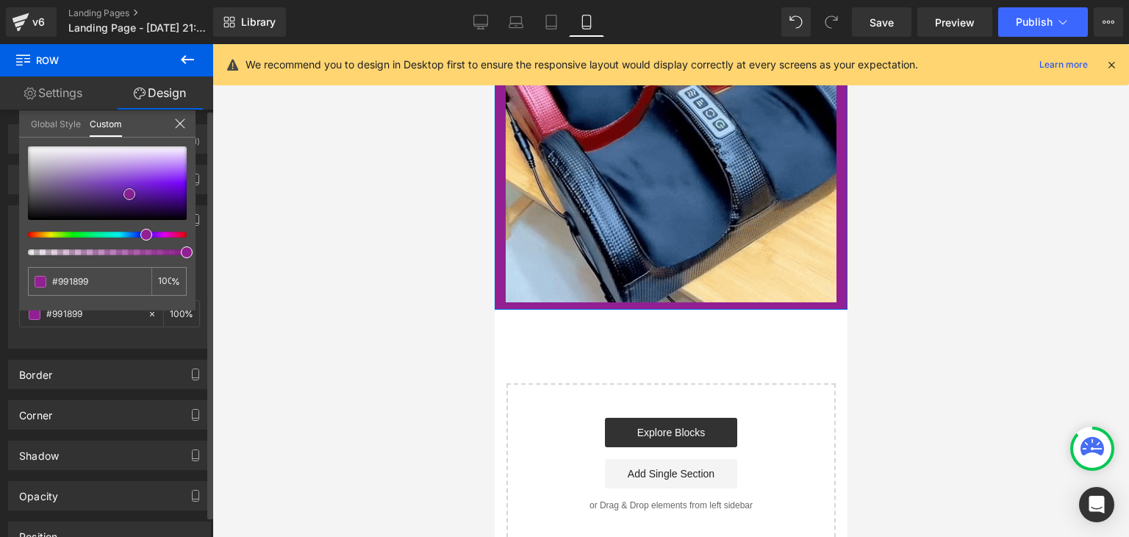
type input "#9b179b"
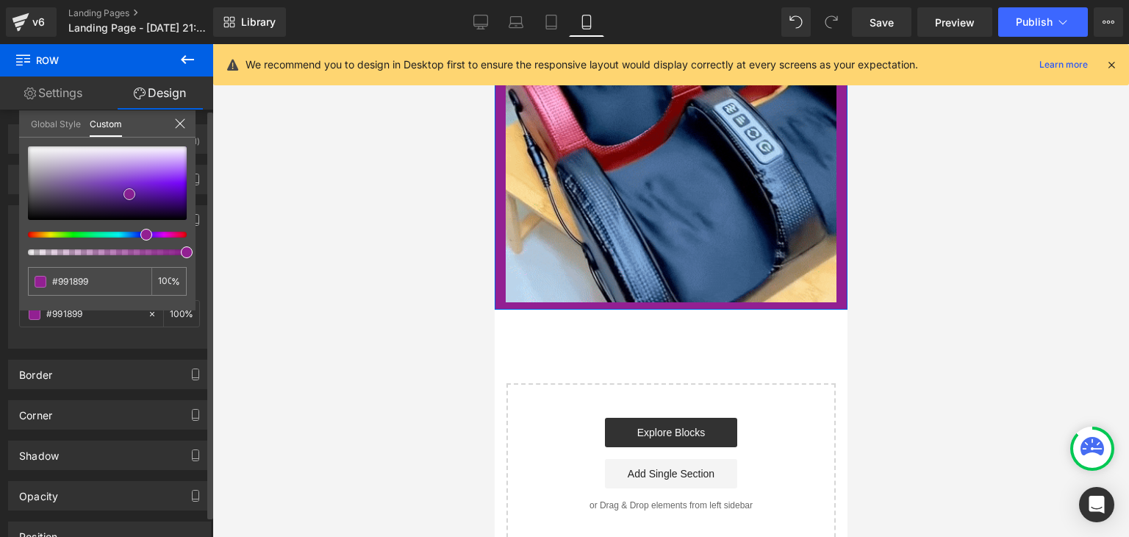
type input "#9b179b"
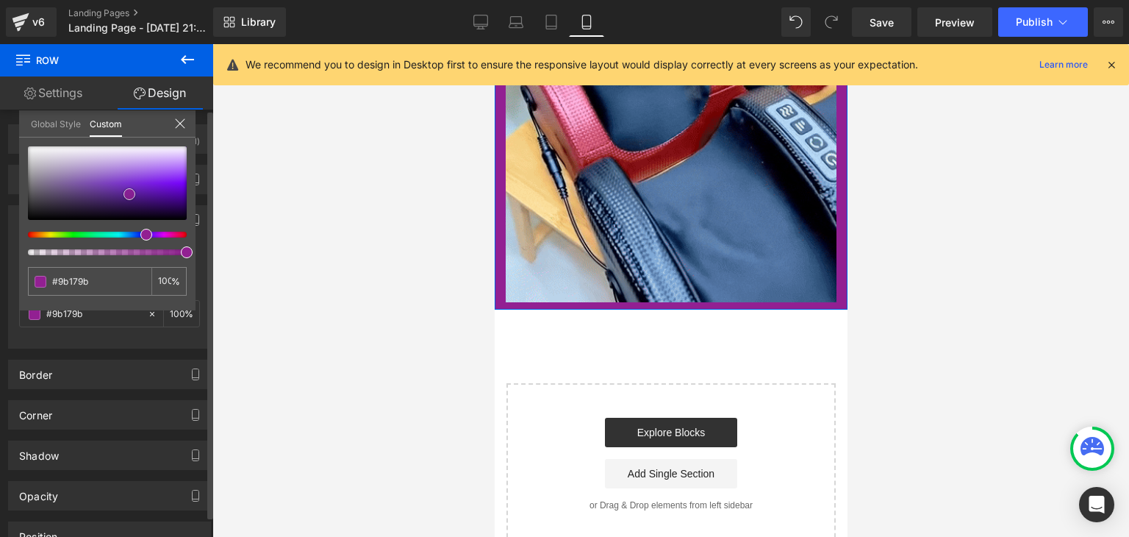
type input "#9d149d"
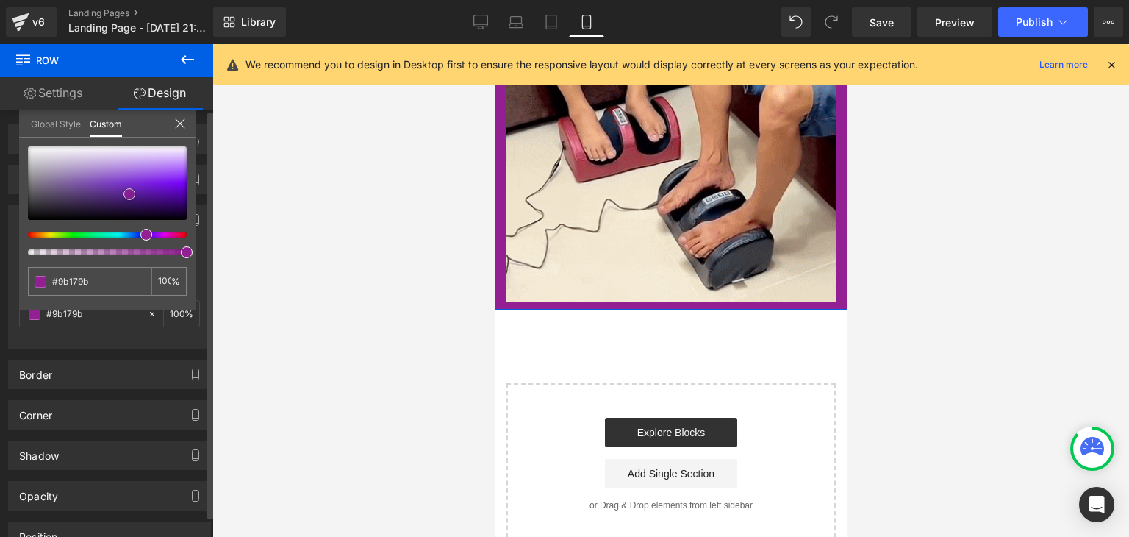
type input "#9d149d"
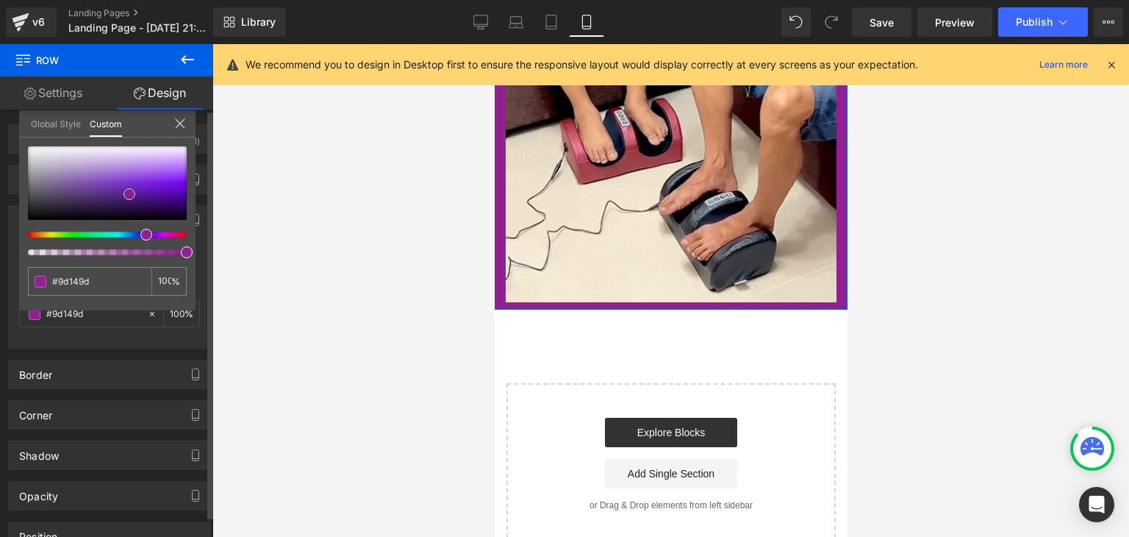
type input "#9f129f"
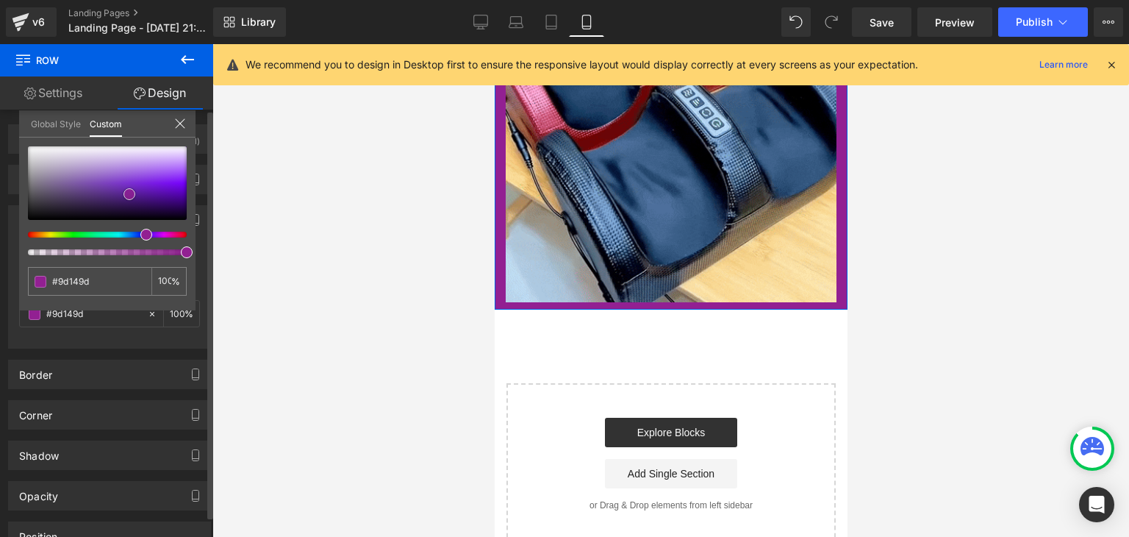
type input "#9f129f"
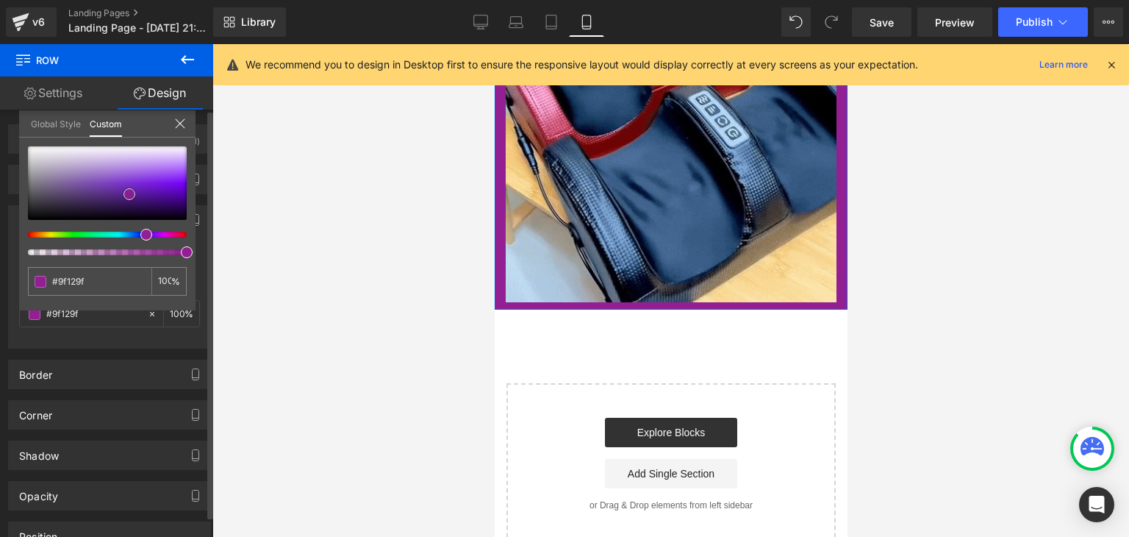
type input "#a110a1"
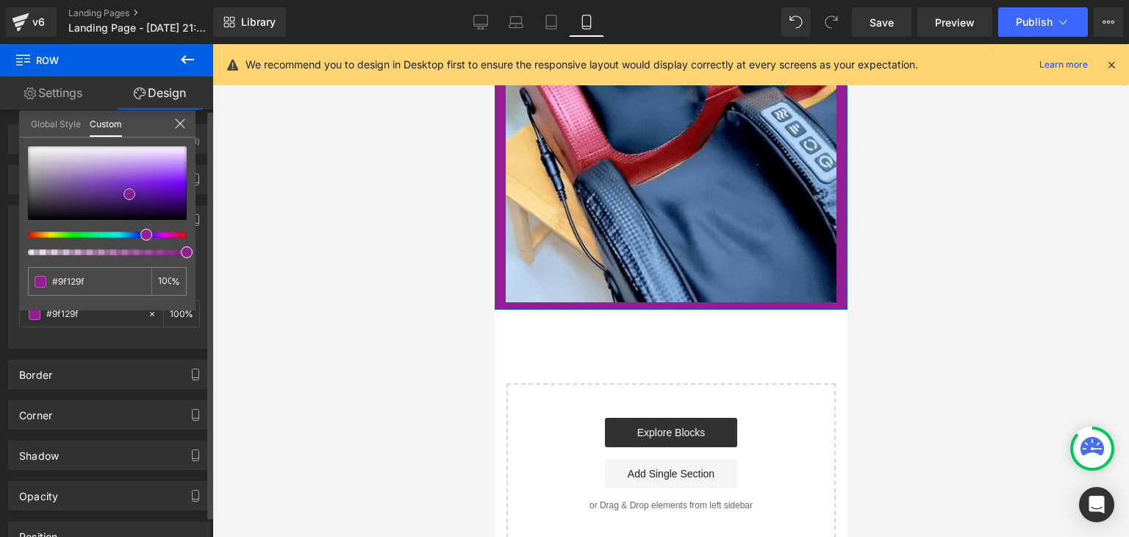
type input "#a110a1"
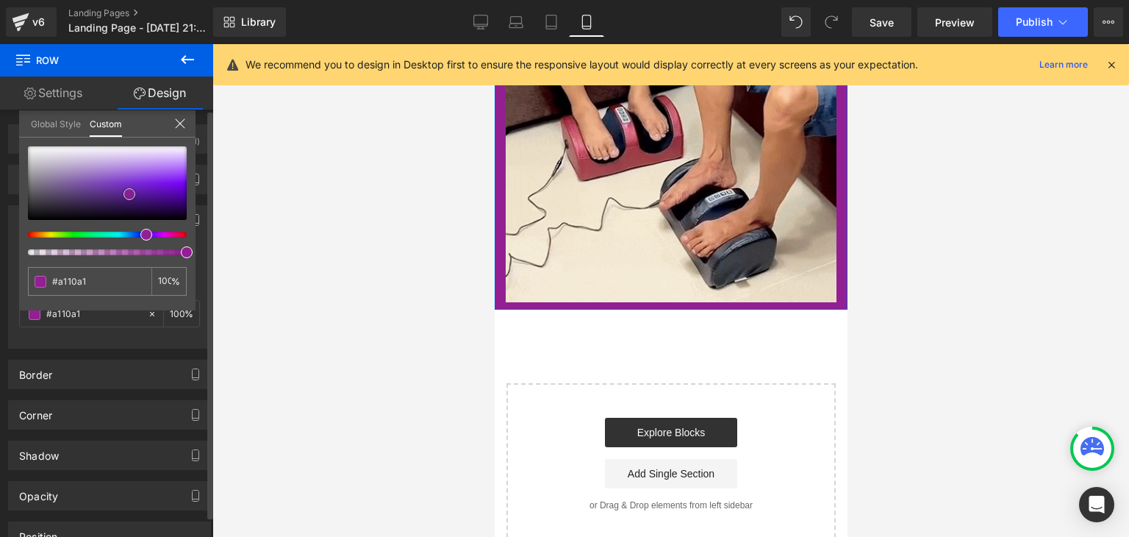
type input "#a210a2"
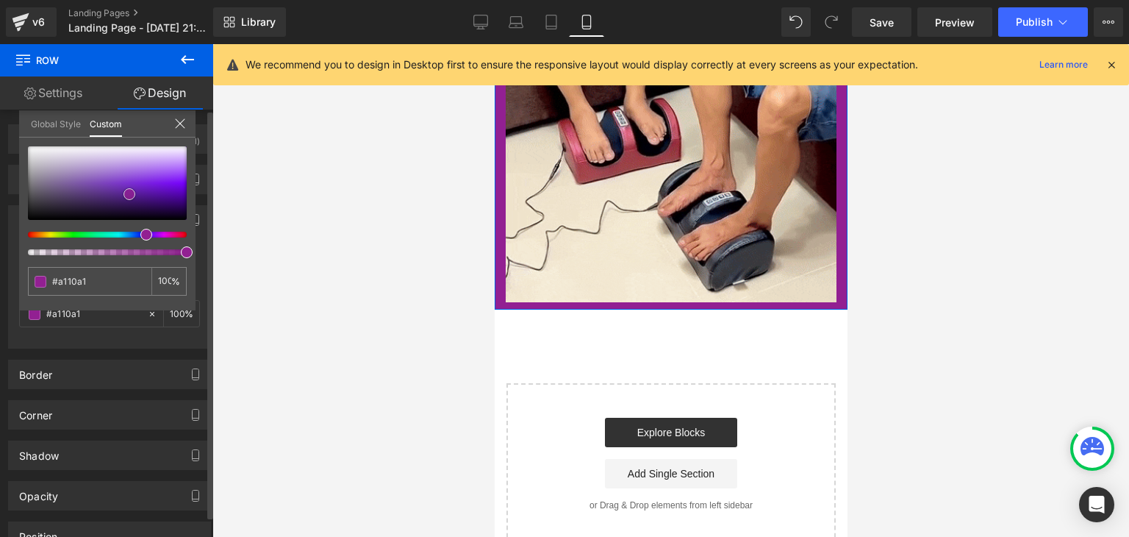
type input "#a210a2"
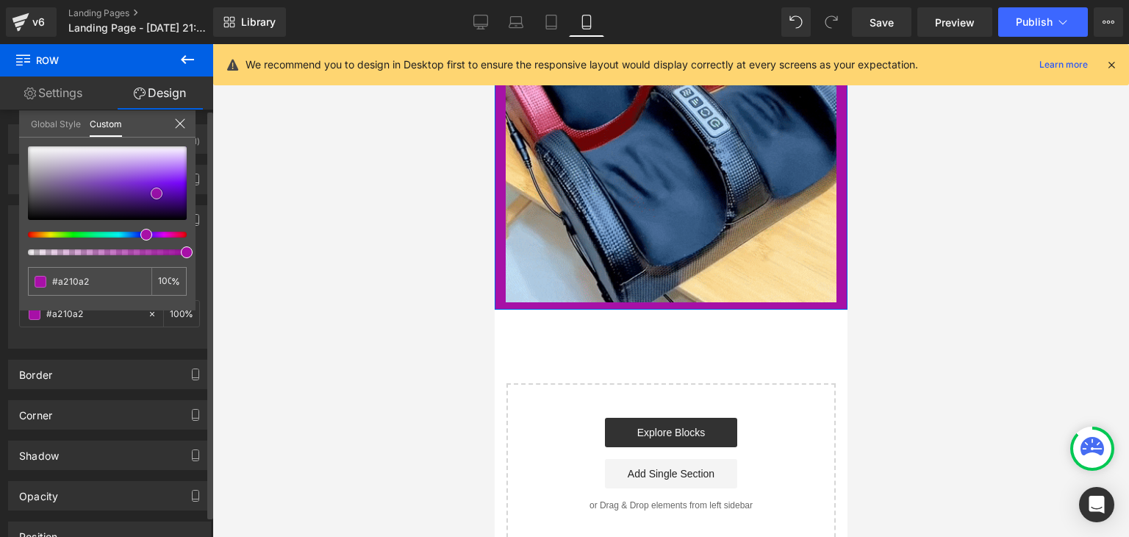
type input "#a611a6"
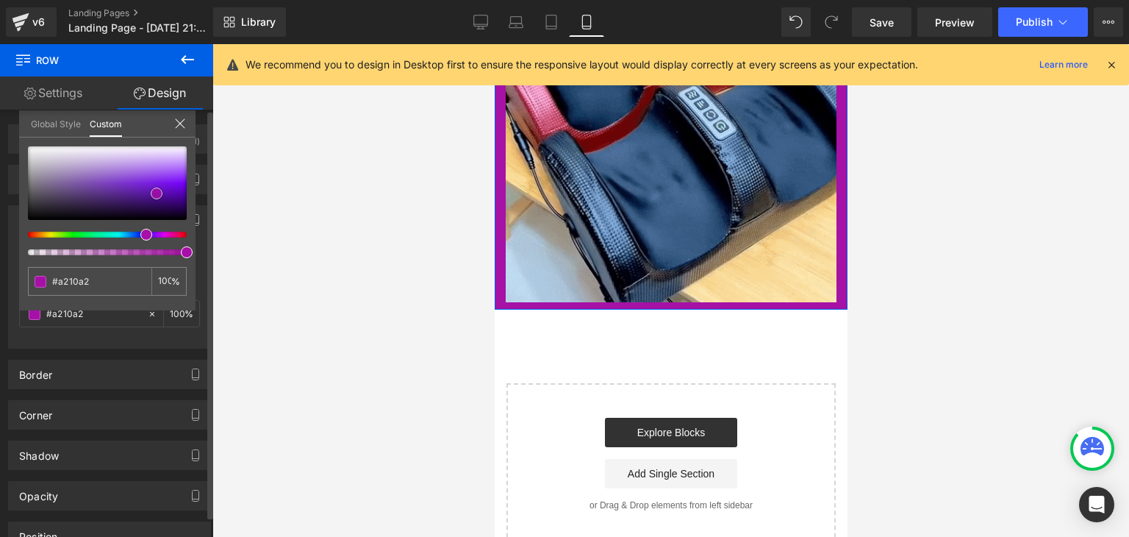
type input "#a611a6"
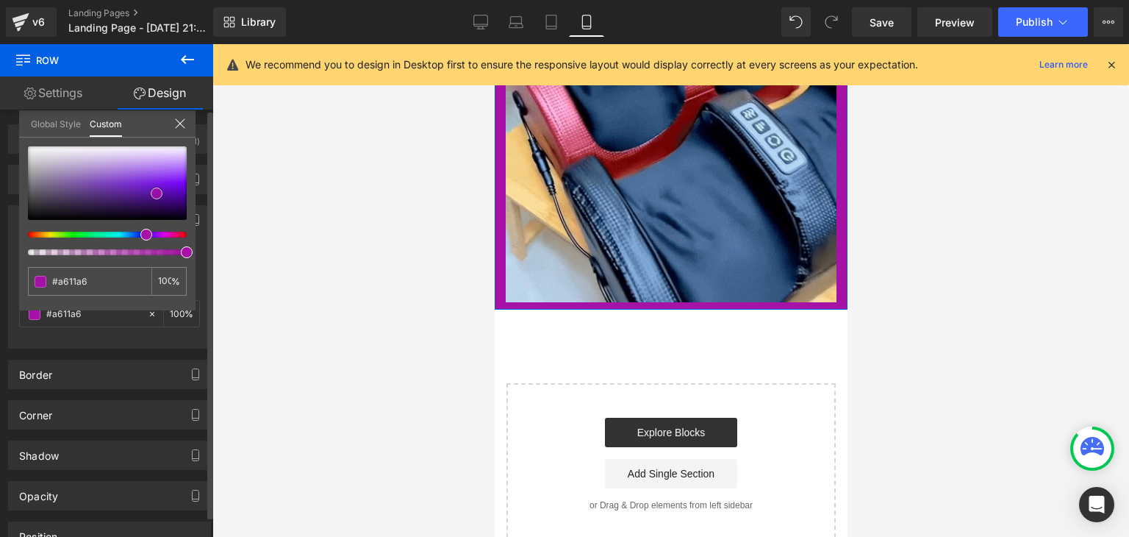
type input "#ad0fad"
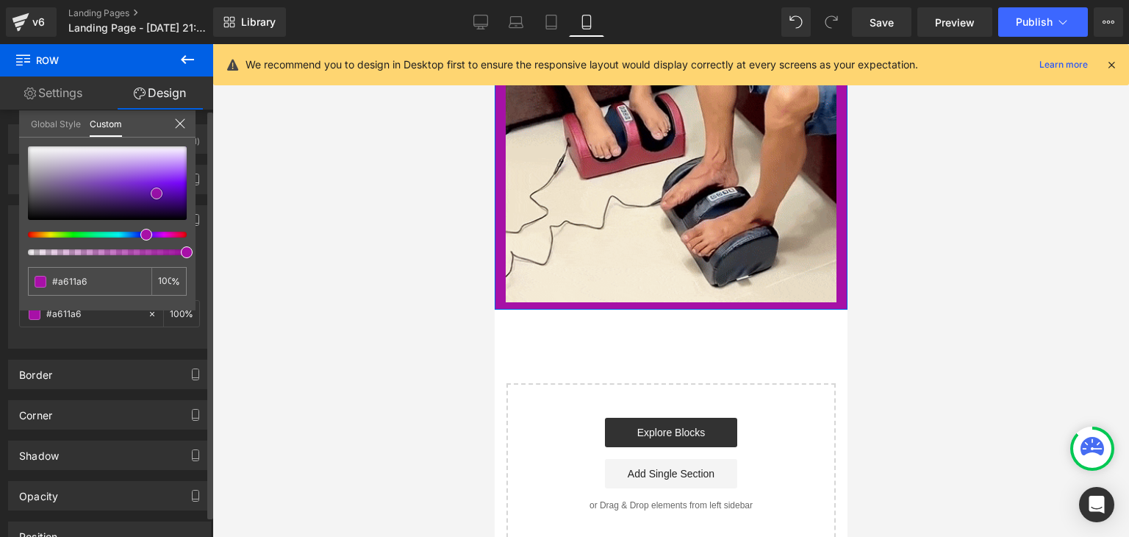
type input "#ad0fad"
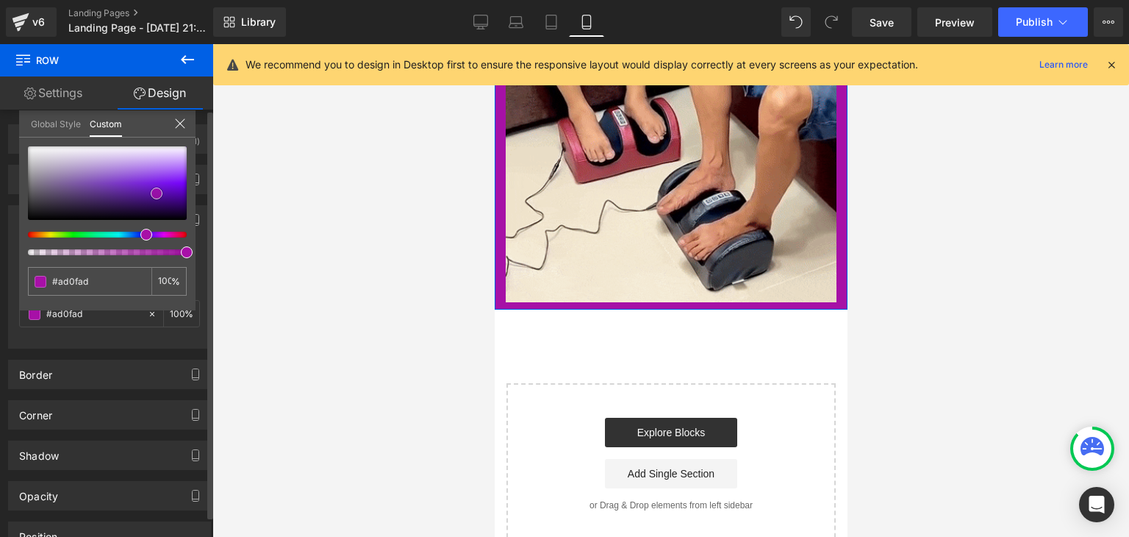
type input "#ac10ac"
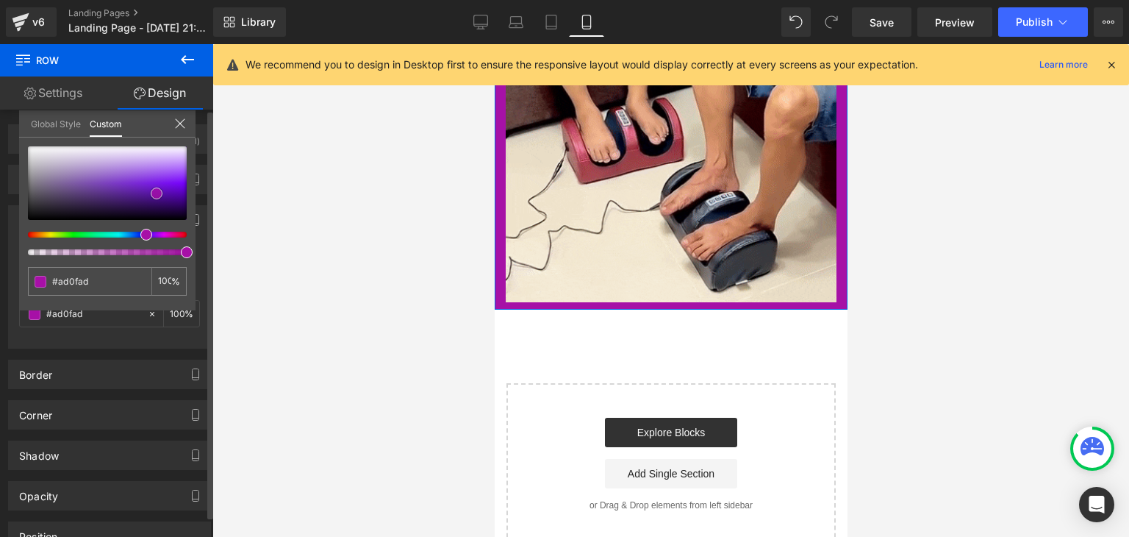
type input "#ac10ac"
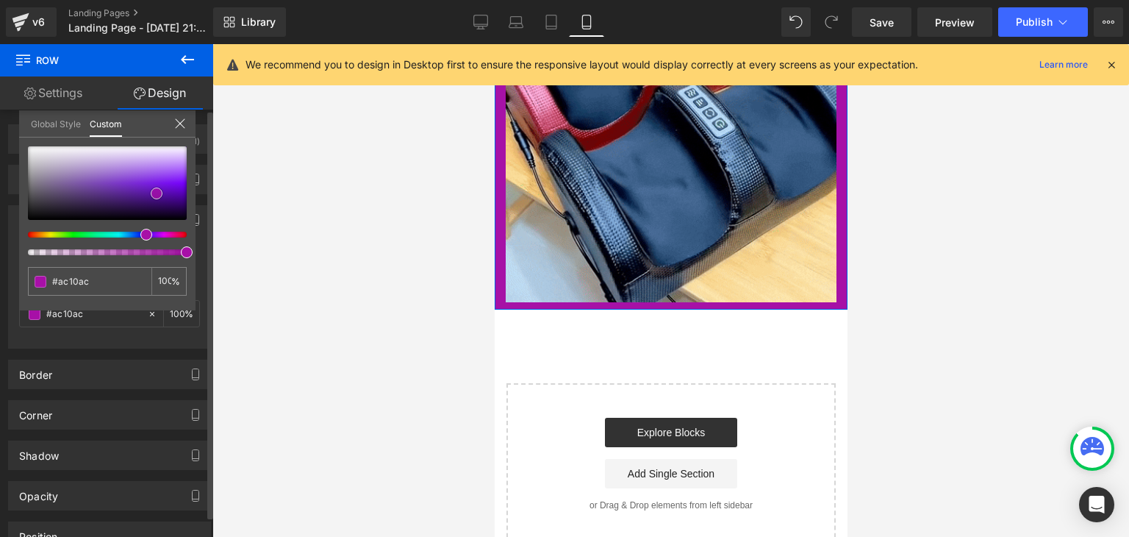
type input "#ad0fad"
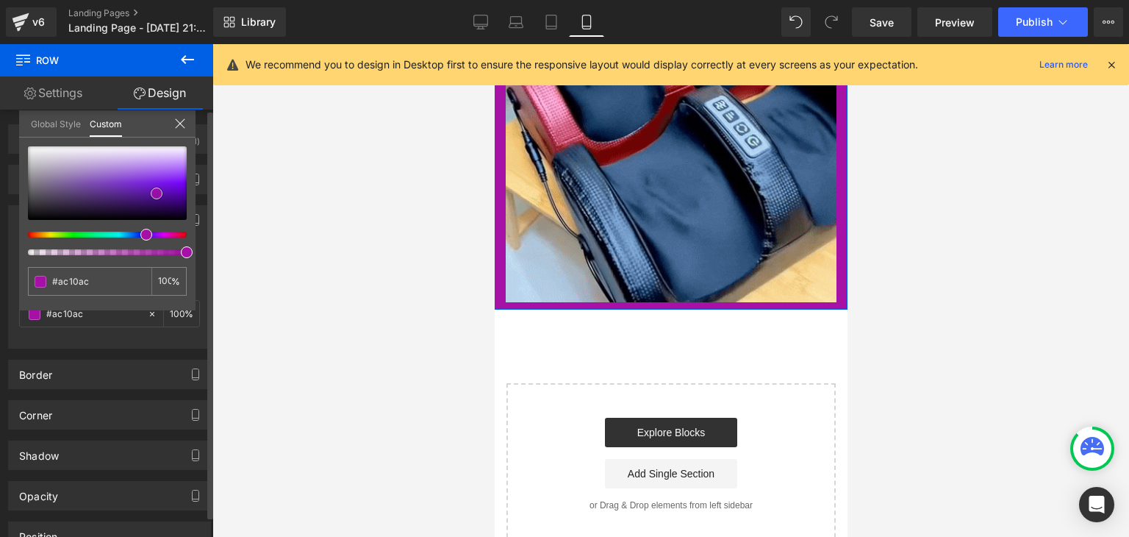
type input "#ad0fad"
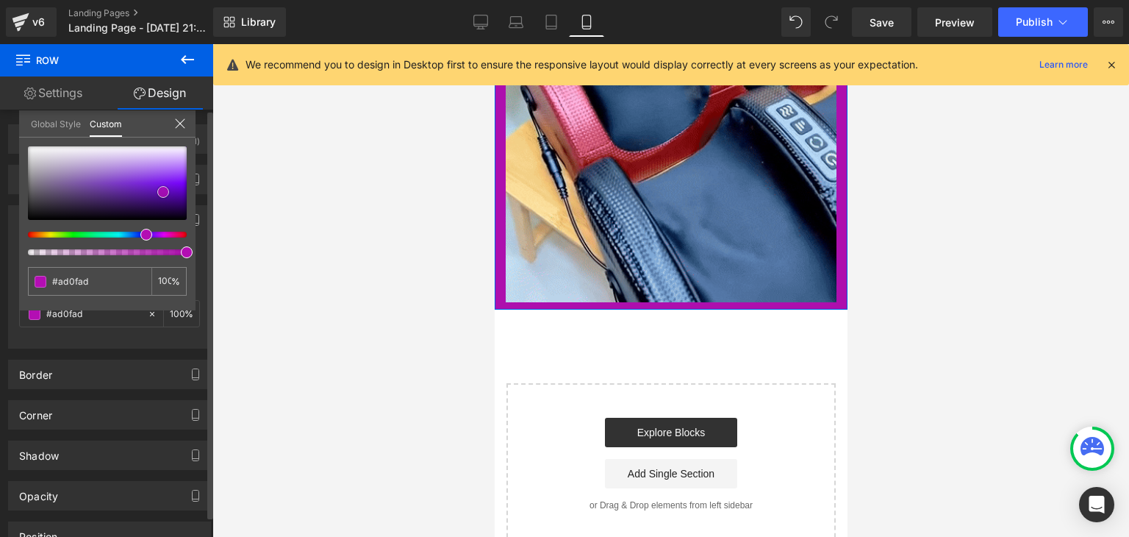
type input "#b70eb7"
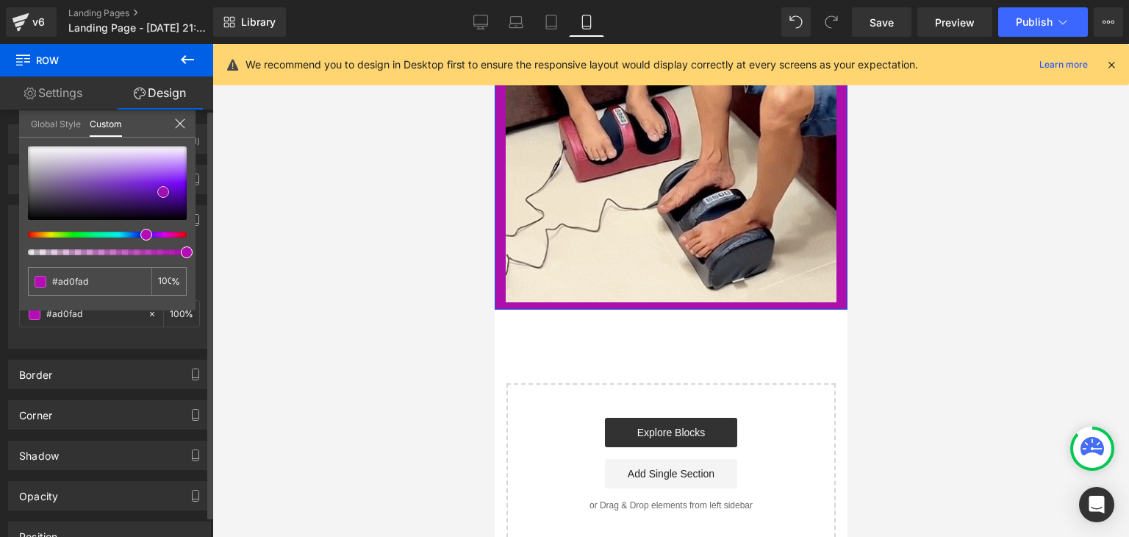
type input "#b70eb7"
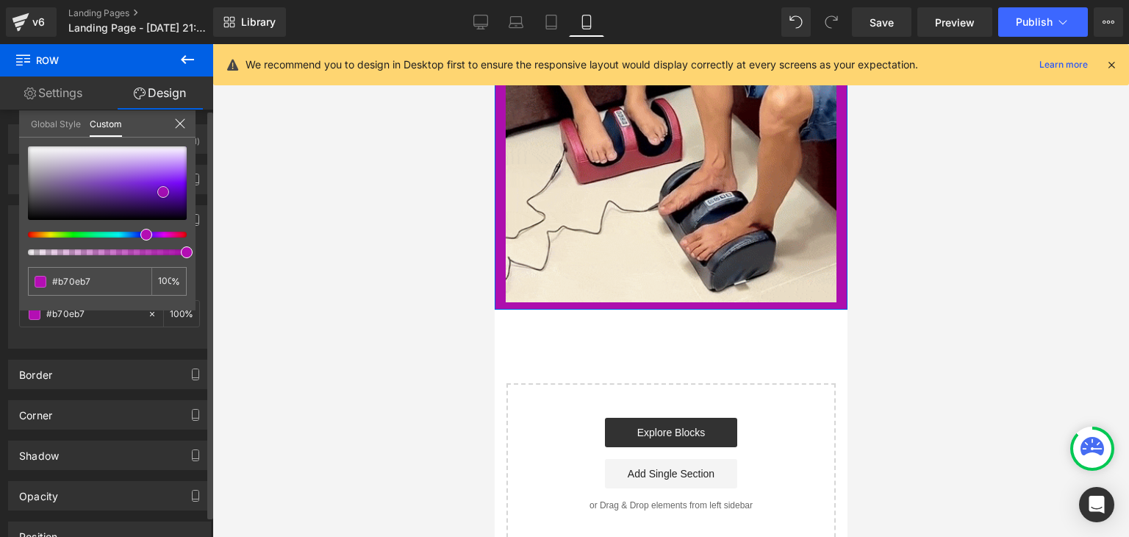
type input "#b90cb9"
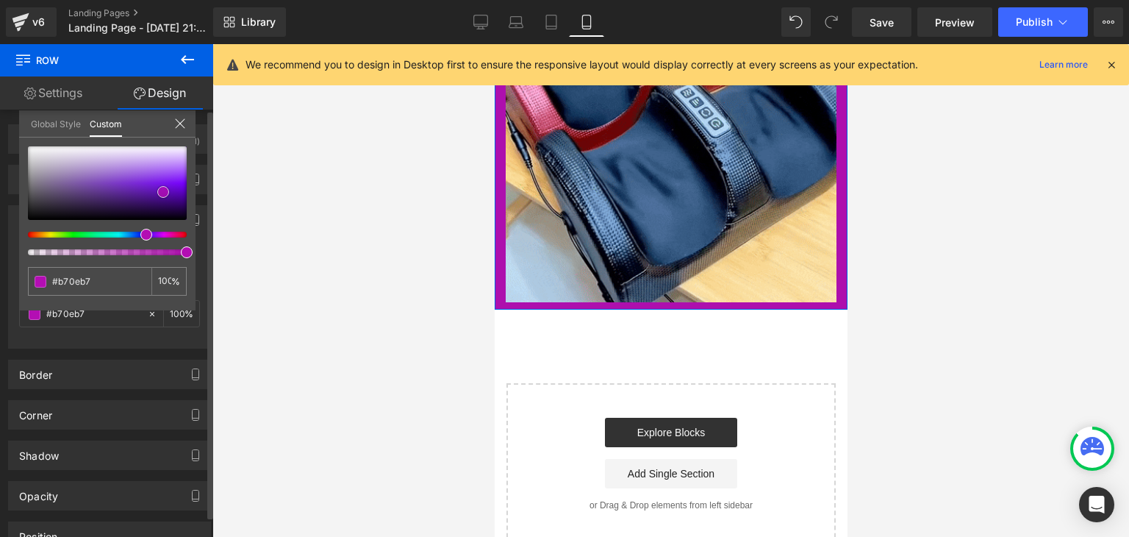
type input "#b90cb9"
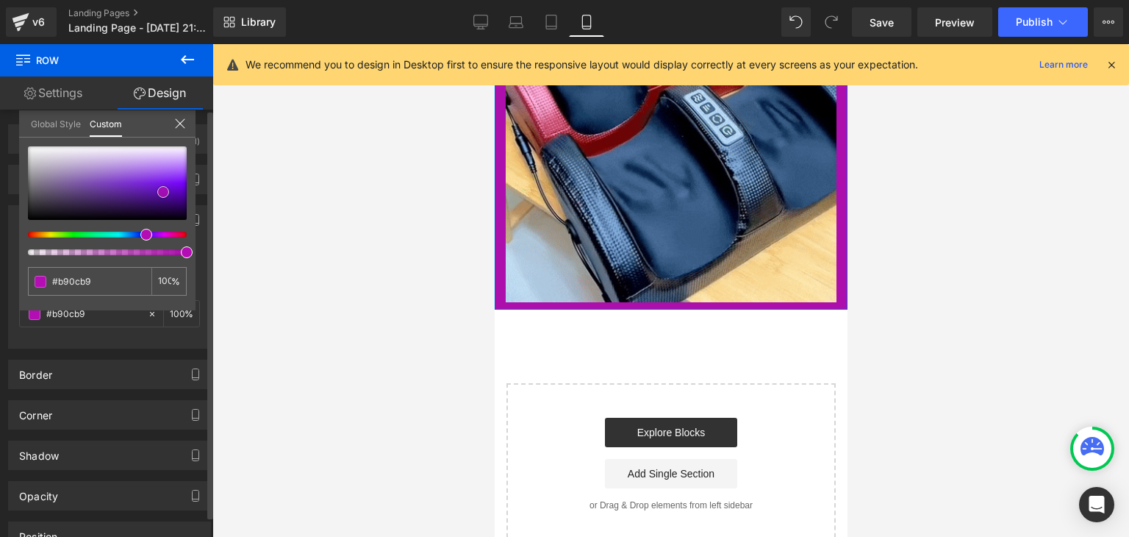
type input "#bf0cbf"
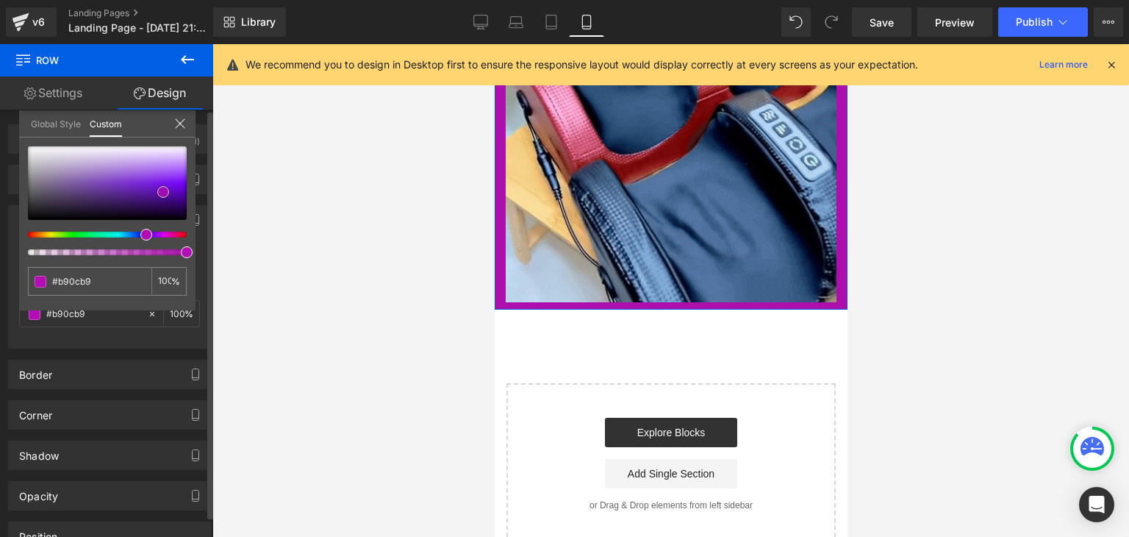
type input "#bf0cbf"
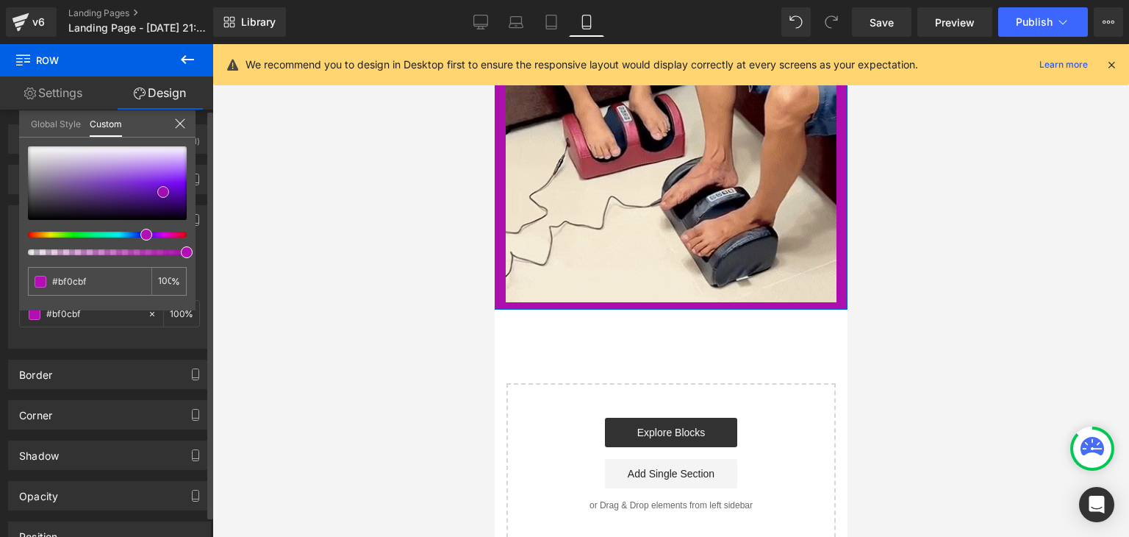
type input "#be0dbe"
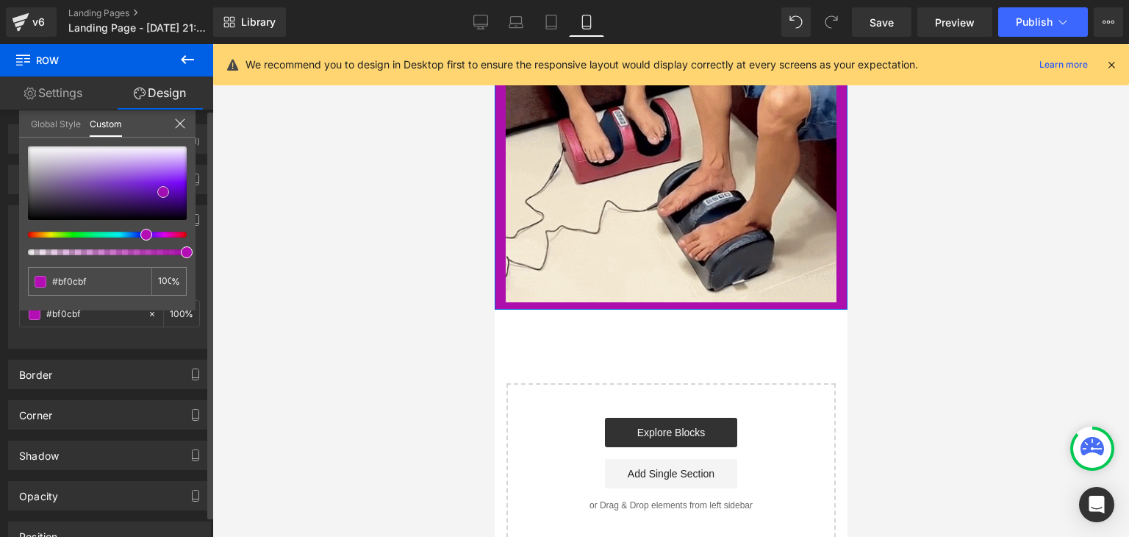
type input "#be0dbe"
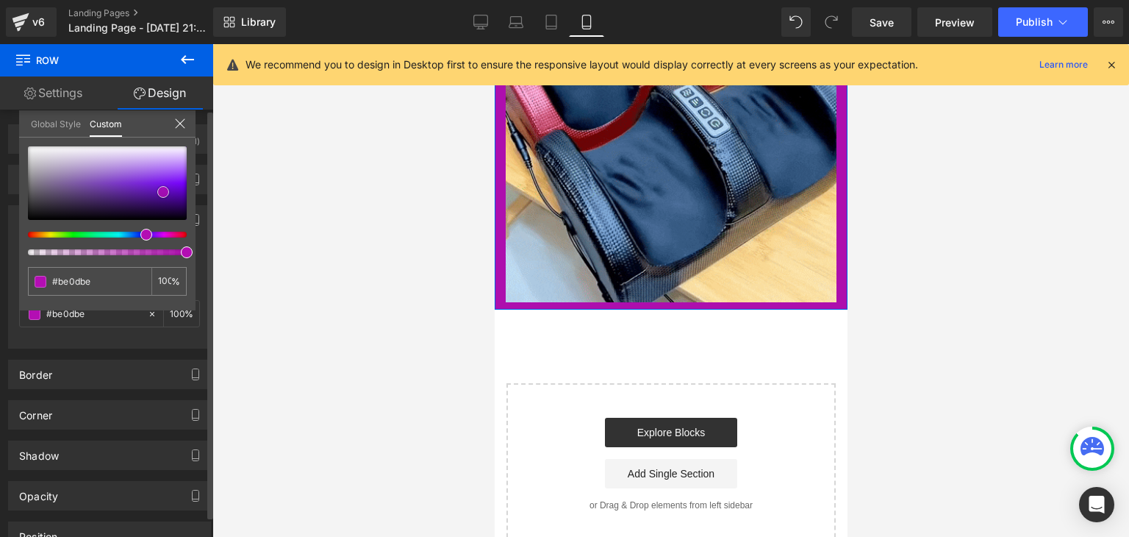
type input "#bf0cbf"
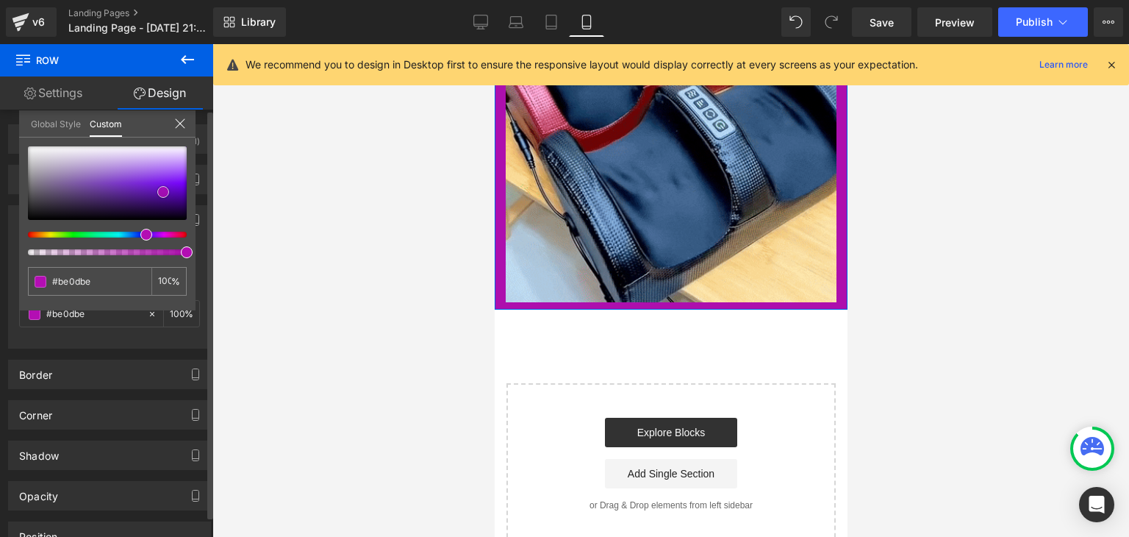
type input "#bf0cbf"
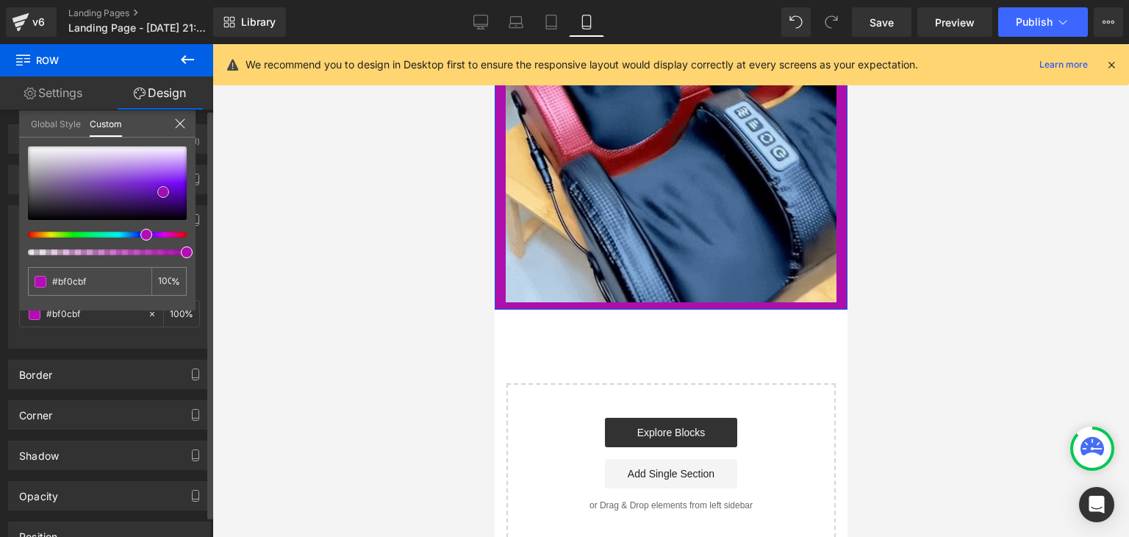
type input "#ca0bca"
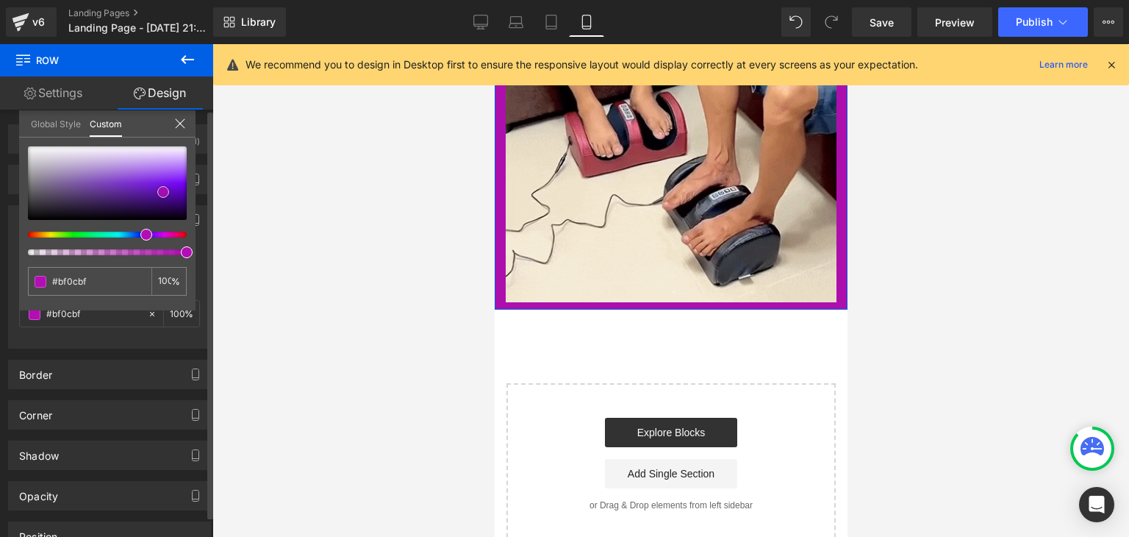
type input "#ca0bca"
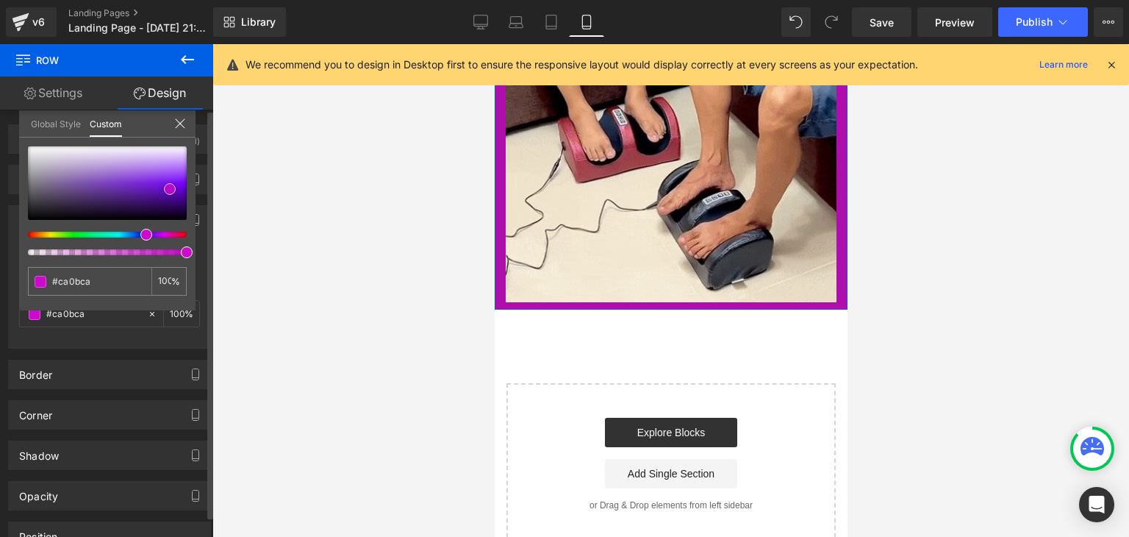
type input "#cb0acb"
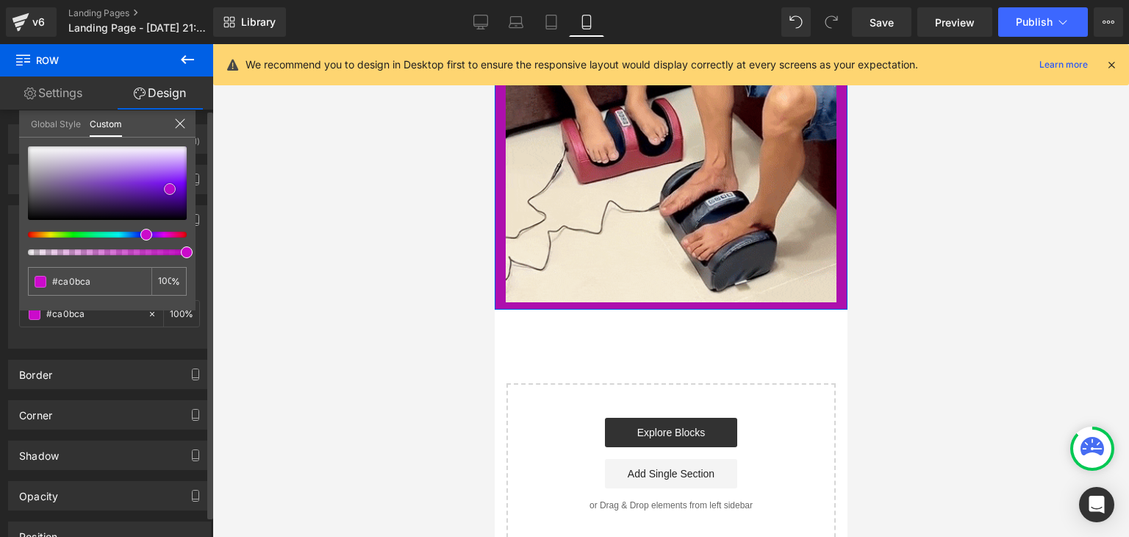
type input "#cb0acb"
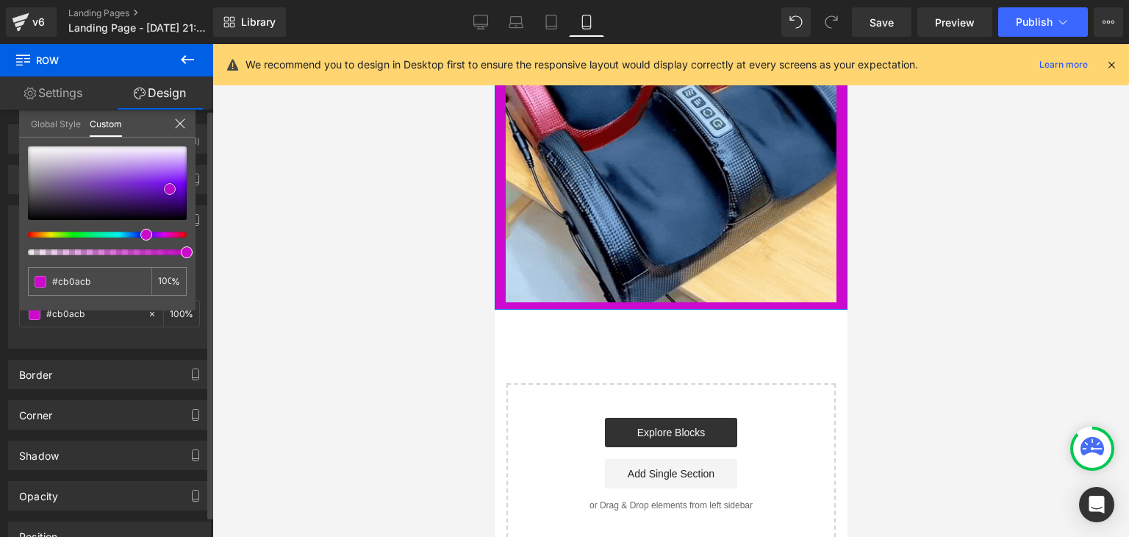
type input "#cc09cc"
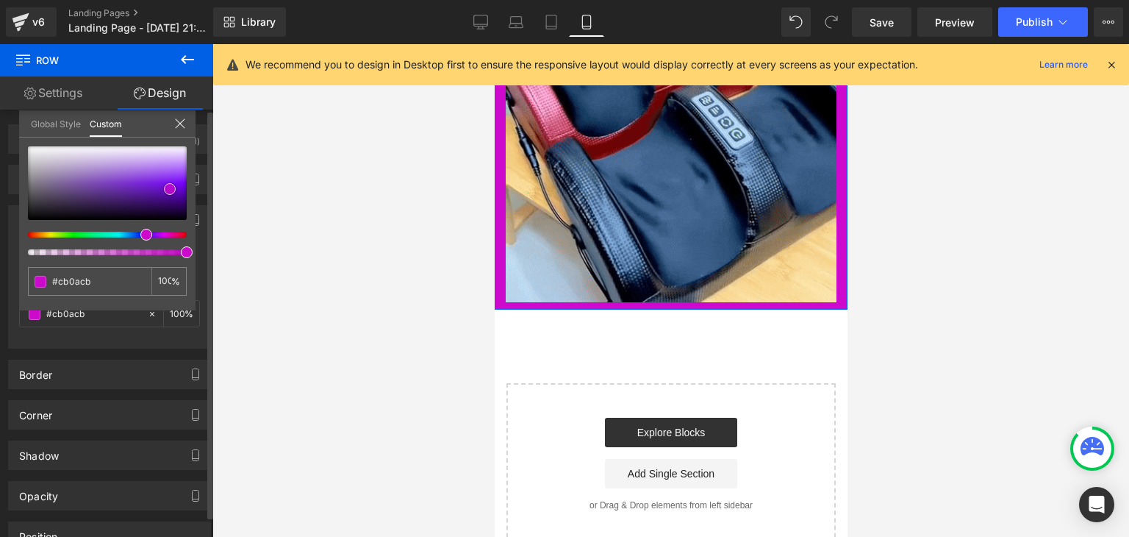
type input "#cc09cc"
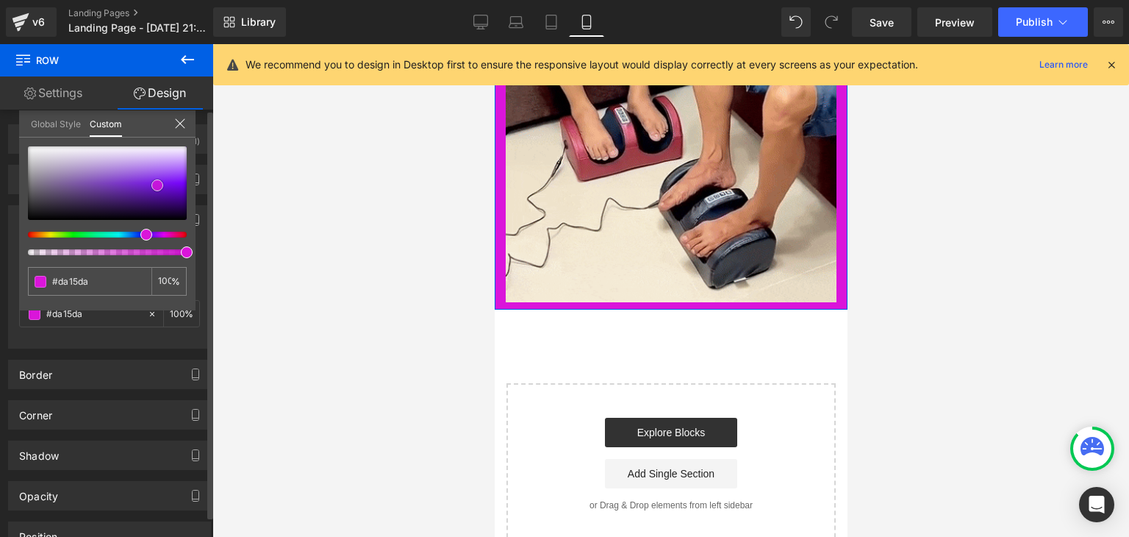
drag, startPoint x: 29, startPoint y: 215, endPoint x: 159, endPoint y: 181, distance: 133.9
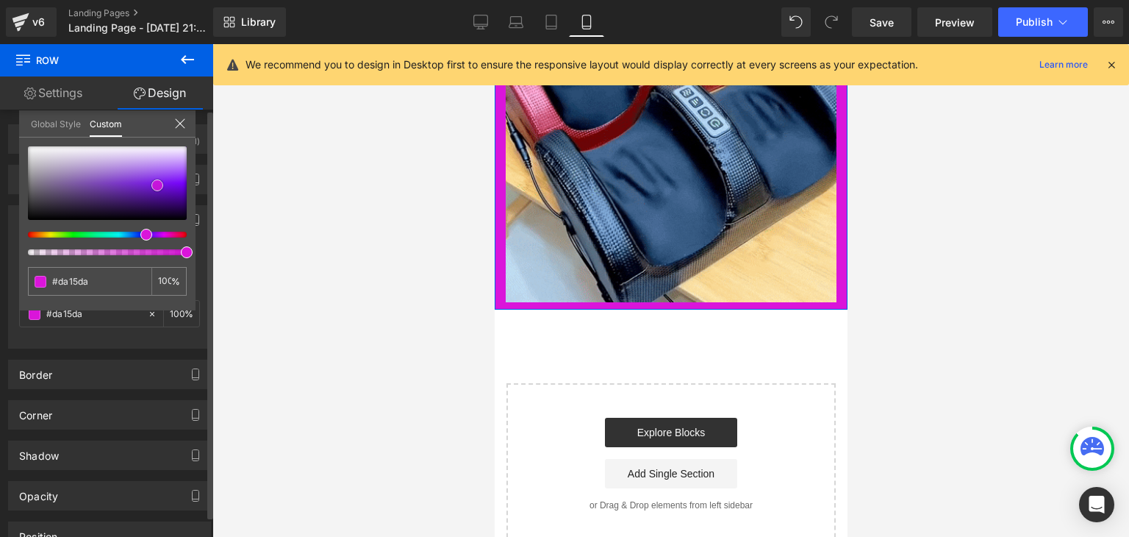
click at [159, 181] on span at bounding box center [157, 185] width 12 height 12
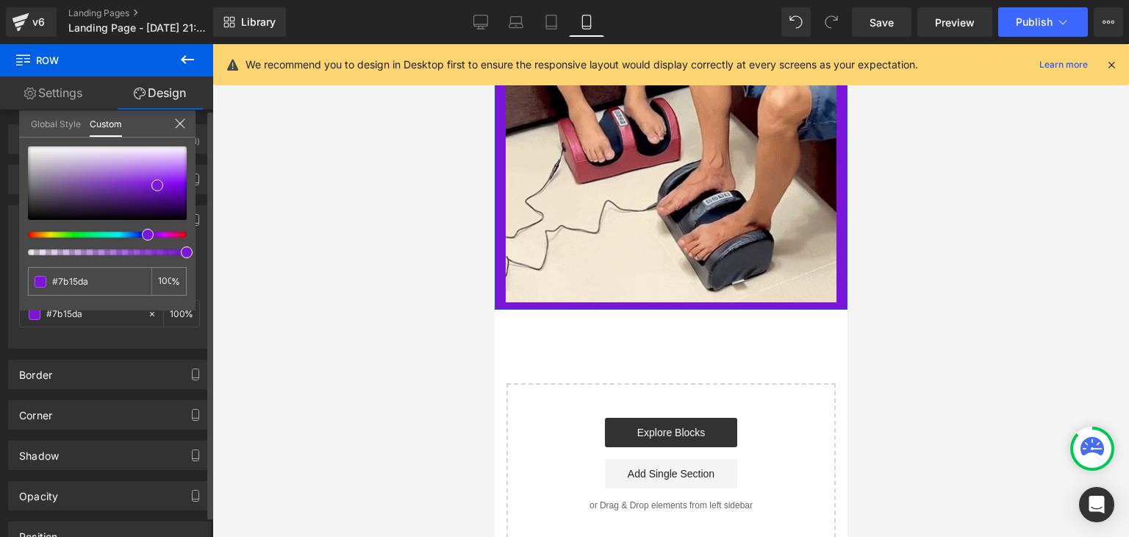
click at [142, 236] on span at bounding box center [148, 235] width 12 height 12
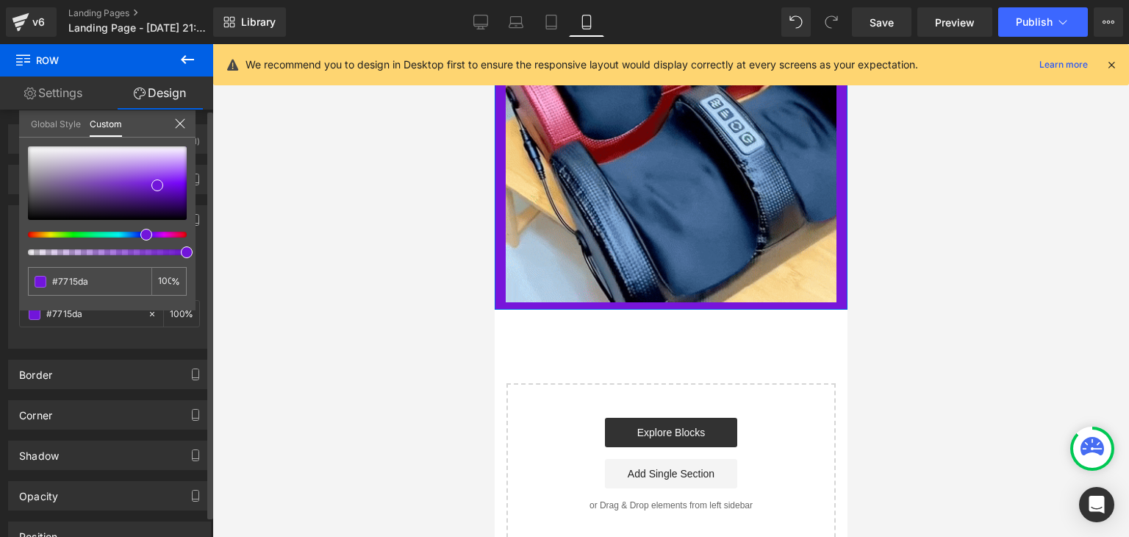
click at [144, 235] on span at bounding box center [146, 235] width 12 height 12
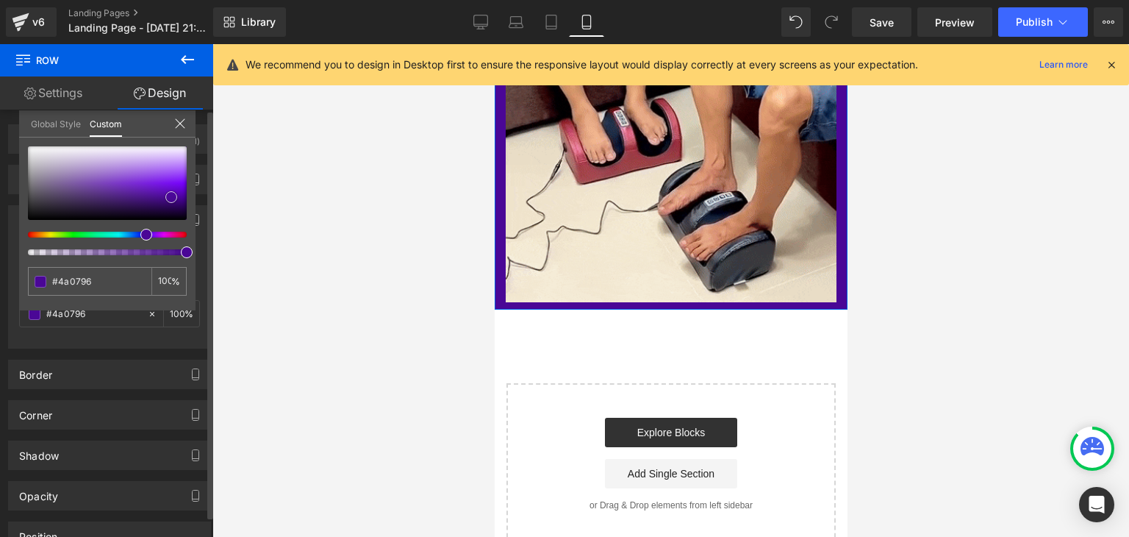
drag, startPoint x: 159, startPoint y: 186, endPoint x: 173, endPoint y: 198, distance: 18.3
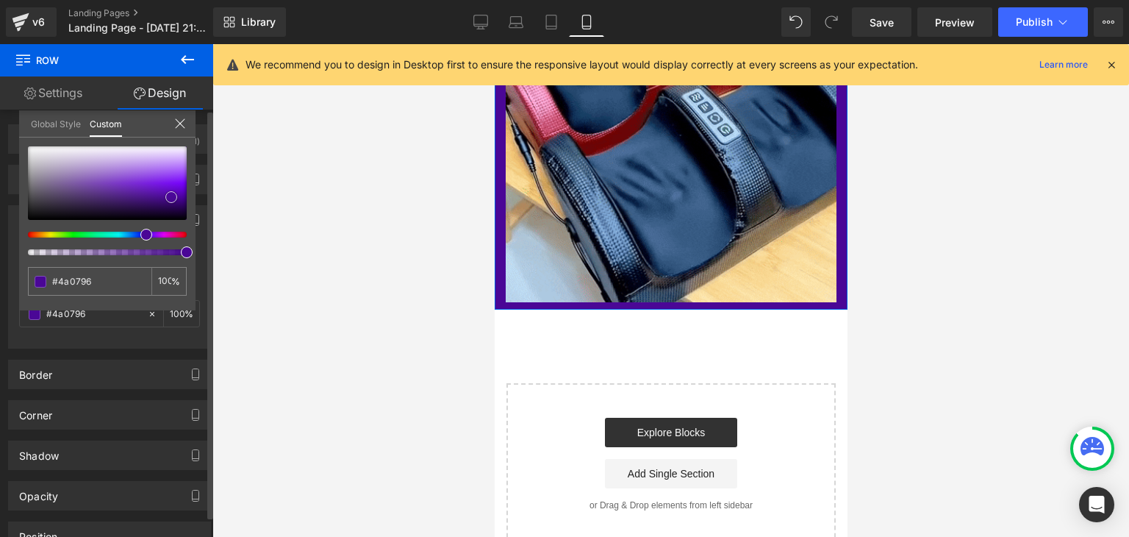
click at [173, 198] on span at bounding box center [171, 197] width 12 height 12
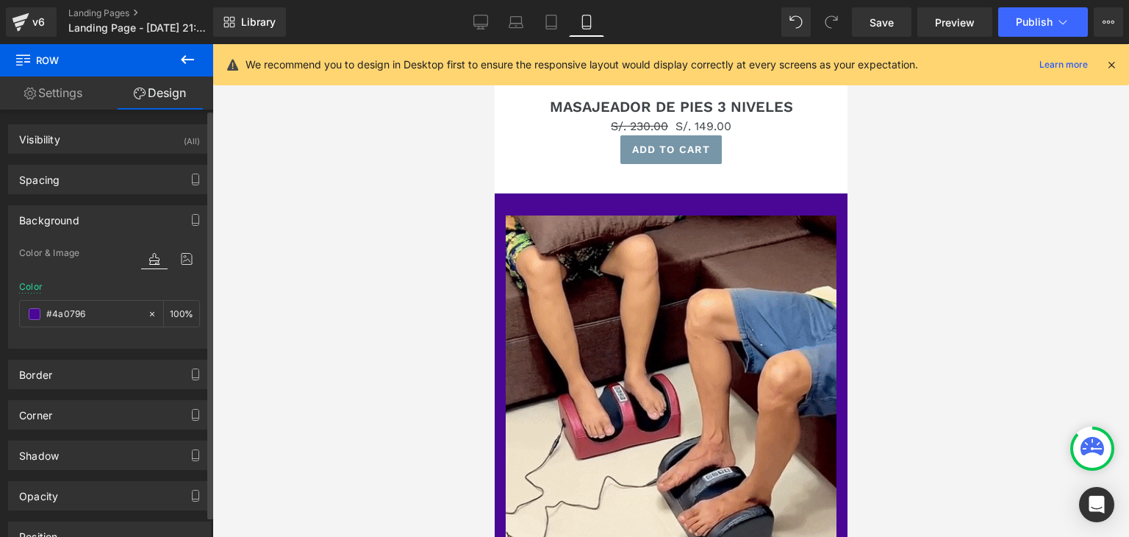
scroll to position [512, 0]
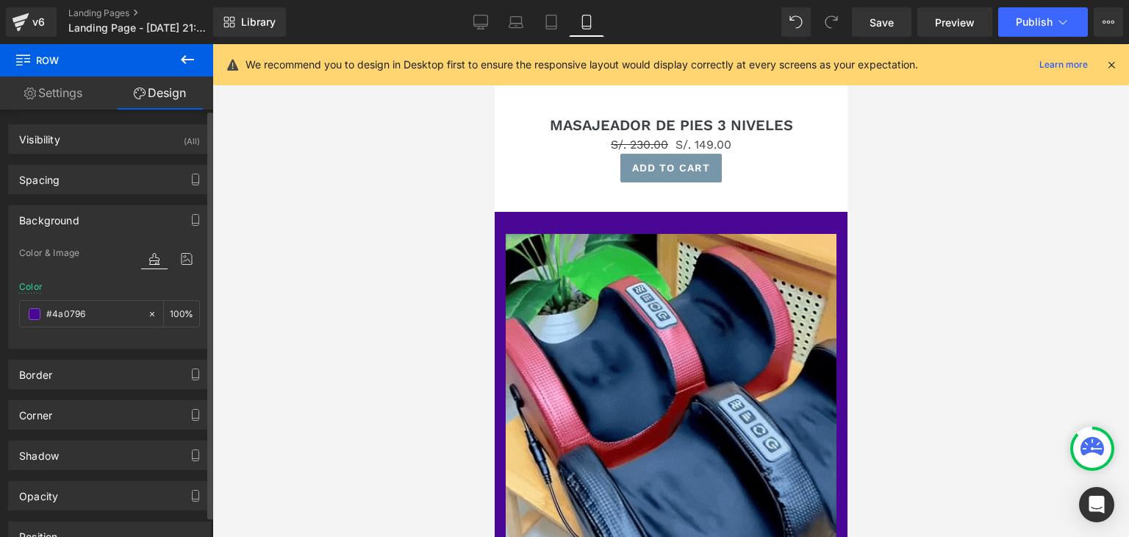
click at [579, 204] on body "Skip to content Submit Close search Home Catalog Image Row Sale Off (P) Image M…" at bounding box center [670, 196] width 353 height 1329
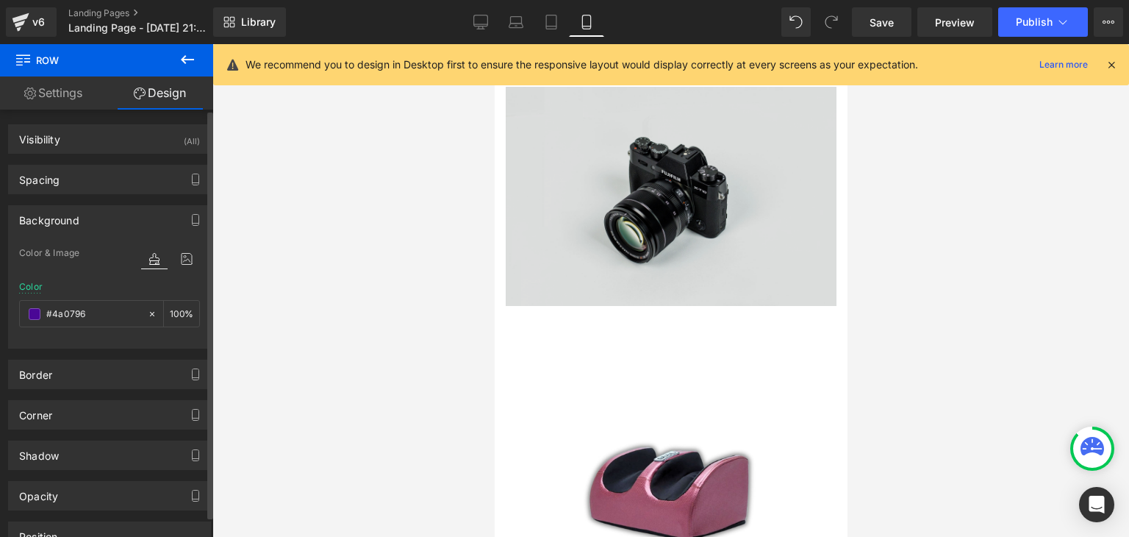
scroll to position [0, 0]
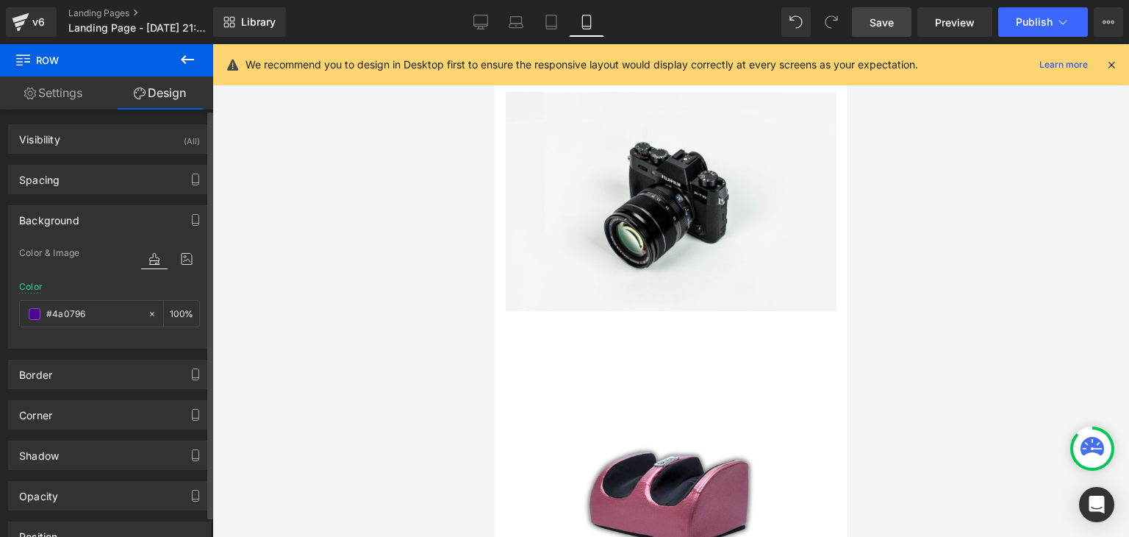
click at [891, 24] on span "Save" at bounding box center [882, 22] width 24 height 15
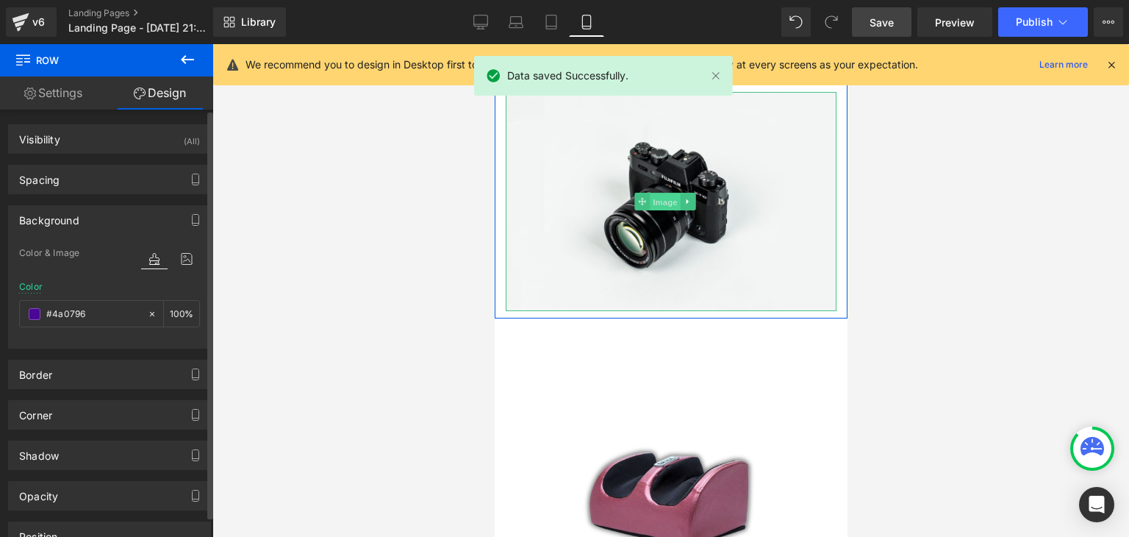
click at [658, 198] on span "Image" at bounding box center [665, 202] width 31 height 18
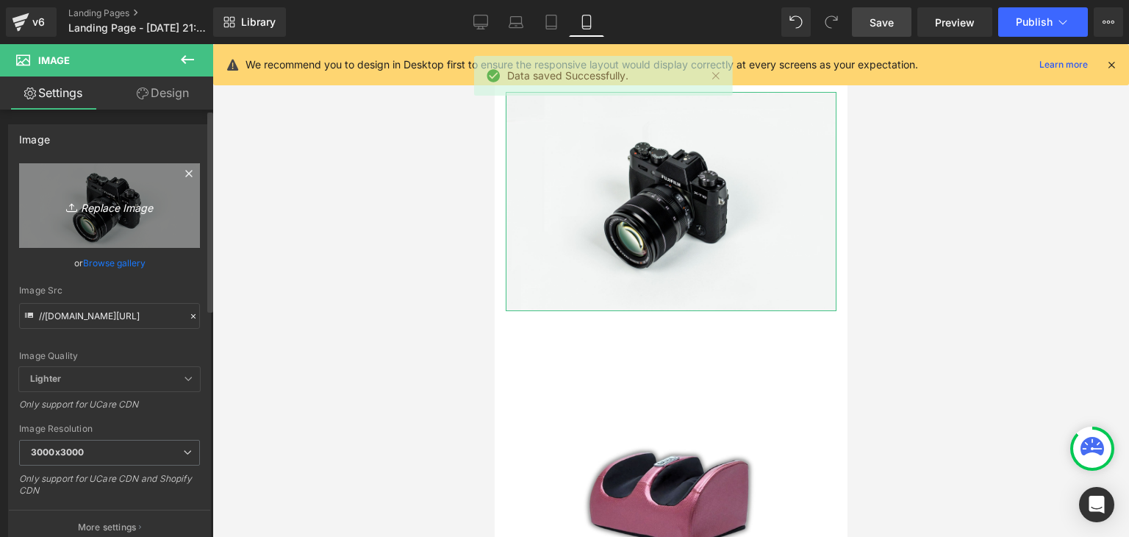
click at [103, 200] on icon "Replace Image" at bounding box center [110, 205] width 118 height 18
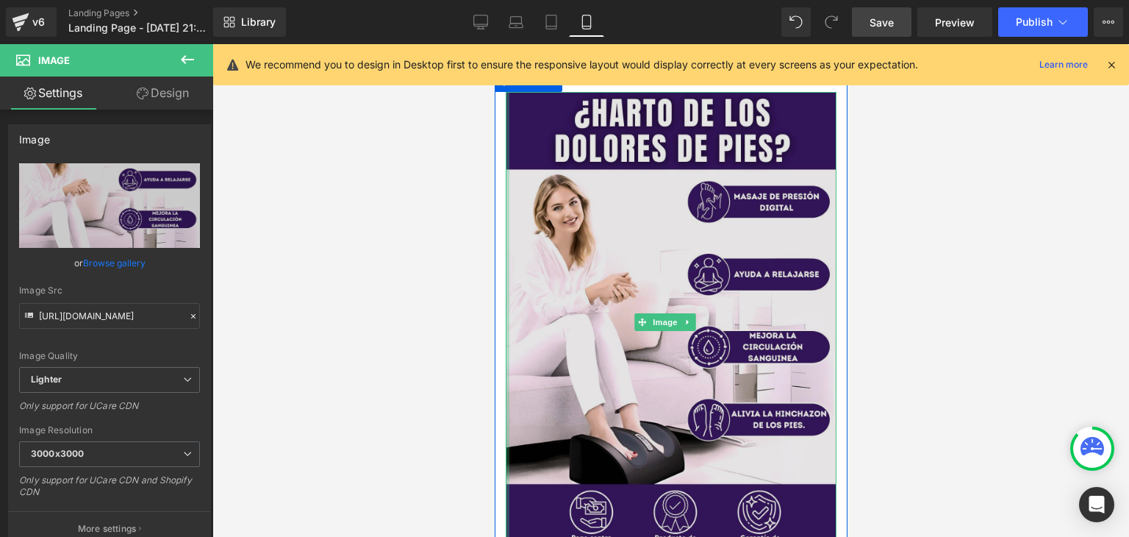
click at [505, 225] on div at bounding box center [507, 322] width 4 height 460
click at [505, 228] on div at bounding box center [507, 322] width 4 height 460
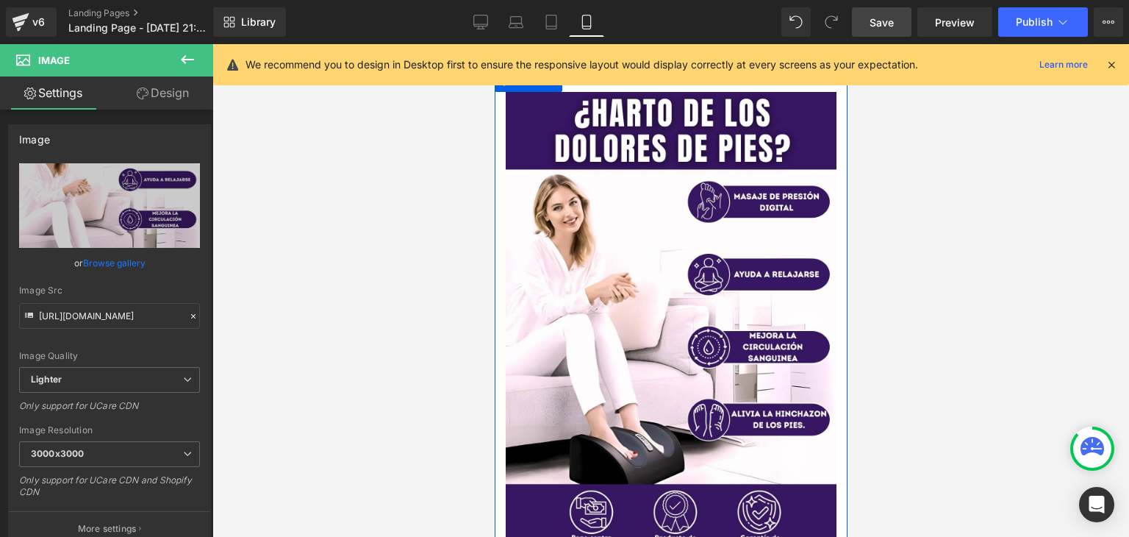
click at [498, 232] on div "Image" at bounding box center [670, 322] width 353 height 460
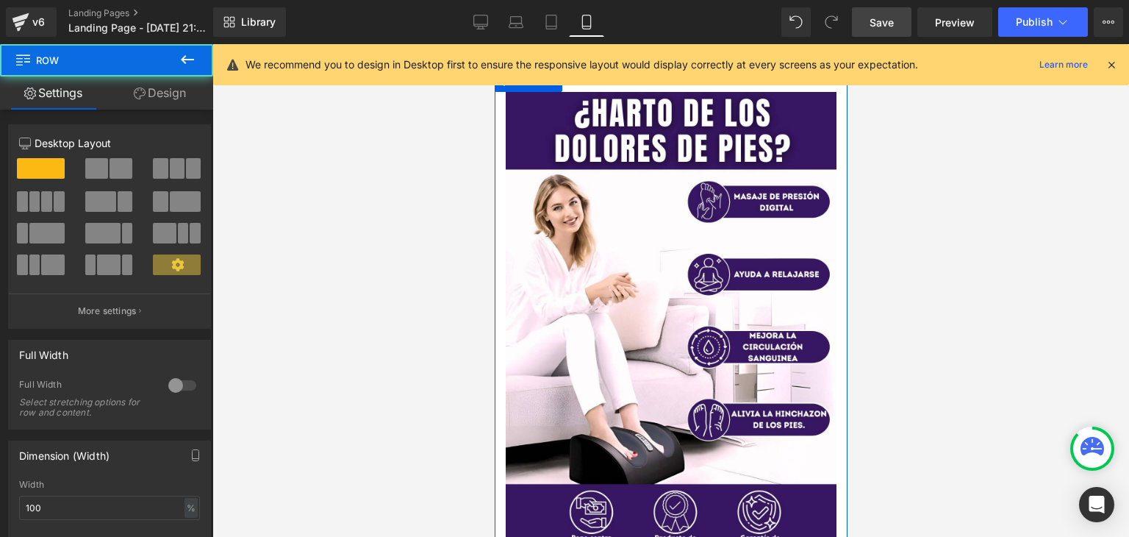
click at [168, 99] on link "Design" at bounding box center [160, 92] width 107 height 33
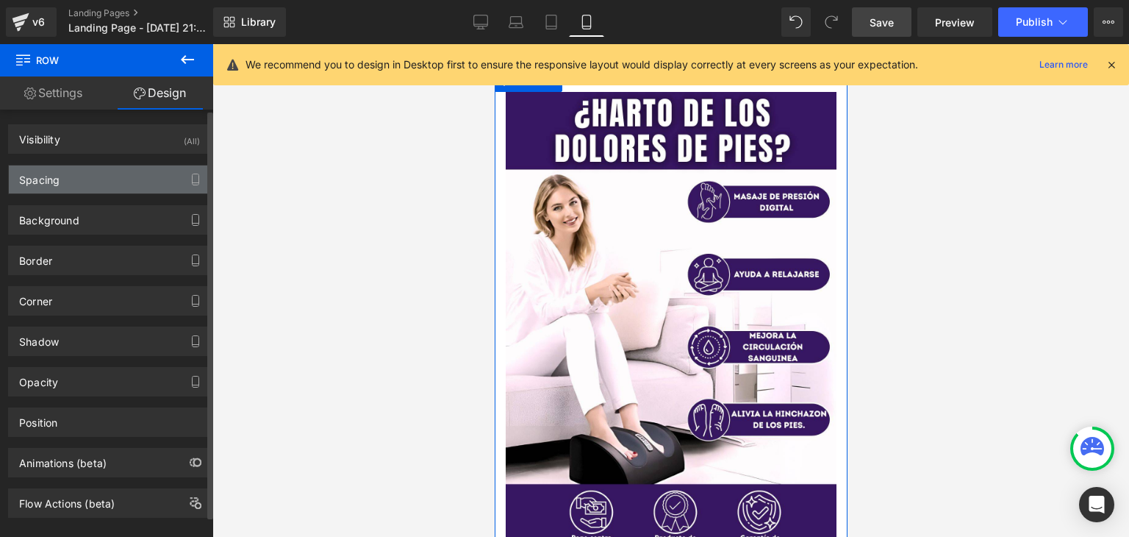
click at [96, 183] on div "Spacing" at bounding box center [109, 179] width 201 height 28
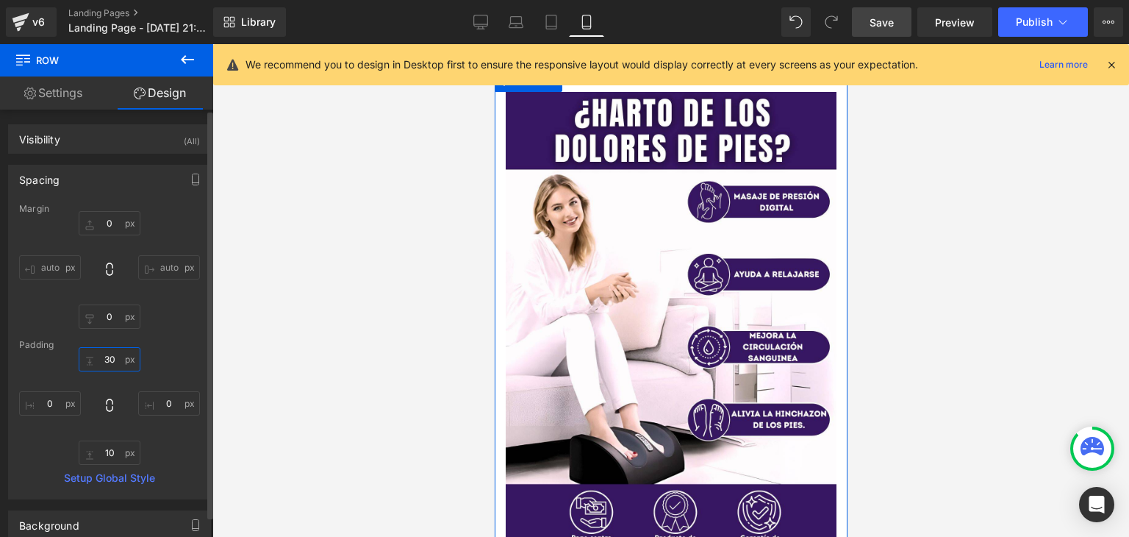
click at [104, 364] on input "30" at bounding box center [110, 359] width 62 height 24
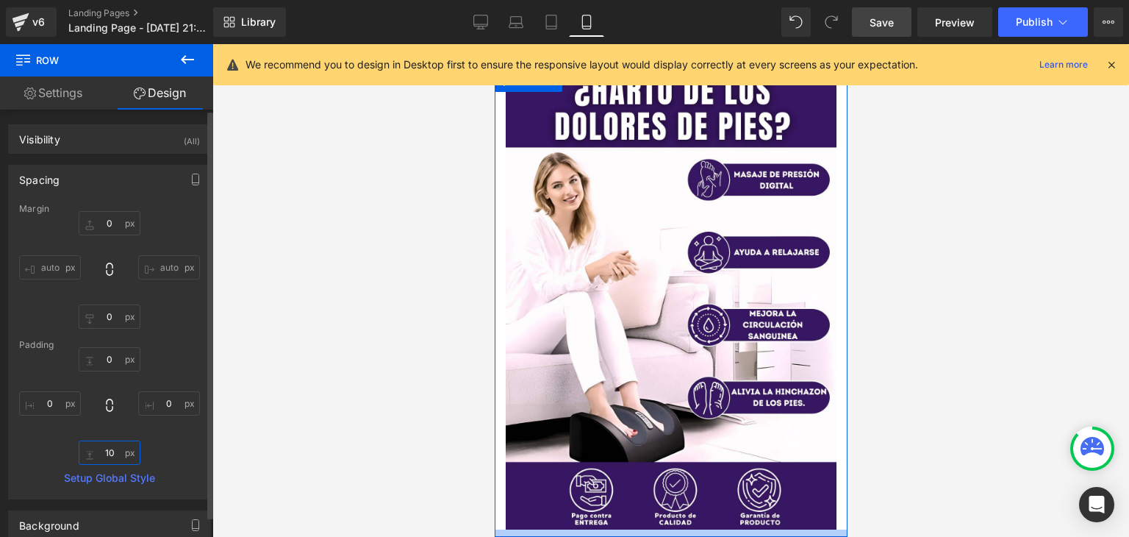
click at [111, 458] on input "10" at bounding box center [110, 452] width 62 height 24
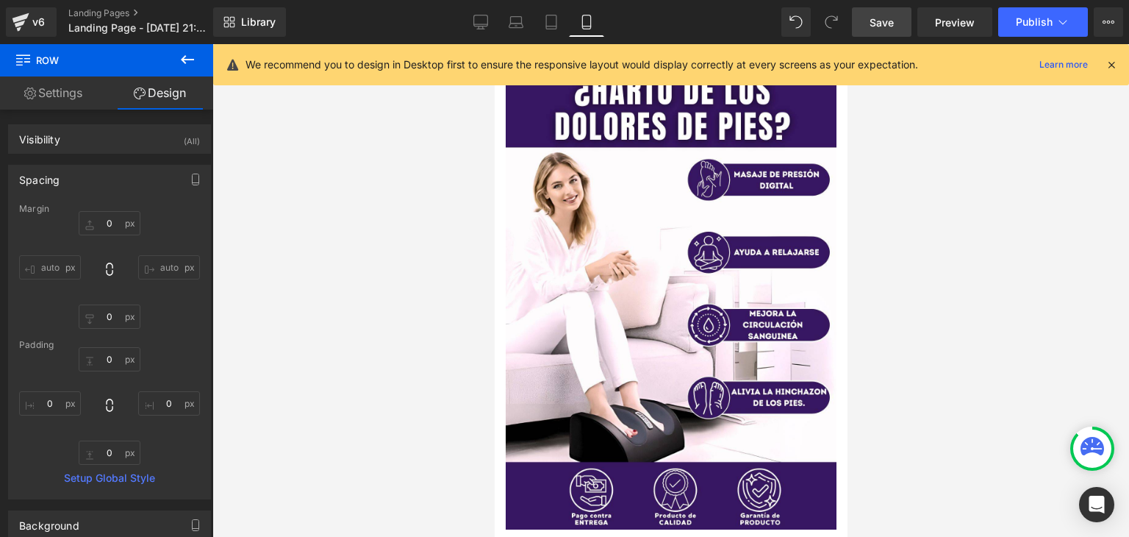
click at [311, 295] on div at bounding box center [670, 290] width 917 height 493
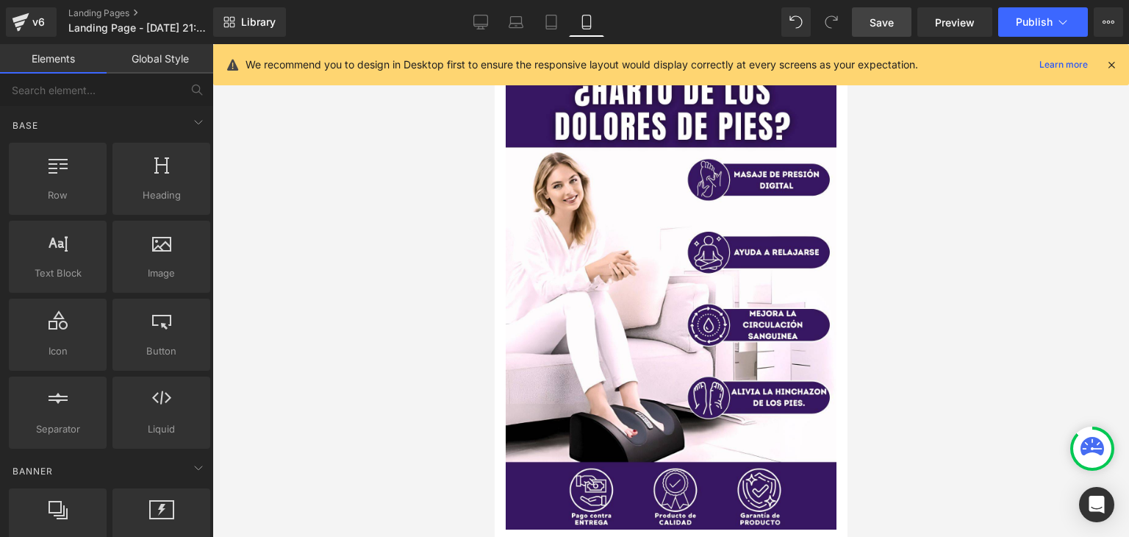
click at [884, 19] on span "Save" at bounding box center [882, 22] width 24 height 15
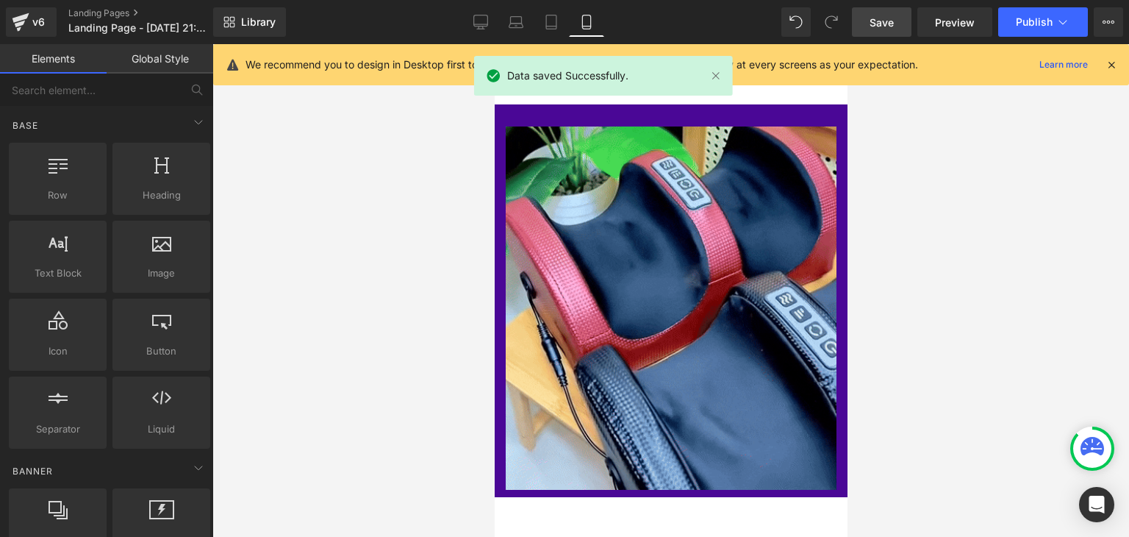
scroll to position [1009, 0]
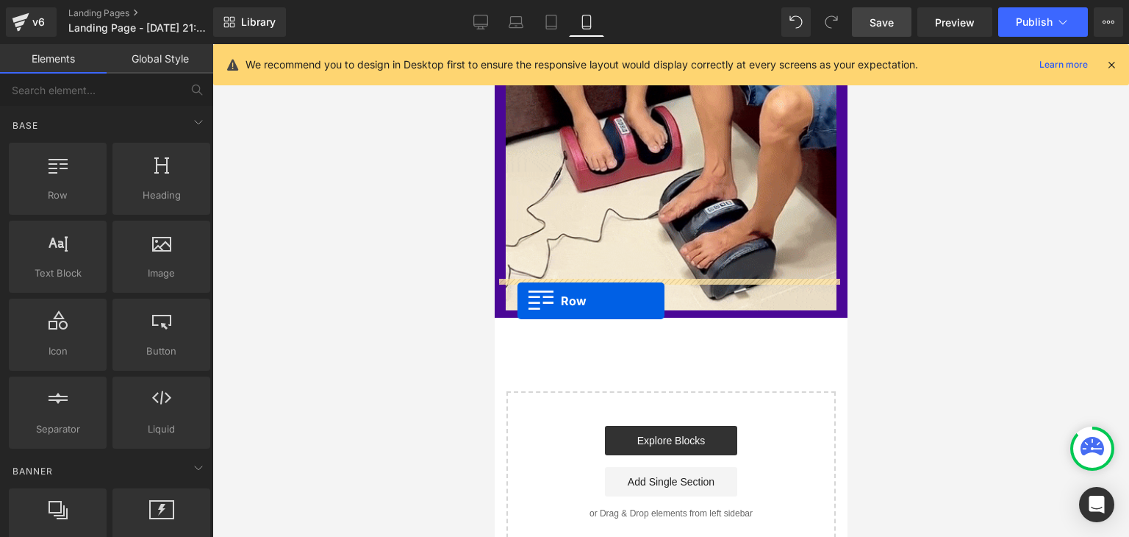
drag, startPoint x: 550, startPoint y: 224, endPoint x: 950, endPoint y: 313, distance: 409.7
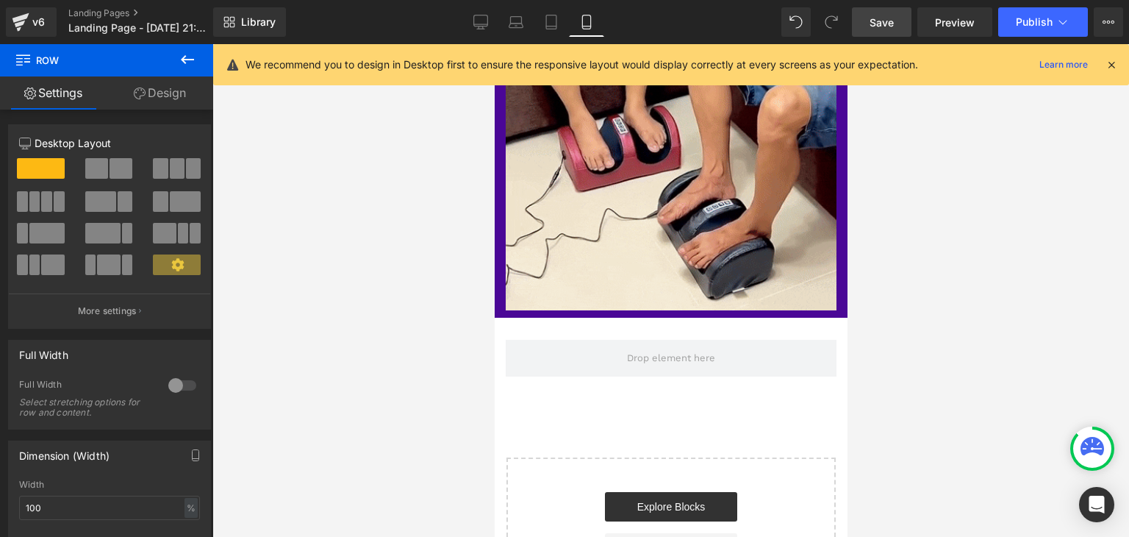
click at [171, 60] on button at bounding box center [187, 60] width 51 height 32
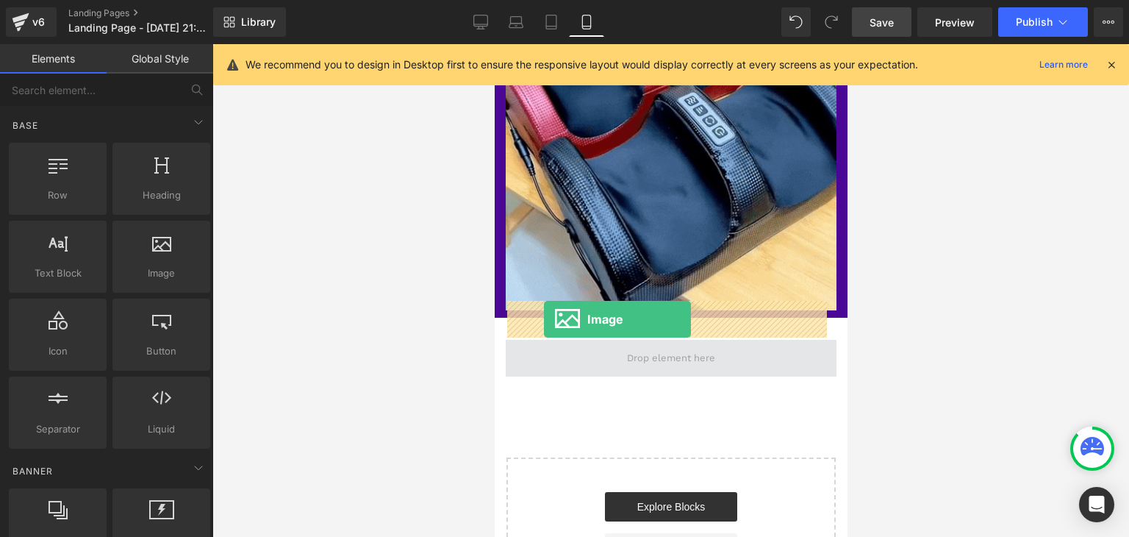
drag, startPoint x: 648, startPoint y: 314, endPoint x: 543, endPoint y: 319, distance: 104.5
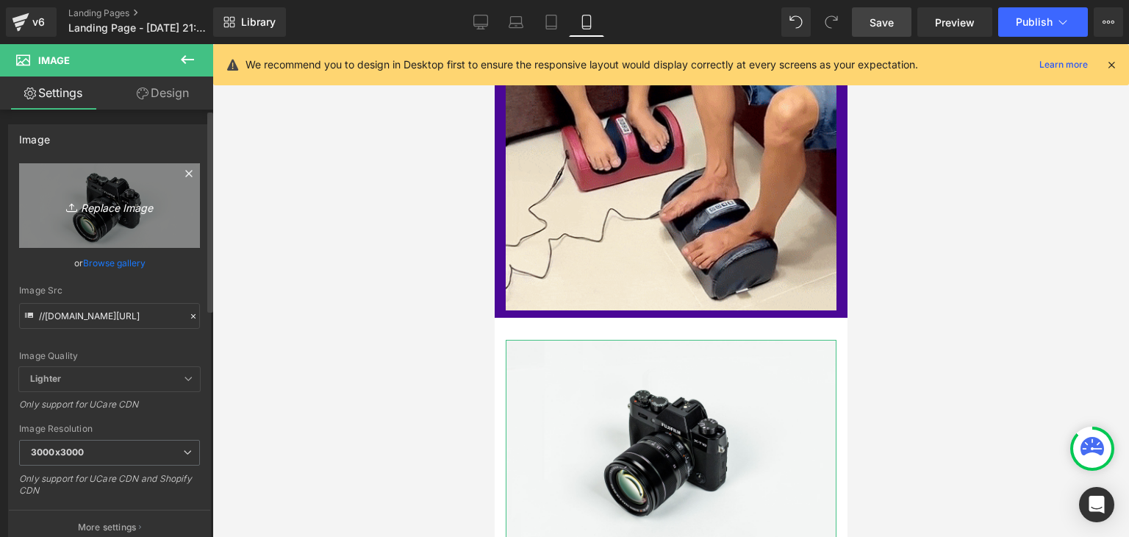
click at [100, 210] on icon "Replace Image" at bounding box center [110, 205] width 118 height 18
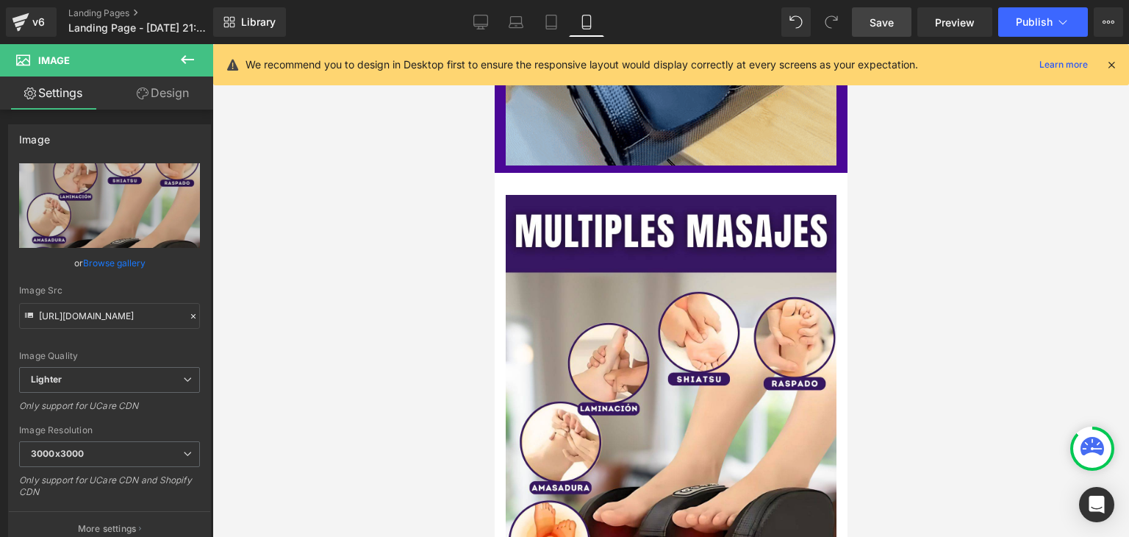
scroll to position [1042, 0]
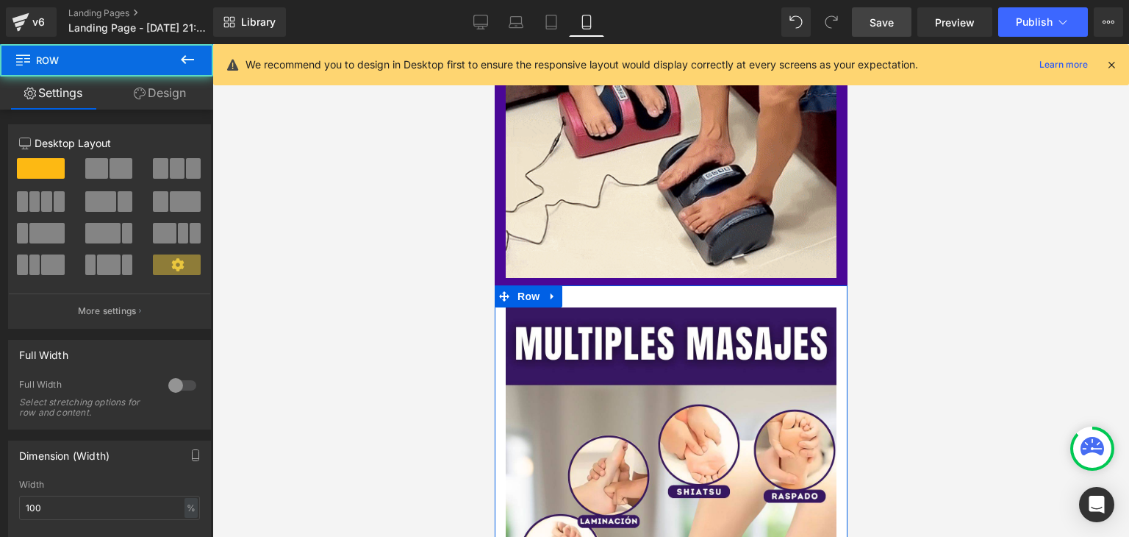
click at [595, 285] on div "Image Row" at bounding box center [670, 529] width 353 height 489
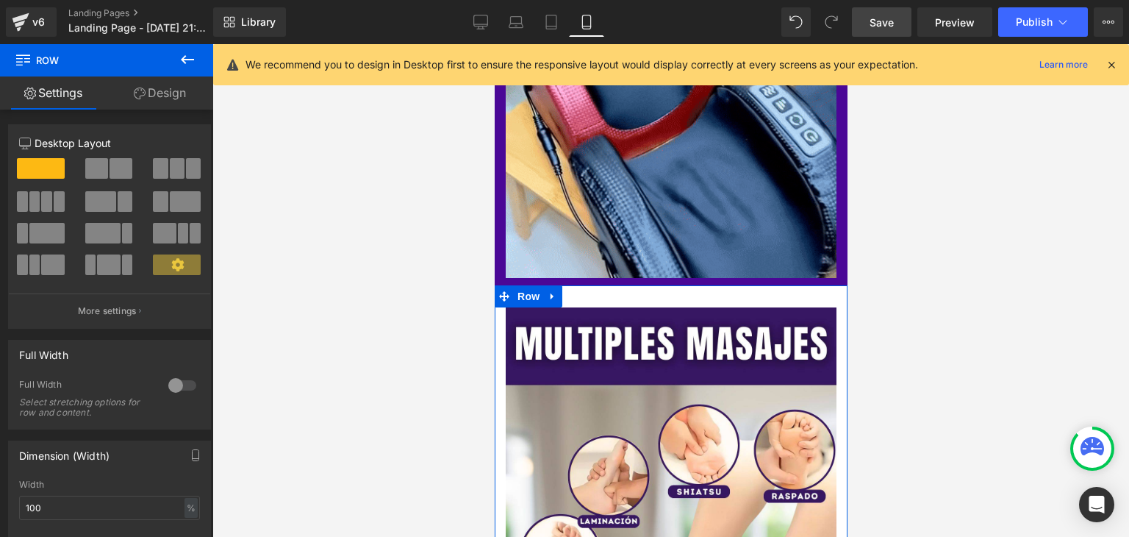
click at [179, 92] on link "Design" at bounding box center [160, 92] width 107 height 33
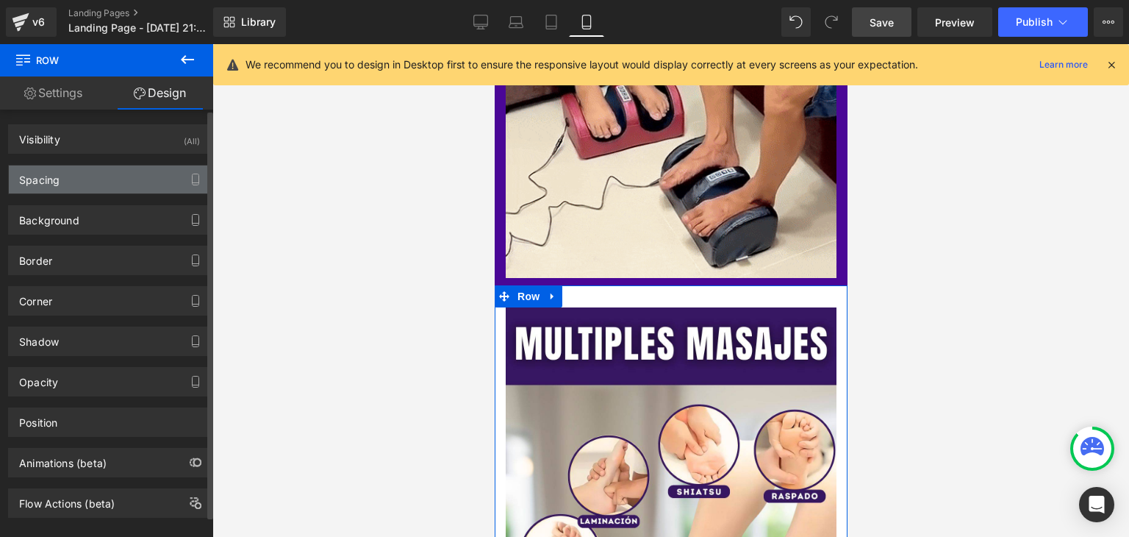
click at [88, 188] on div "Spacing" at bounding box center [109, 179] width 201 height 28
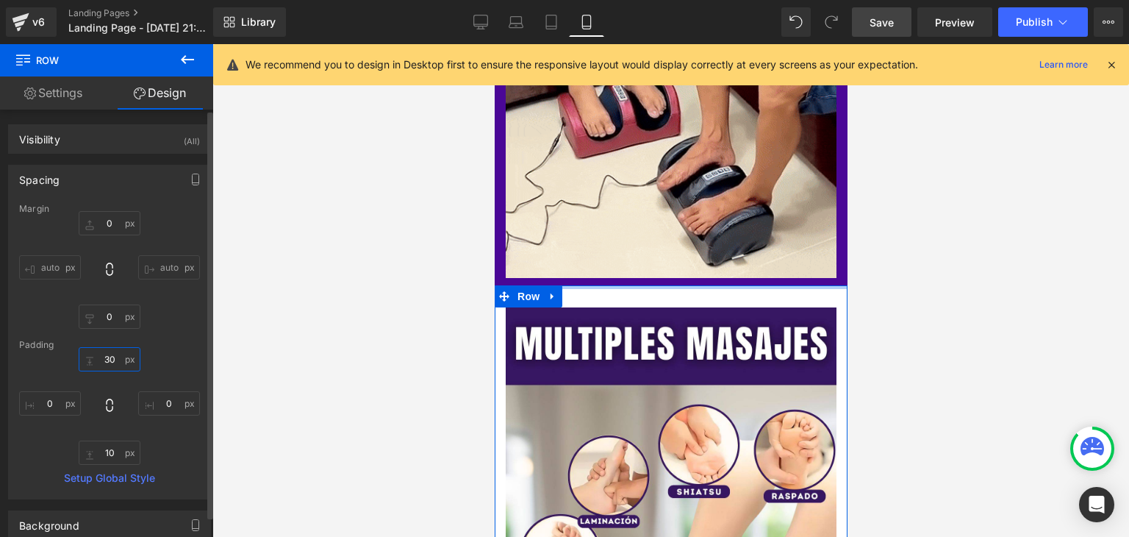
click at [109, 360] on input "30" at bounding box center [110, 359] width 62 height 24
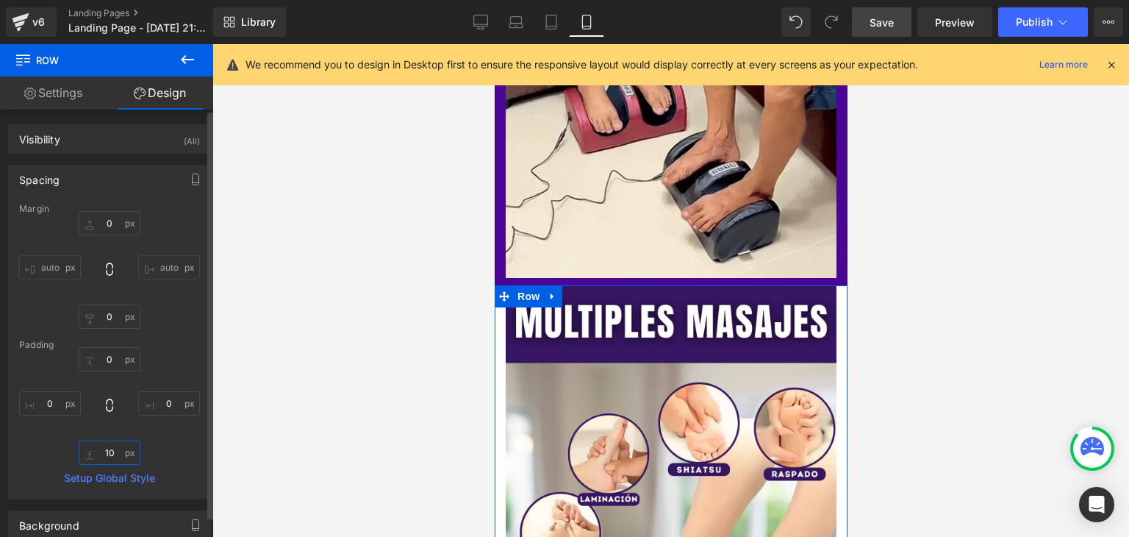
click at [107, 454] on input "10" at bounding box center [110, 452] width 62 height 24
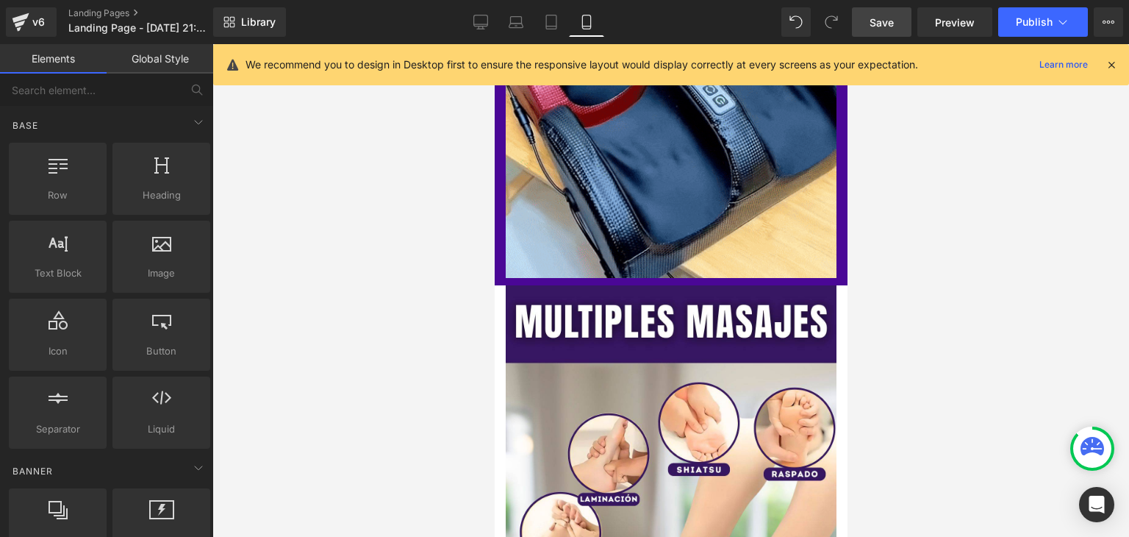
click at [246, 384] on div at bounding box center [670, 290] width 917 height 493
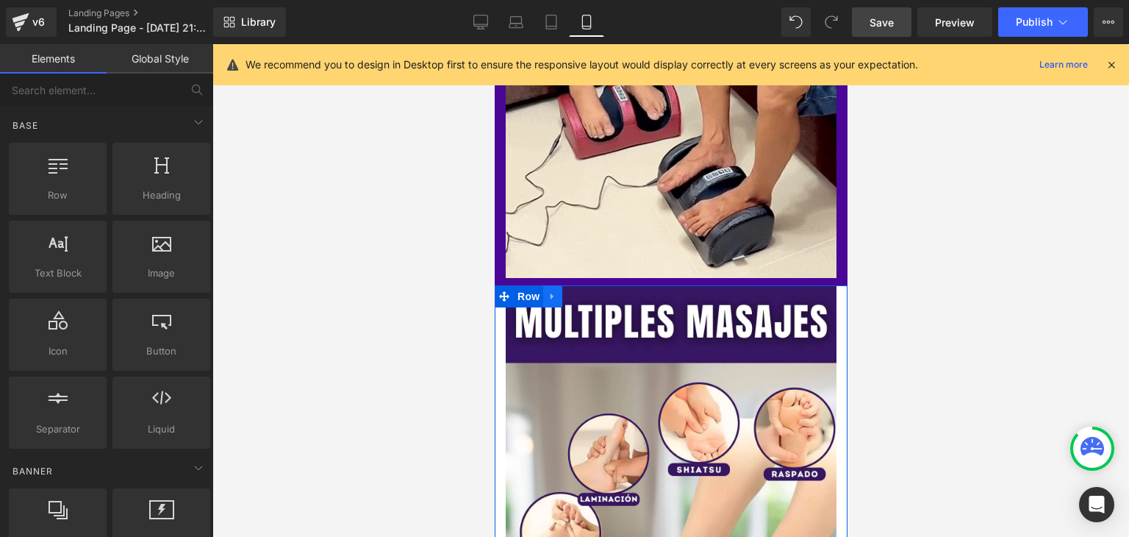
click at [550, 293] on icon at bounding box center [551, 296] width 3 height 7
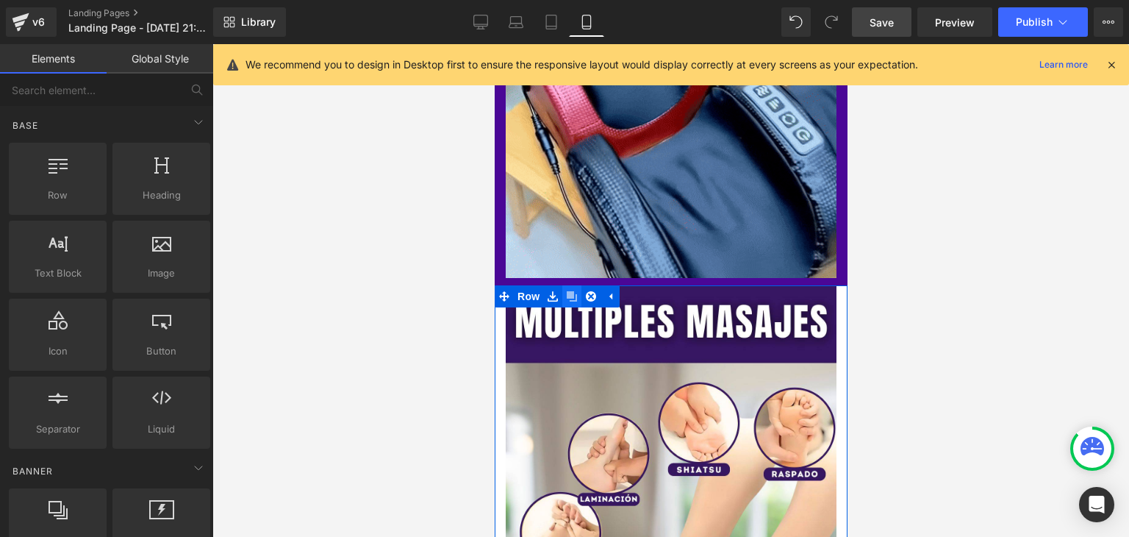
click at [574, 290] on icon at bounding box center [571, 295] width 10 height 11
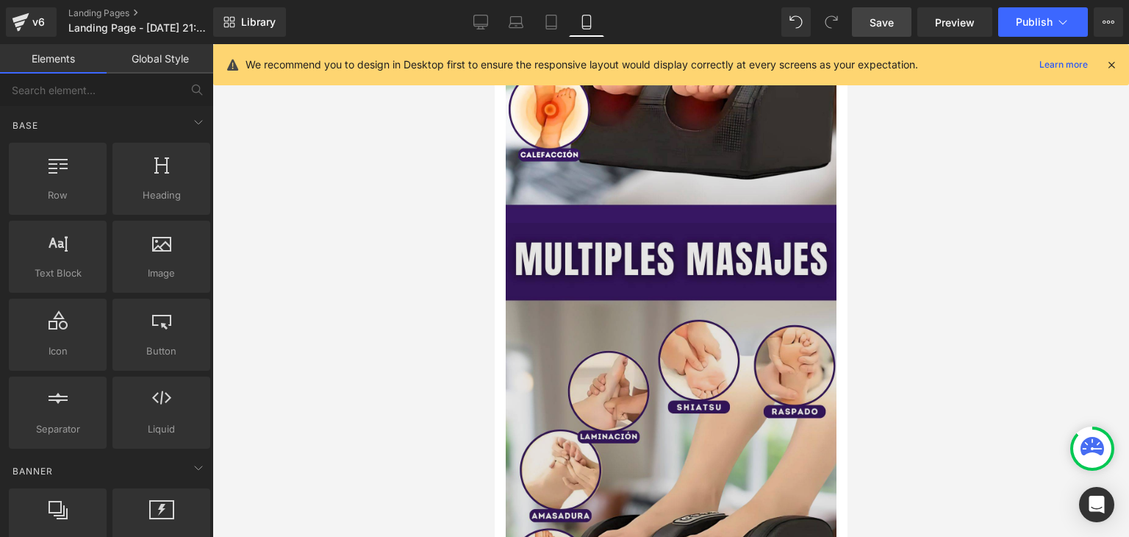
scroll to position [1556, 0]
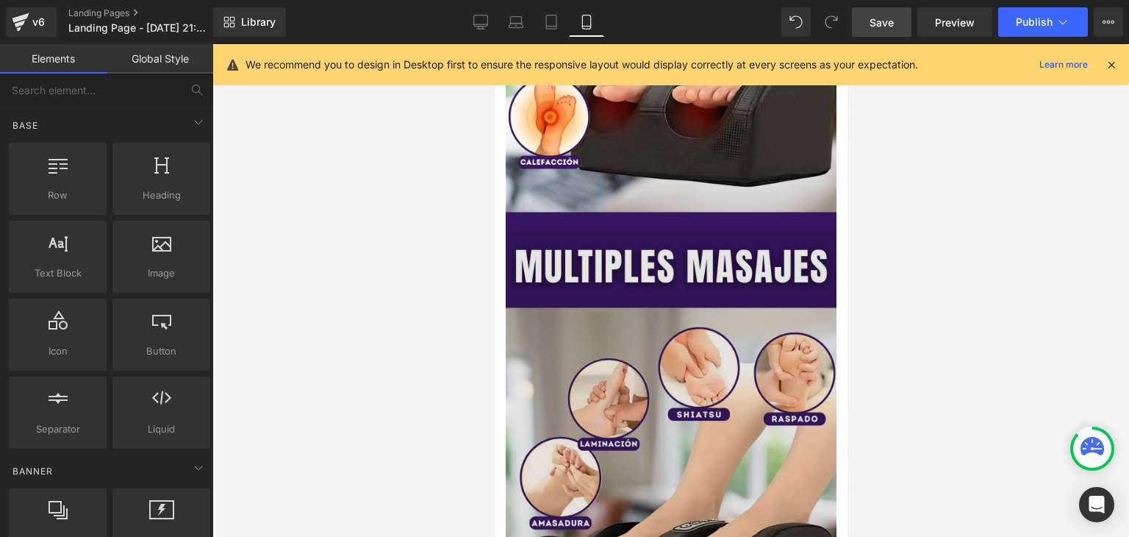
click at [607, 293] on img at bounding box center [670, 460] width 331 height 460
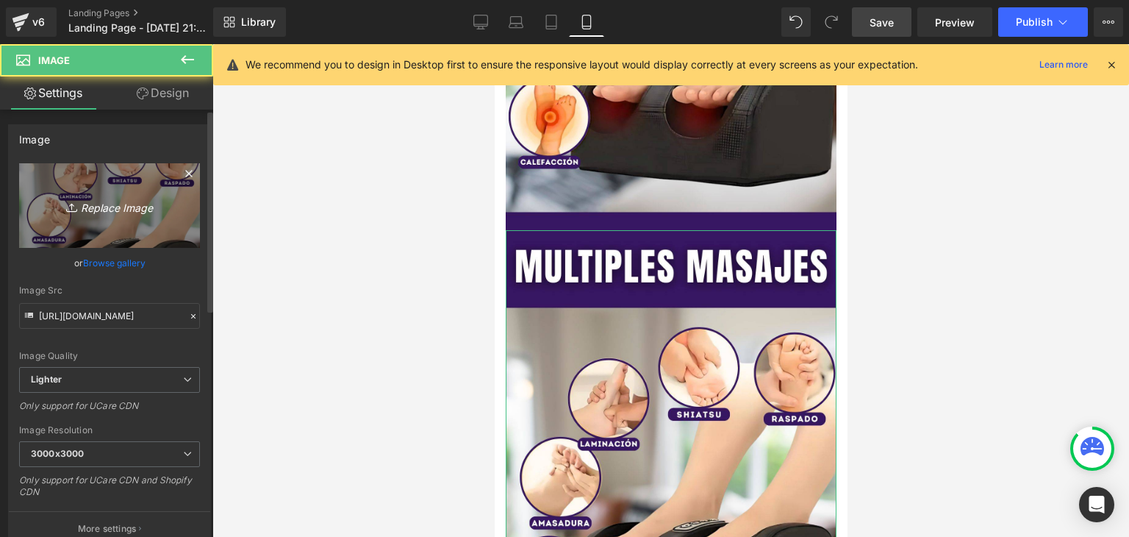
click at [118, 210] on icon "Replace Image" at bounding box center [110, 205] width 118 height 18
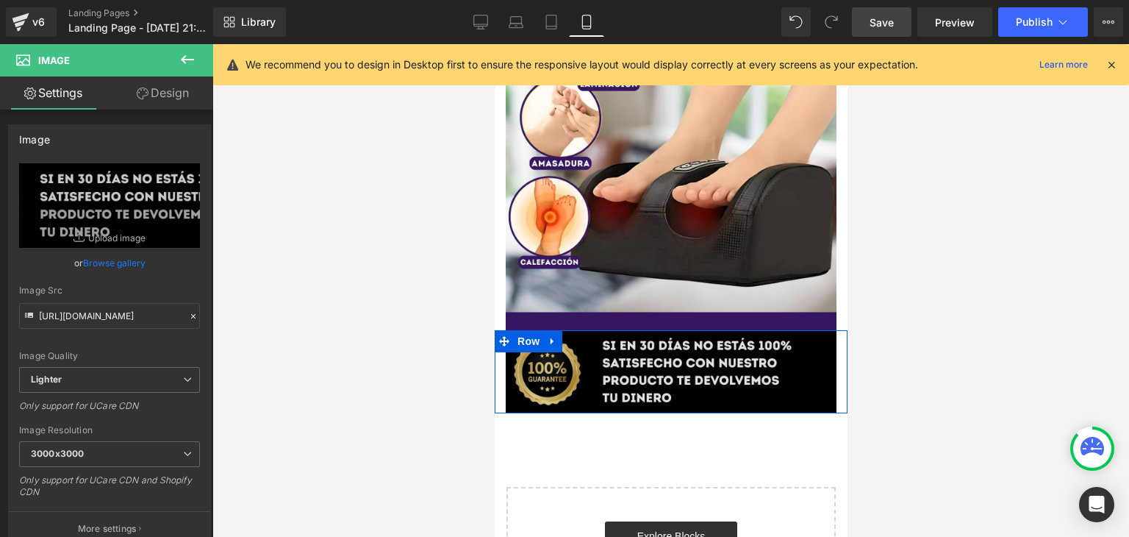
scroll to position [1460, 0]
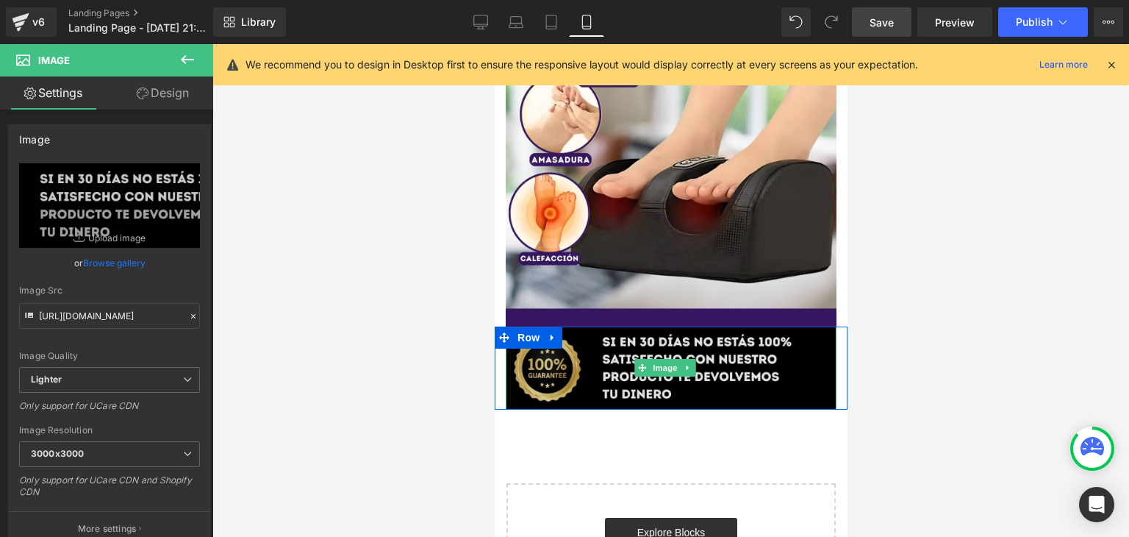
click at [577, 326] on img at bounding box center [670, 367] width 331 height 83
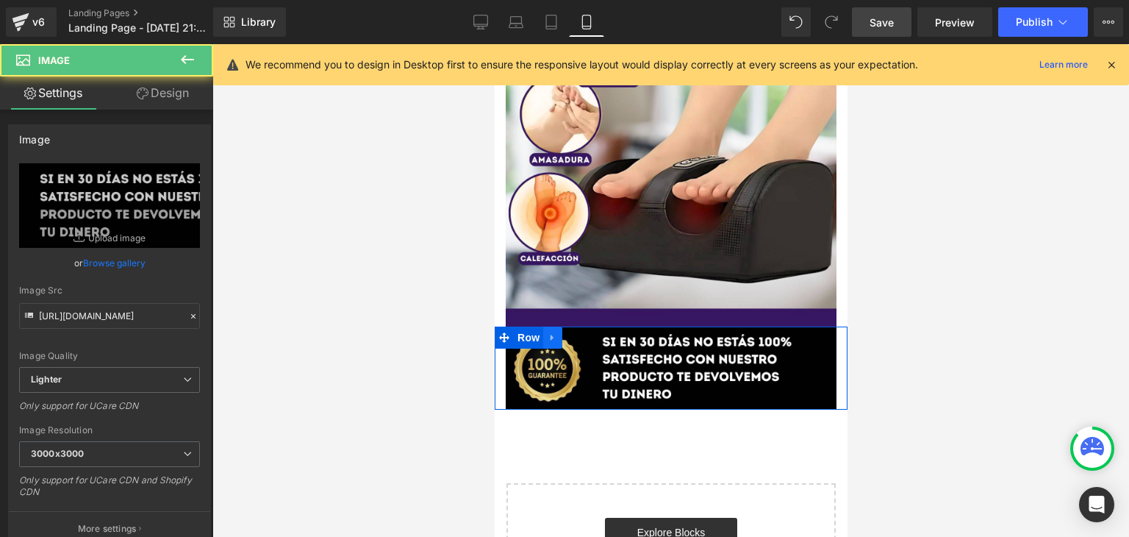
click at [558, 326] on link at bounding box center [552, 337] width 19 height 22
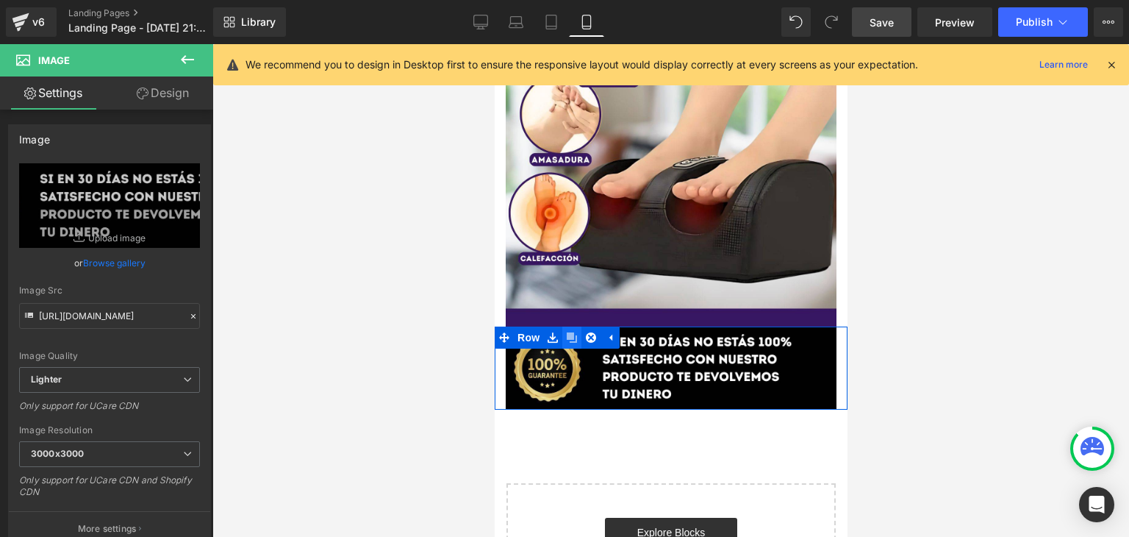
click at [575, 332] on icon at bounding box center [571, 337] width 10 height 10
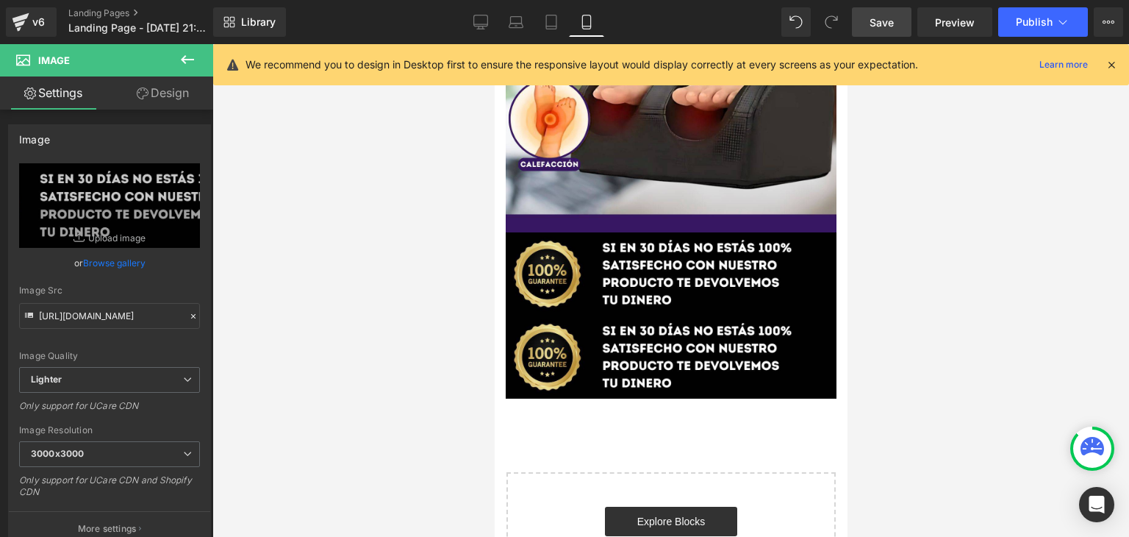
scroll to position [1615, 0]
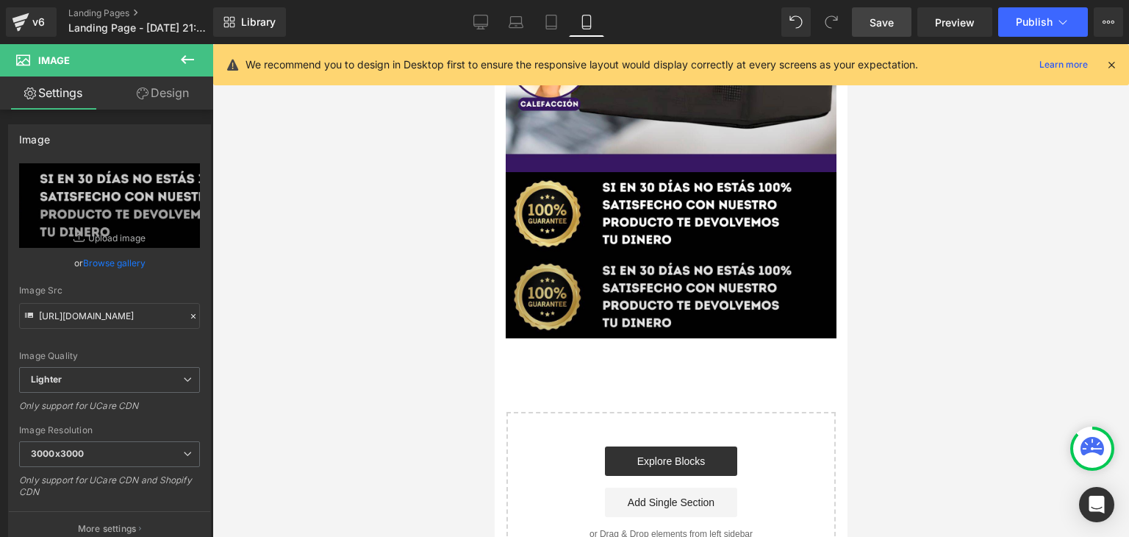
click at [593, 255] on img at bounding box center [670, 296] width 331 height 83
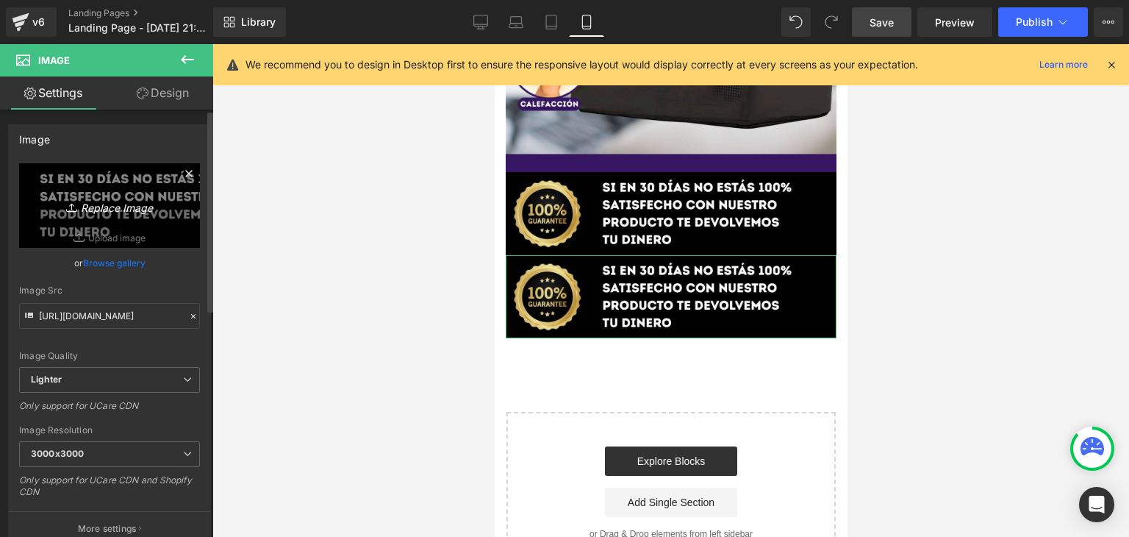
click at [121, 209] on icon "Replace Image" at bounding box center [110, 205] width 118 height 18
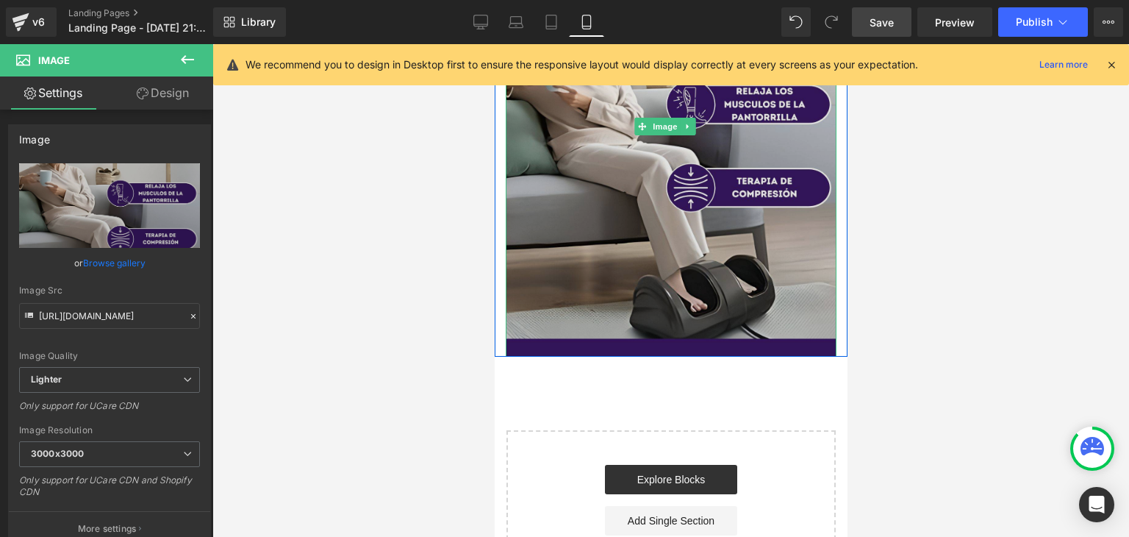
scroll to position [1978, 0]
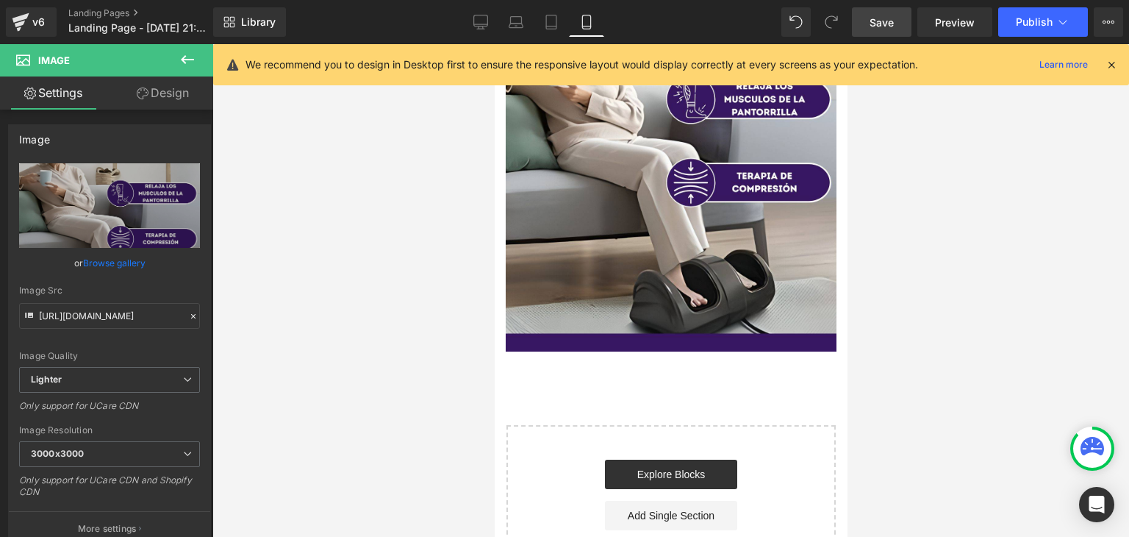
click at [880, 24] on span "Save" at bounding box center [882, 22] width 24 height 15
